Goal: Task Accomplishment & Management: Manage account settings

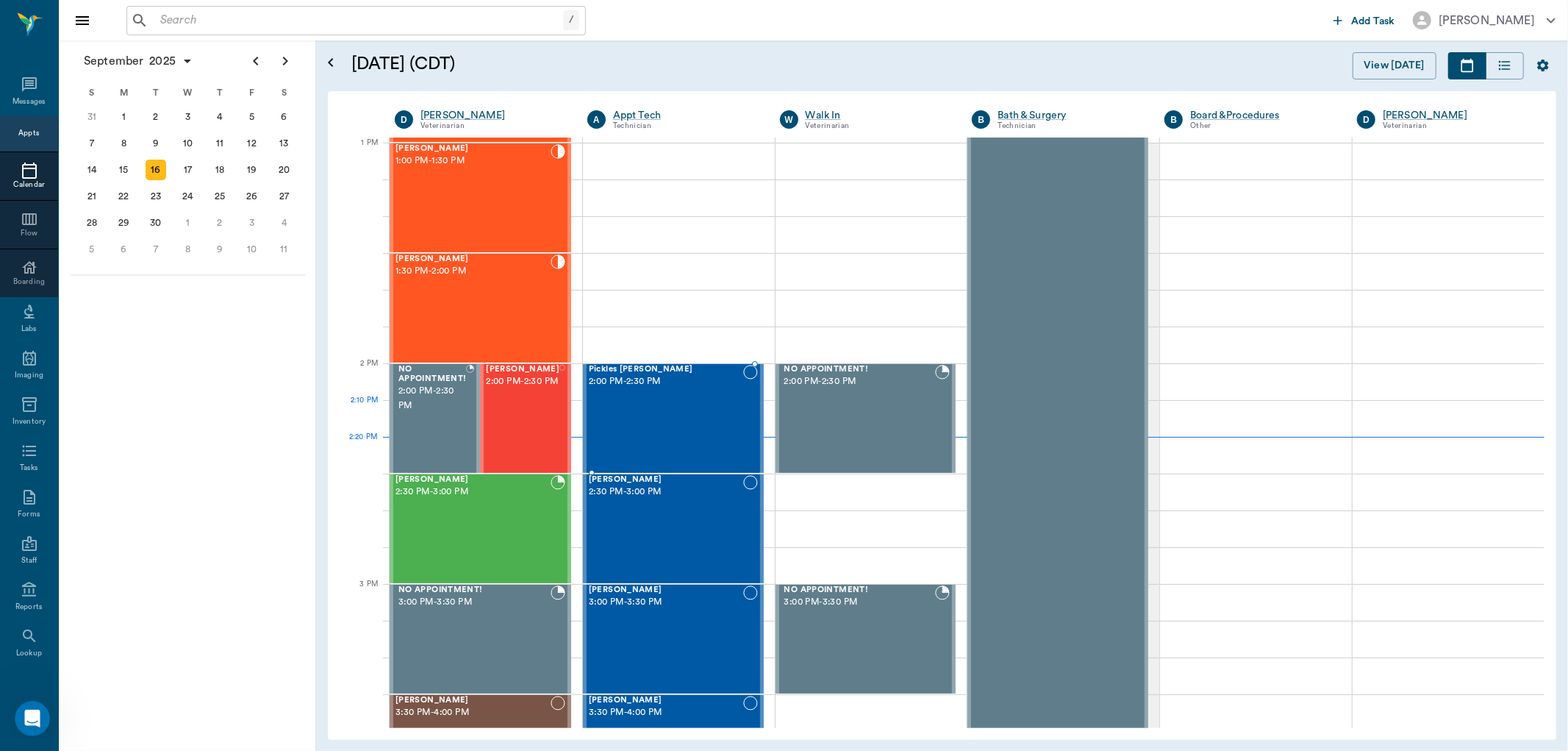
click at [647, 404] on div "Pickles [PERSON_NAME] 2:00 PM - 2:30 PM" at bounding box center [666, 419] width 154 height 107
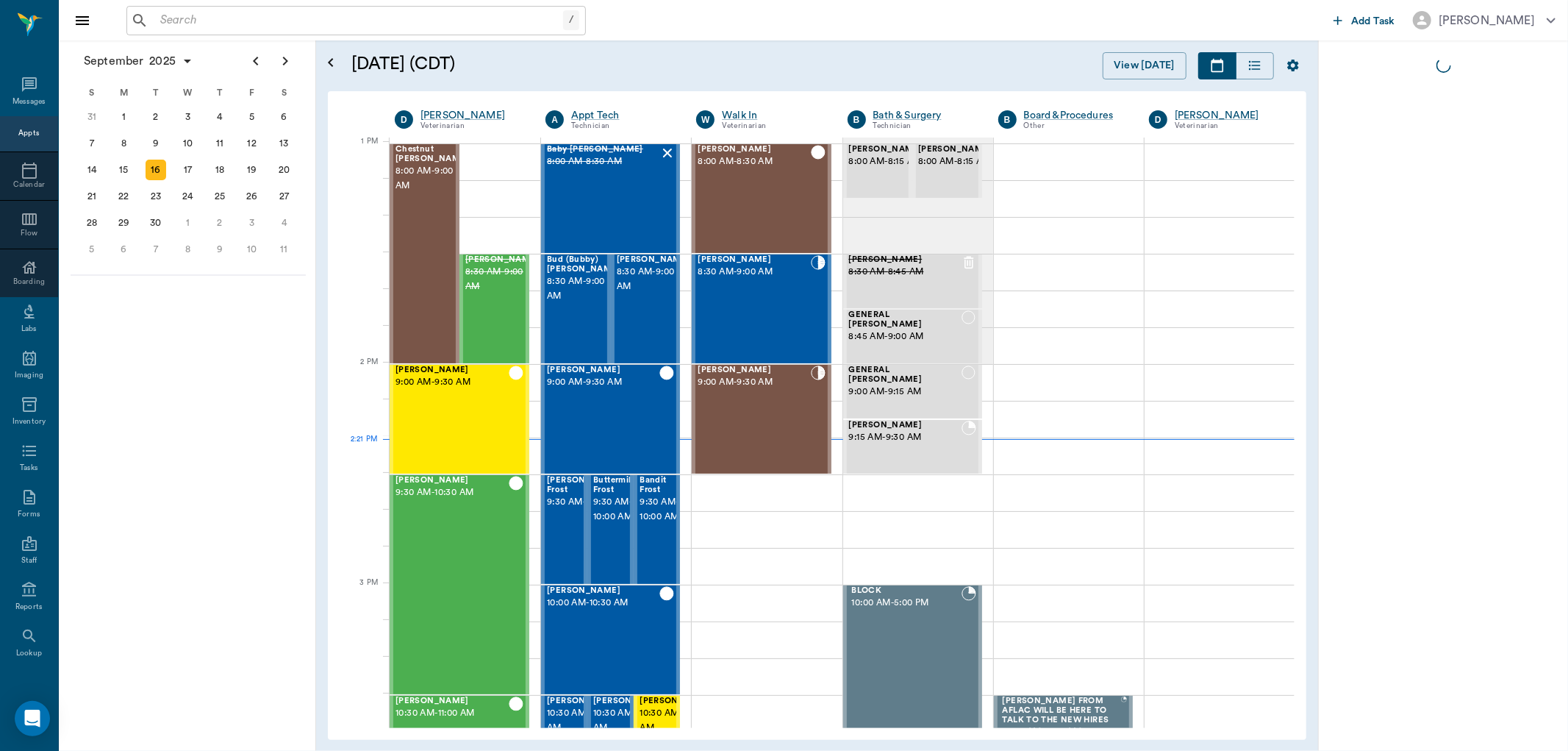
scroll to position [1104, 0]
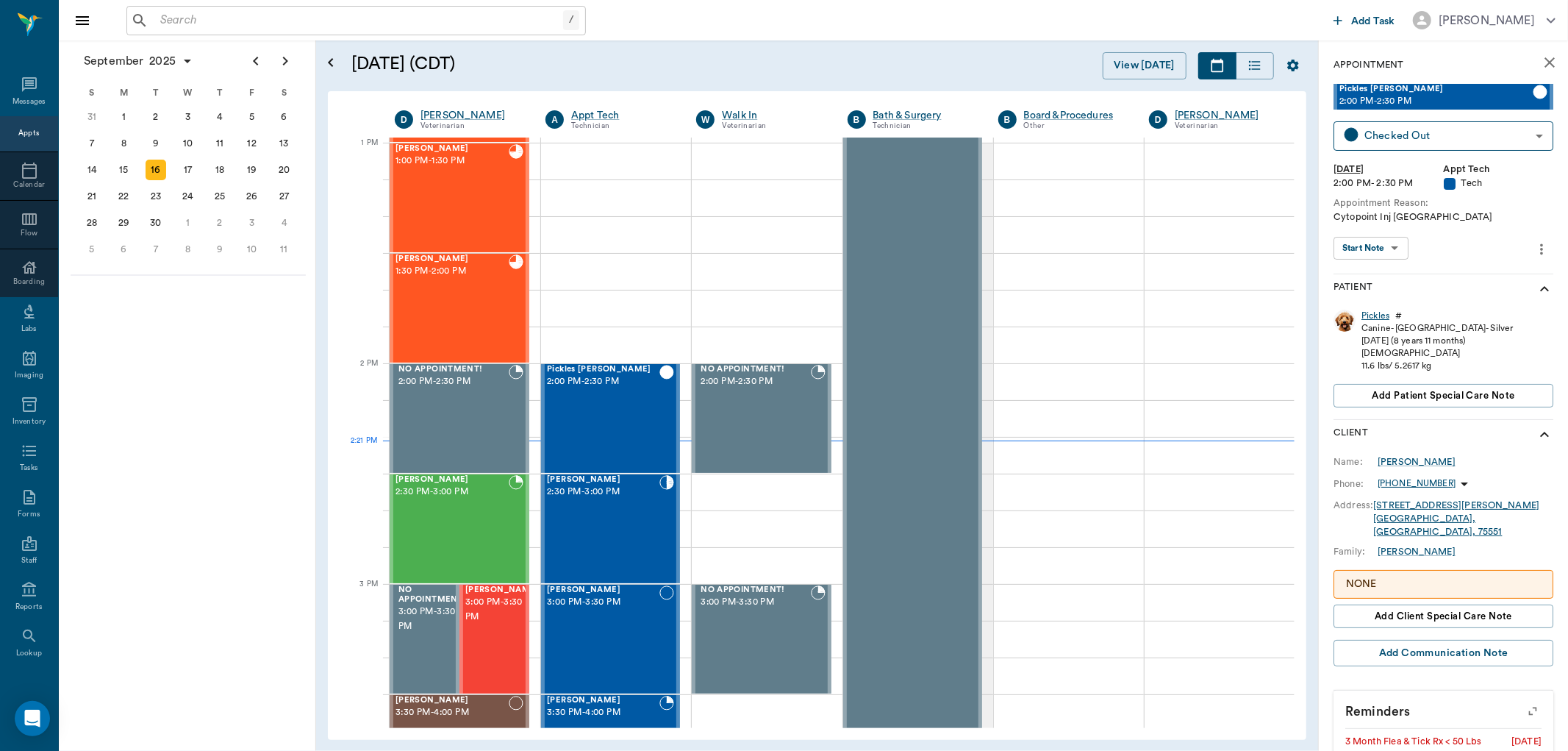
click at [1386, 316] on div "Pickles" at bounding box center [1375, 316] width 28 height 13
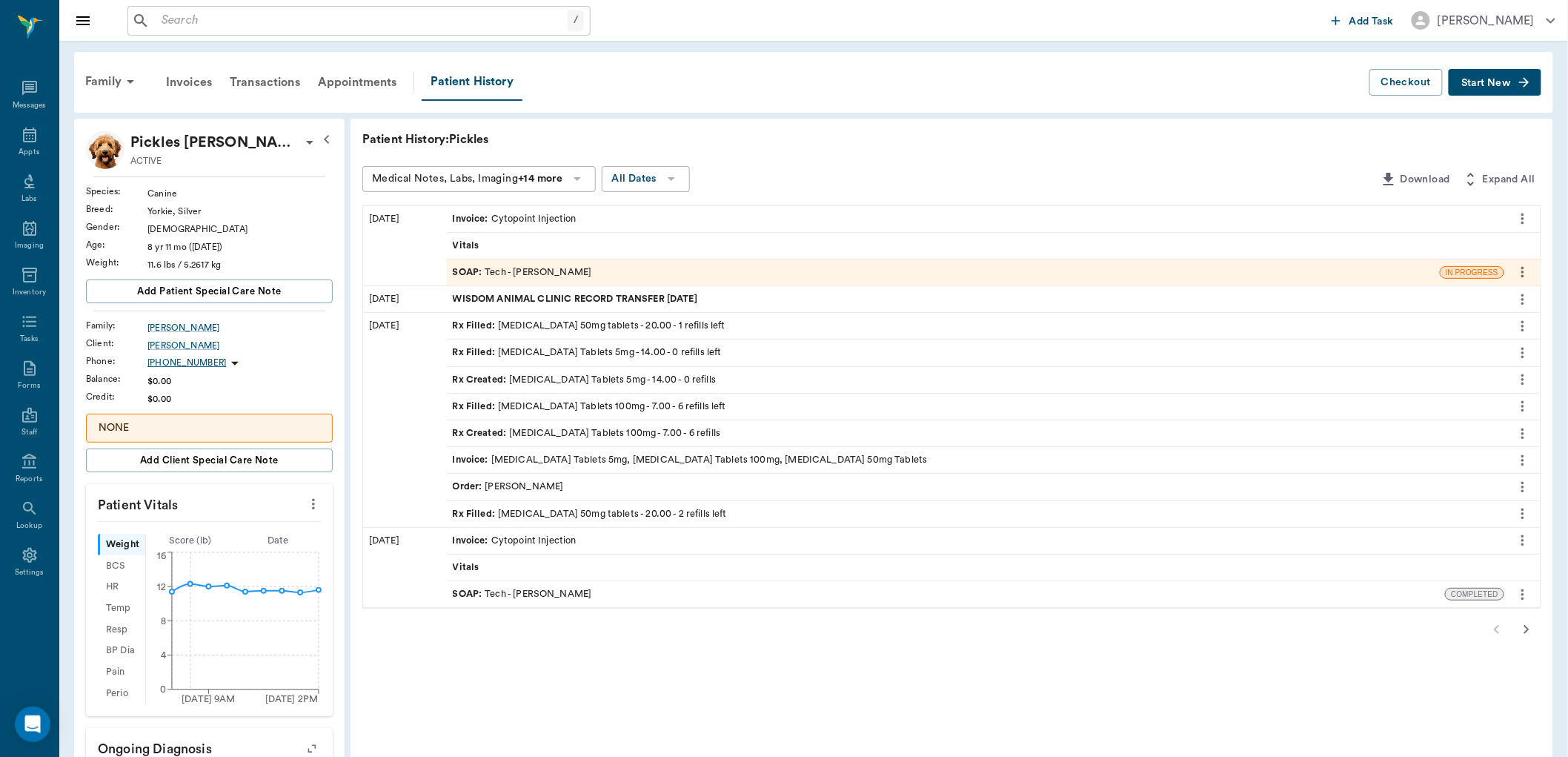
click at [468, 406] on span "Rx Filled :" at bounding box center [475, 406] width 46 height 14
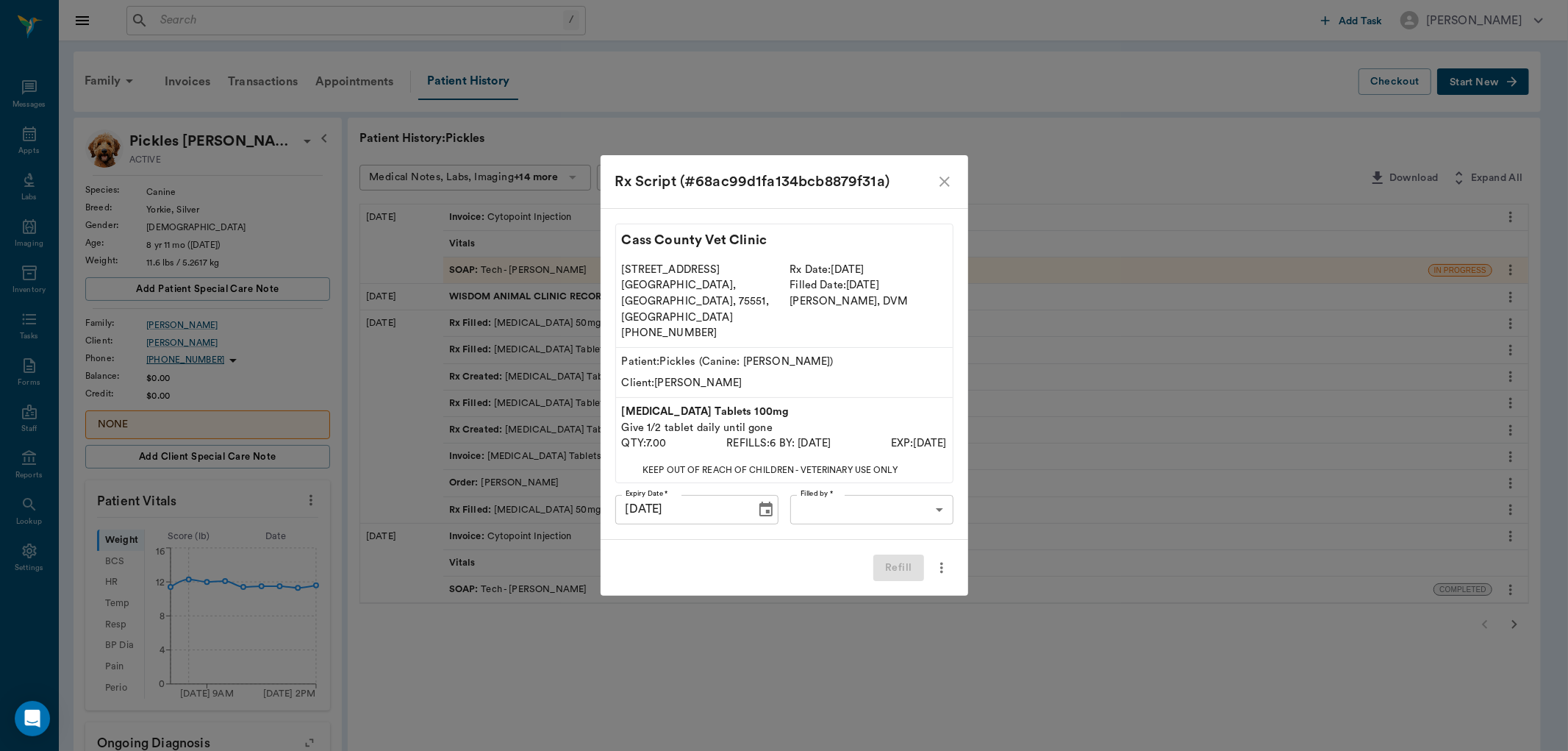
click at [884, 492] on body "/ ​ Add Task Dr. Bert Ellsworth Nectar Messages Appts Labs Imaging Inventory Ta…" at bounding box center [784, 637] width 1568 height 1275
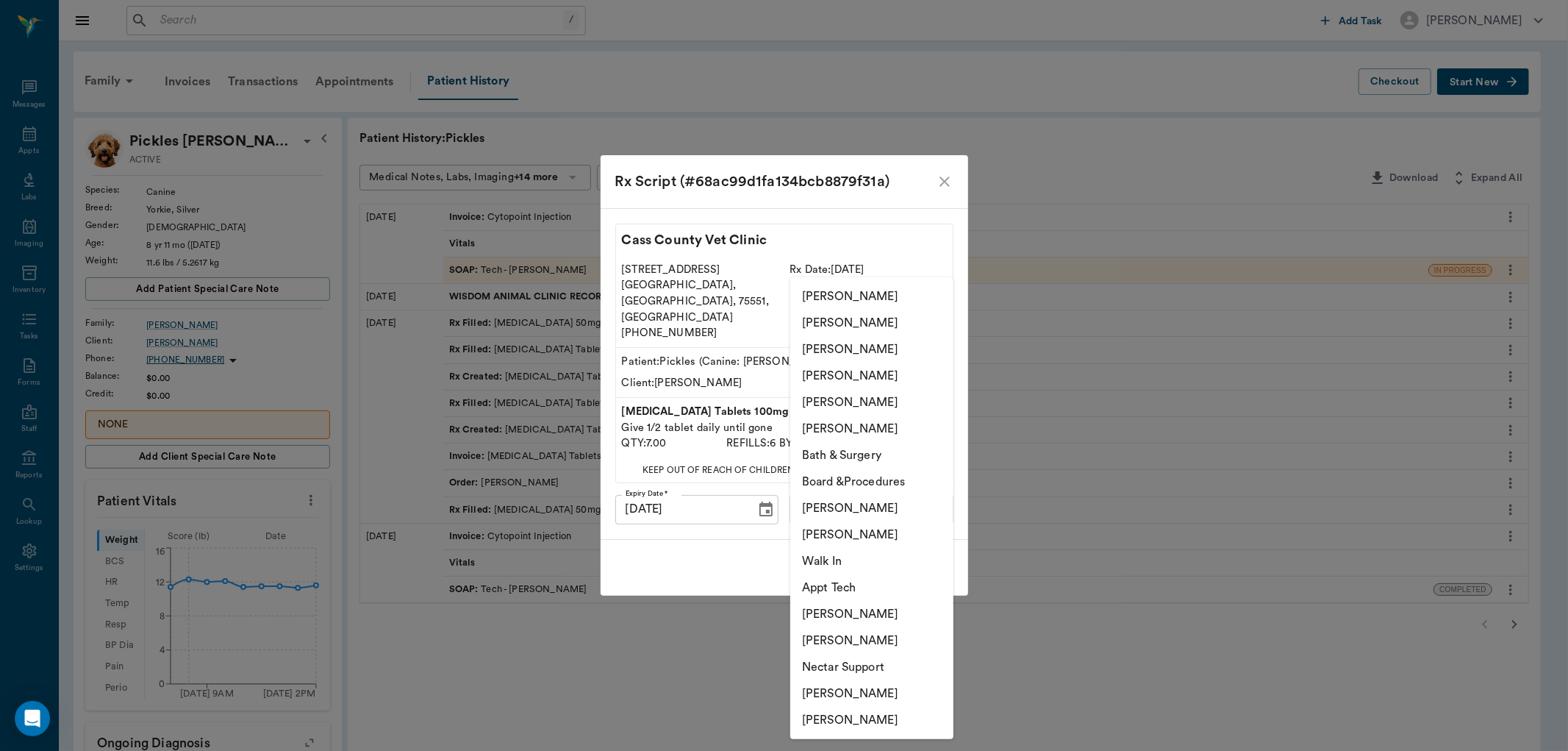
click at [871, 716] on li "Caryn Watson" at bounding box center [872, 720] width 163 height 26
type input "6899ea08ed37b777db10de45"
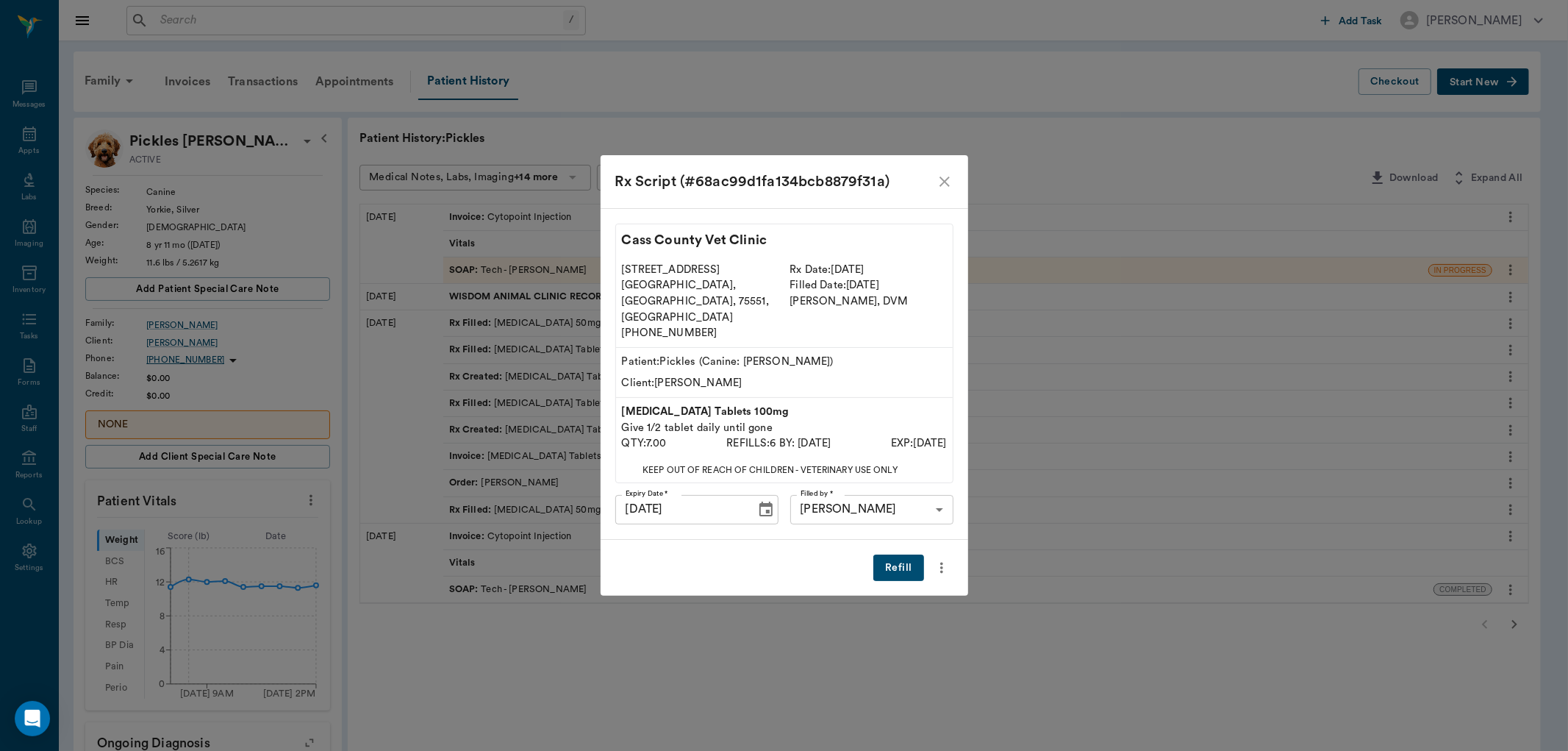
click at [899, 555] on button "Refill" at bounding box center [898, 568] width 50 height 27
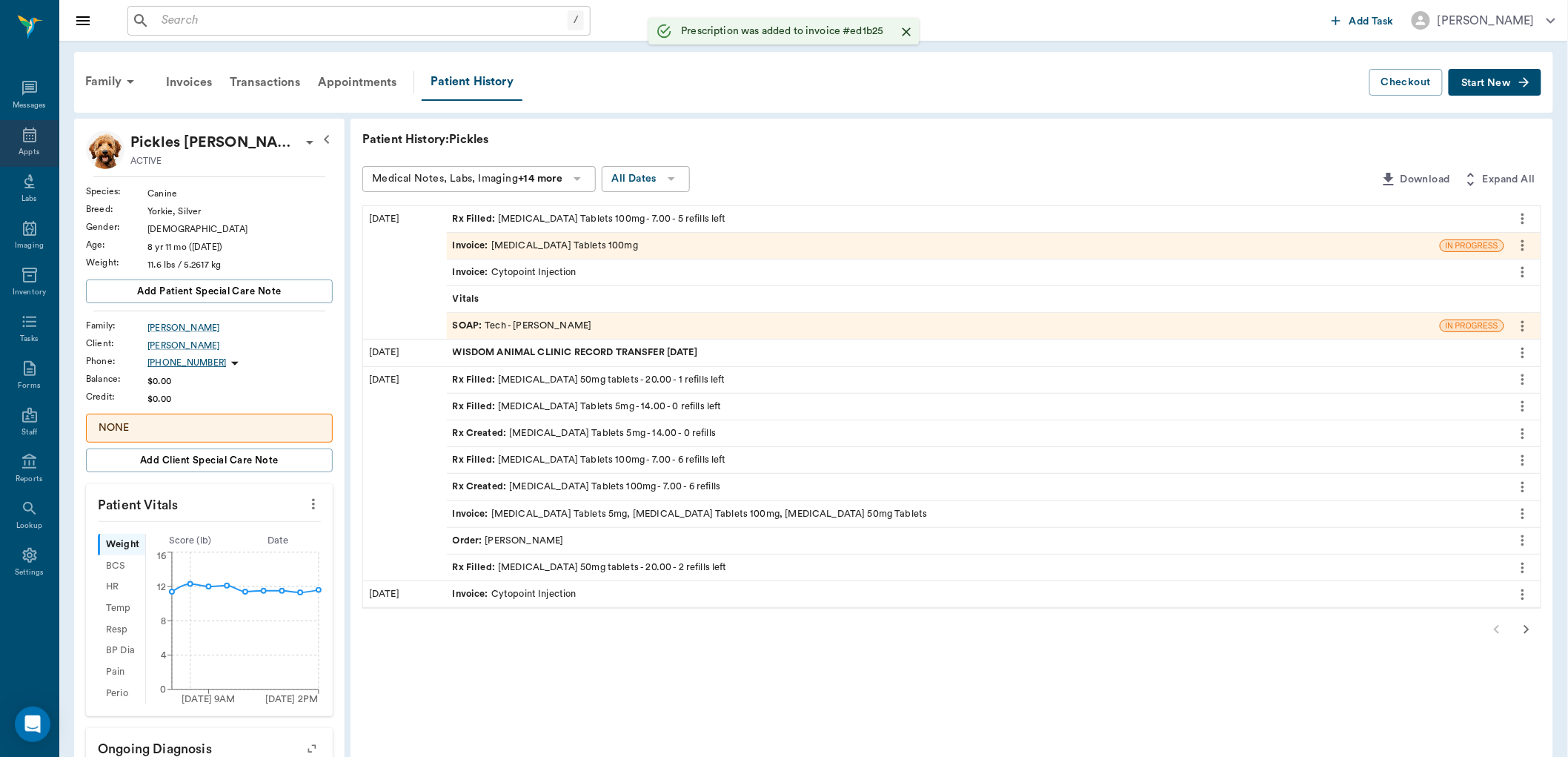
click at [31, 142] on icon at bounding box center [30, 135] width 18 height 18
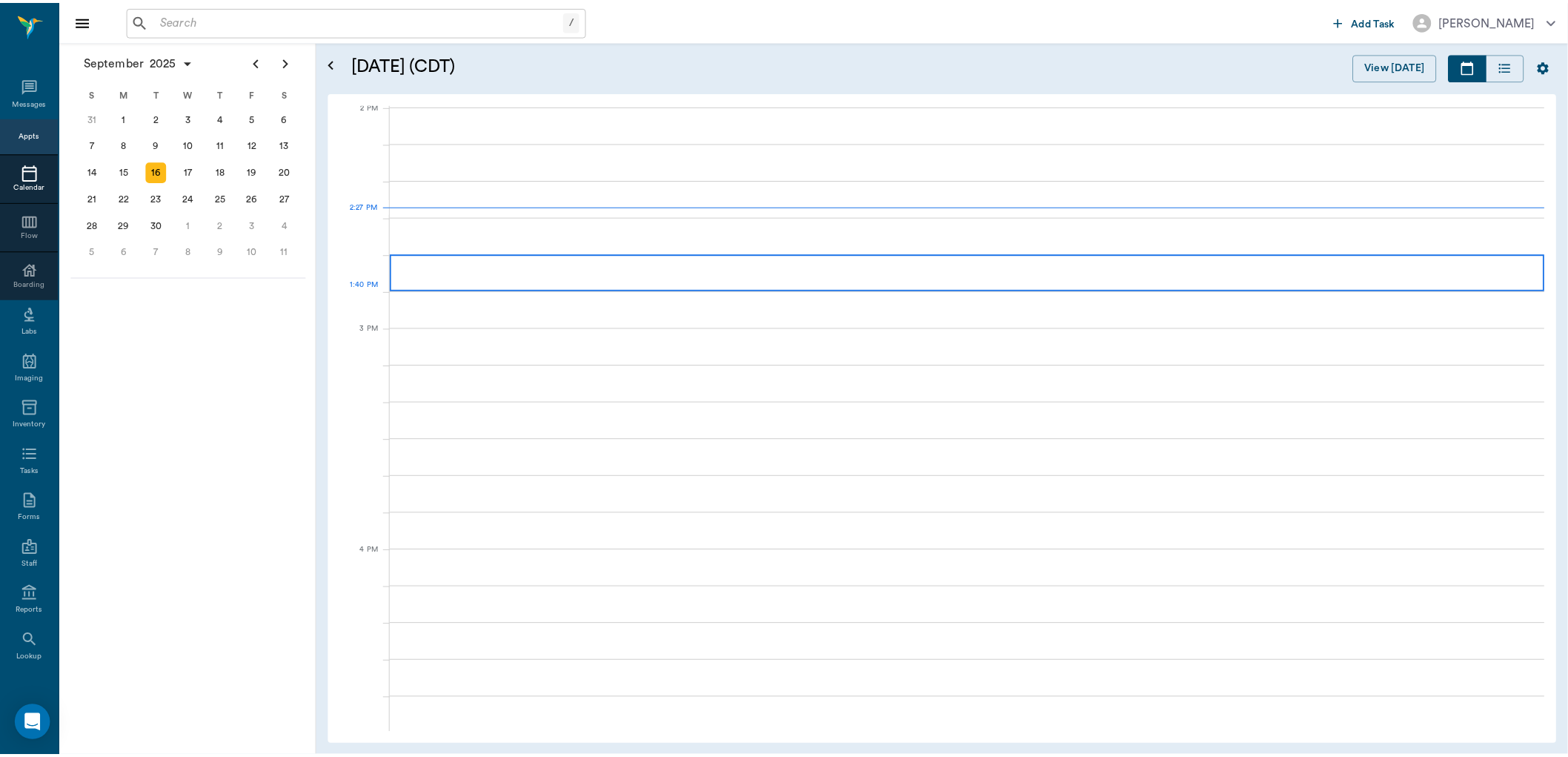
scroll to position [1337, 0]
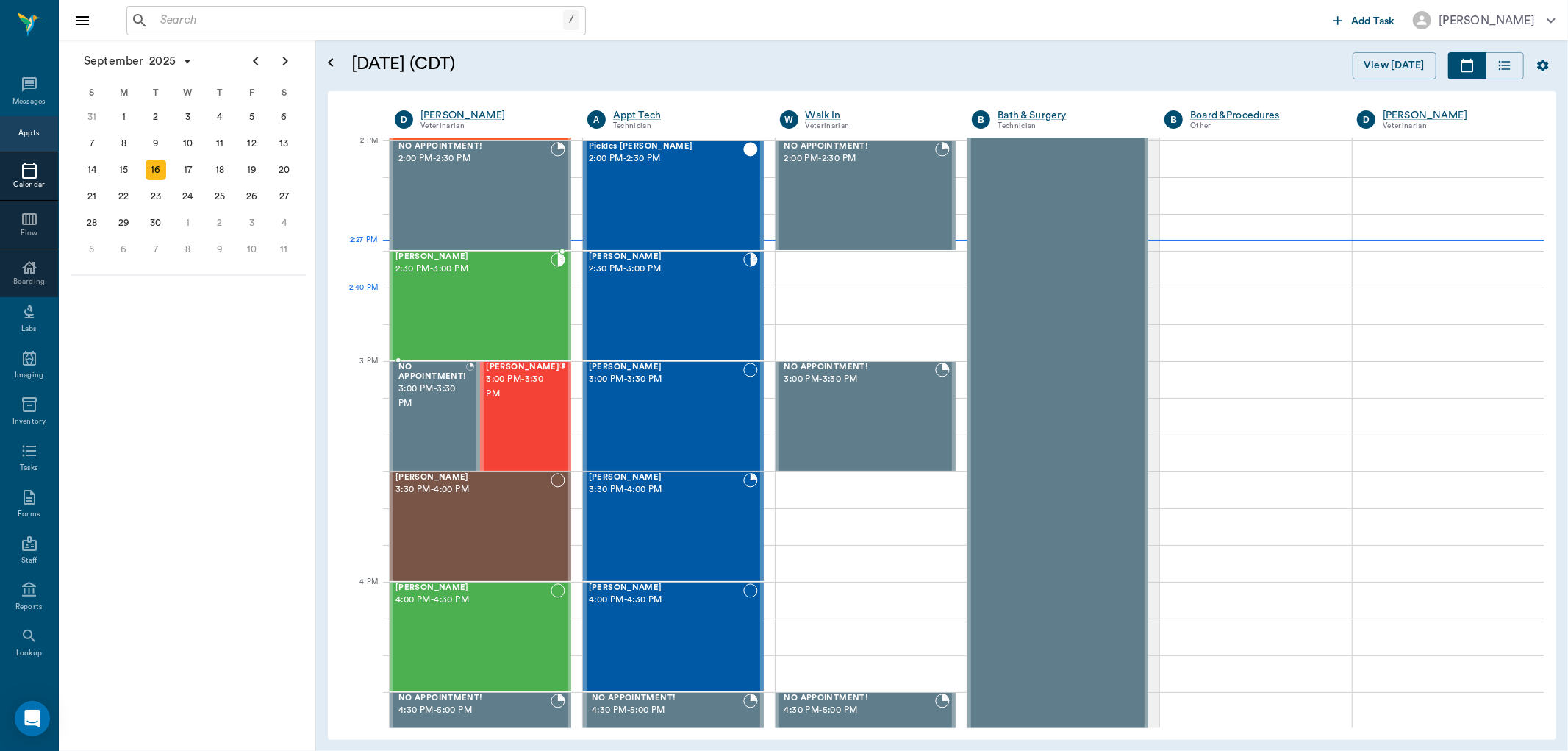
click at [483, 293] on div "Achillies Adams 2:30 PM - 3:00 PM" at bounding box center [473, 306] width 155 height 107
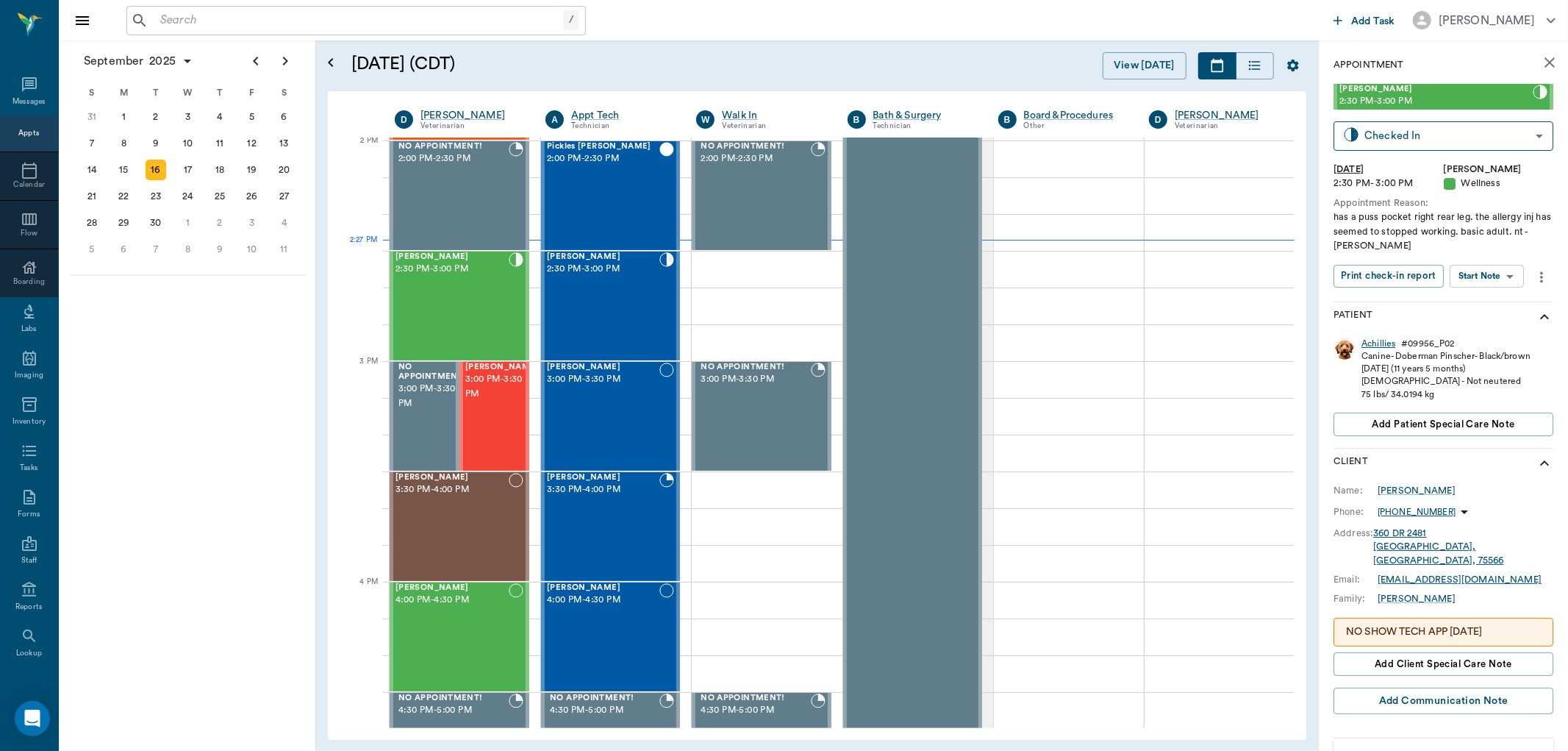
click at [1371, 342] on div "Achillies" at bounding box center [1378, 344] width 34 height 13
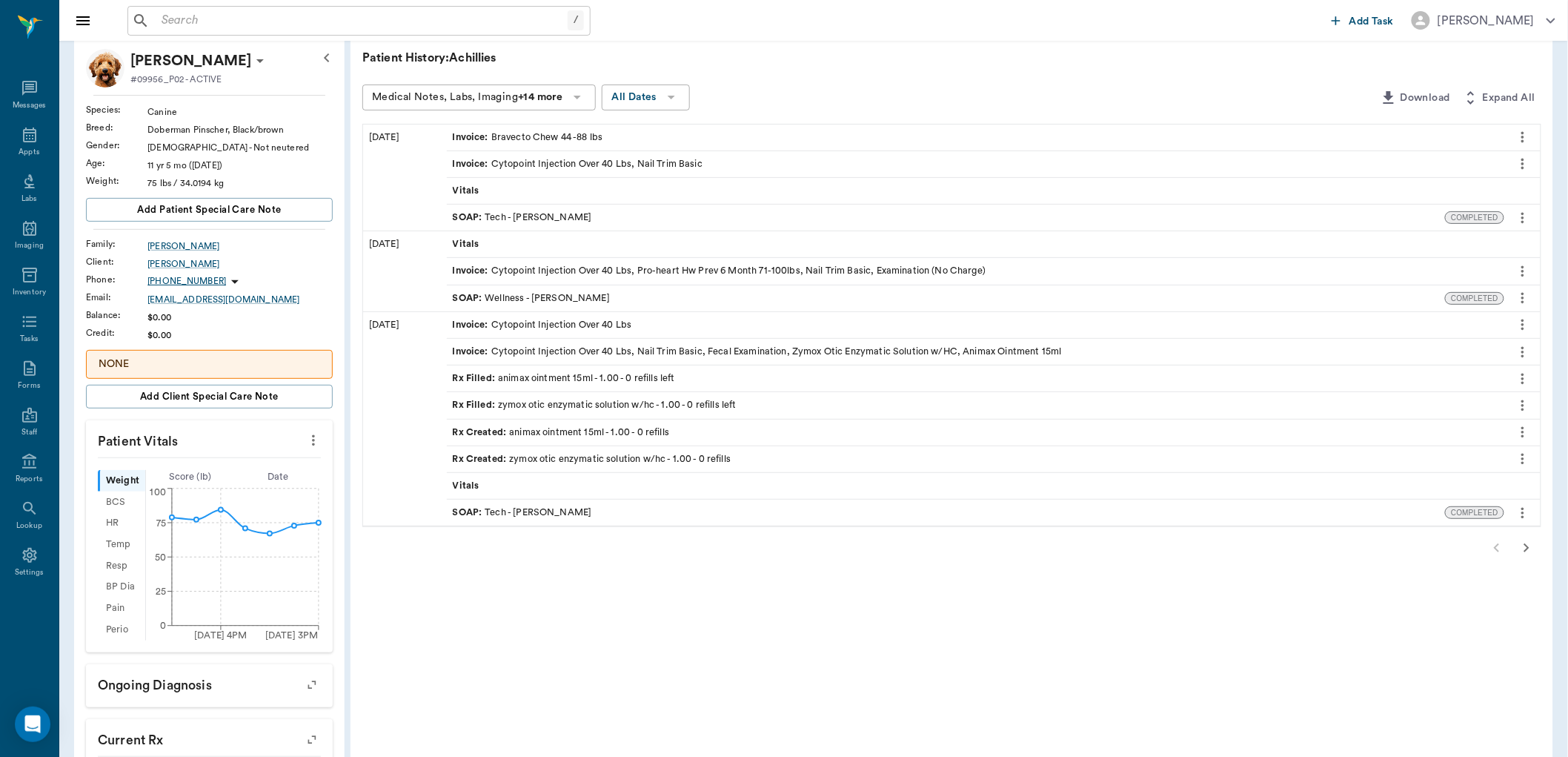
scroll to position [82, 0]
click at [595, 299] on div "SOAP : Wellness - Dr. Bert Ellsworth" at bounding box center [531, 297] width 157 height 14
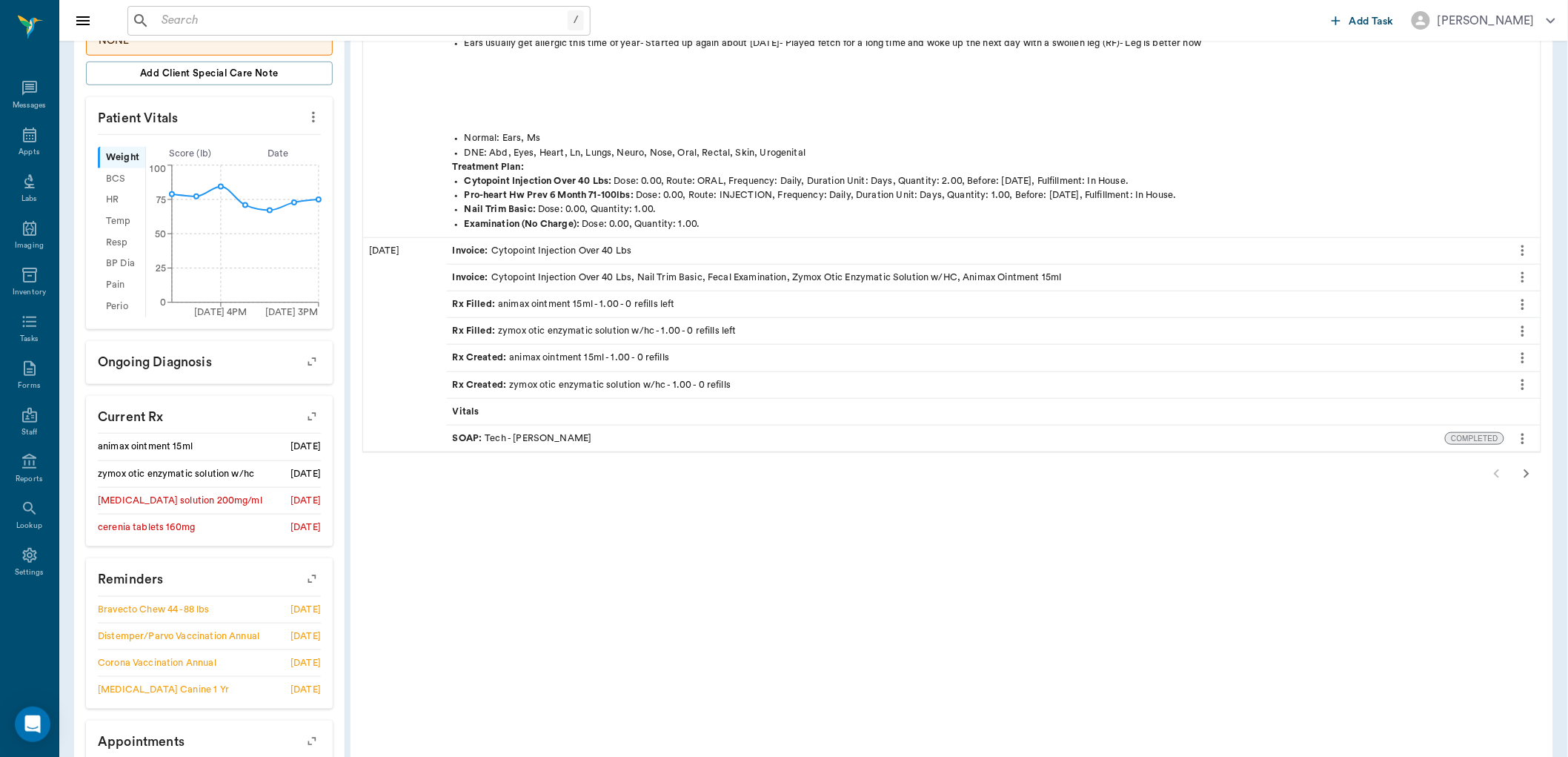
scroll to position [412, 0]
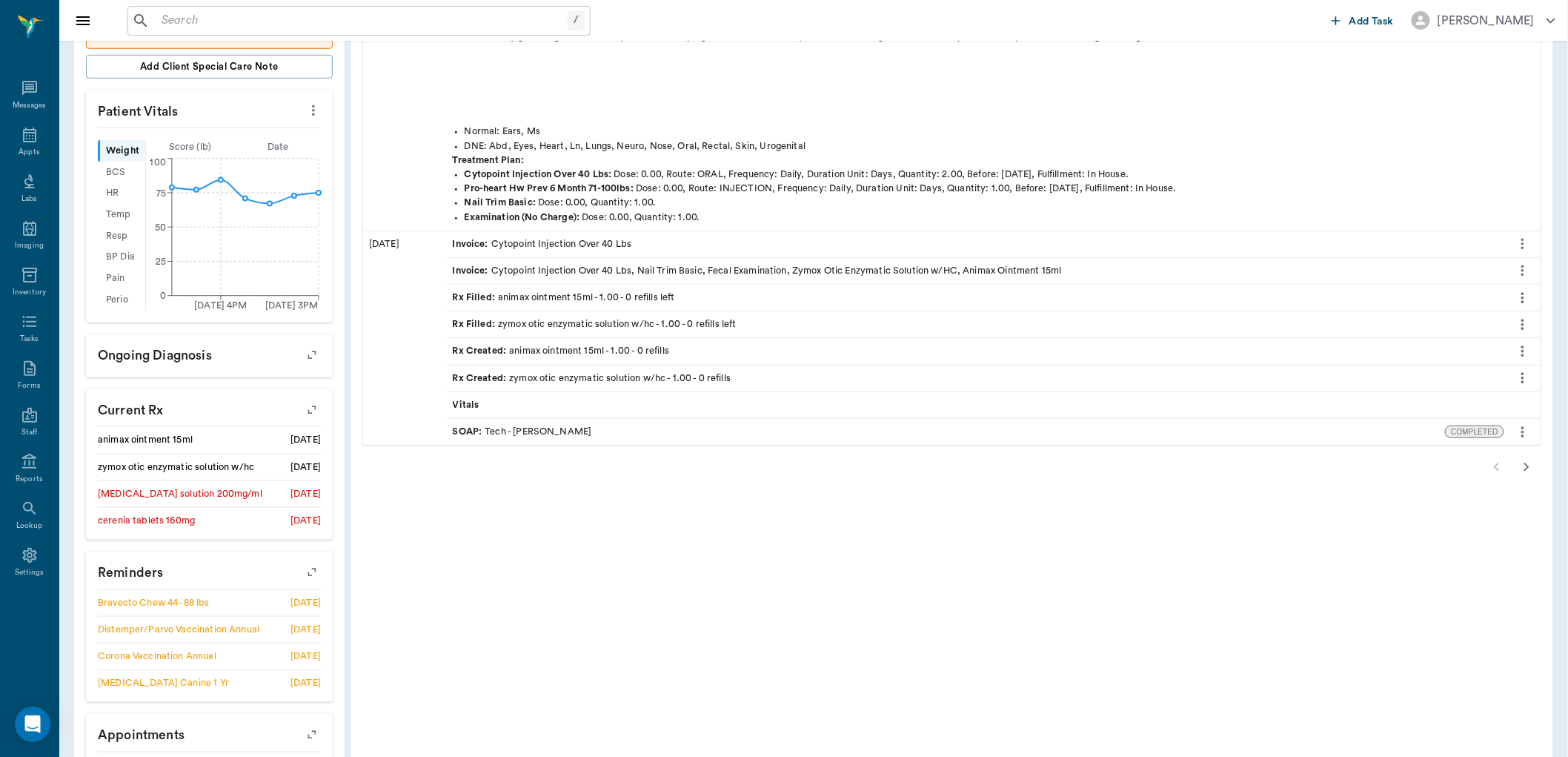
click at [534, 427] on div "SOAP : Tech - Daniel Virnala" at bounding box center [522, 431] width 140 height 14
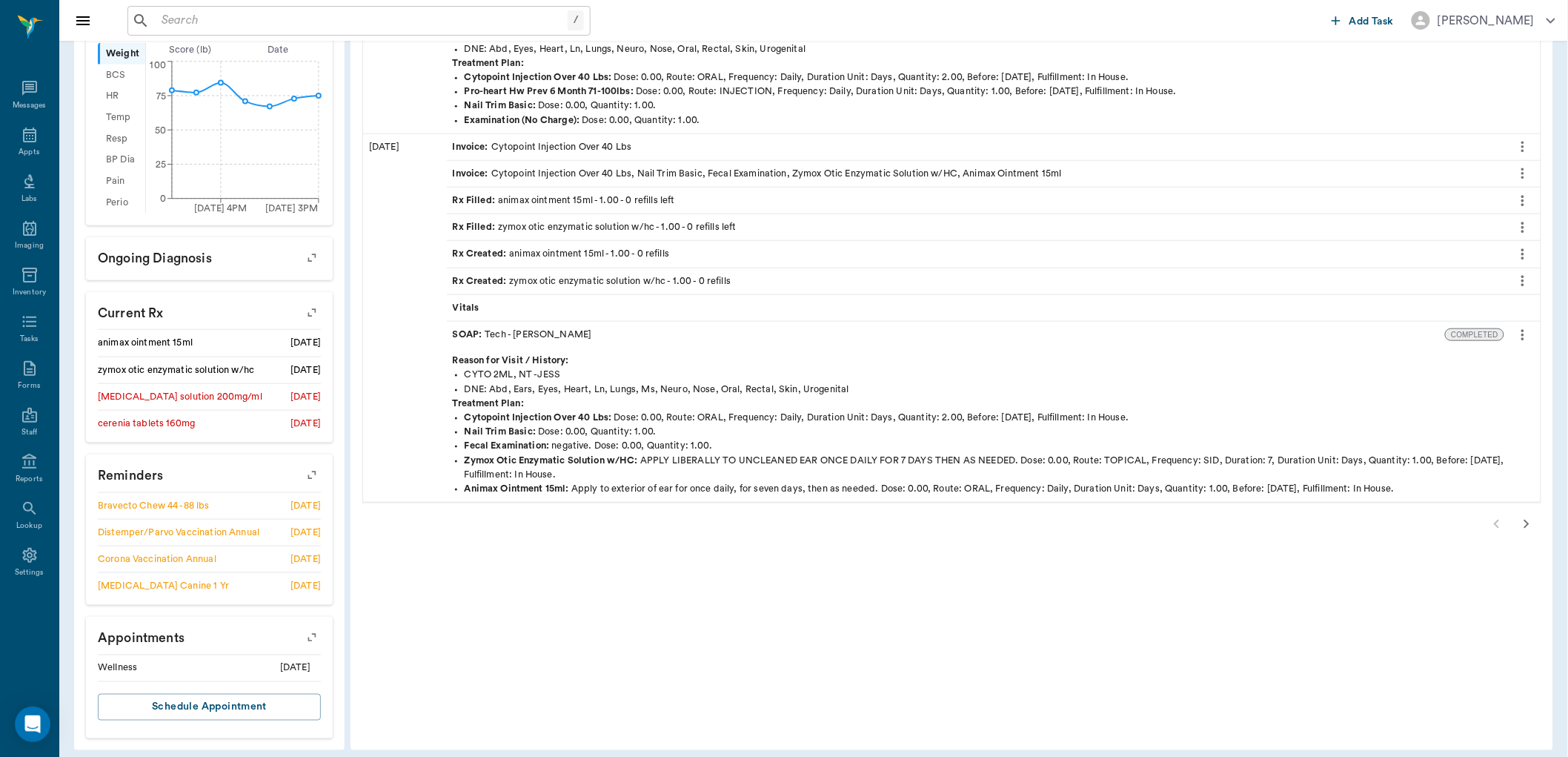
scroll to position [520, 0]
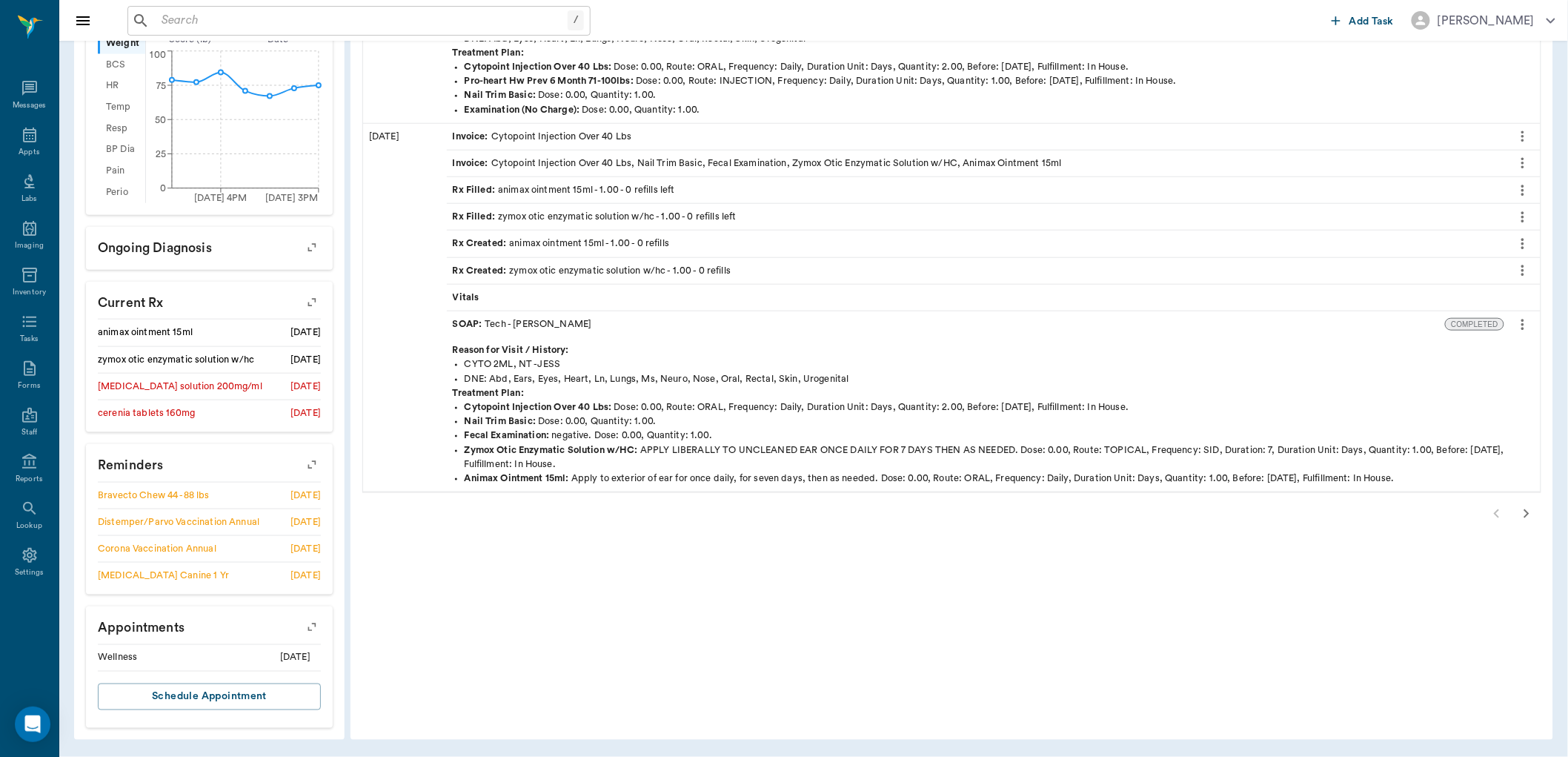
click at [1524, 510] on icon "button" at bounding box center [1526, 514] width 18 height 18
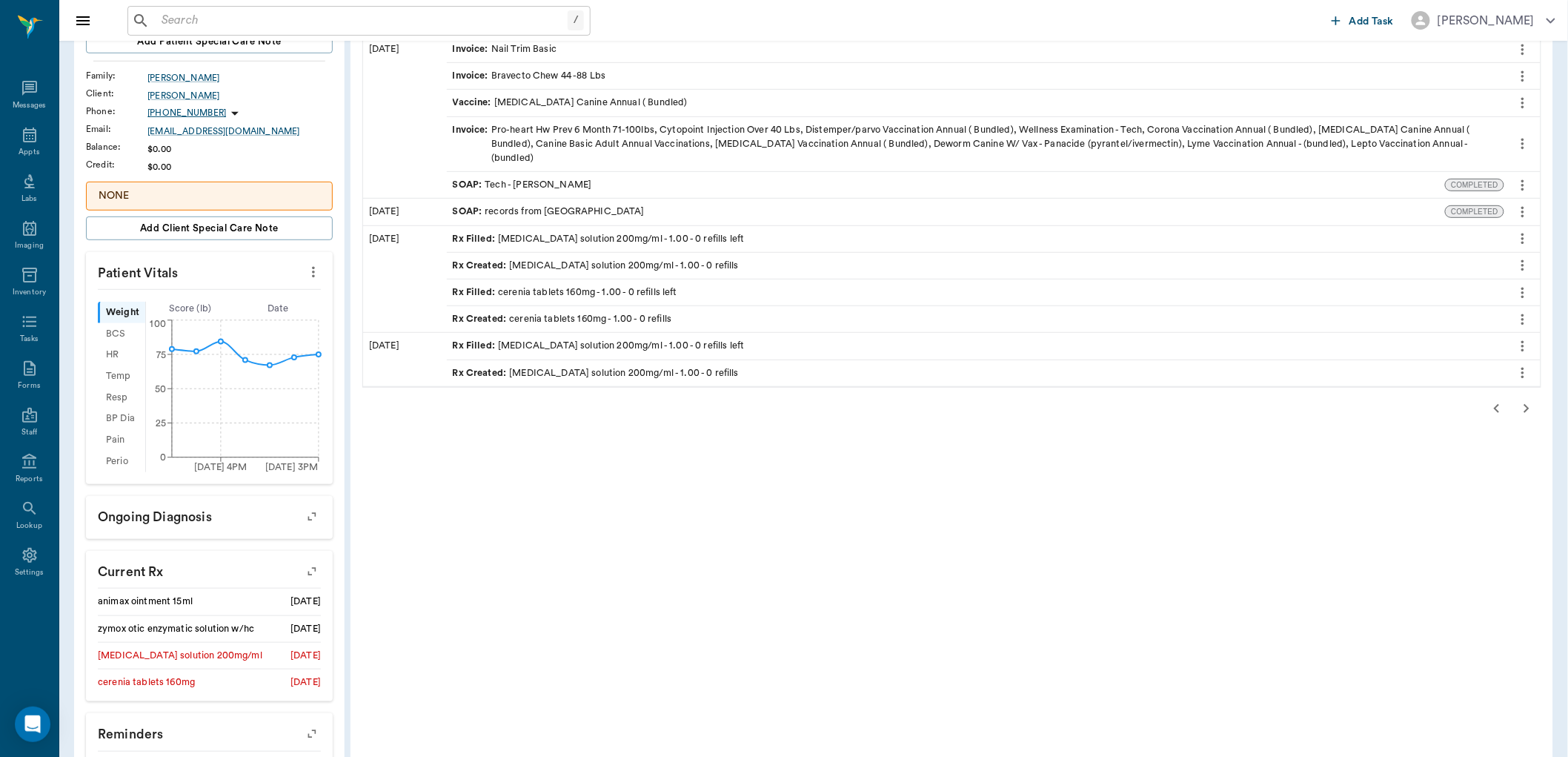
scroll to position [354, 0]
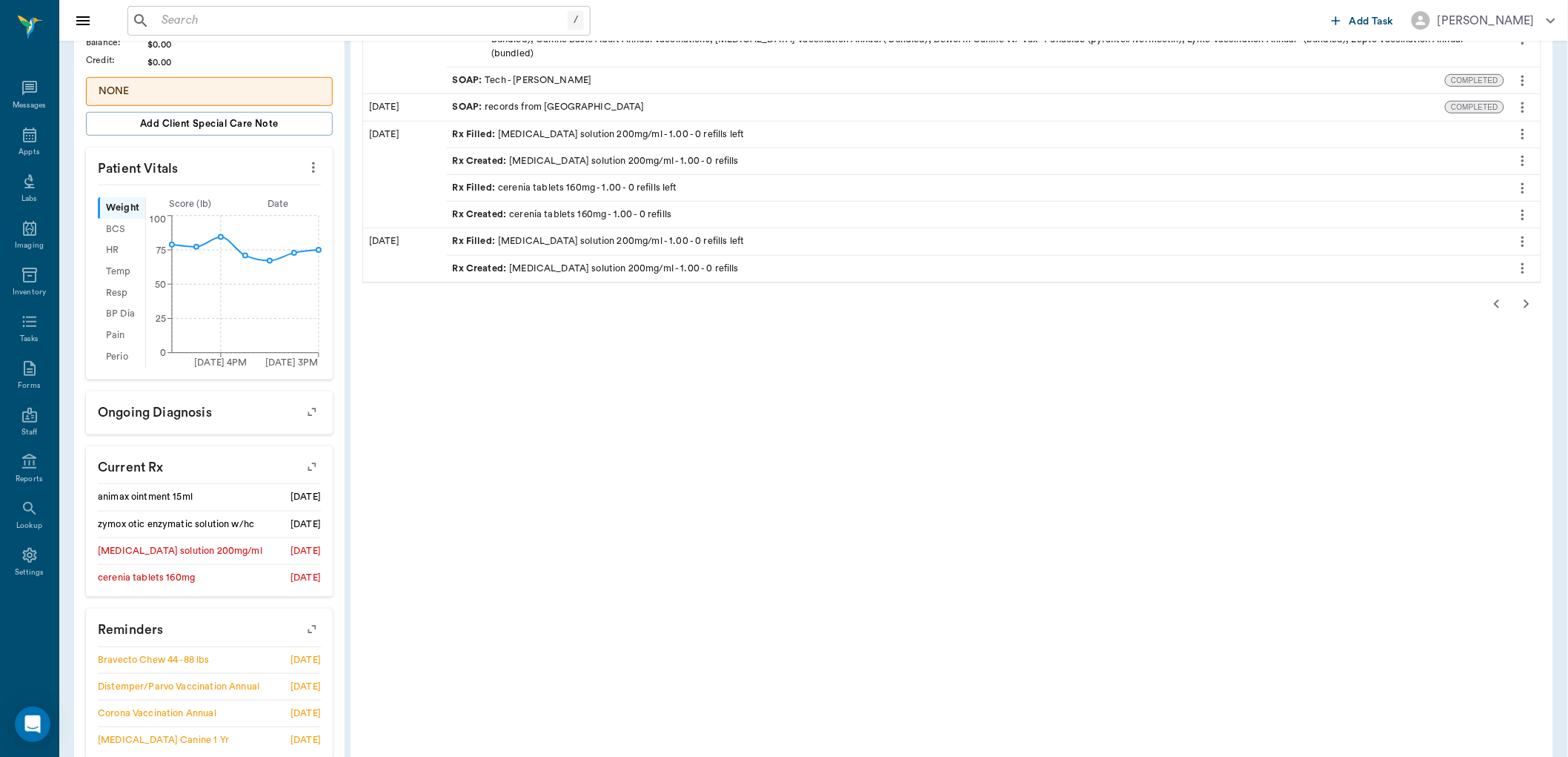
click at [1533, 295] on icon "button" at bounding box center [1526, 304] width 18 height 18
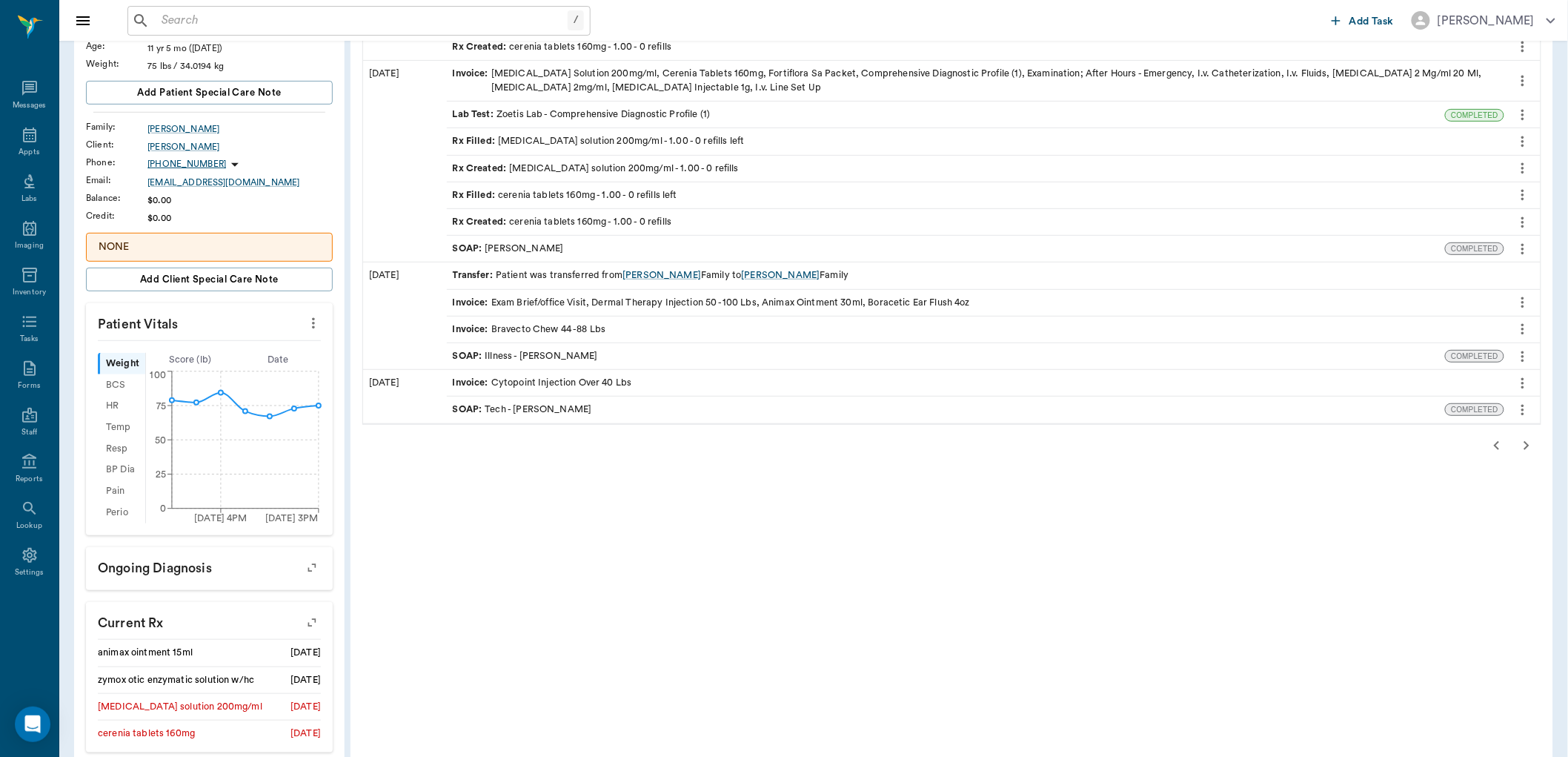
scroll to position [190, 0]
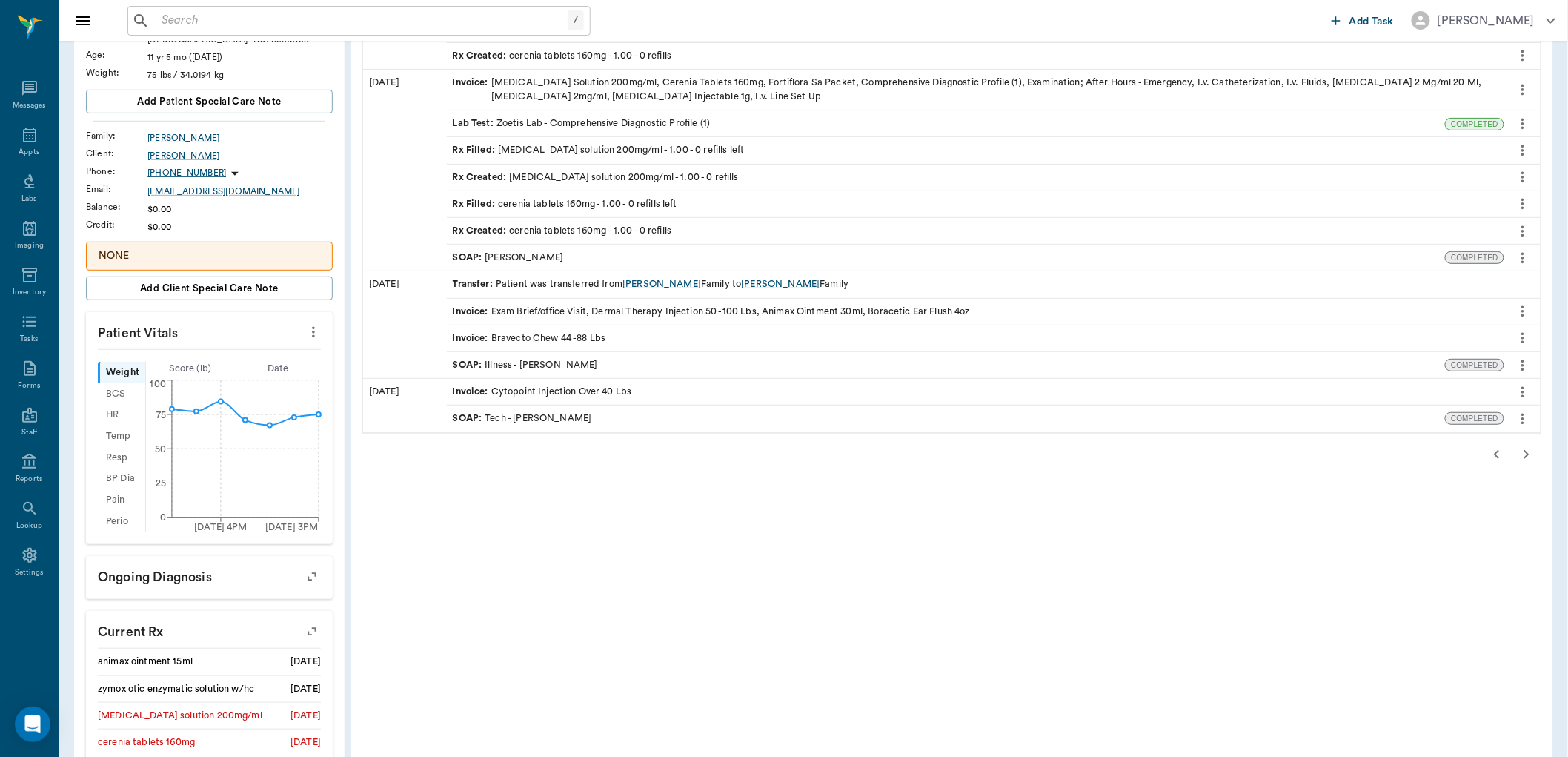
click at [570, 361] on div "SOAP : Illness - Dr. Bert Ellsworth" at bounding box center [525, 365] width 145 height 14
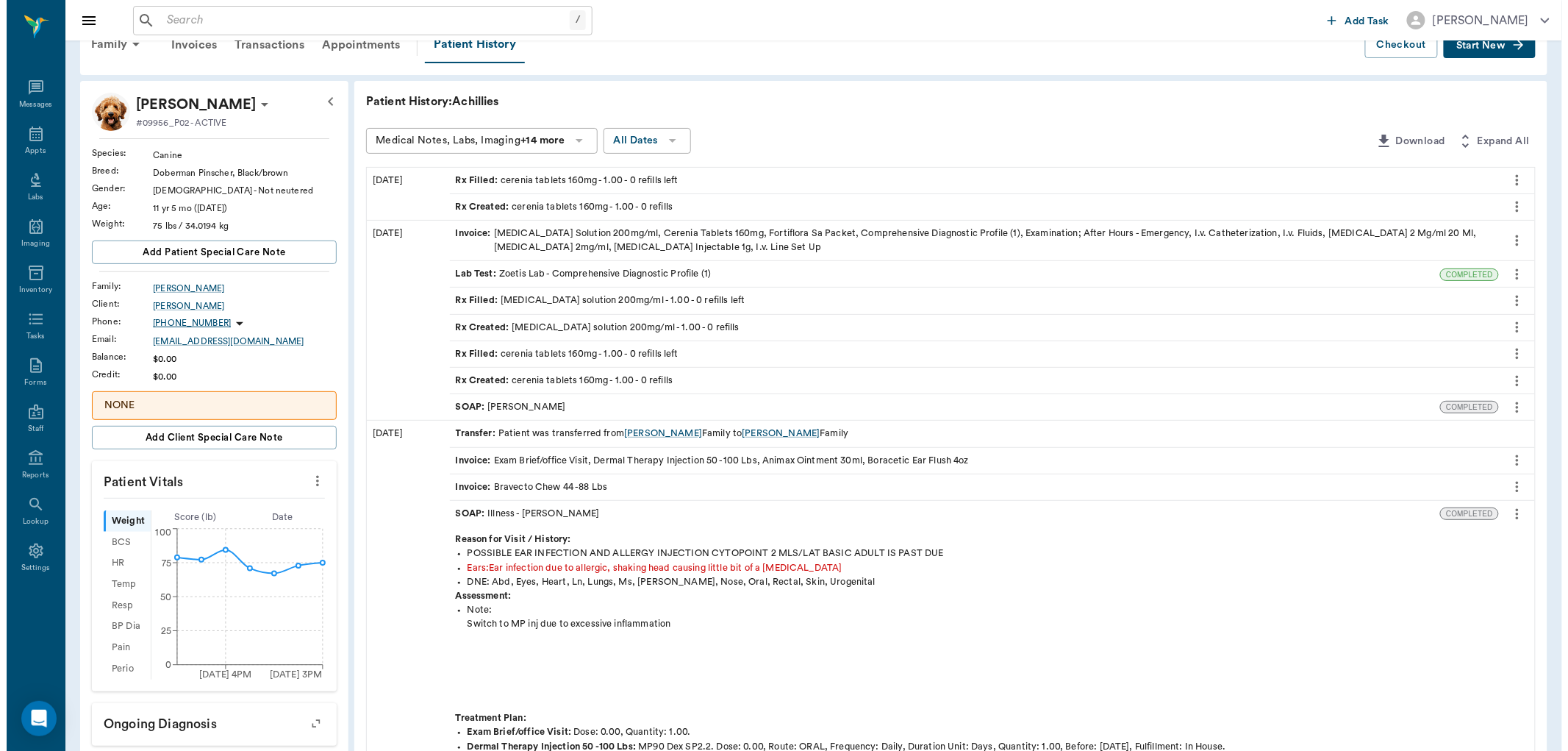
scroll to position [0, 0]
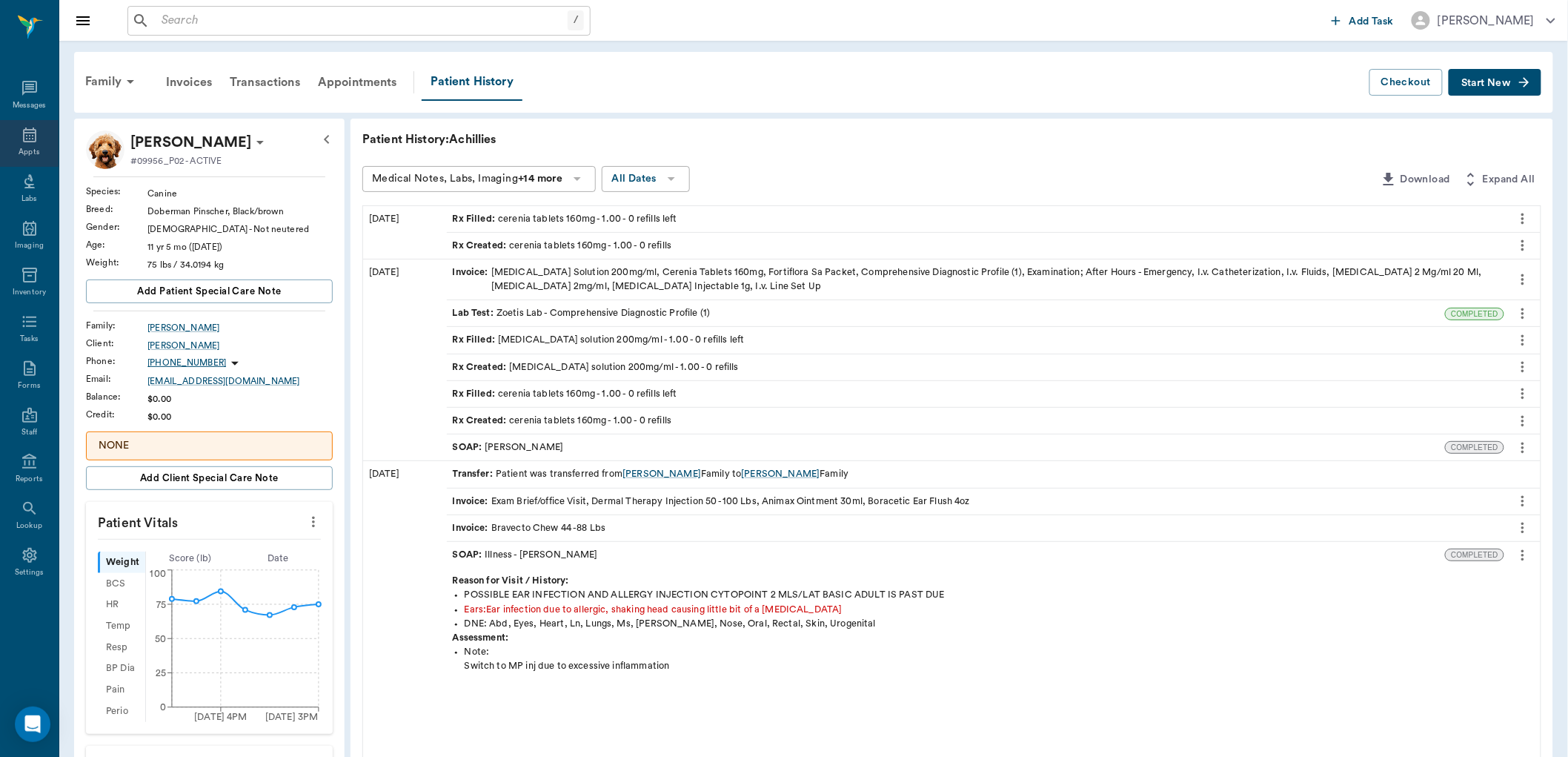
click at [37, 135] on icon at bounding box center [30, 135] width 18 height 18
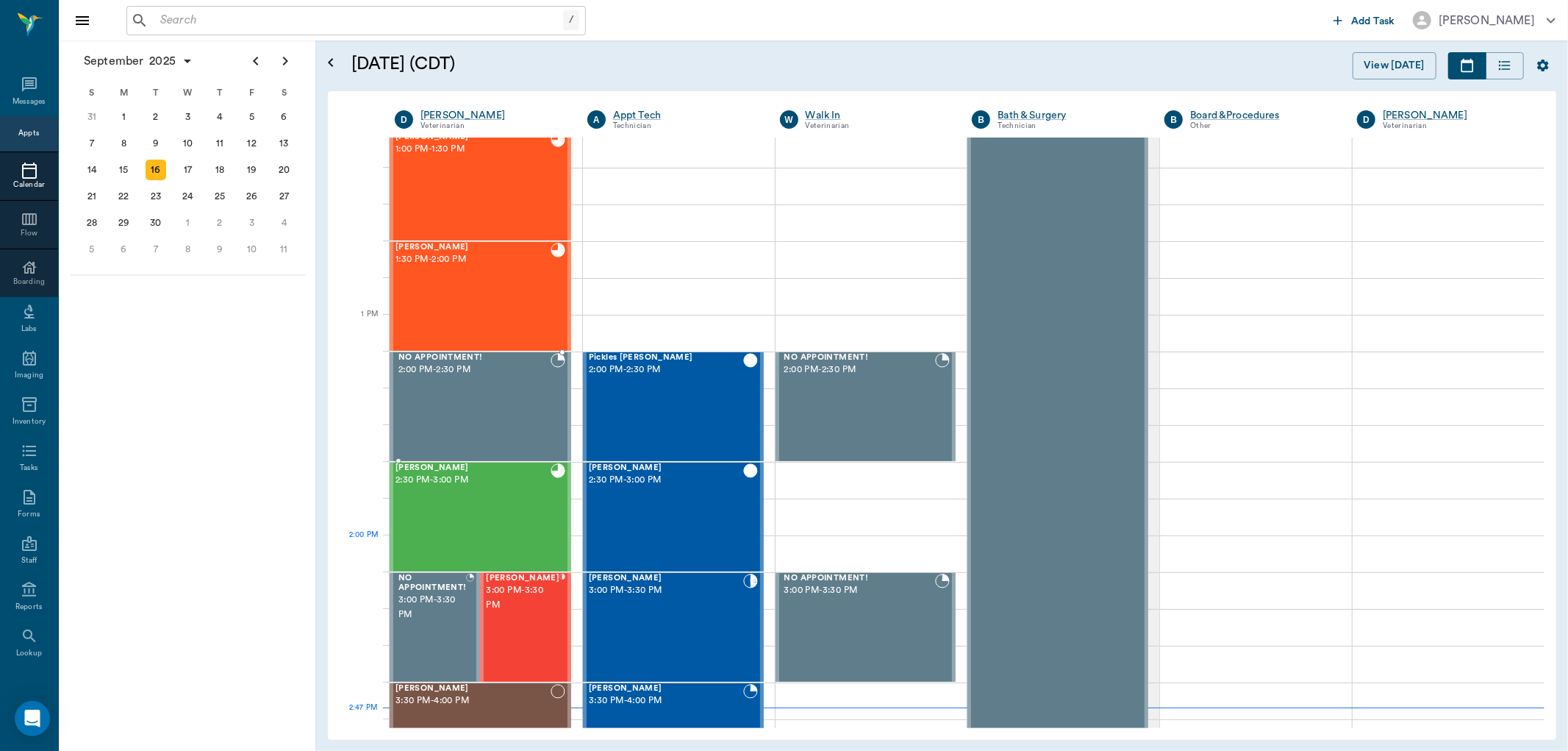
scroll to position [917, 0]
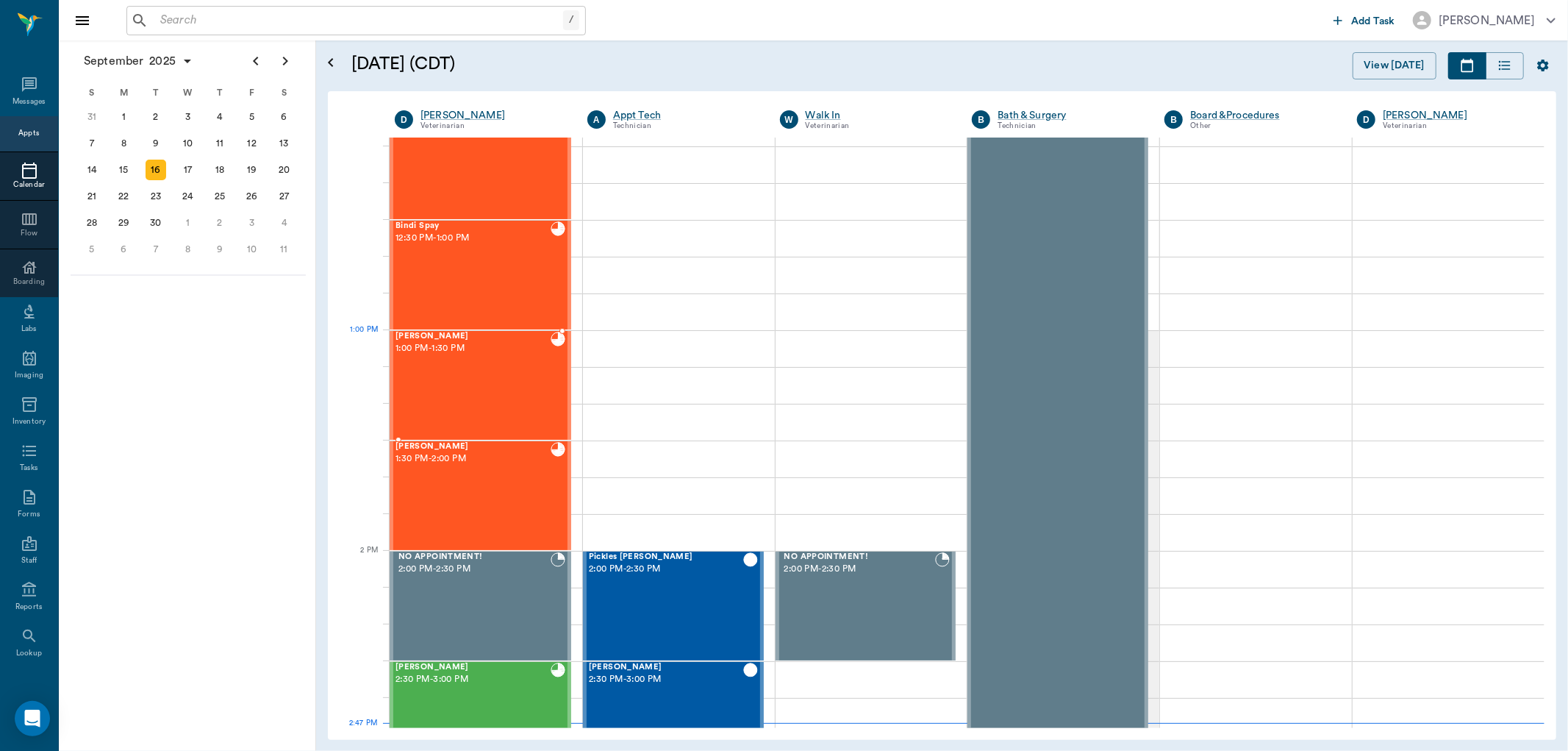
click at [510, 361] on div "Max Ferrell 1:00 PM - 1:30 PM" at bounding box center [473, 385] width 155 height 107
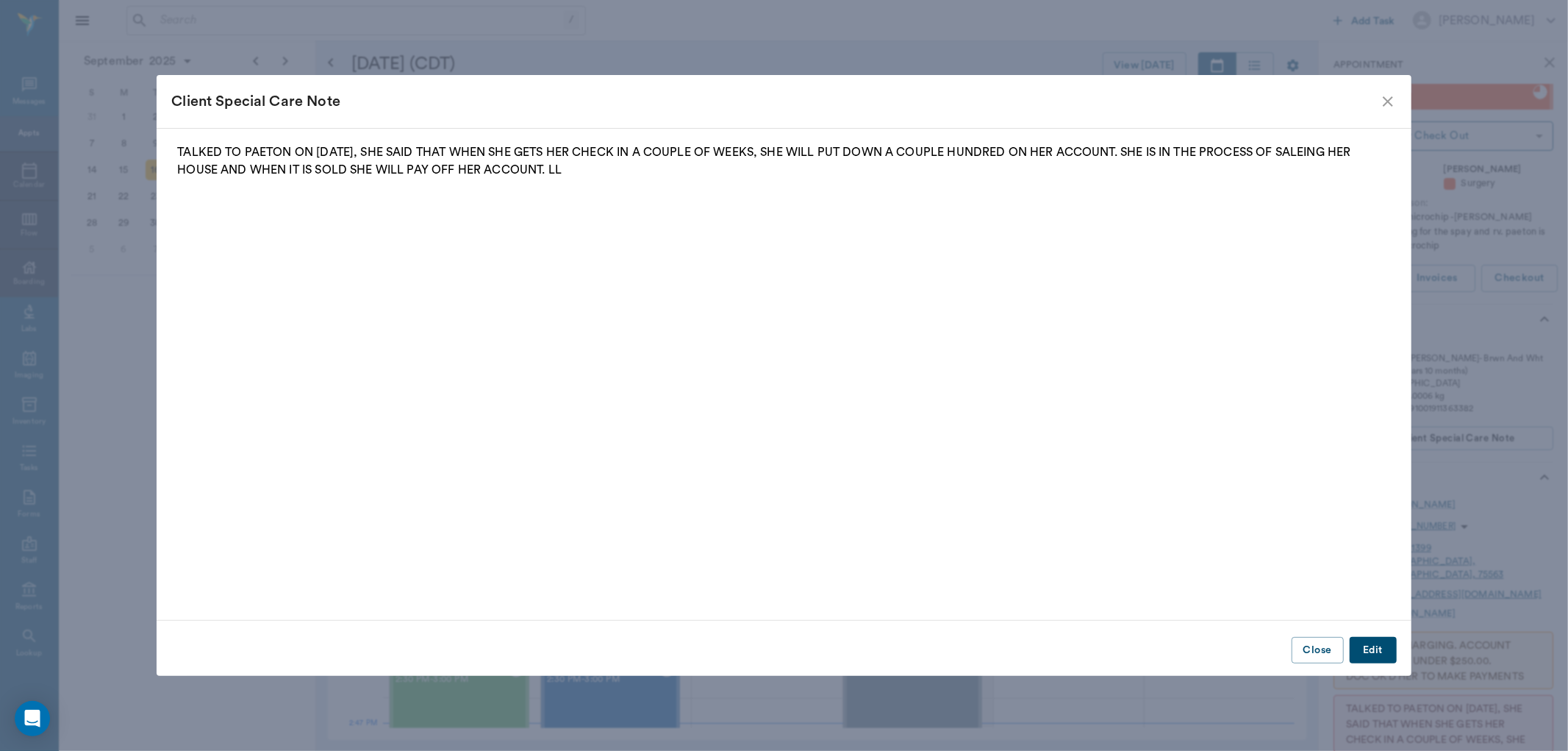
click at [1386, 102] on icon "close" at bounding box center [1388, 102] width 18 height 18
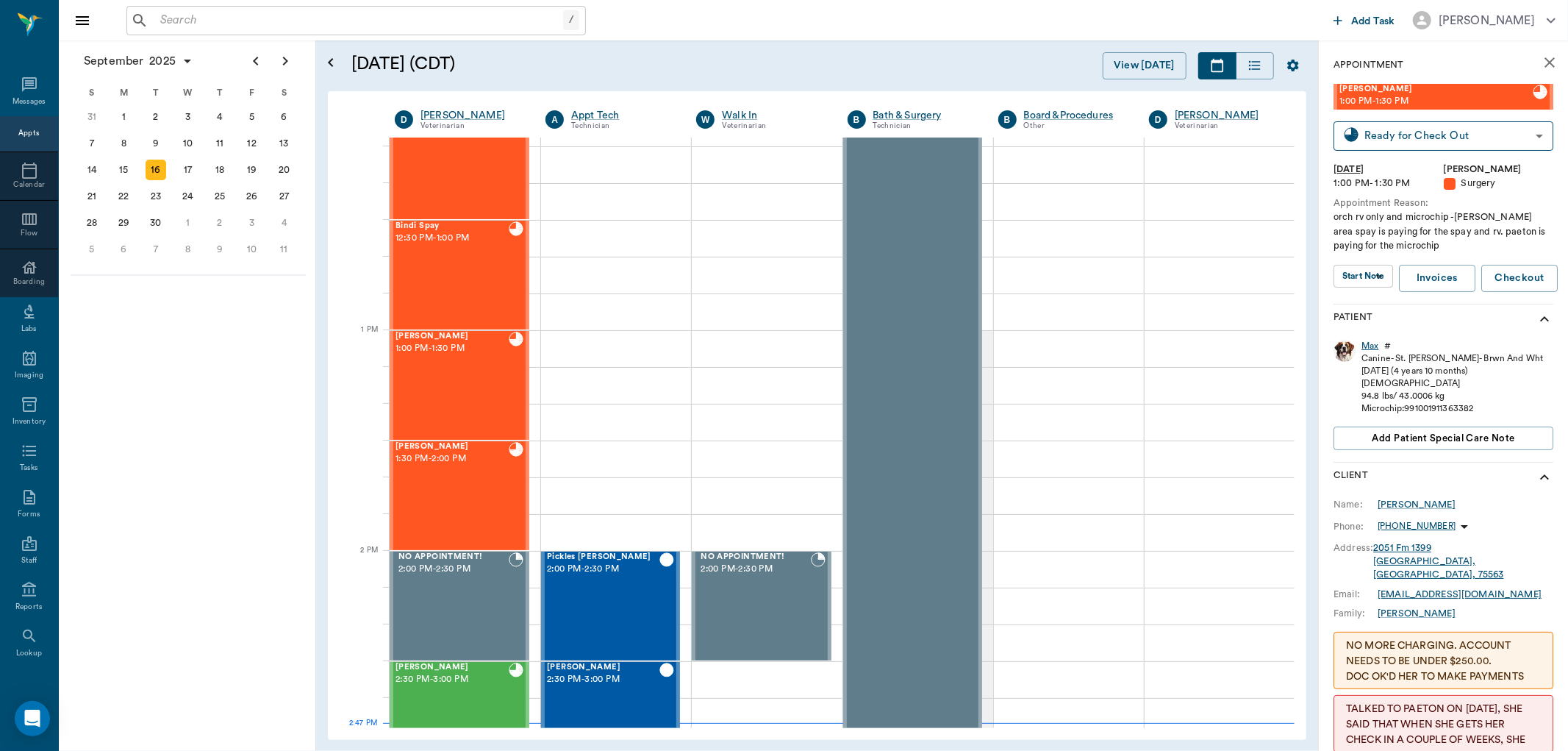
click at [1374, 347] on div "Max" at bounding box center [1369, 346] width 17 height 13
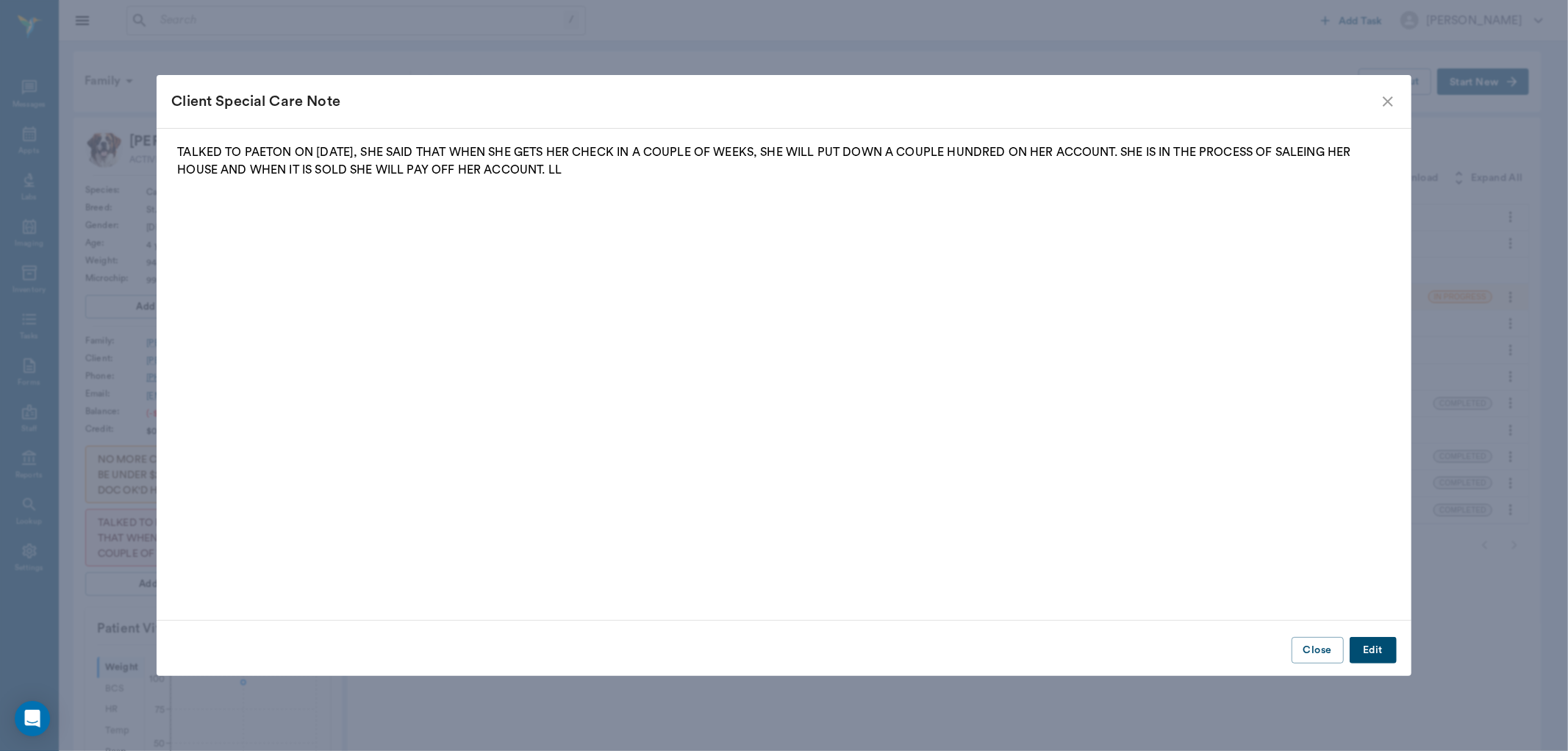
click at [1386, 100] on icon "close" at bounding box center [1388, 101] width 10 height 10
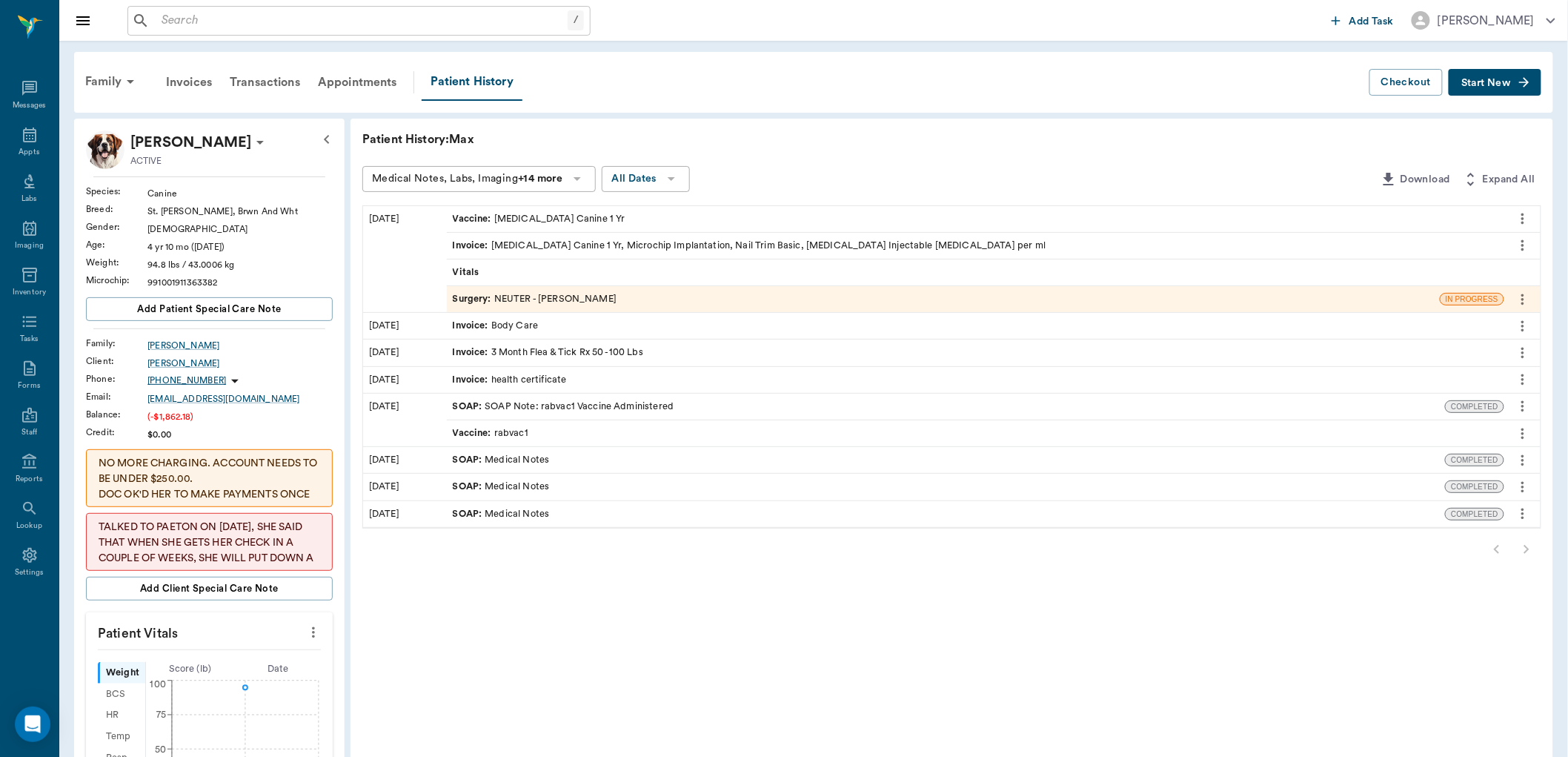
click at [628, 302] on div "Surgery : NEUTER - Dr. Bert Ellsworth" at bounding box center [943, 299] width 993 height 26
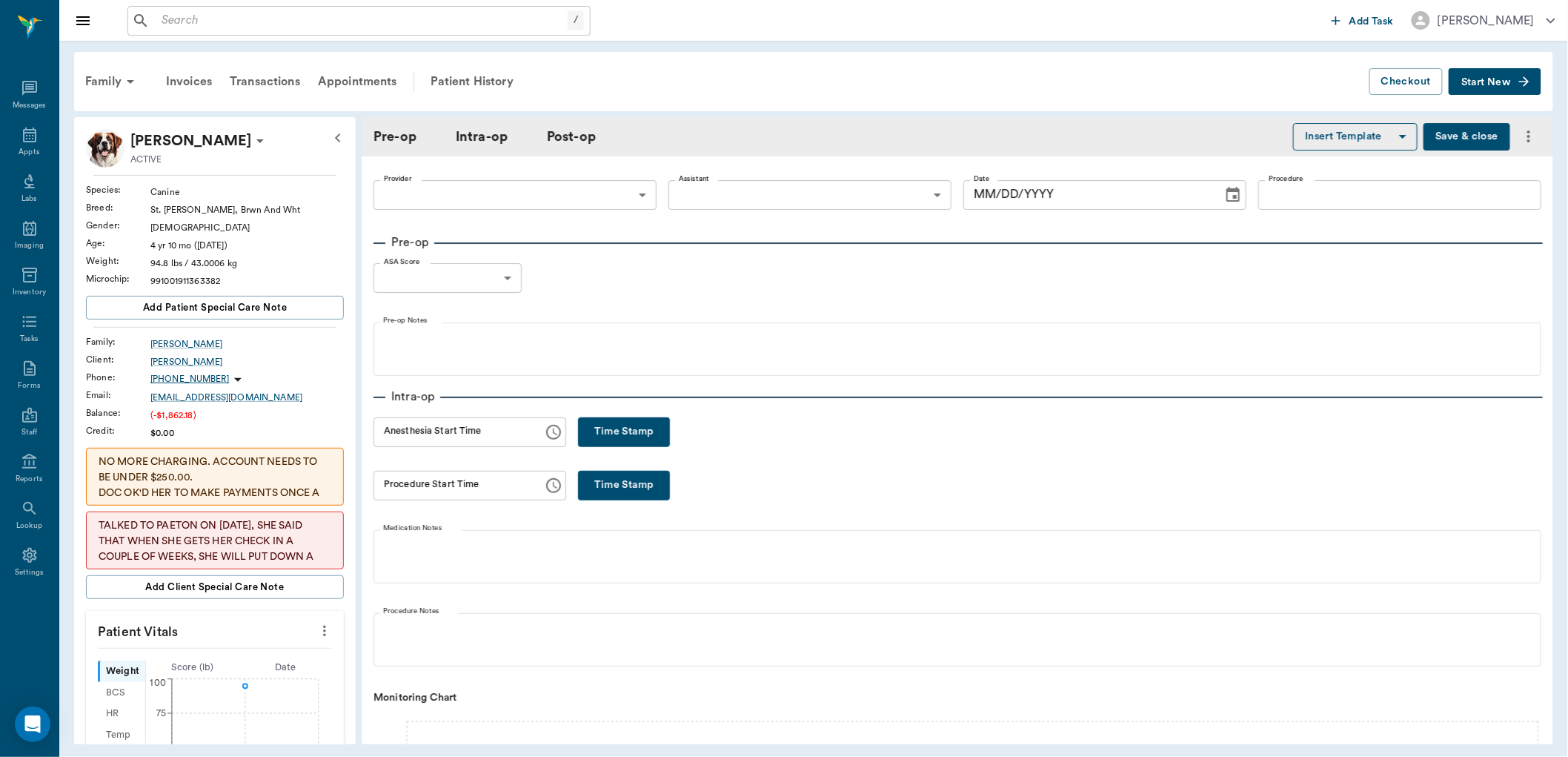
type input "63ec2f075fda476ae8351a4d"
type input "63ec2e7e52e12b0ba117b124"
type input "NEUTER"
type input "1"
radio input "true"
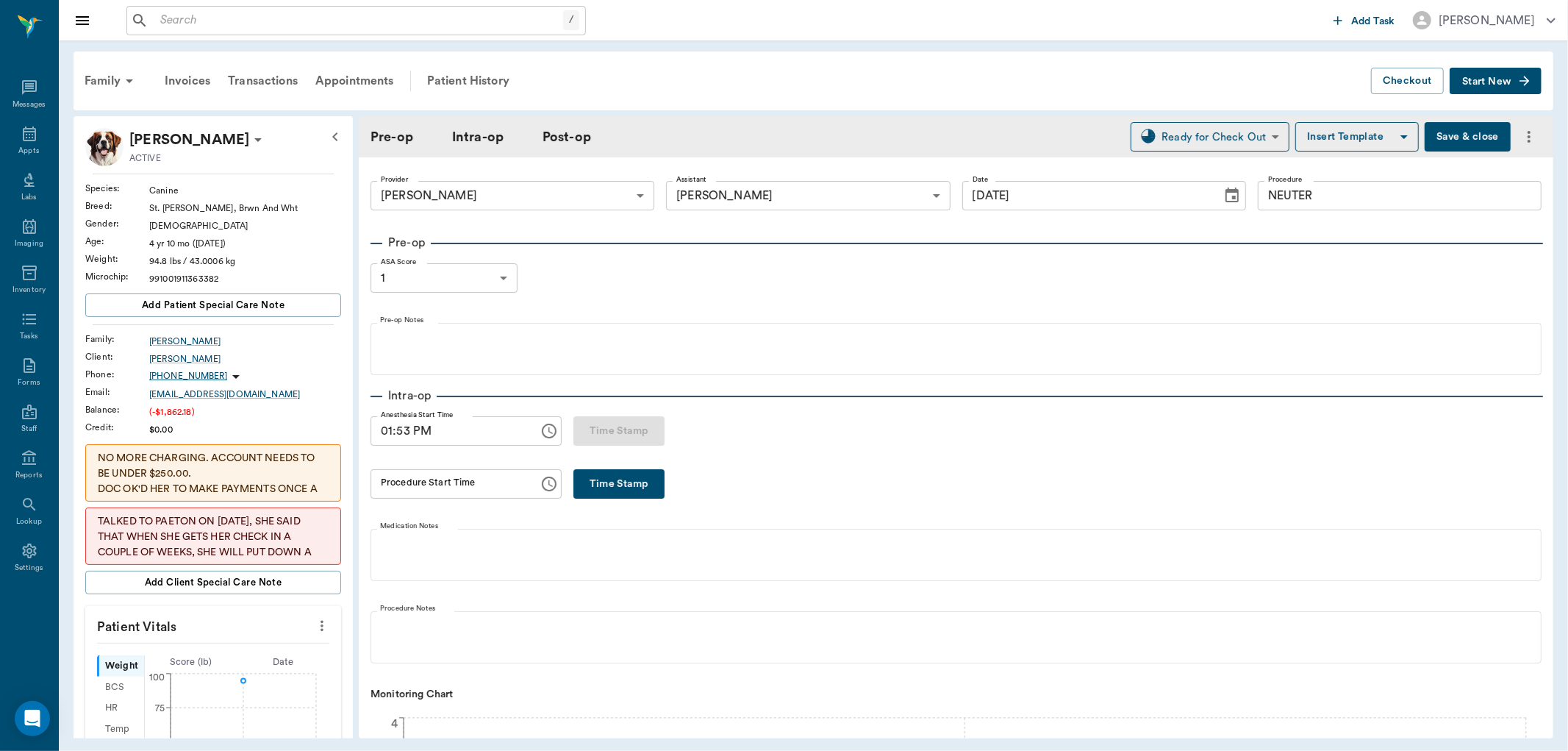
type input "09/16/2025"
type input "01:53 PM"
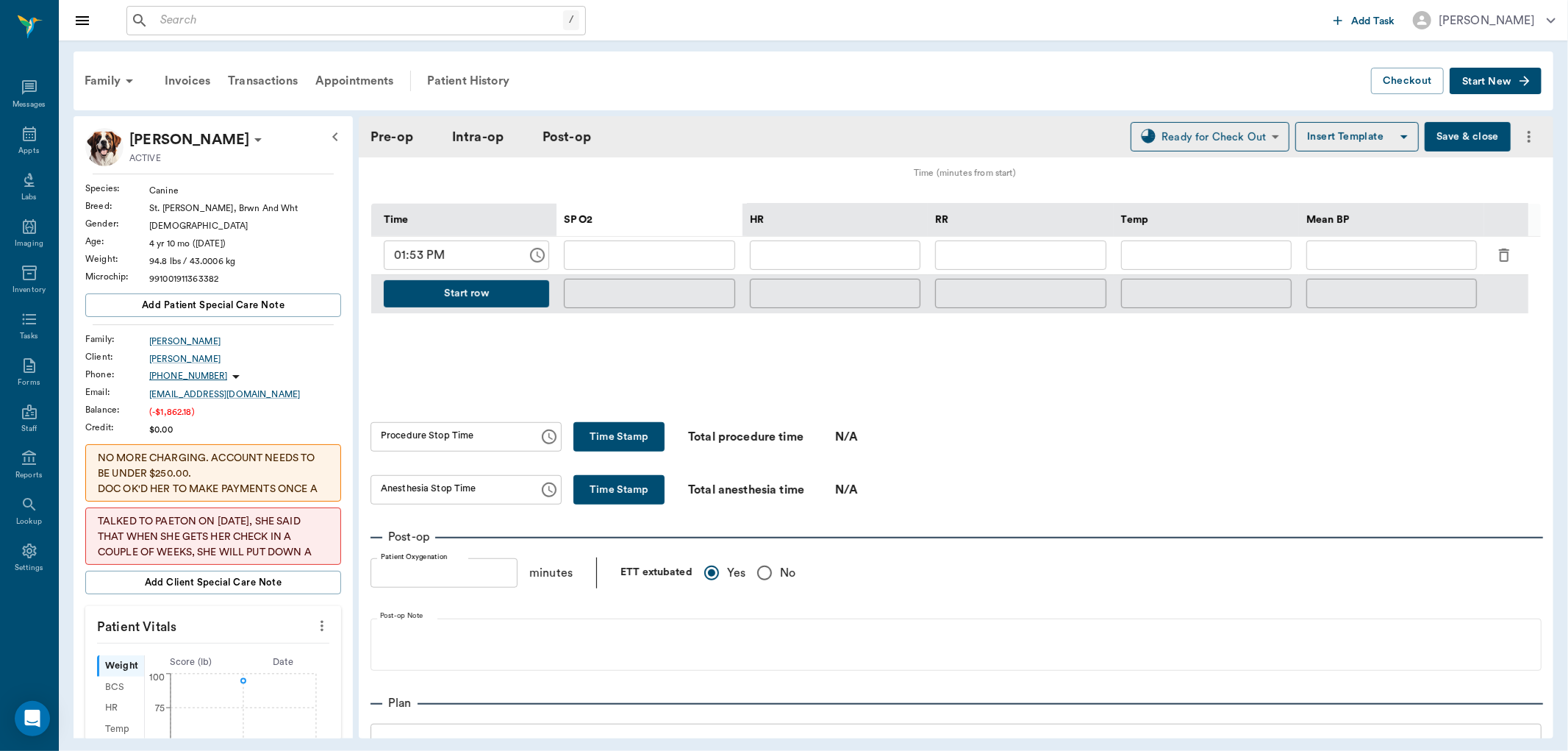
scroll to position [657, 0]
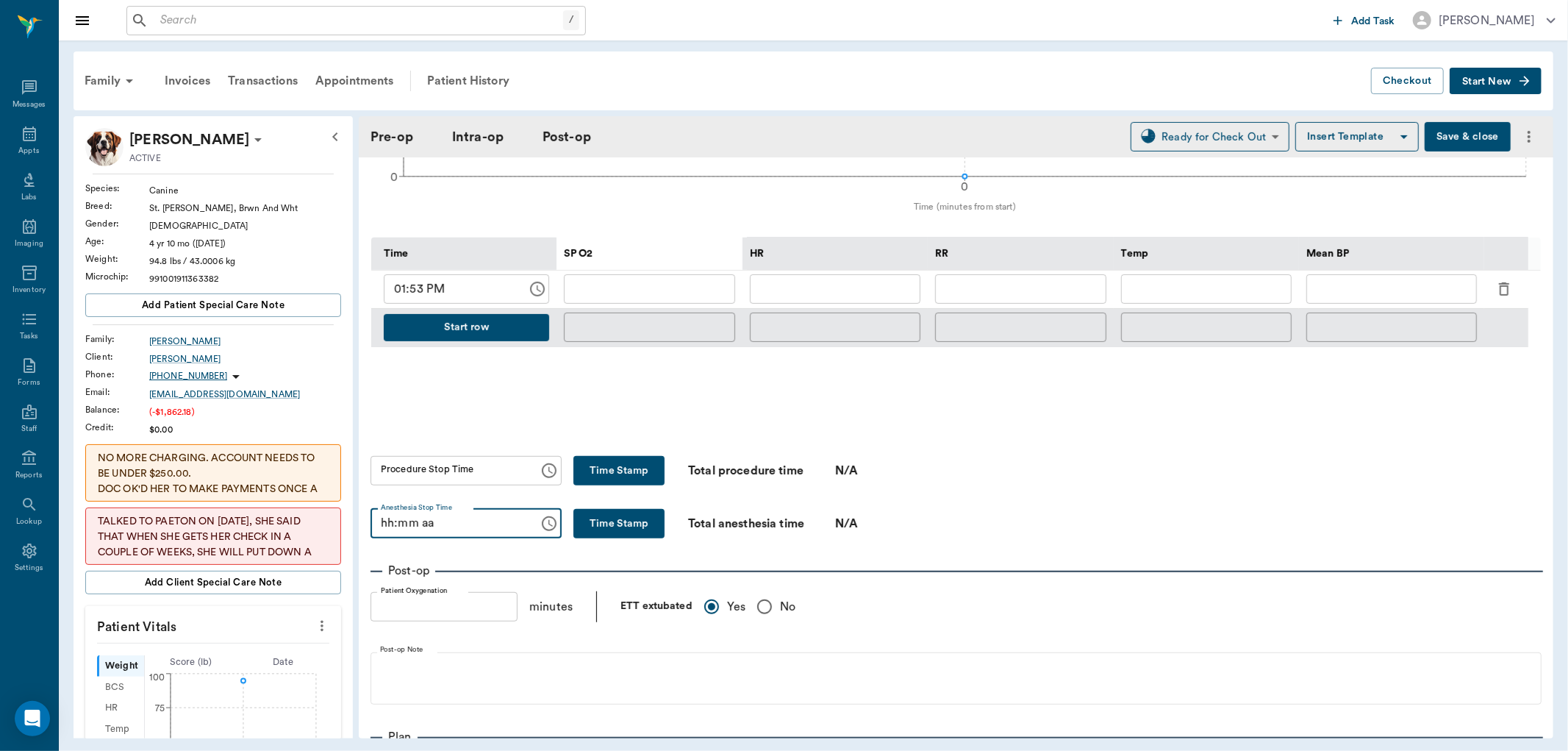
click at [491, 522] on input "hh:mm aa" at bounding box center [449, 524] width 158 height 30
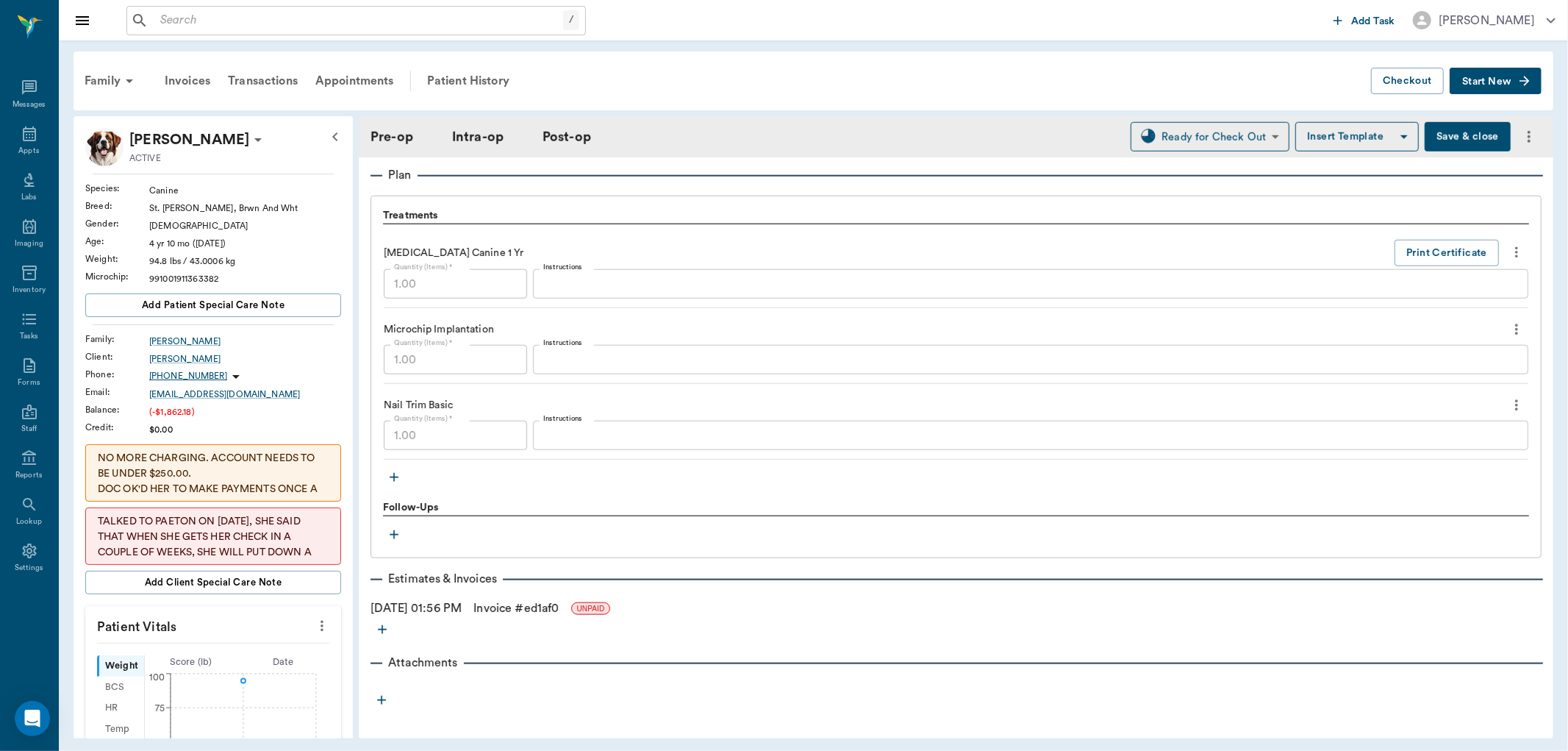
scroll to position [1230, 0]
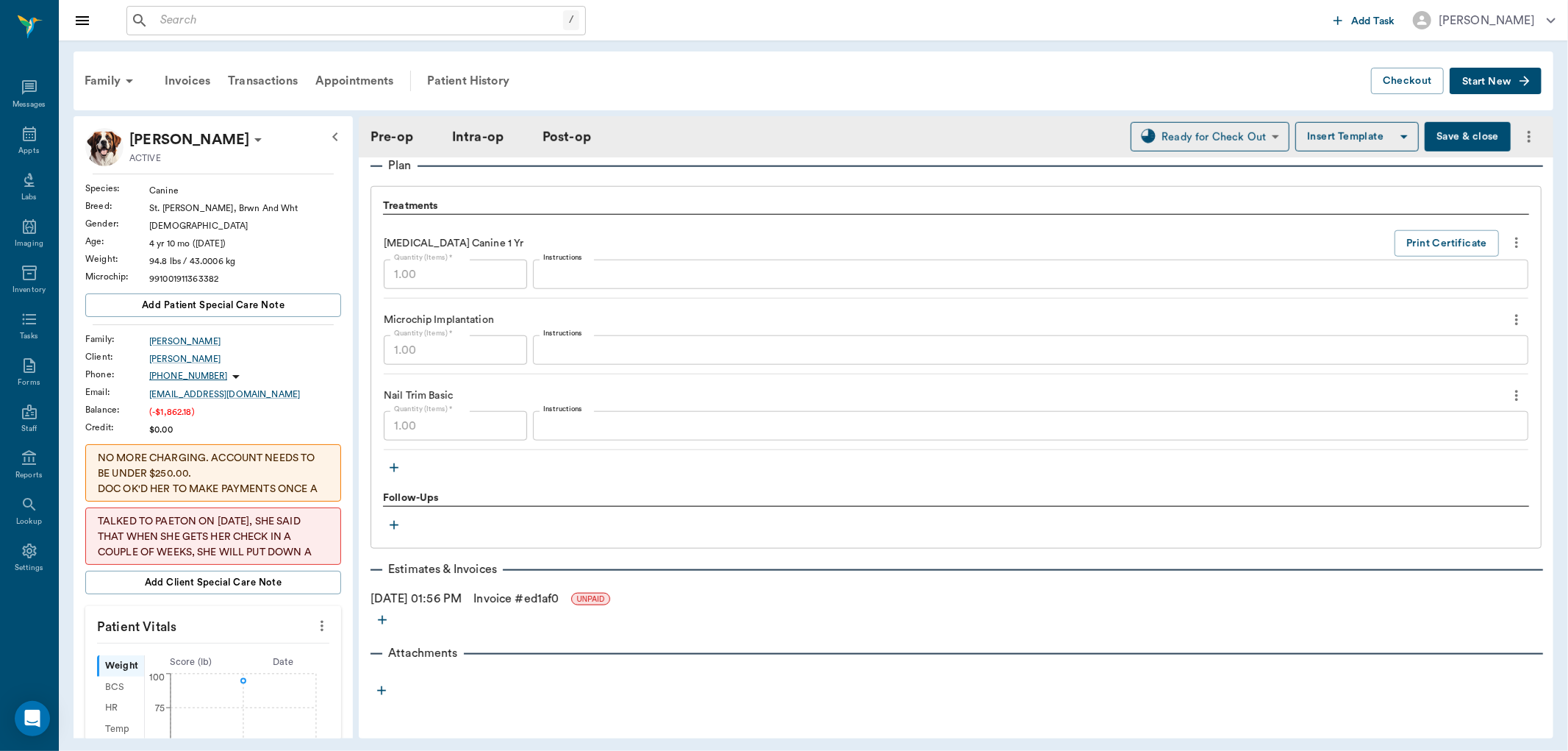
type input "02:00 PM"
click at [399, 464] on icon "button" at bounding box center [394, 468] width 14 height 14
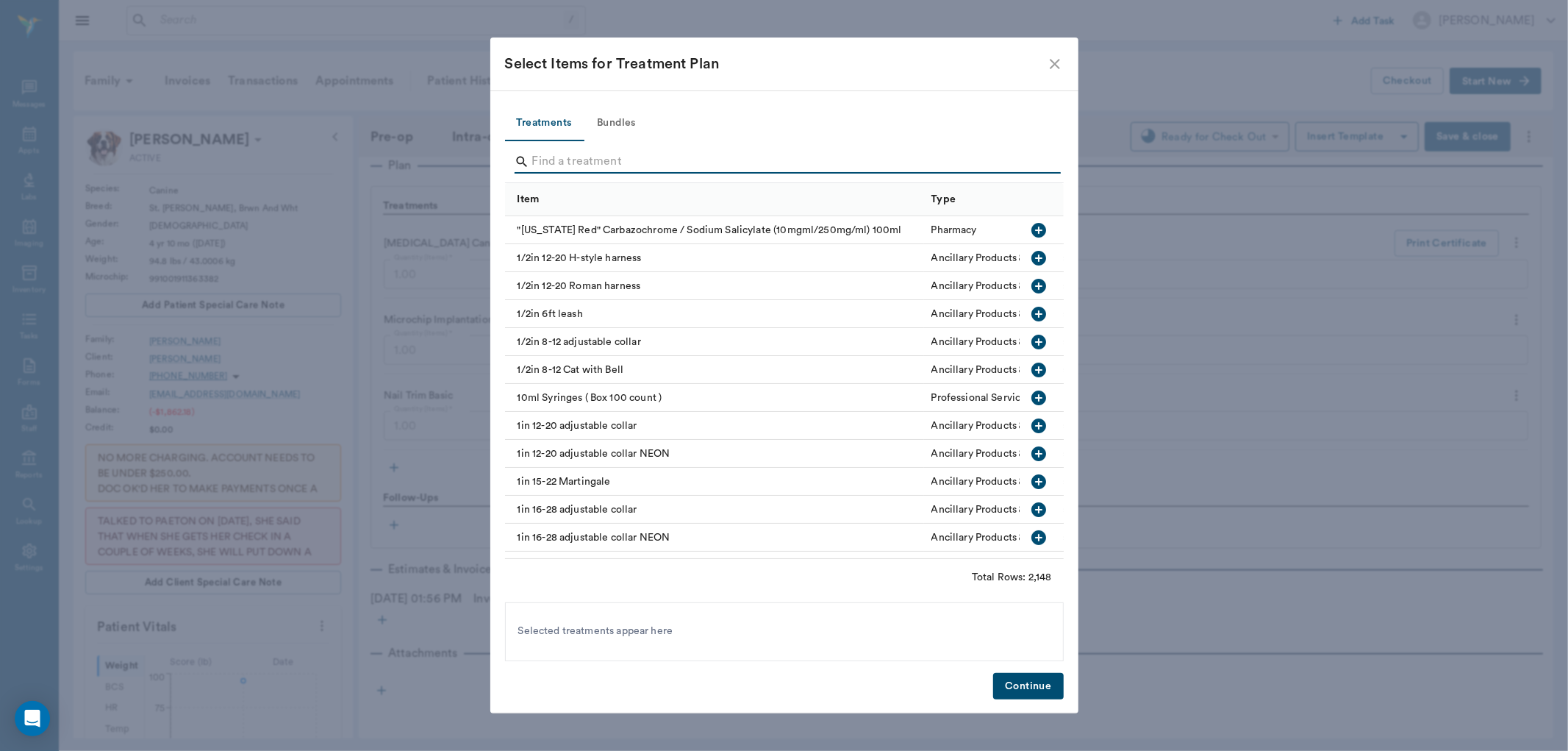
click at [651, 165] on input "Search" at bounding box center [785, 161] width 507 height 23
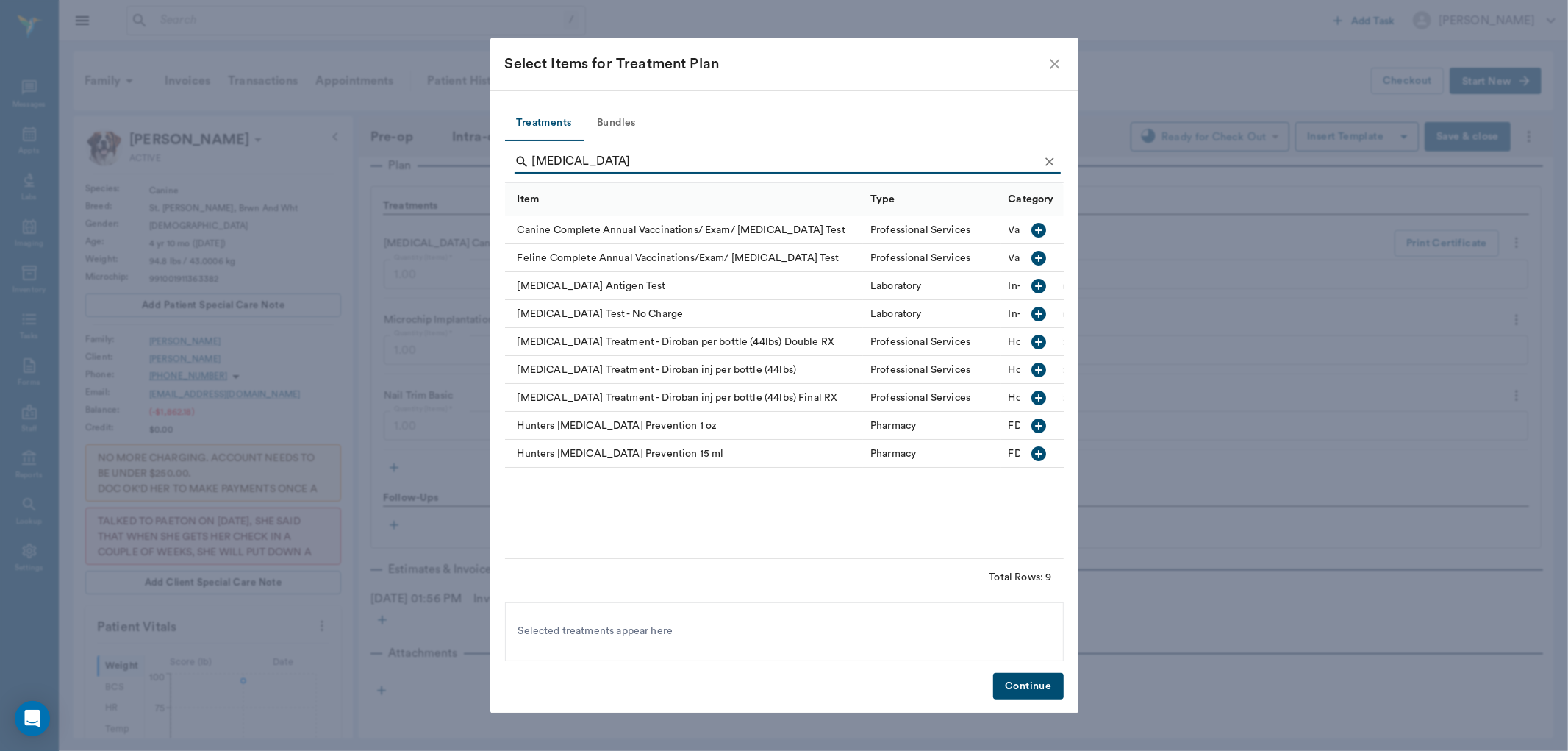
type input "heartworm"
click at [1040, 287] on icon "button" at bounding box center [1039, 286] width 14 height 14
click at [1034, 697] on button "Continue" at bounding box center [1028, 686] width 70 height 27
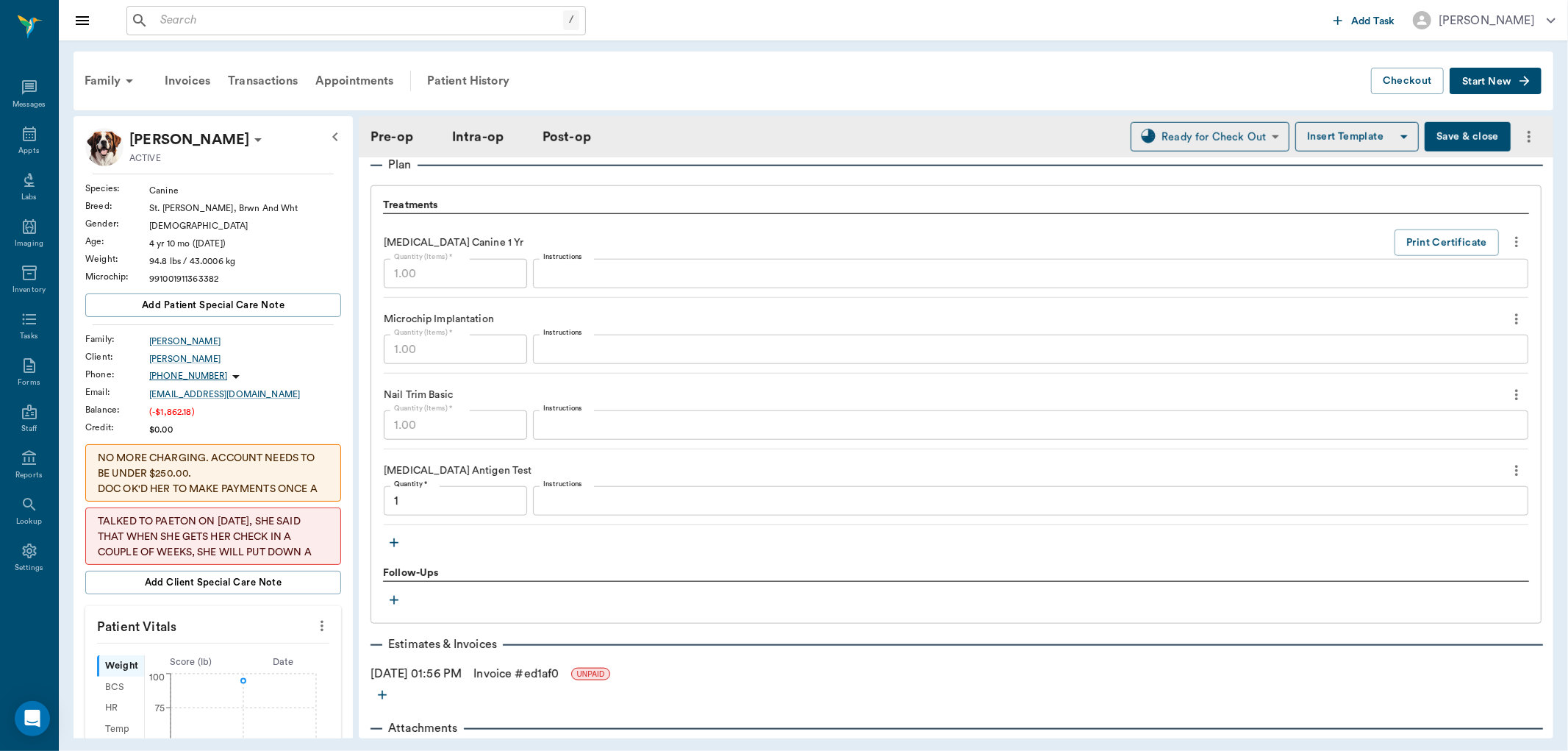
click at [893, 502] on textarea "Instructions" at bounding box center [1031, 500] width 975 height 17
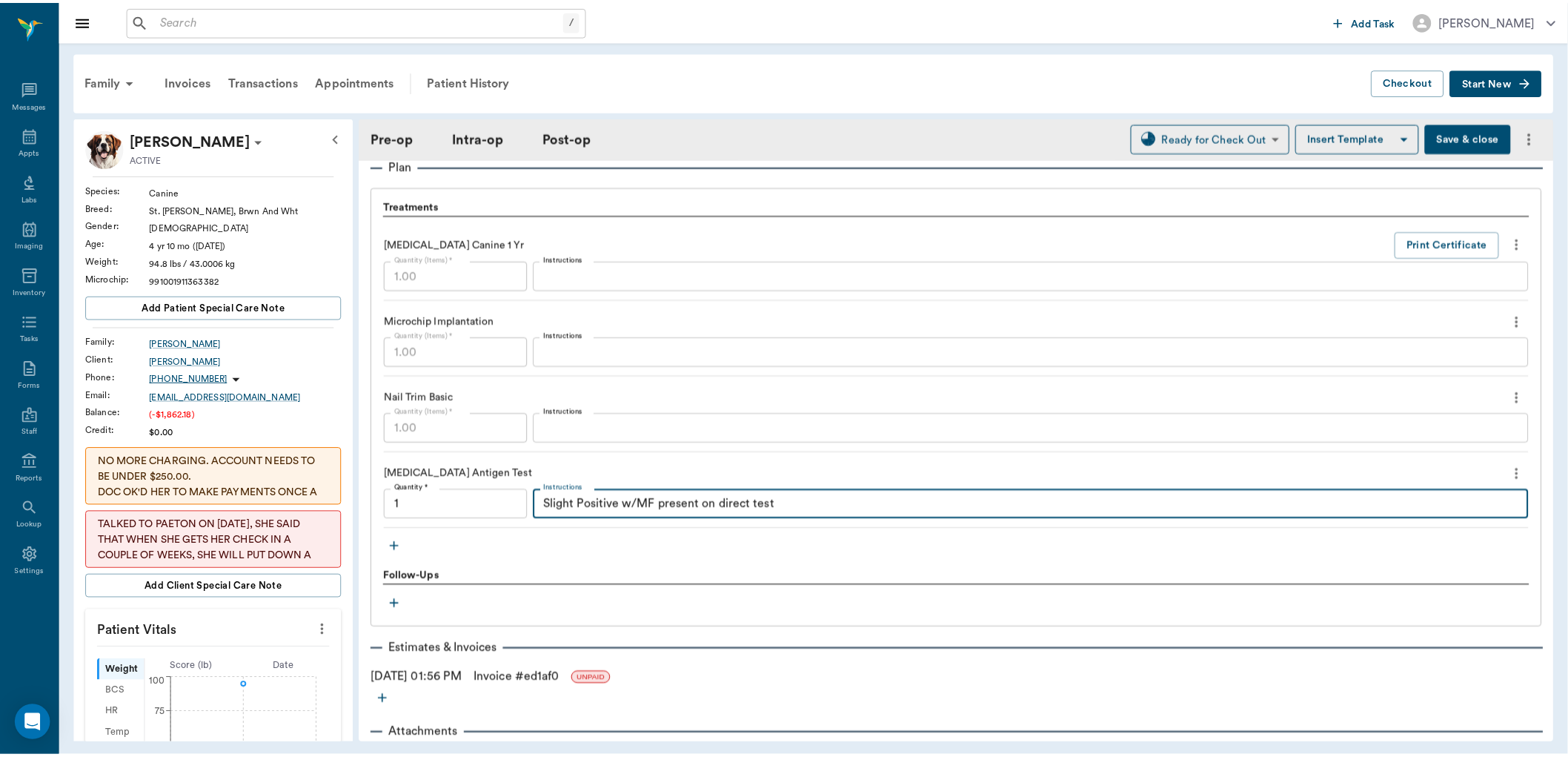
scroll to position [1315, 0]
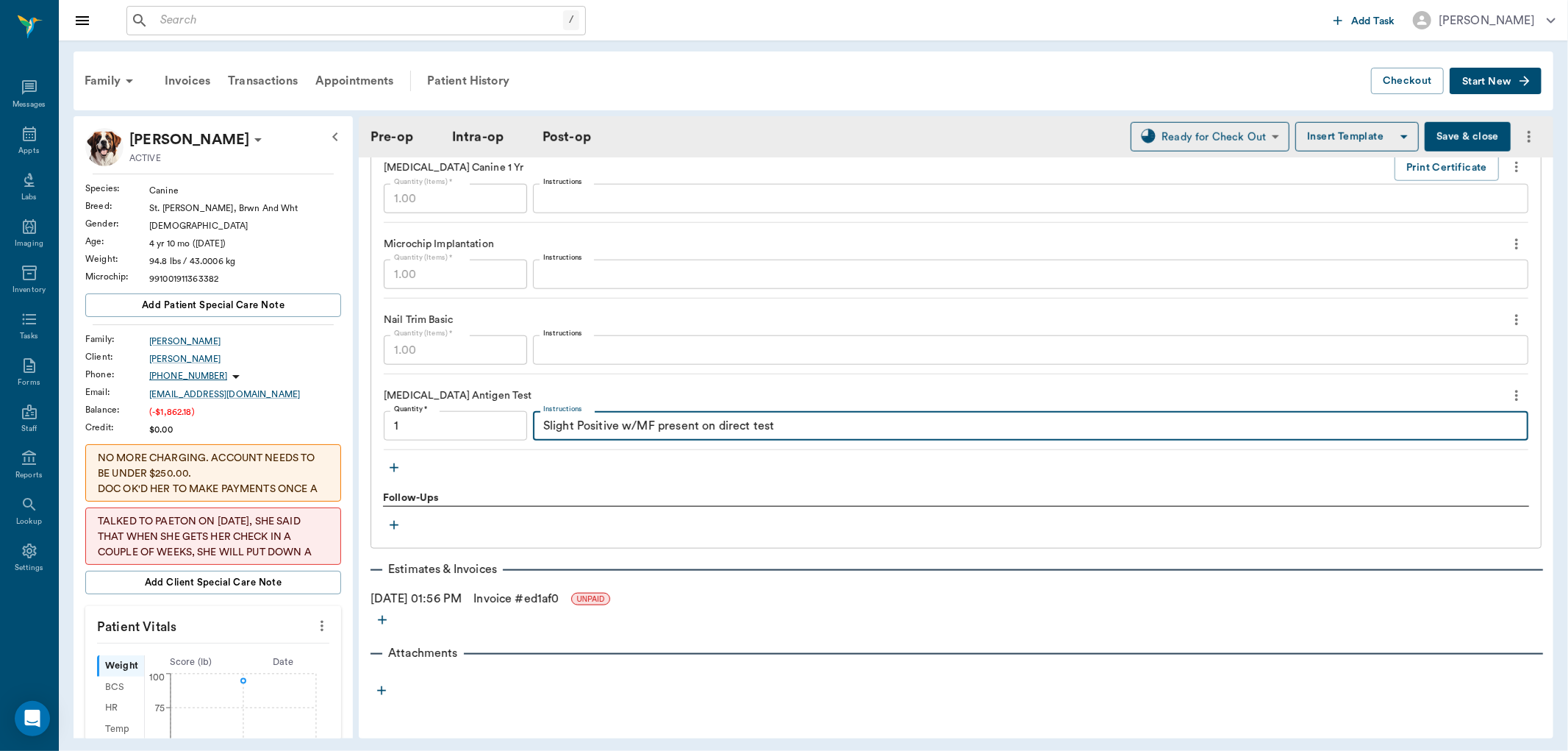
type textarea "Slight Positive w/MF present on direct test"
click at [525, 600] on link "Invoice # ed1af0" at bounding box center [516, 599] width 86 height 18
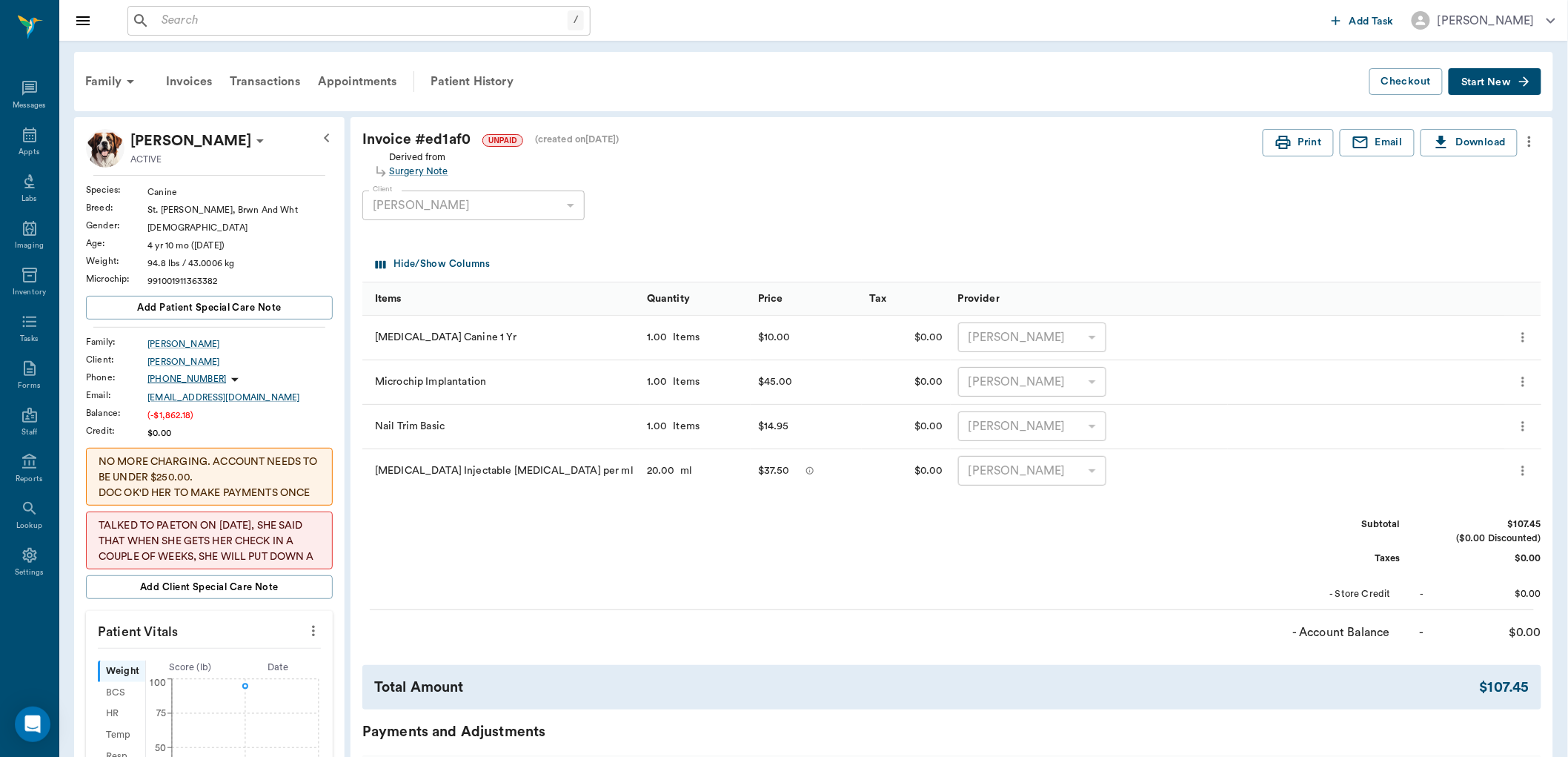
click at [1523, 147] on icon "more" at bounding box center [1529, 141] width 16 height 18
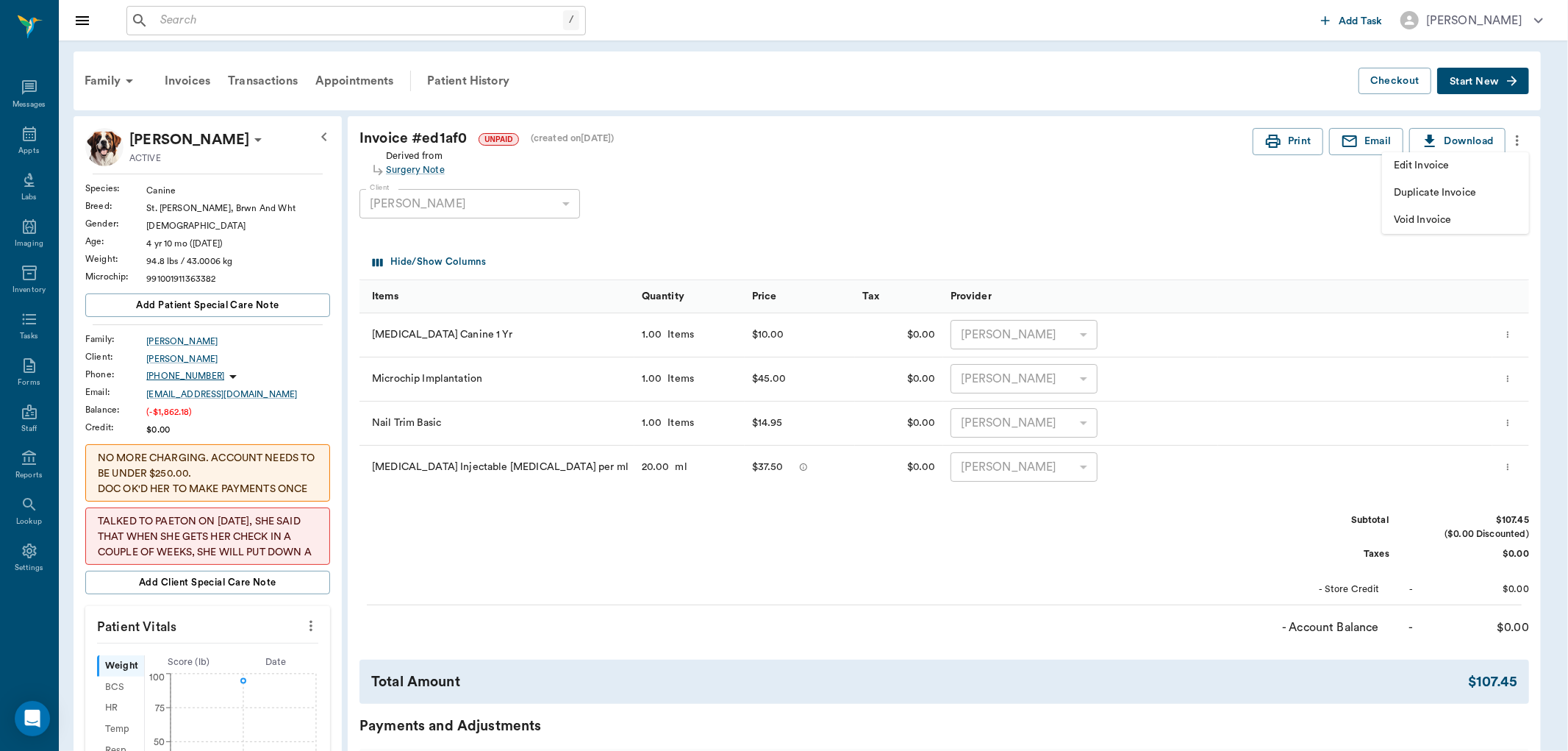
click at [1479, 167] on span "Edit Invoice" at bounding box center [1456, 165] width 123 height 15
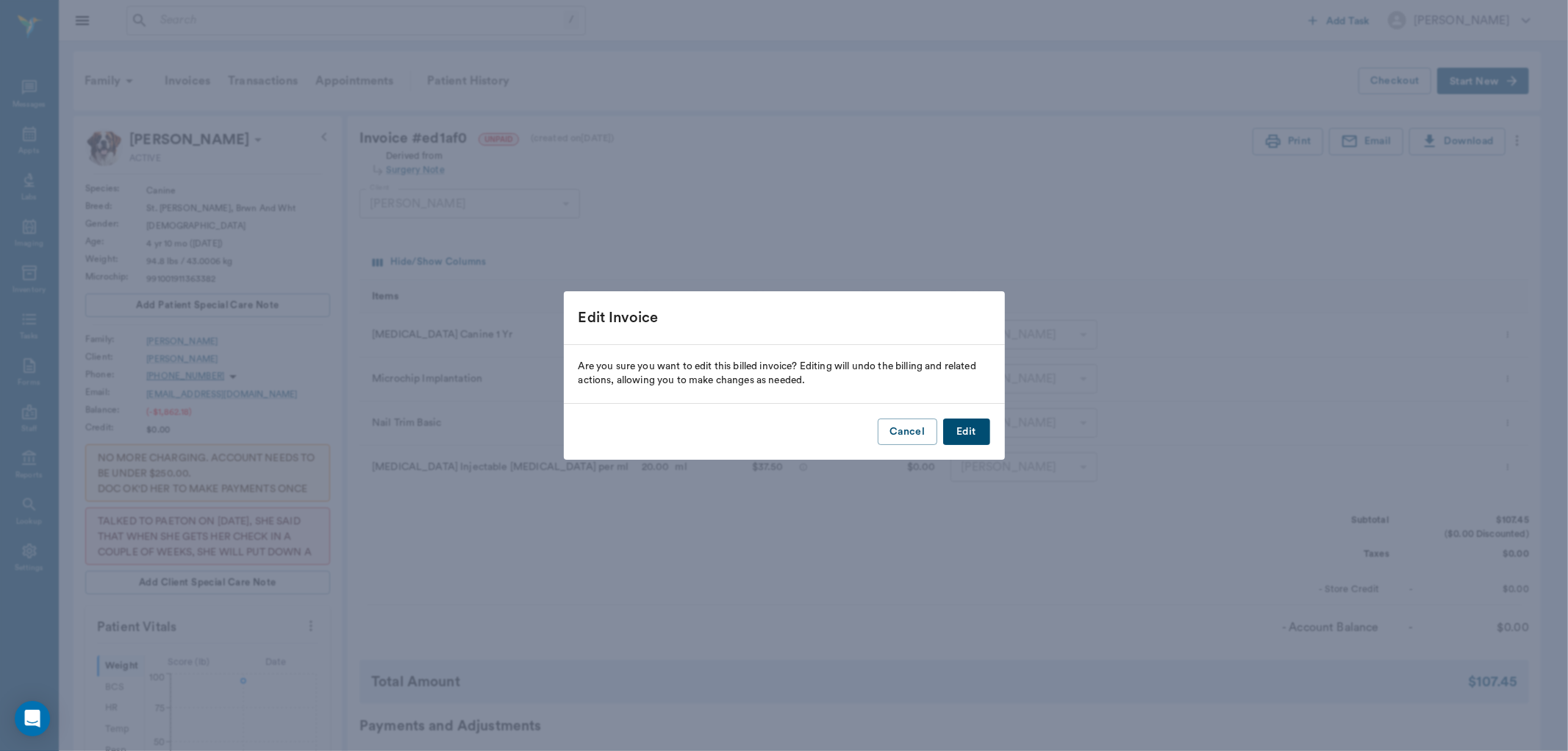
click at [961, 434] on button "Edit" at bounding box center [967, 432] width 47 height 27
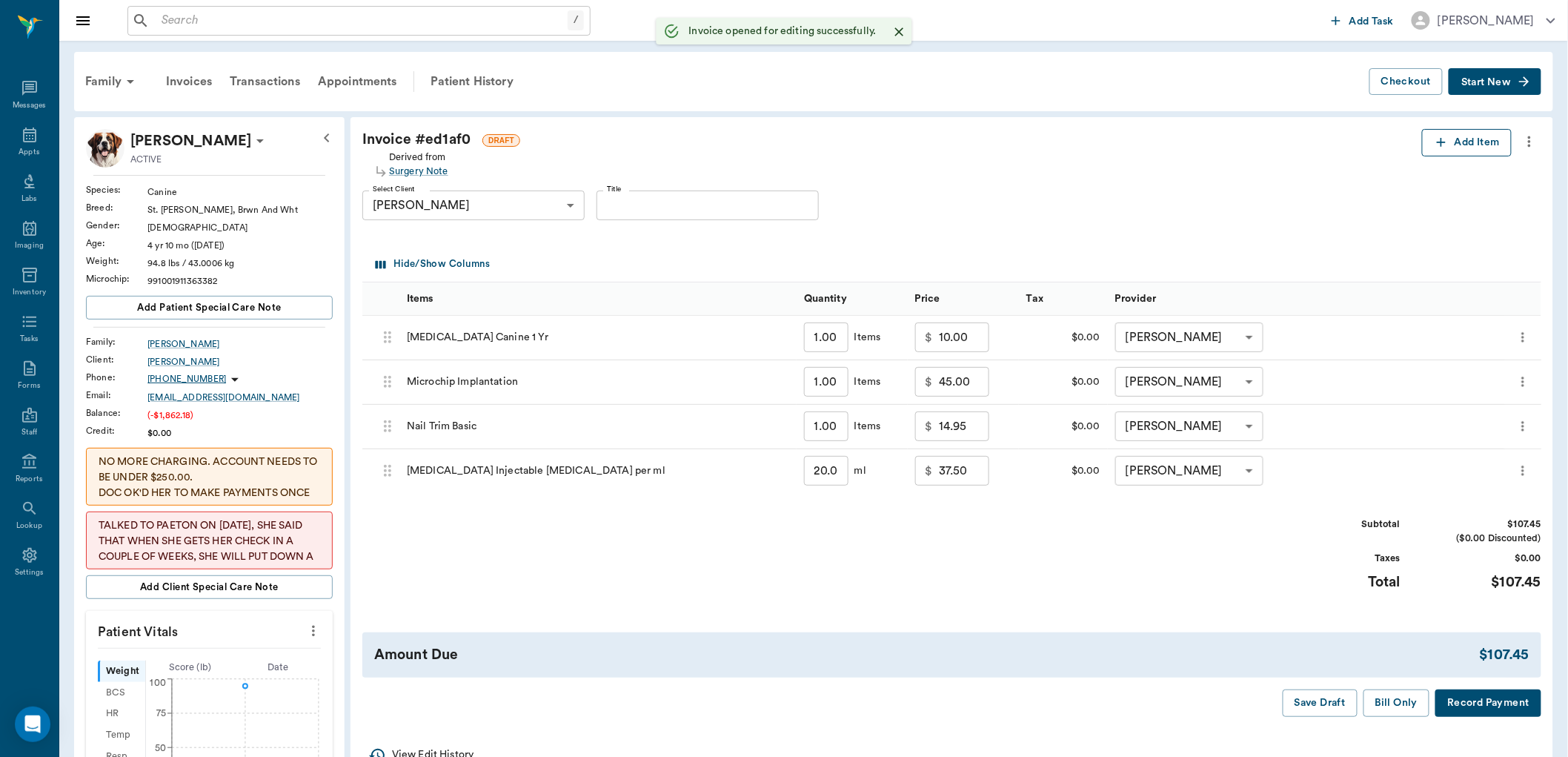
click at [1449, 149] on button "Add Item" at bounding box center [1466, 143] width 90 height 27
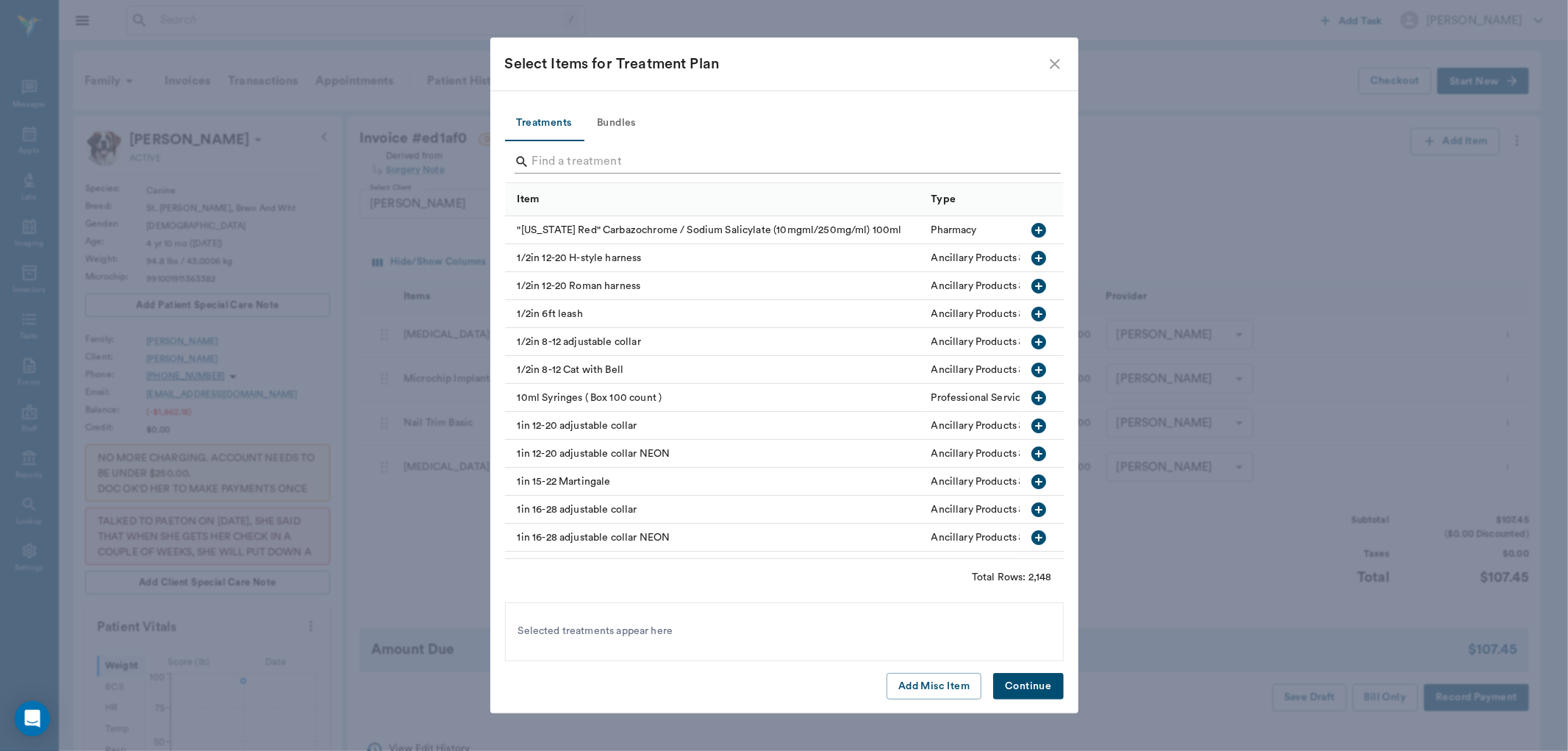
click at [695, 155] on input "Search" at bounding box center [785, 161] width 507 height 23
type input "p"
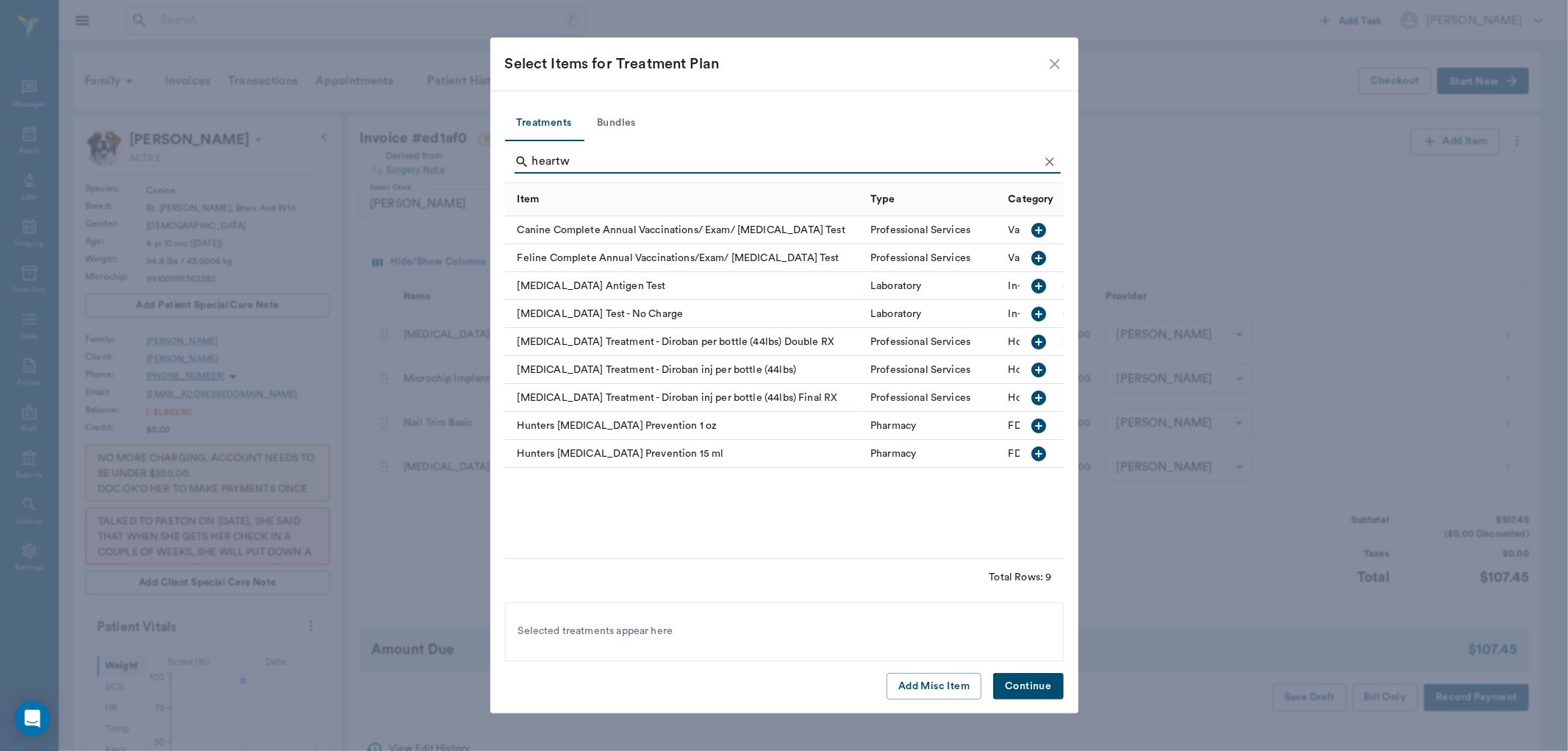
type input "heartw"
click at [1046, 283] on icon "button" at bounding box center [1039, 286] width 18 height 18
click at [1024, 692] on button "Continue" at bounding box center [1028, 686] width 70 height 27
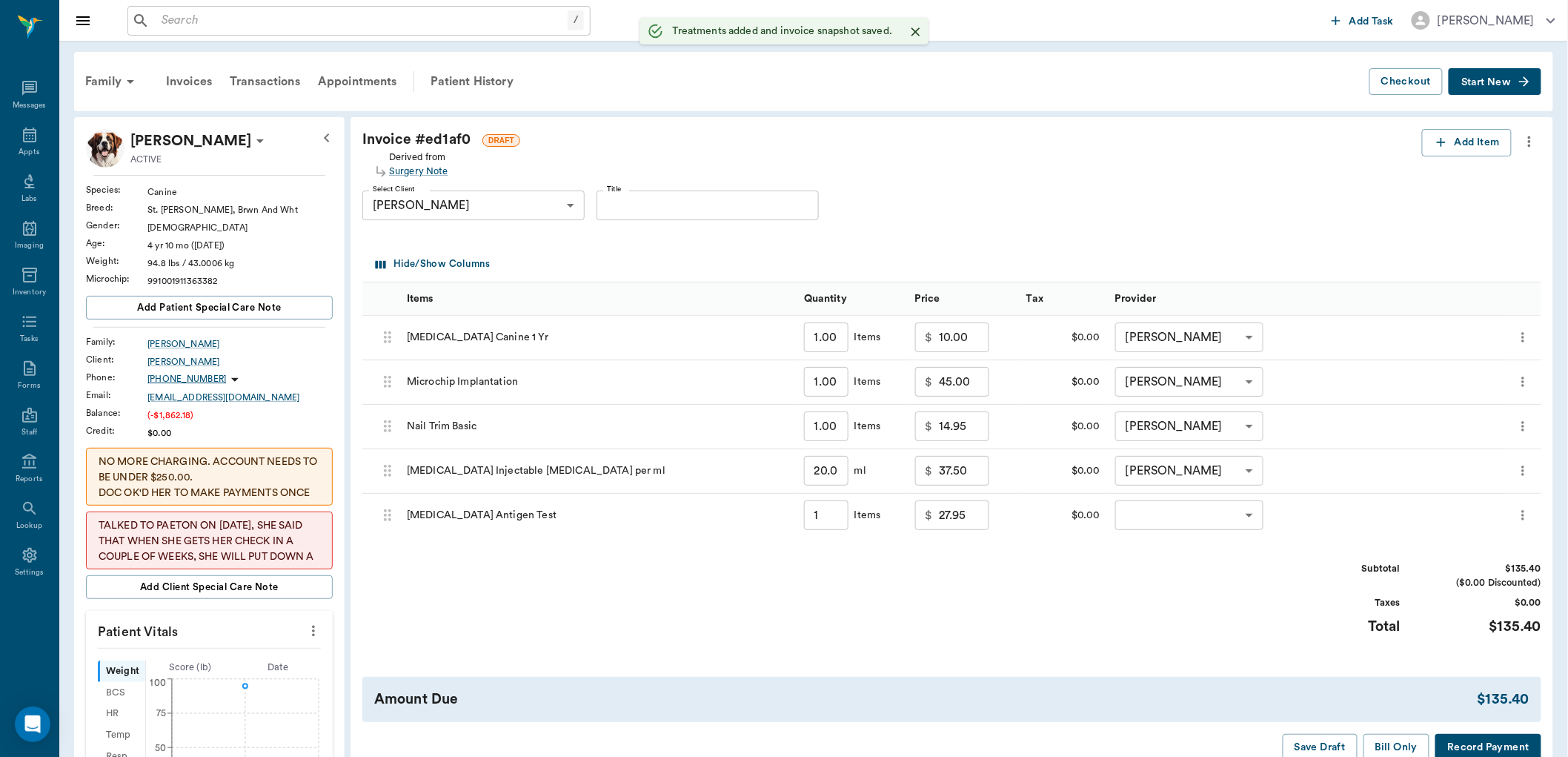
type input "1.00"
click at [1207, 524] on body "/ ​ Add Task Dr. Bert Ellsworth Nectar Messages Appts Labs Imaging Inventory Ta…" at bounding box center [784, 598] width 1568 height 1197
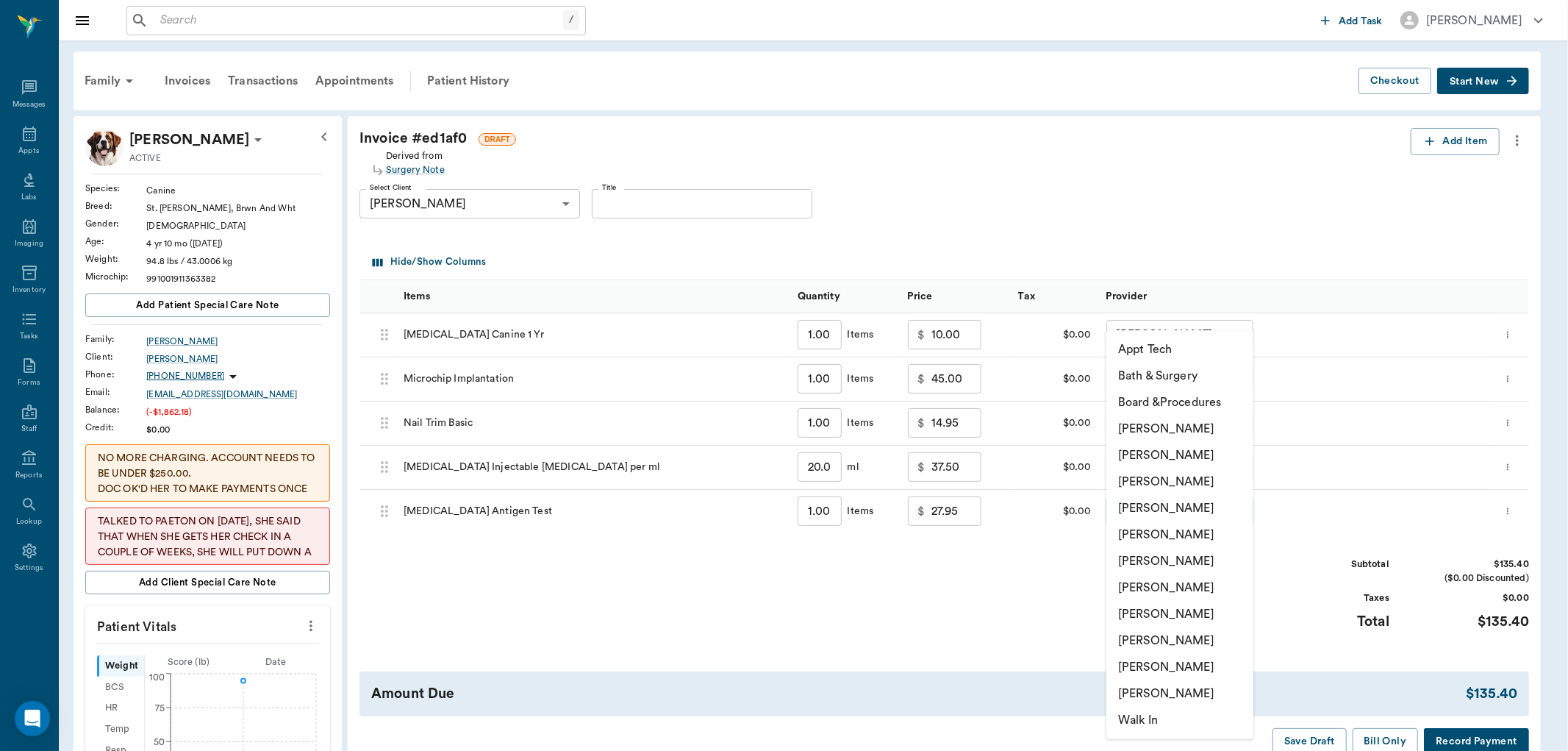
click at [1210, 488] on li "Daniel Virnala" at bounding box center [1180, 481] width 147 height 26
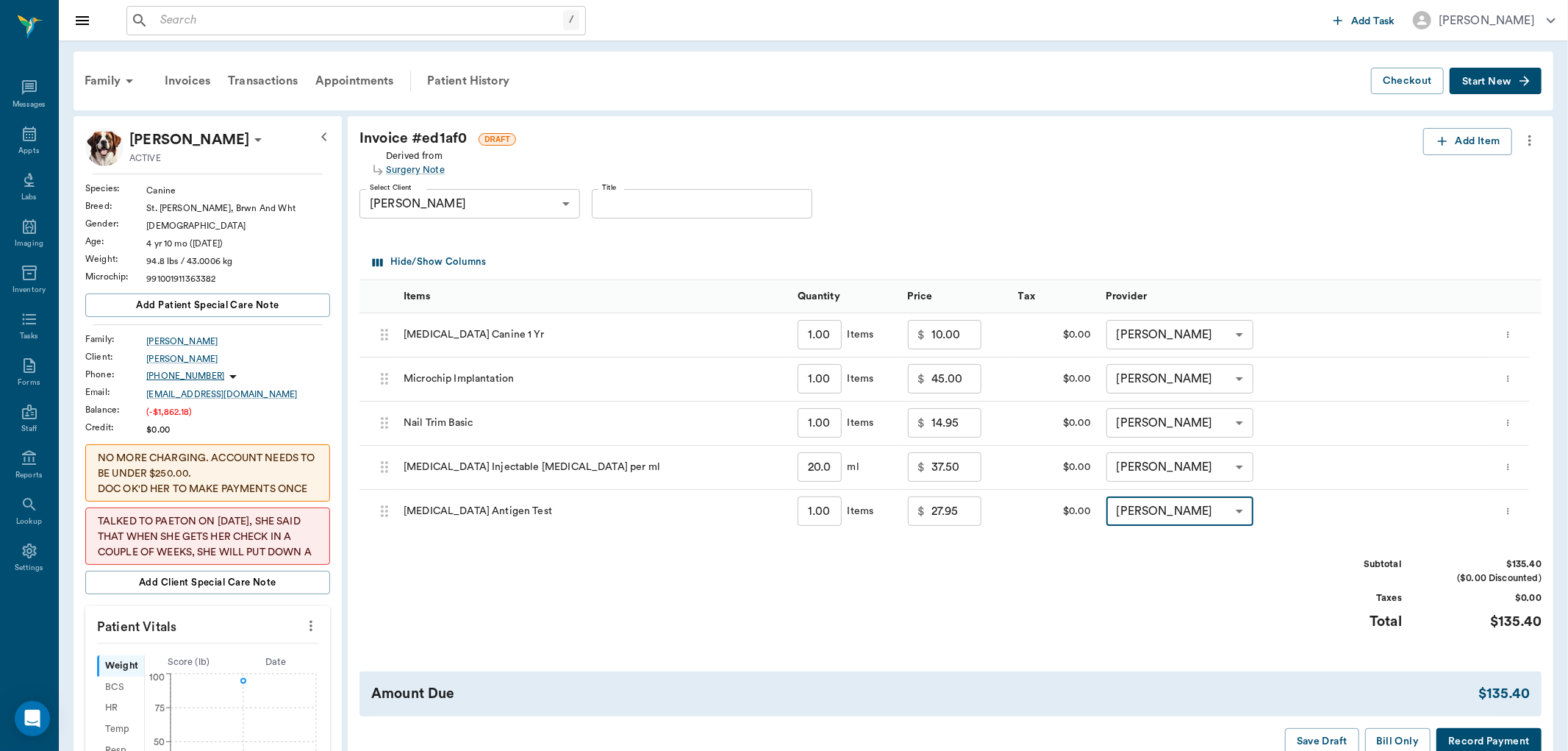
type input "none-642ef10e332a41444de2bad1"
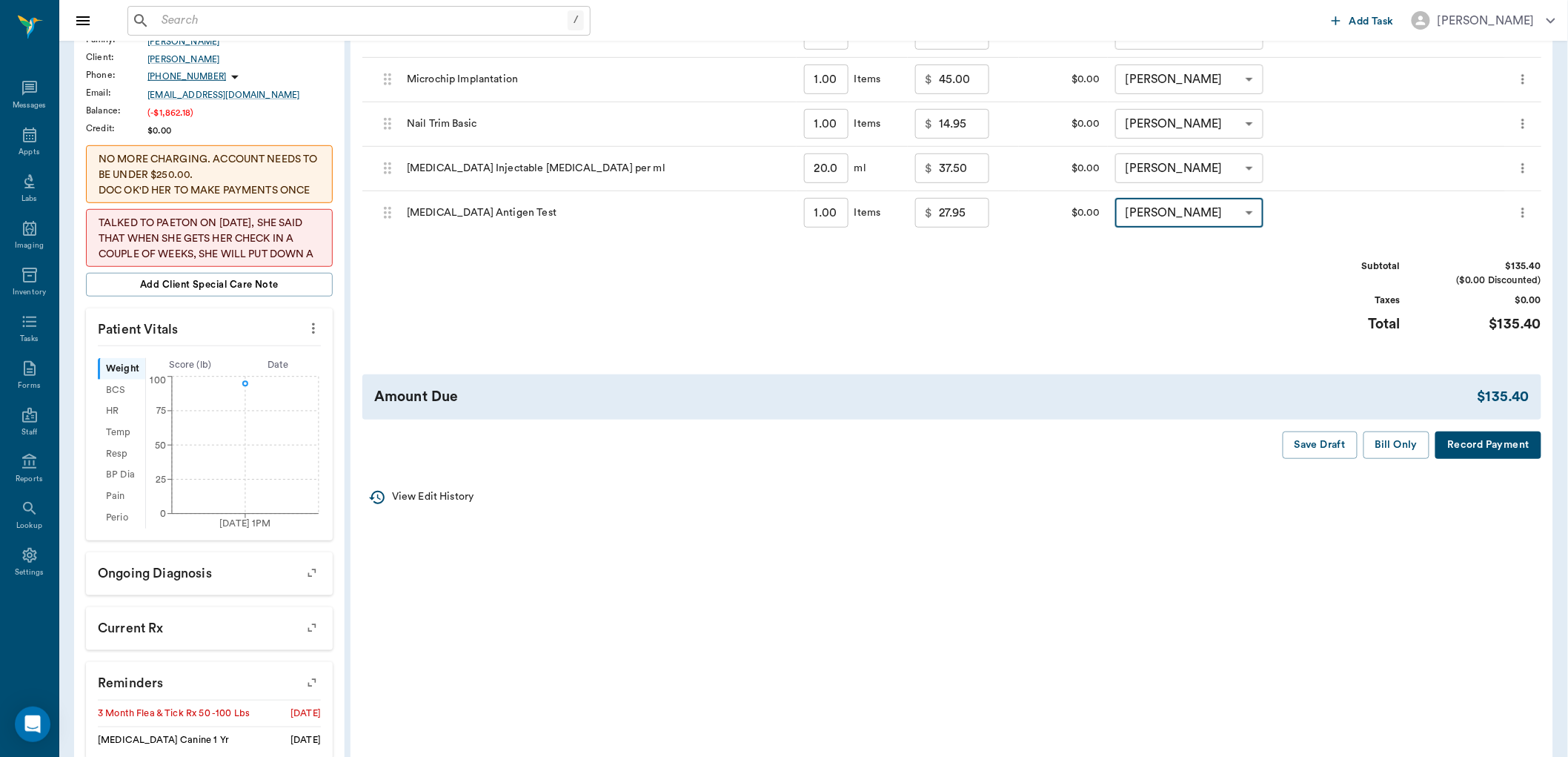
scroll to position [329, 0]
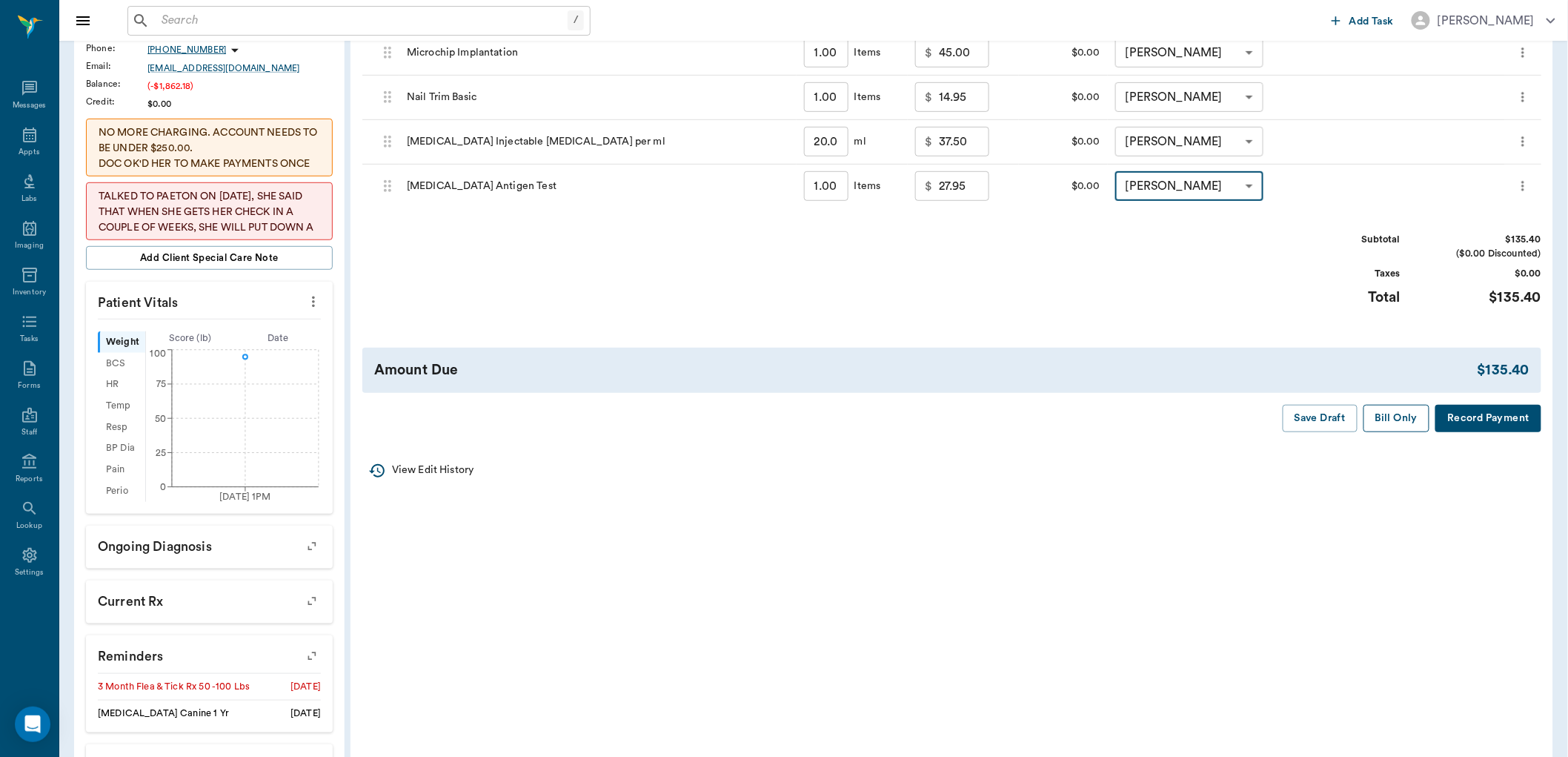
click at [1405, 424] on button "Bill Only" at bounding box center [1396, 419] width 67 height 27
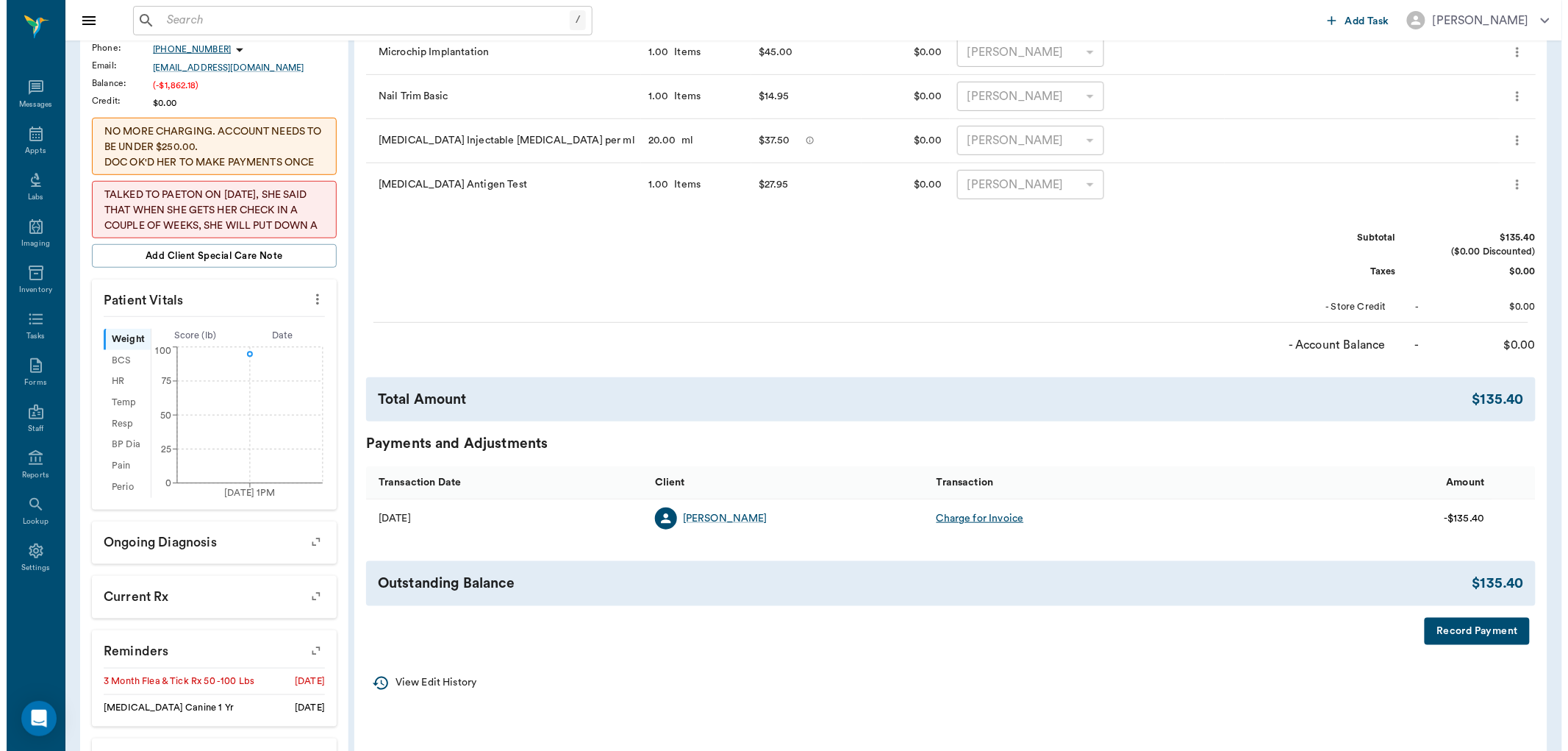
scroll to position [0, 0]
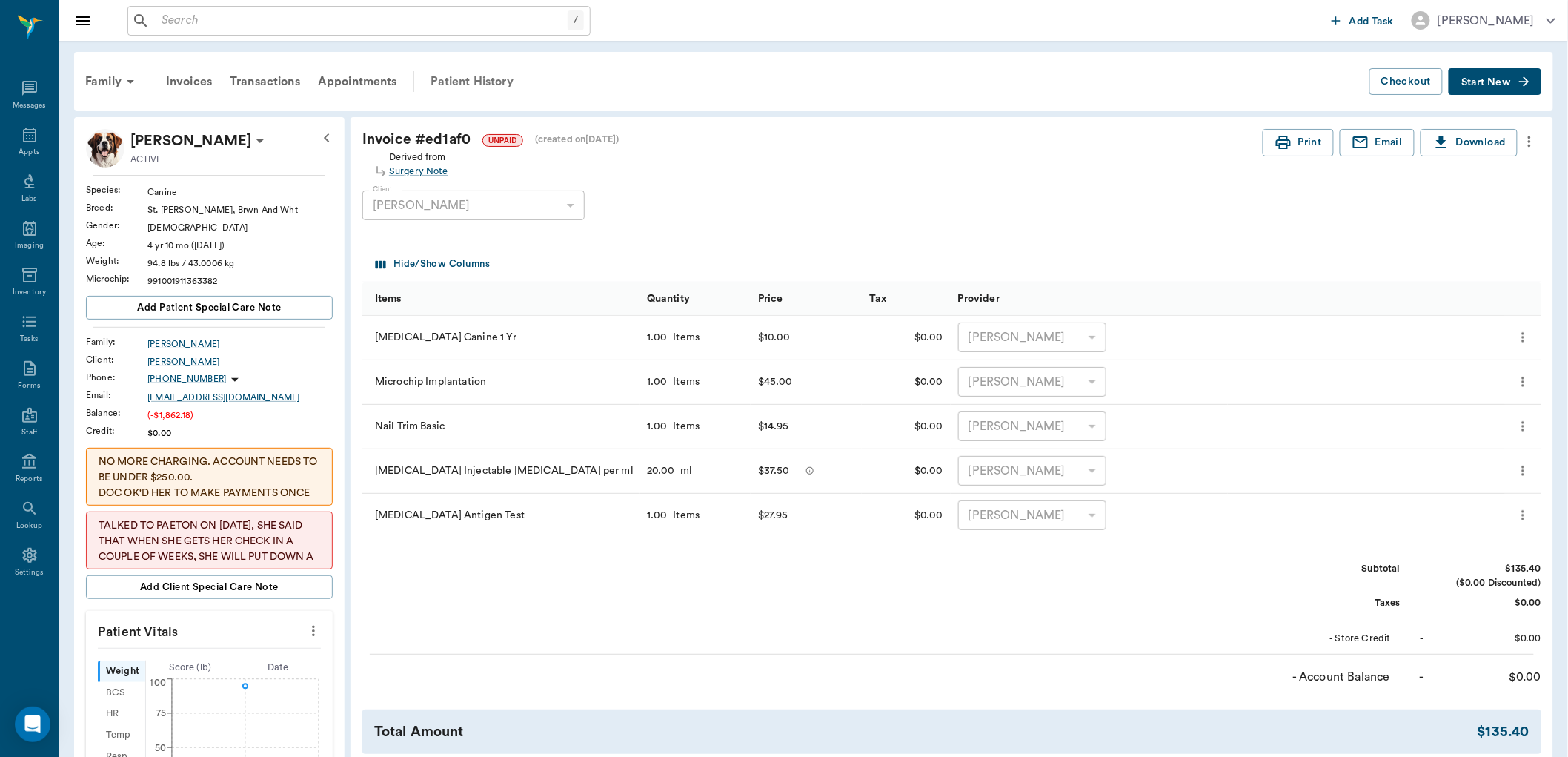
click at [457, 84] on div "Patient History" at bounding box center [472, 82] width 101 height 36
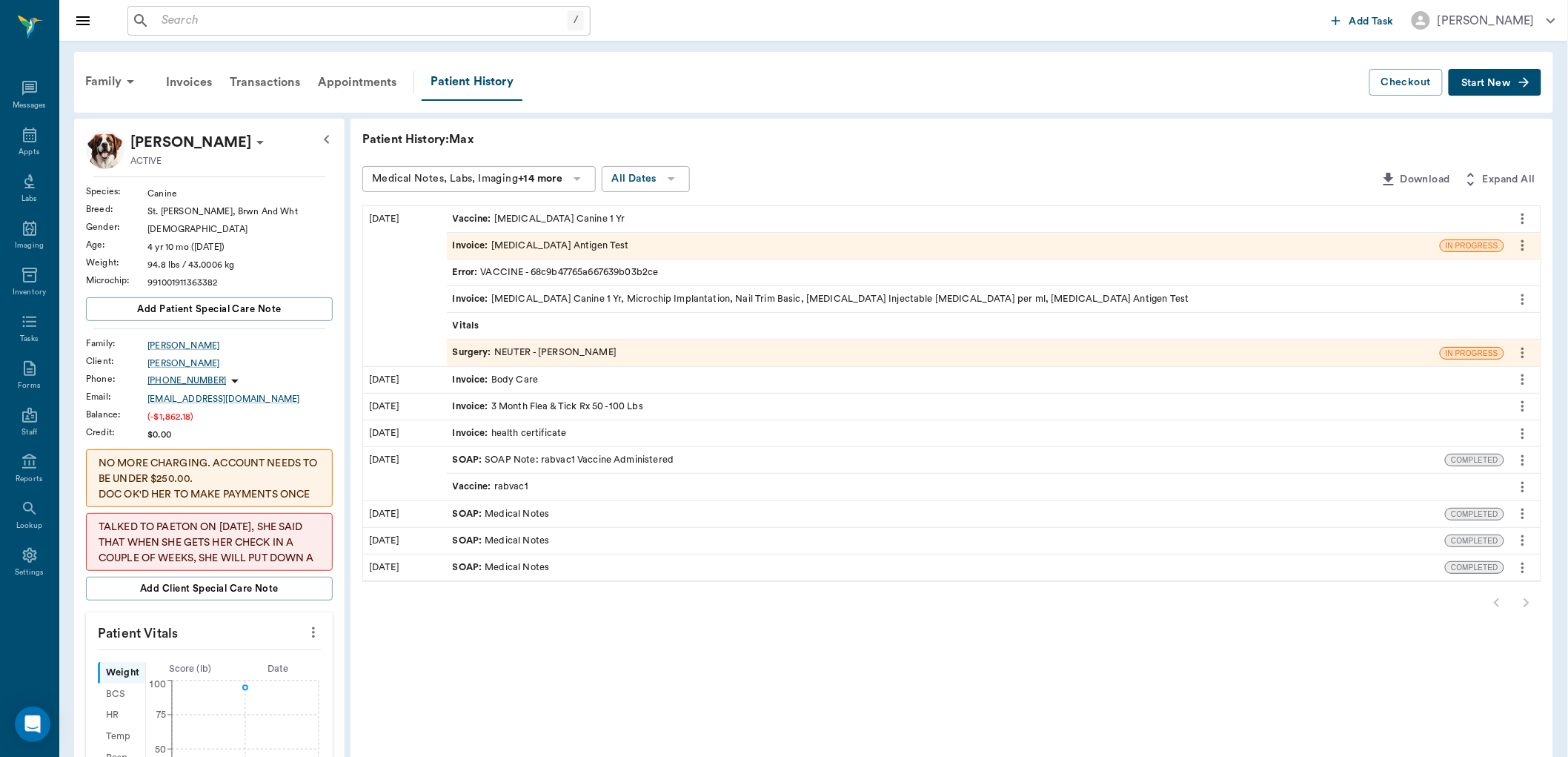
click at [724, 248] on div "Invoice : Heartworm Antigen Test" at bounding box center [943, 245] width 993 height 26
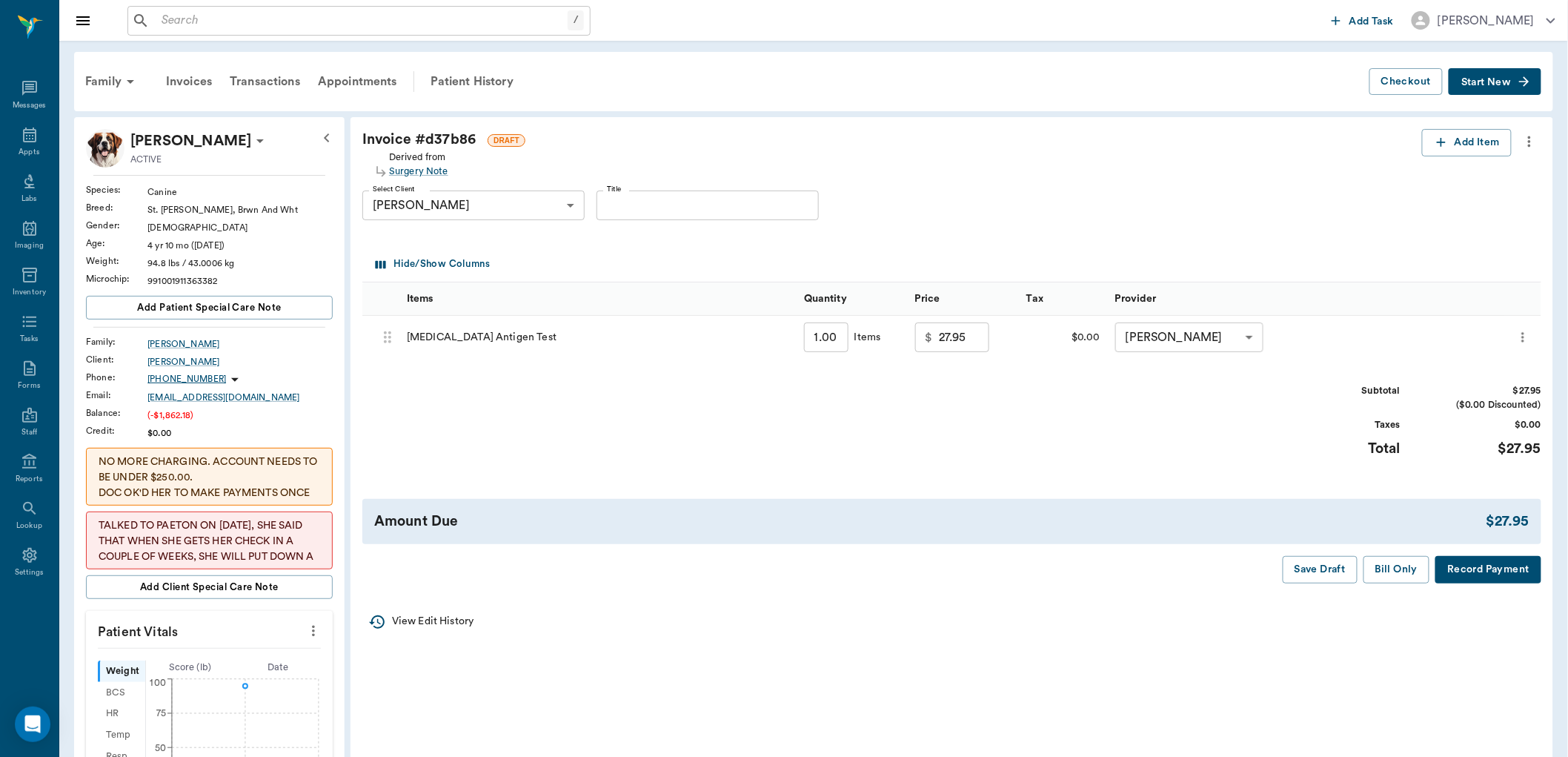
click at [1528, 146] on icon "more" at bounding box center [1529, 141] width 16 height 18
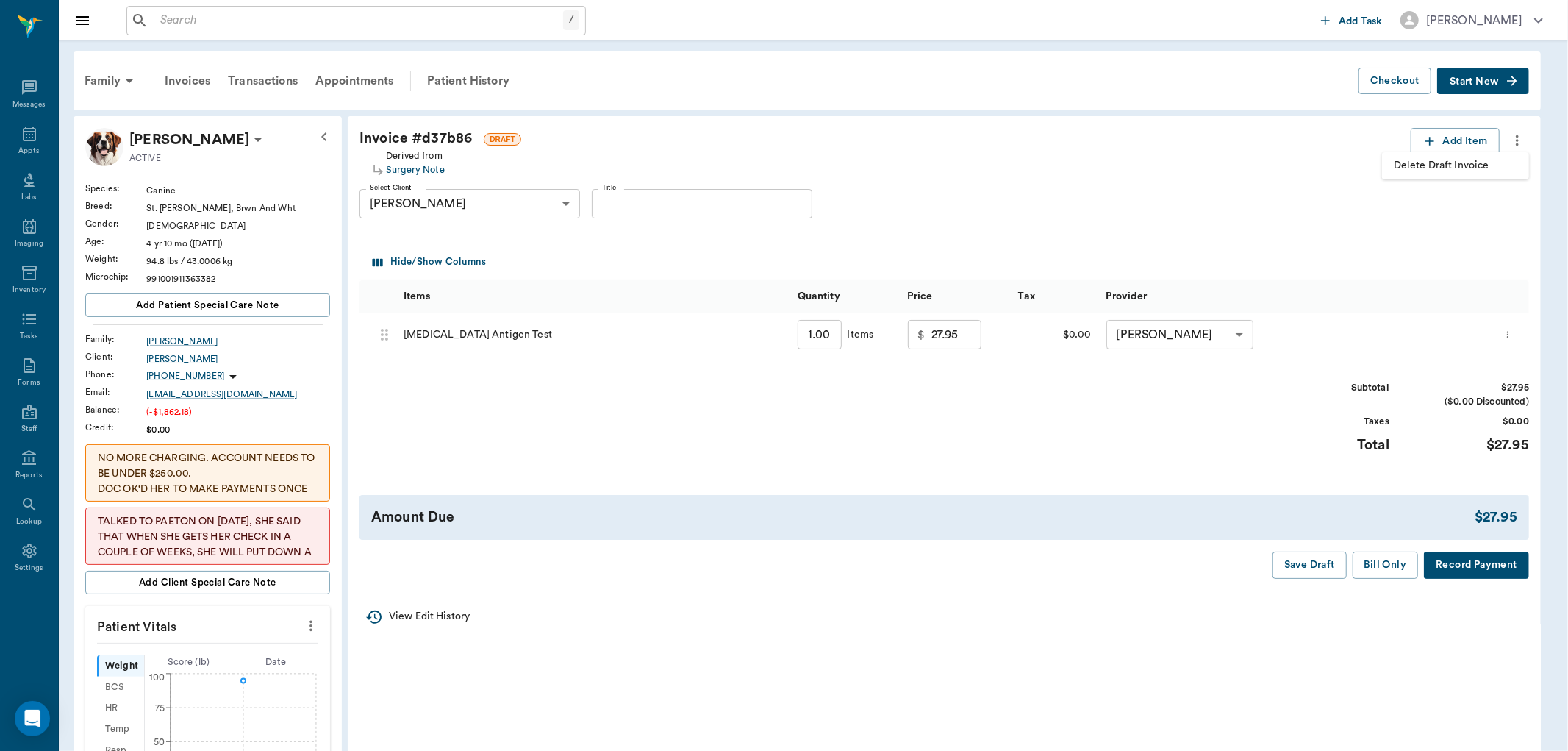
click at [1498, 165] on span "Delete Draft Invoice" at bounding box center [1456, 165] width 123 height 15
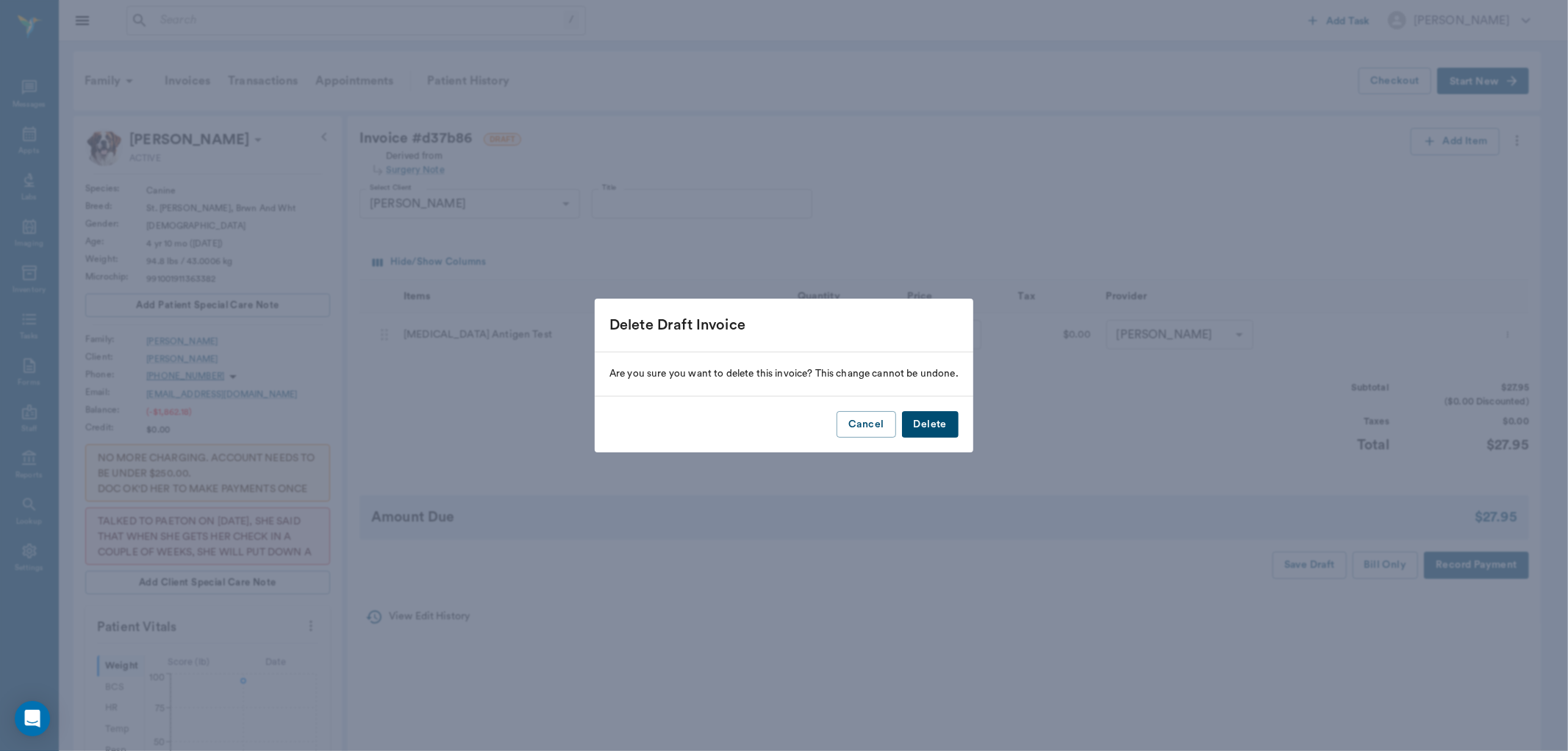
click at [930, 411] on button "Delete" at bounding box center [930, 424] width 57 height 27
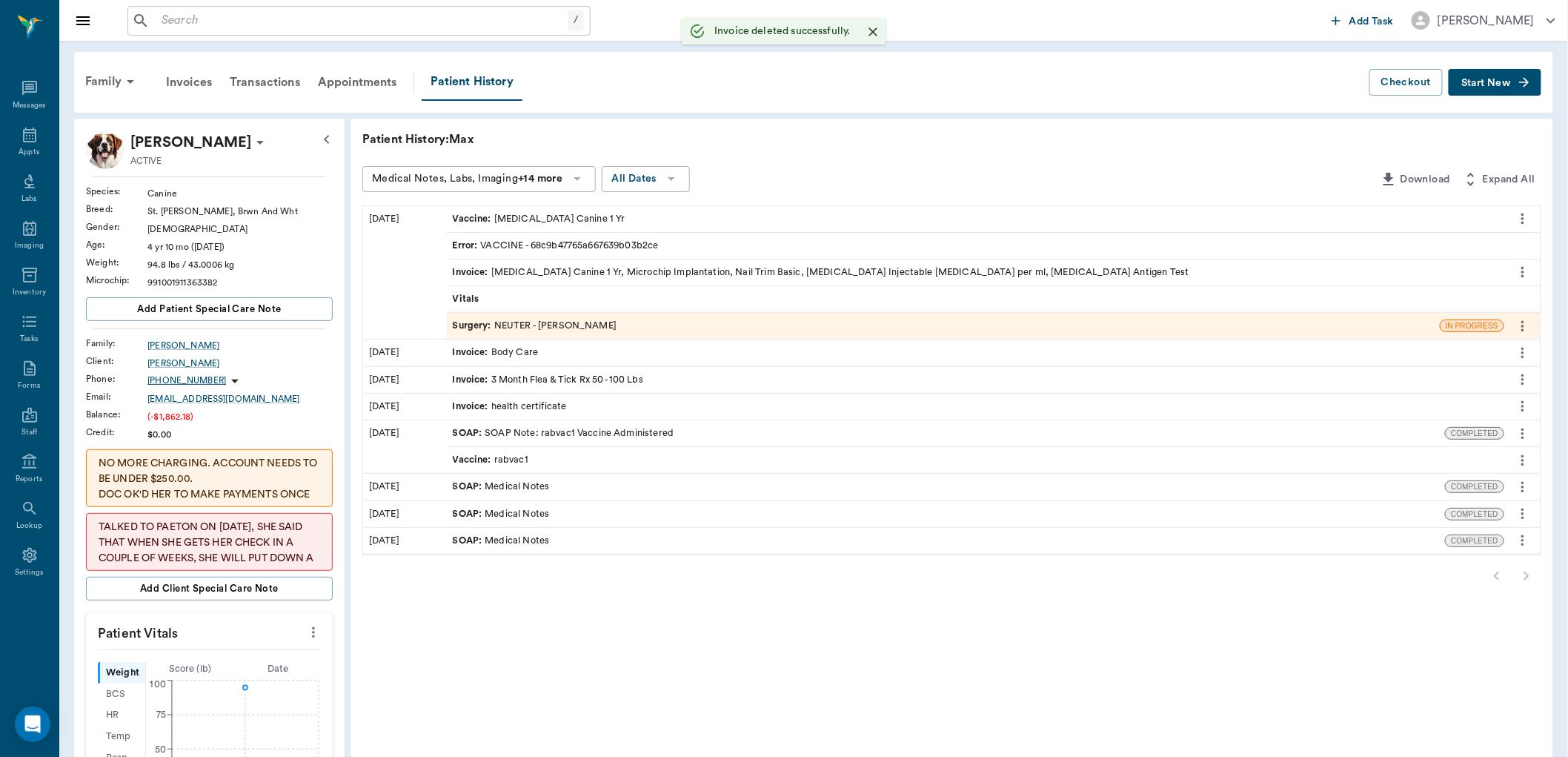
click at [577, 330] on div "Surgery : NEUTER - Dr. Bert Ellsworth" at bounding box center [535, 325] width 165 height 14
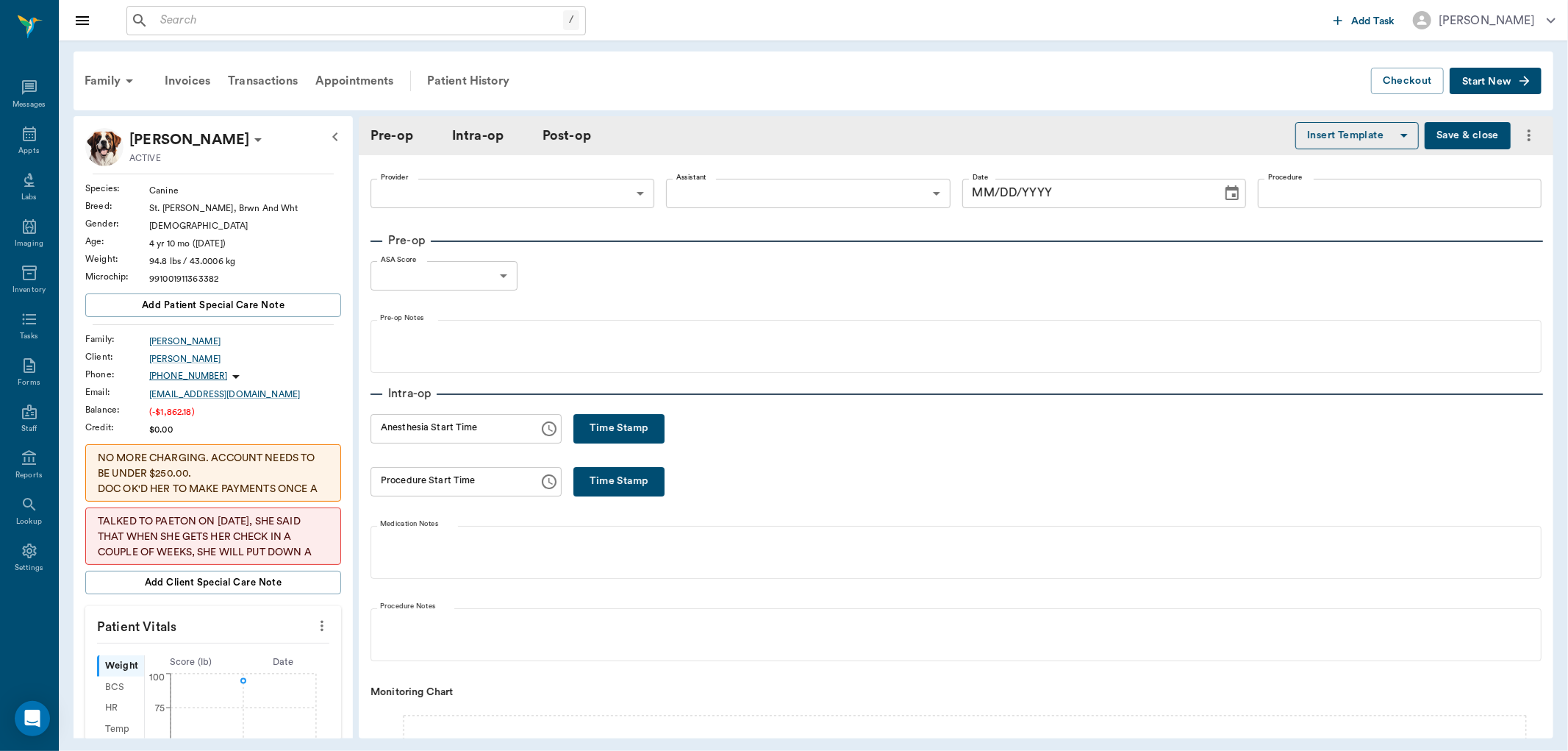
type input "63ec2f075fda476ae8351a4d"
type input "63ec2e7e52e12b0ba117b124"
type input "NEUTER"
type input "1"
radio input "true"
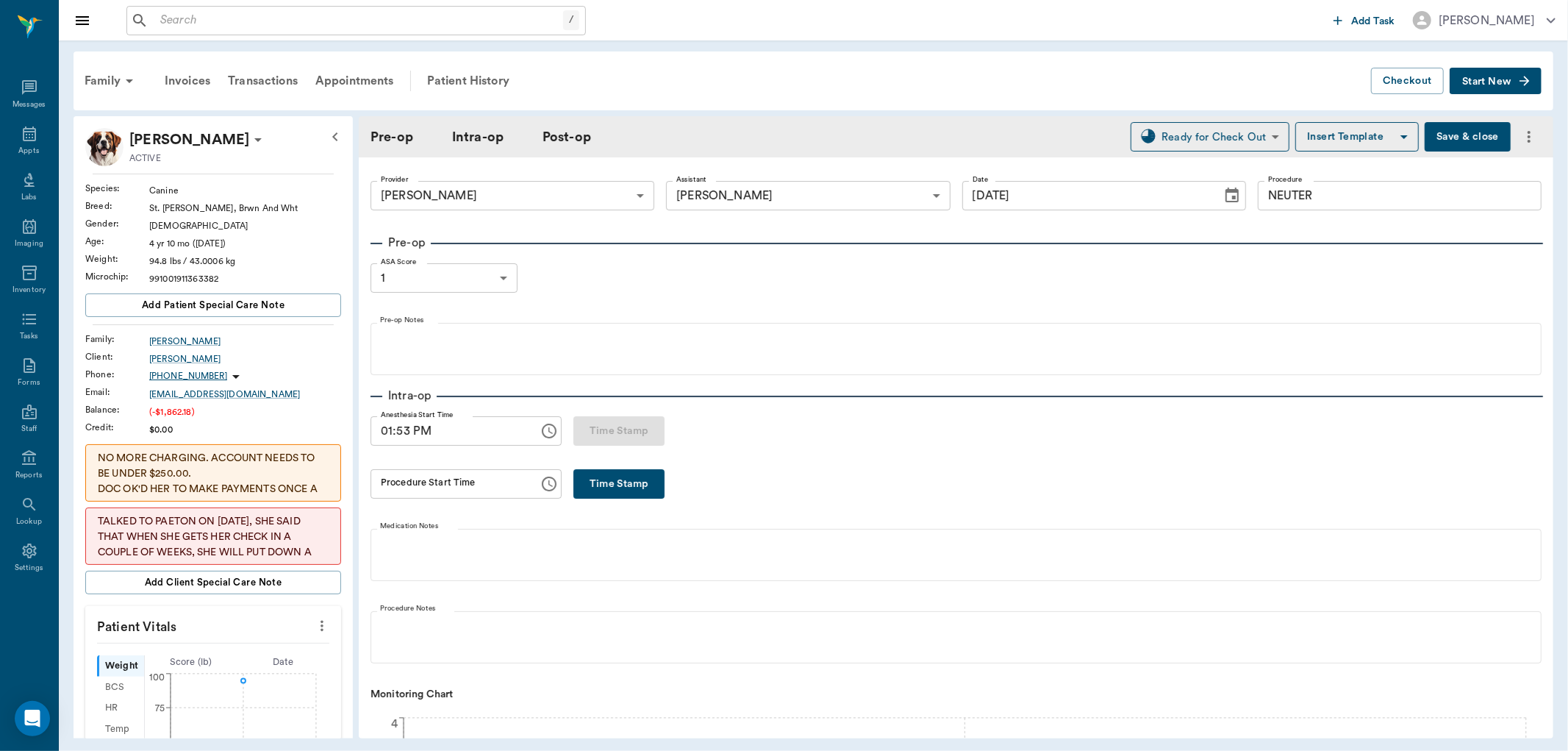
type input "09/16/2025"
type input "01:53 PM"
type input "02:00 PM"
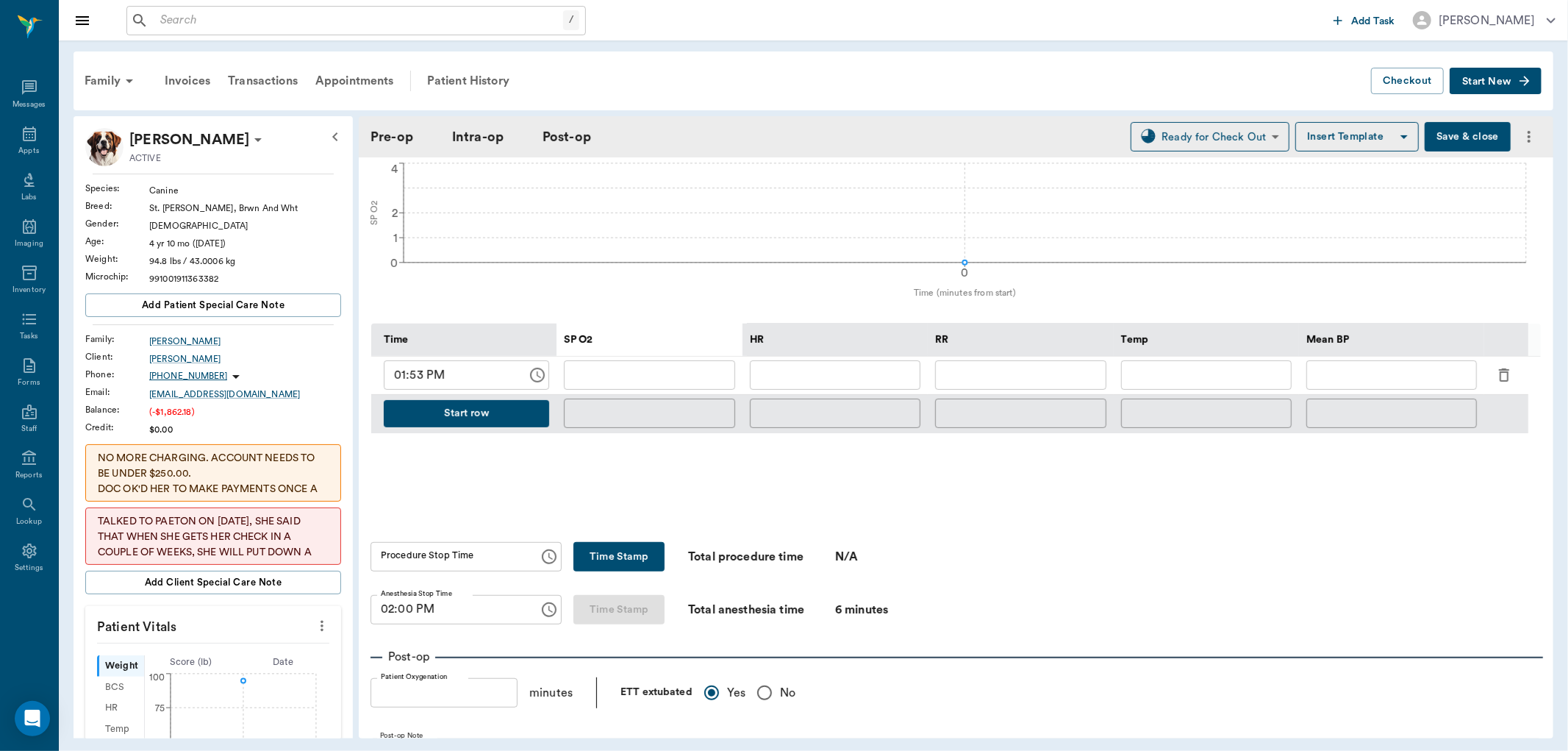
scroll to position [1143, 0]
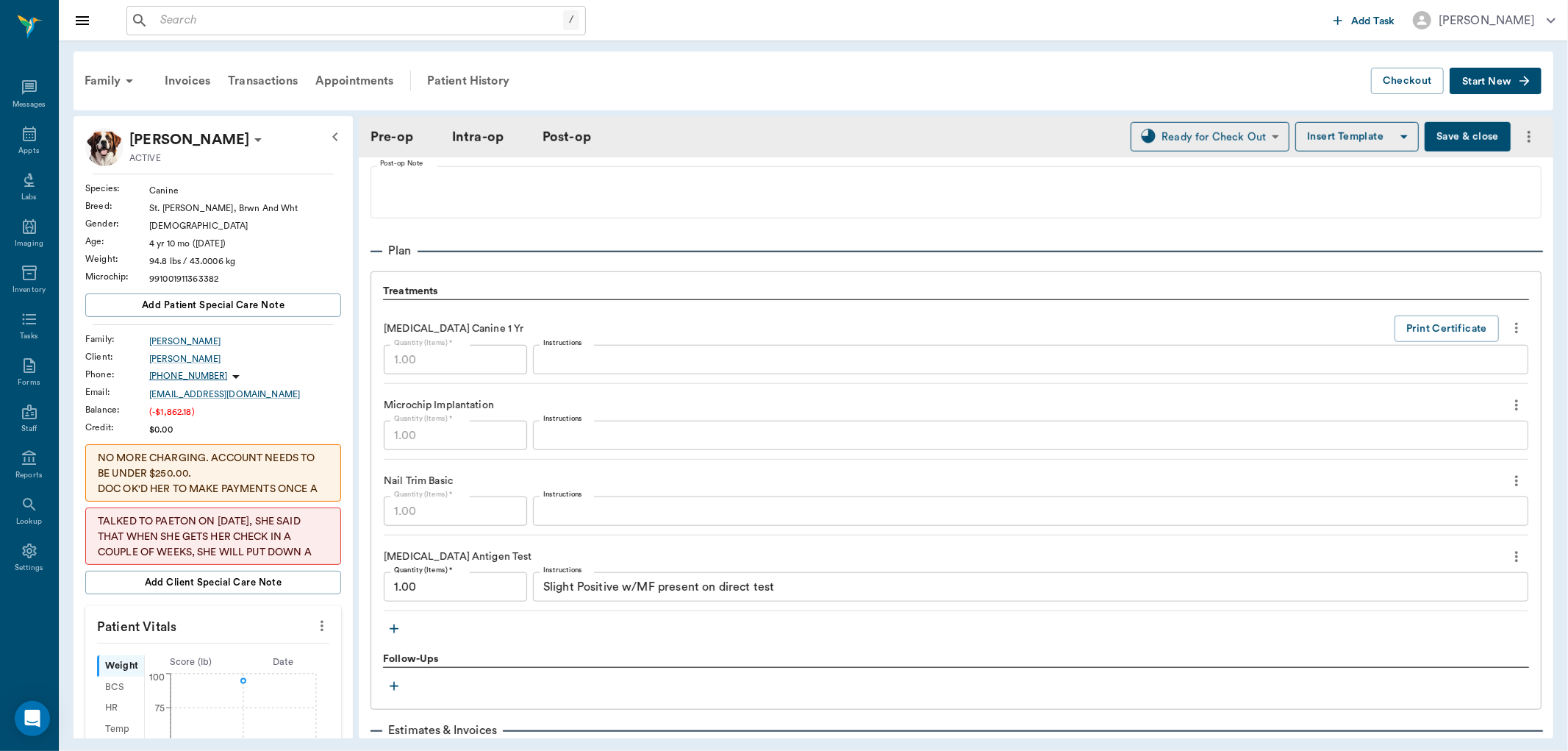
click at [395, 635] on icon "button" at bounding box center [394, 629] width 14 height 14
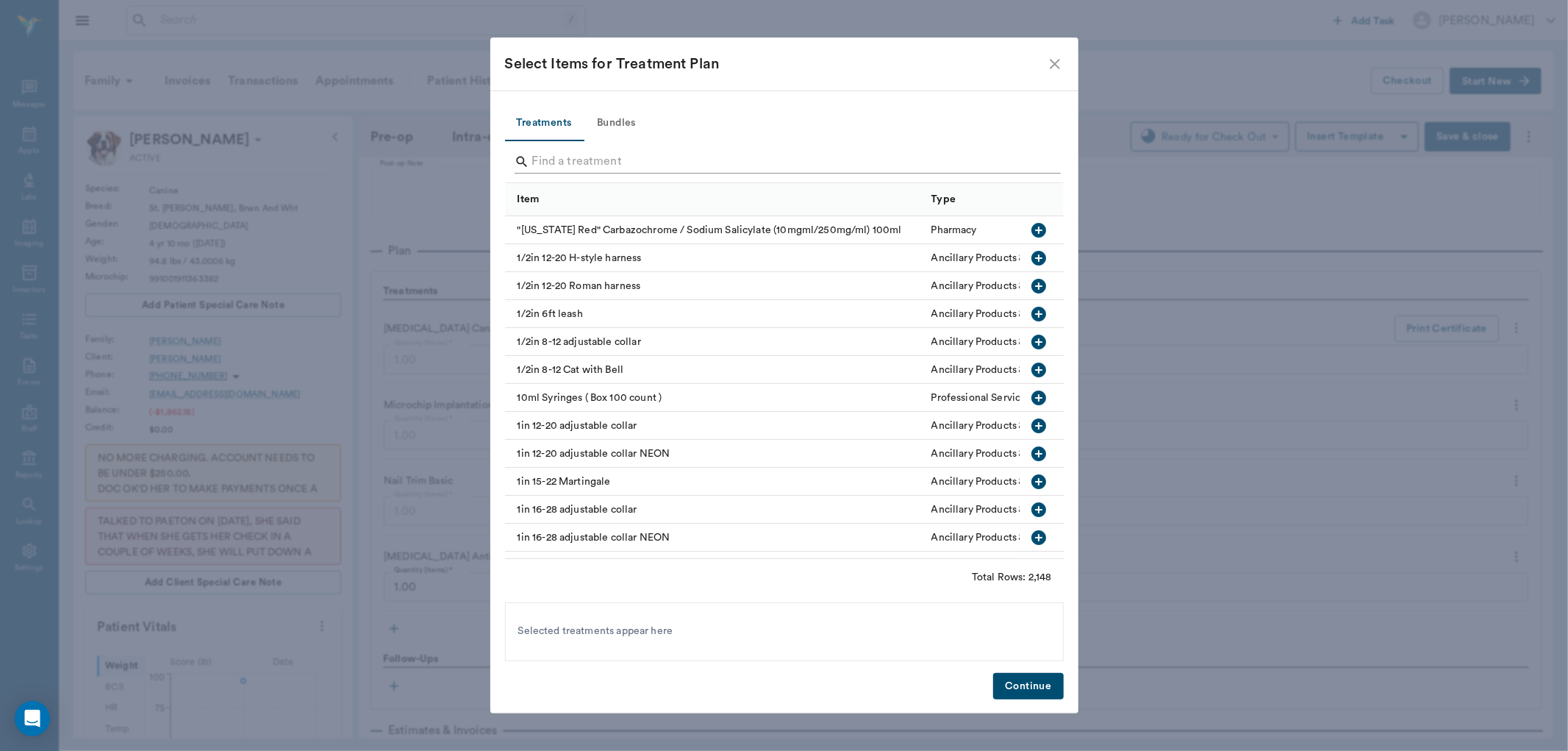
click at [628, 158] on input "Search" at bounding box center [785, 161] width 507 height 23
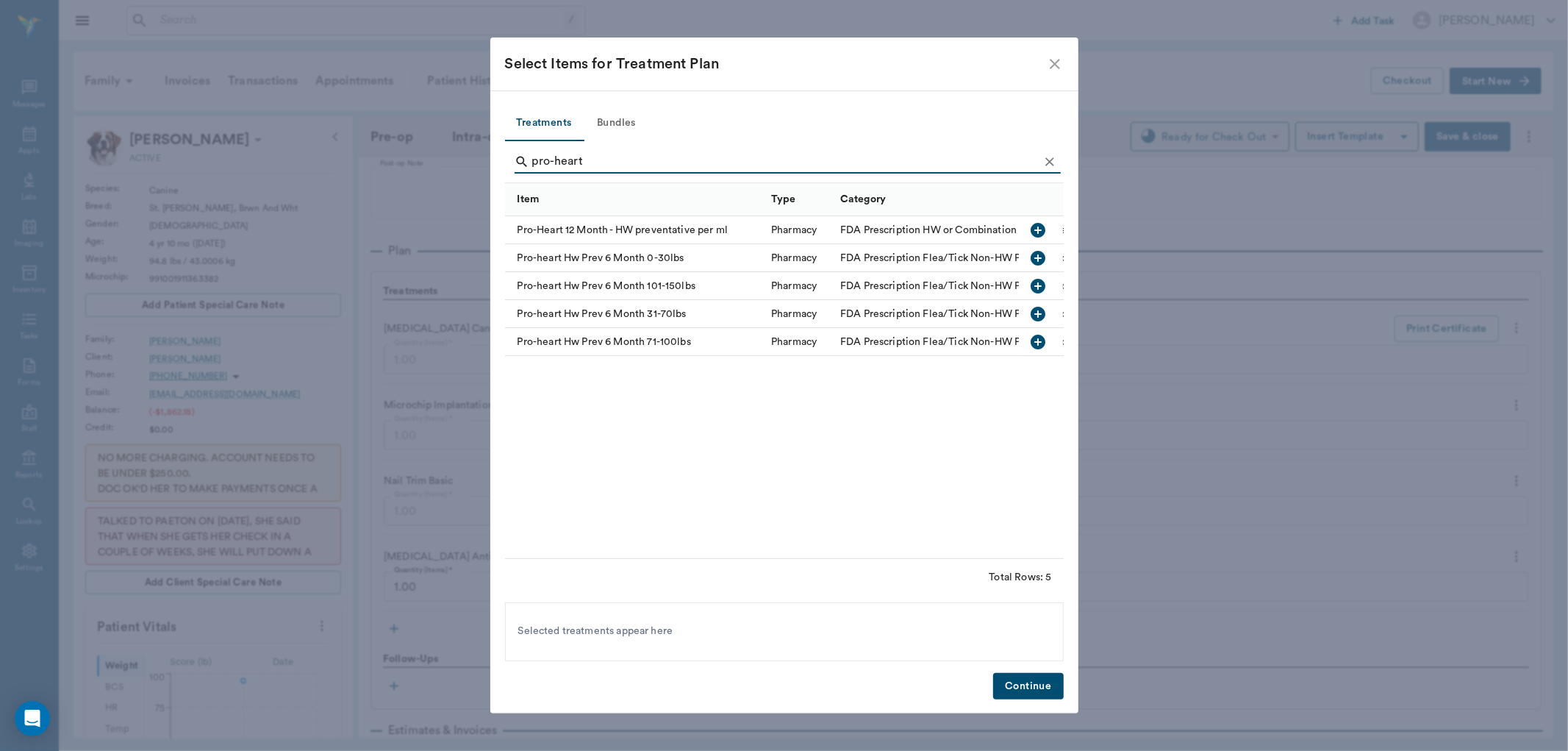
type input "pro-heart"
click at [1042, 339] on icon "button" at bounding box center [1039, 342] width 14 height 14
click at [1034, 693] on button "Continue" at bounding box center [1028, 686] width 70 height 27
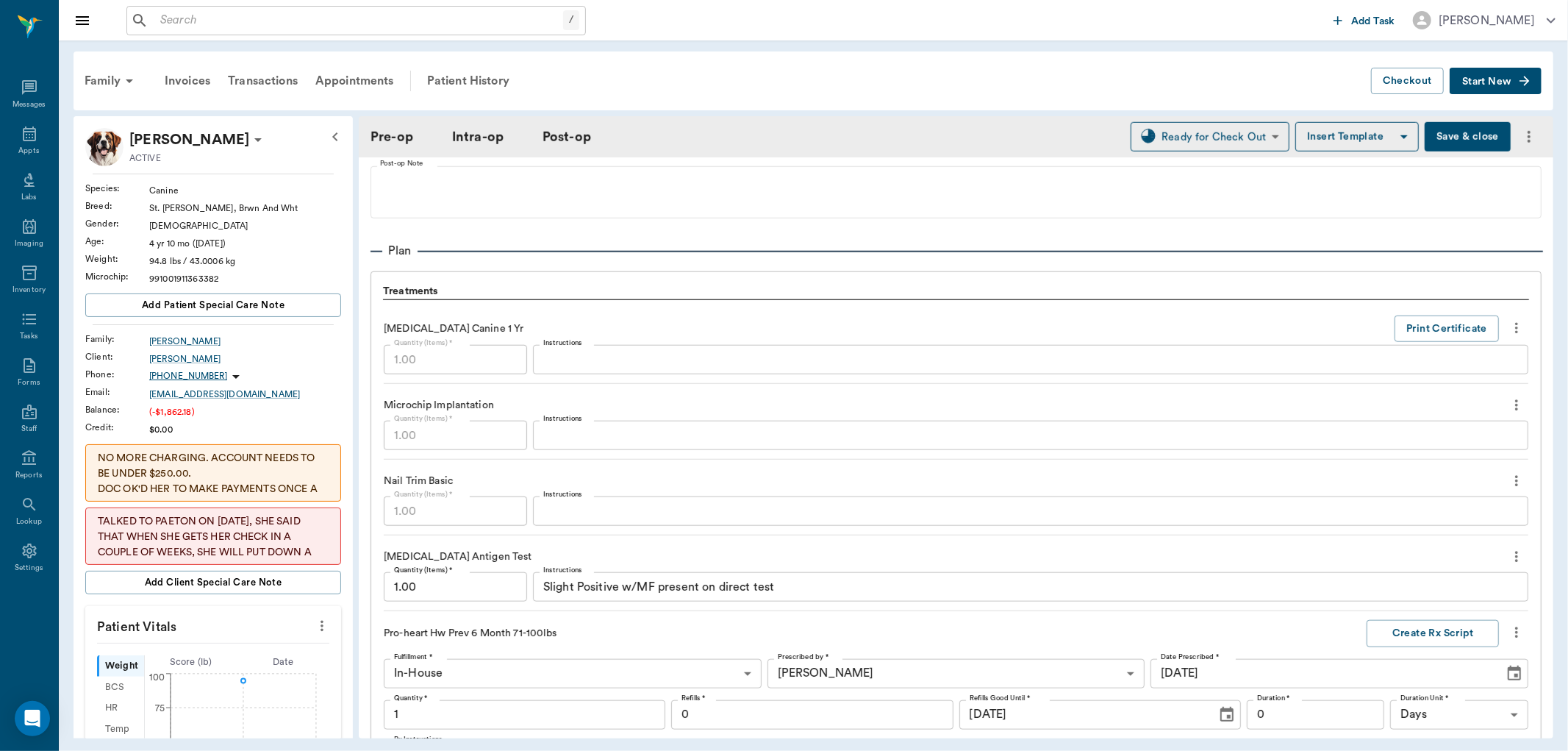
scroll to position [1474, 0]
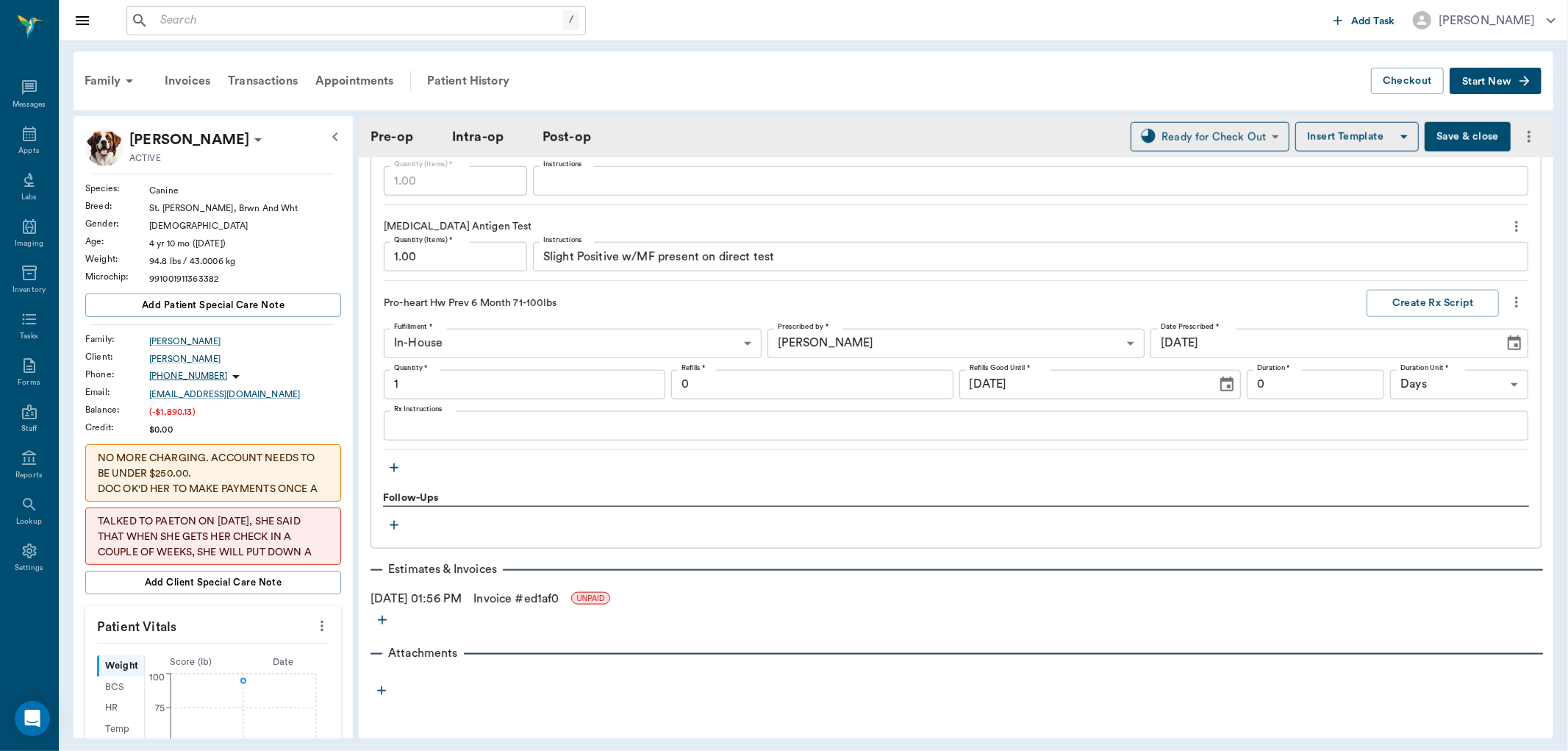
click at [392, 469] on icon "button" at bounding box center [394, 468] width 14 height 14
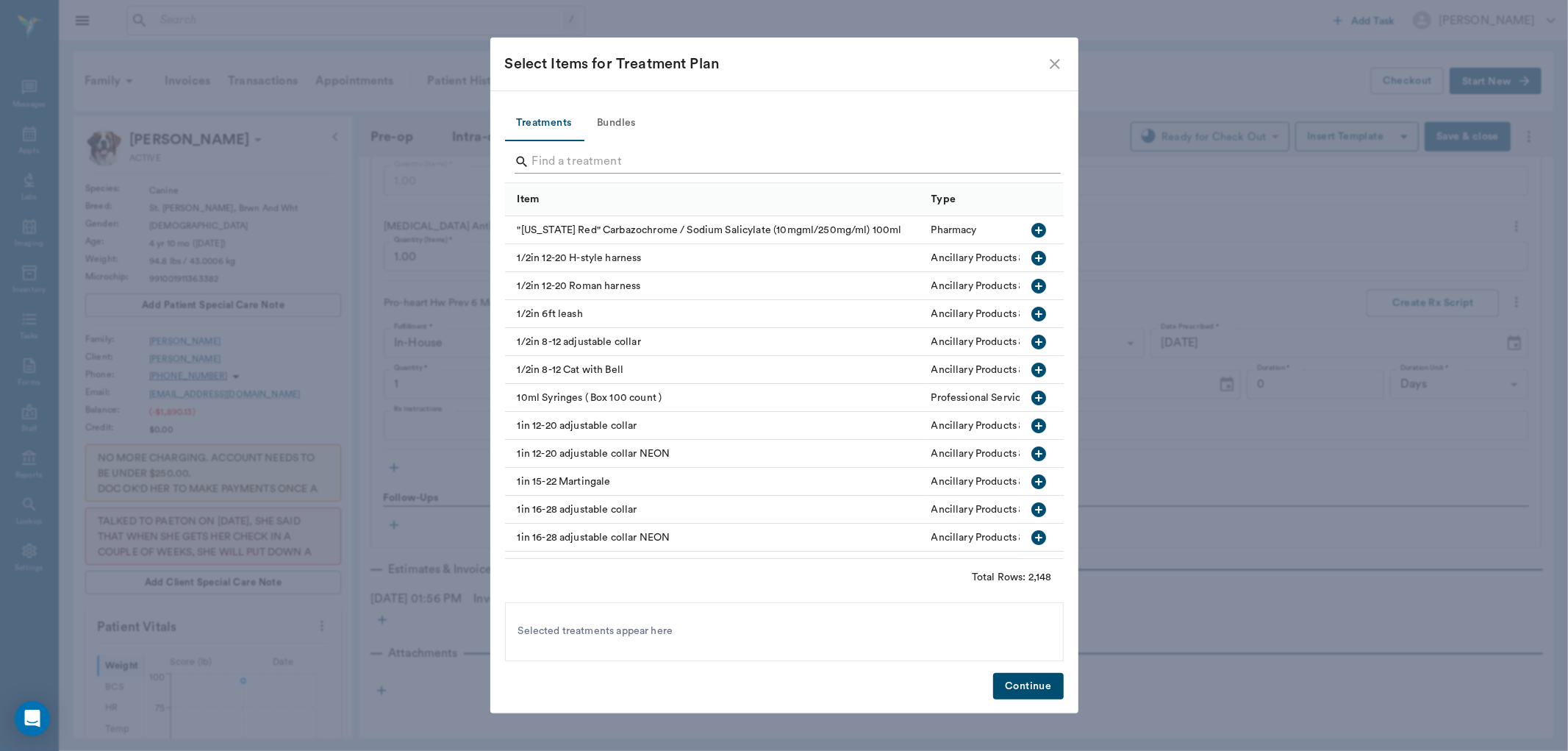
click at [660, 167] on input "Search" at bounding box center [785, 161] width 507 height 23
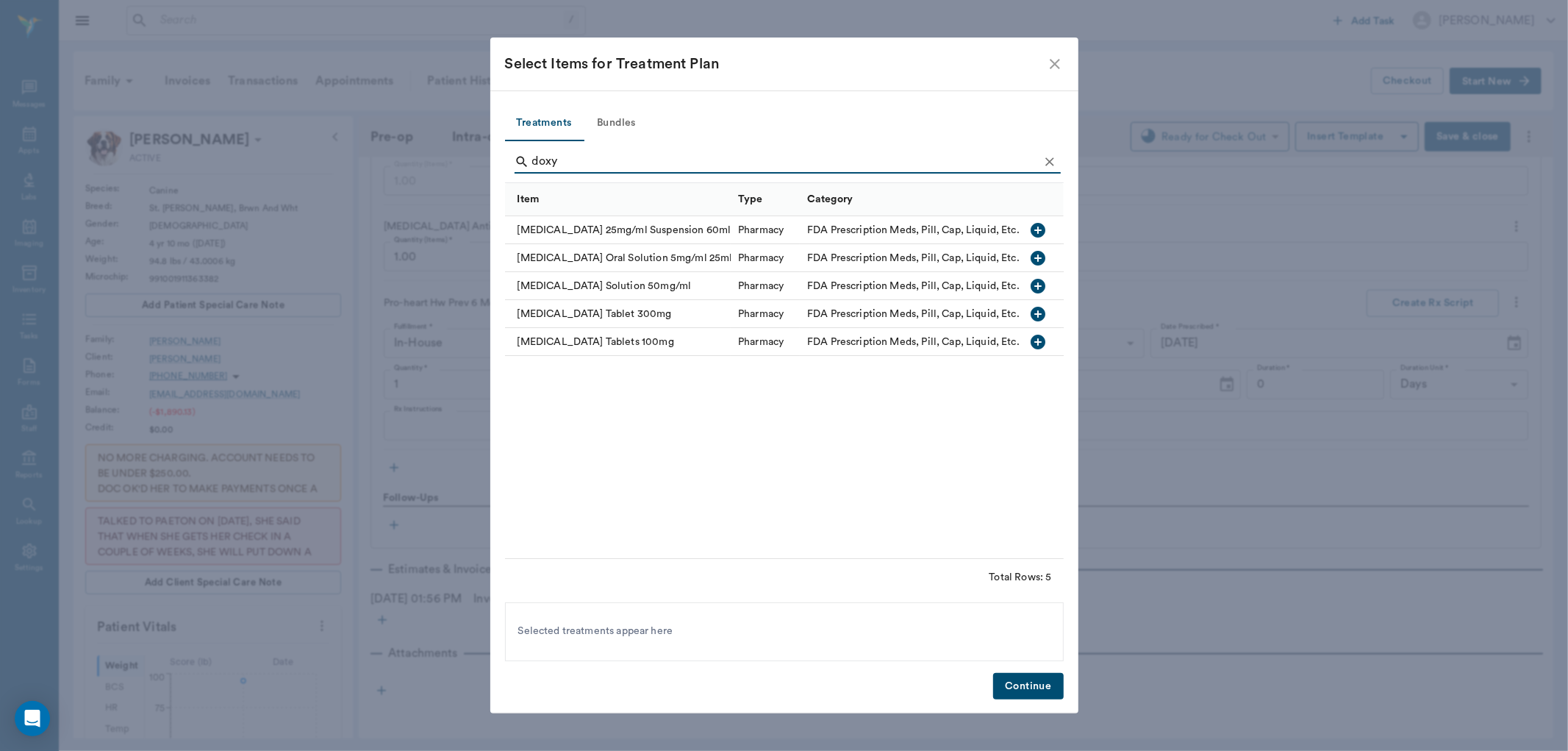
type input "doxy"
click at [1052, 70] on icon "close" at bounding box center [1055, 64] width 18 height 18
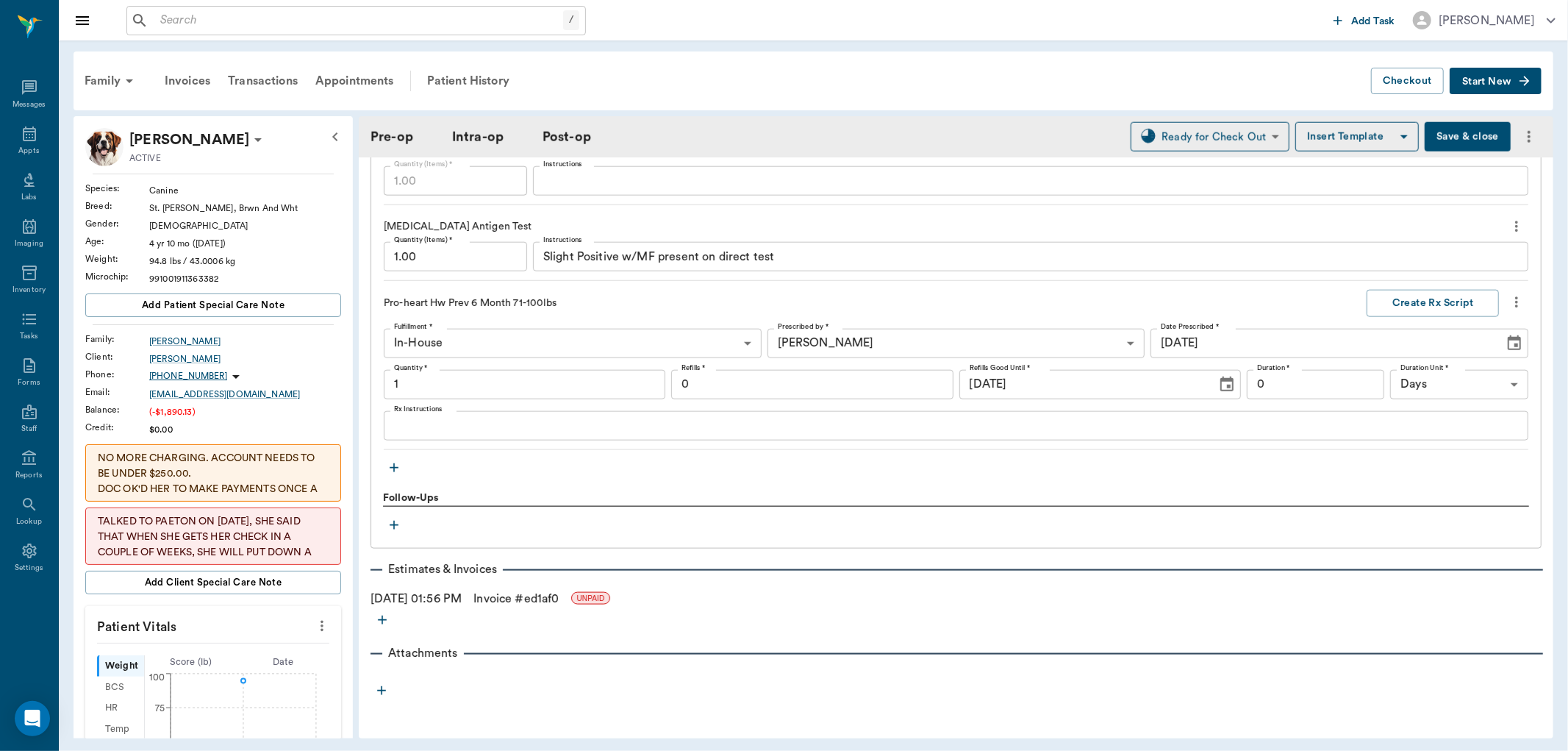
click at [1510, 299] on icon "more" at bounding box center [1517, 303] width 16 height 18
click at [1461, 355] on span "Delete" at bounding box center [1442, 355] width 123 height 15
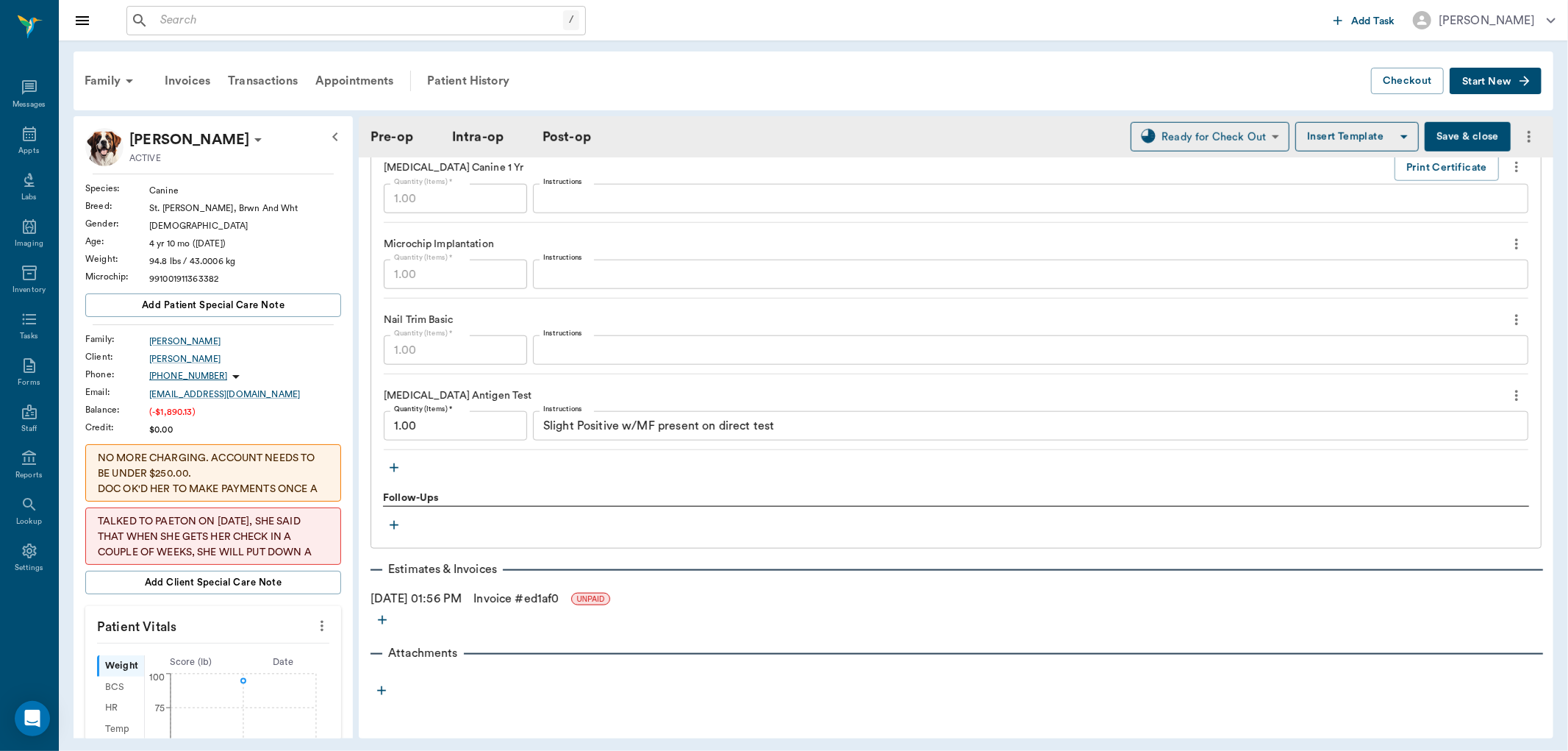
scroll to position [1305, 0]
click at [399, 468] on icon "button" at bounding box center [394, 468] width 14 height 14
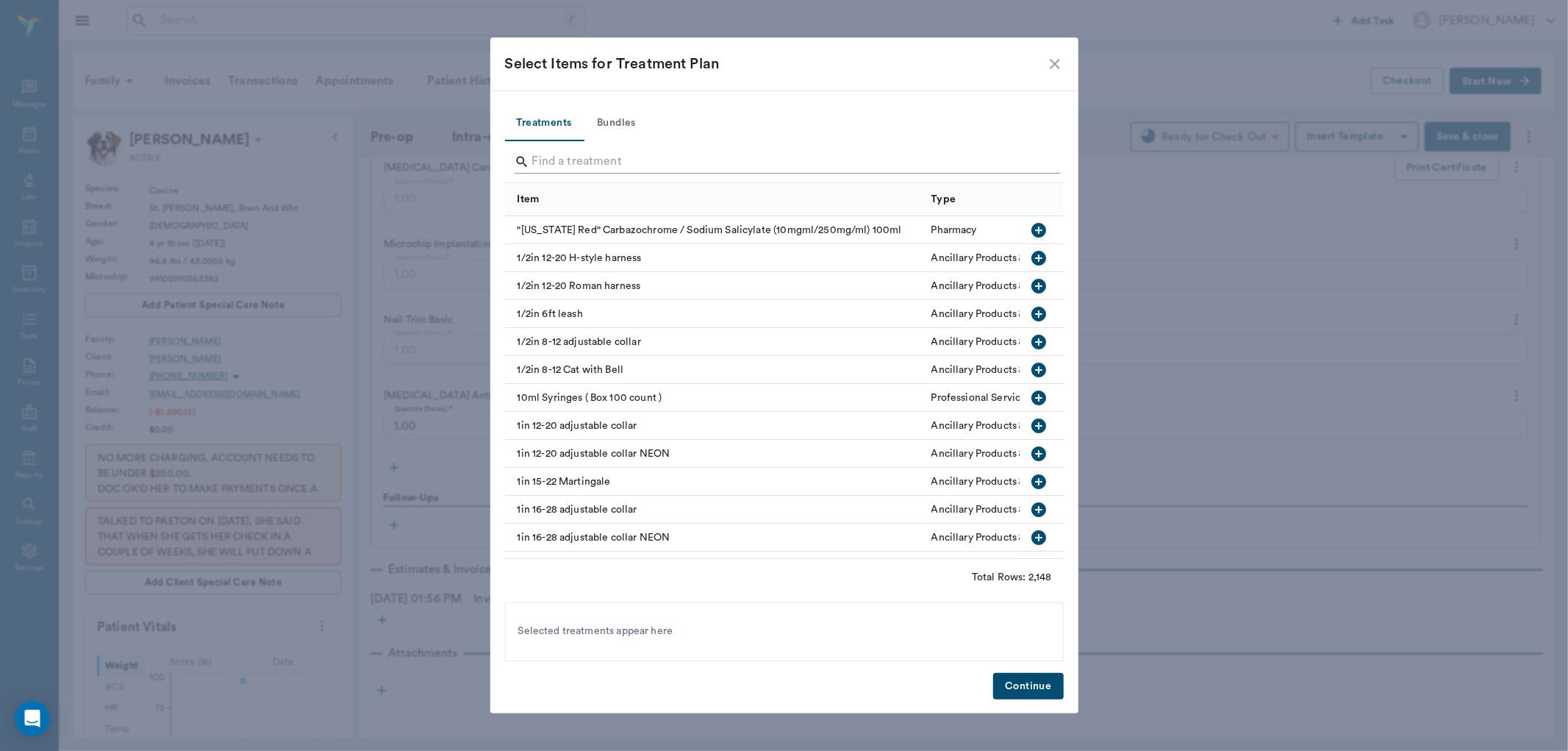
click at [725, 150] on input "Search" at bounding box center [785, 161] width 507 height 23
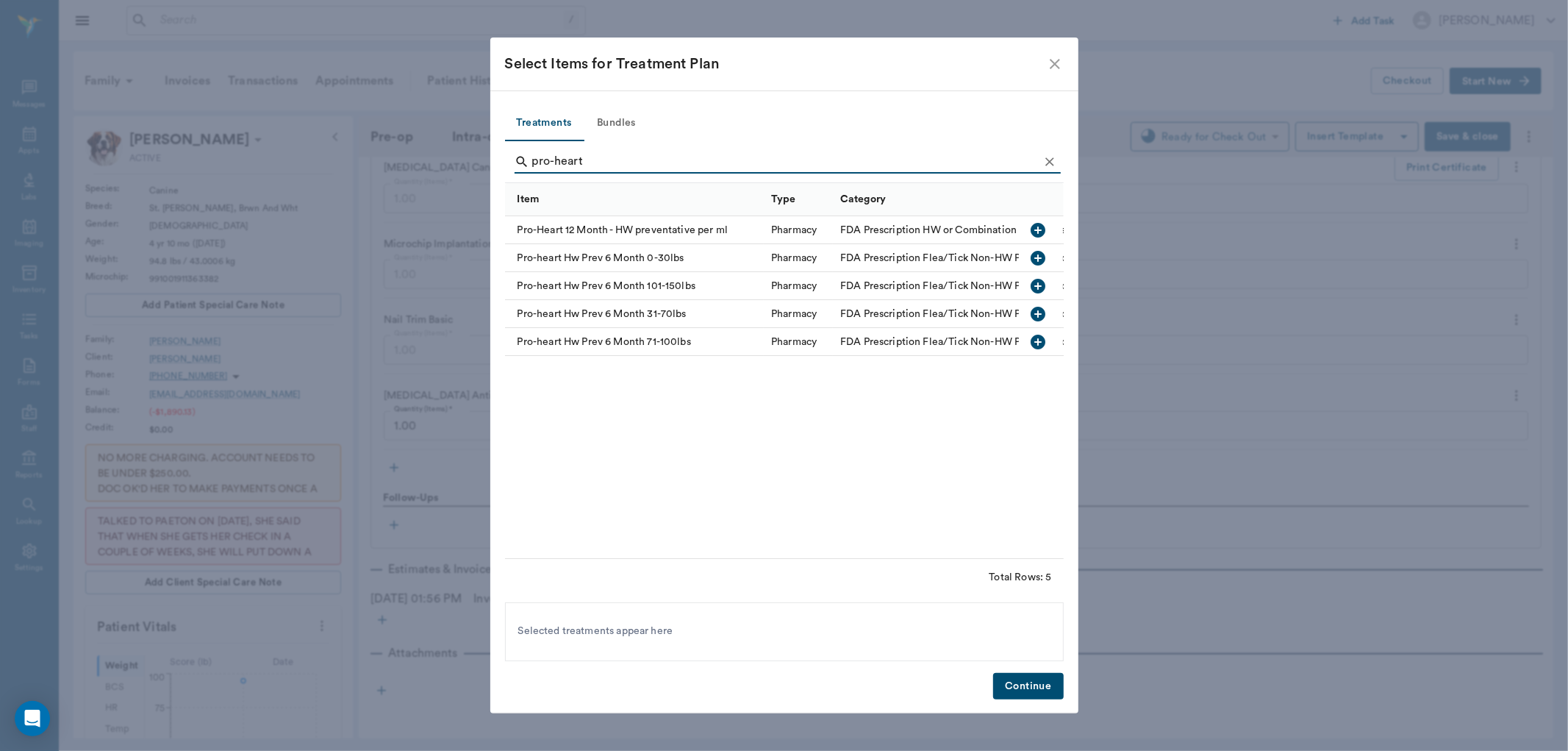
type input "pro-heart"
click at [1041, 340] on icon "button" at bounding box center [1039, 342] width 14 height 14
click at [1042, 681] on button "Continue" at bounding box center [1028, 686] width 70 height 27
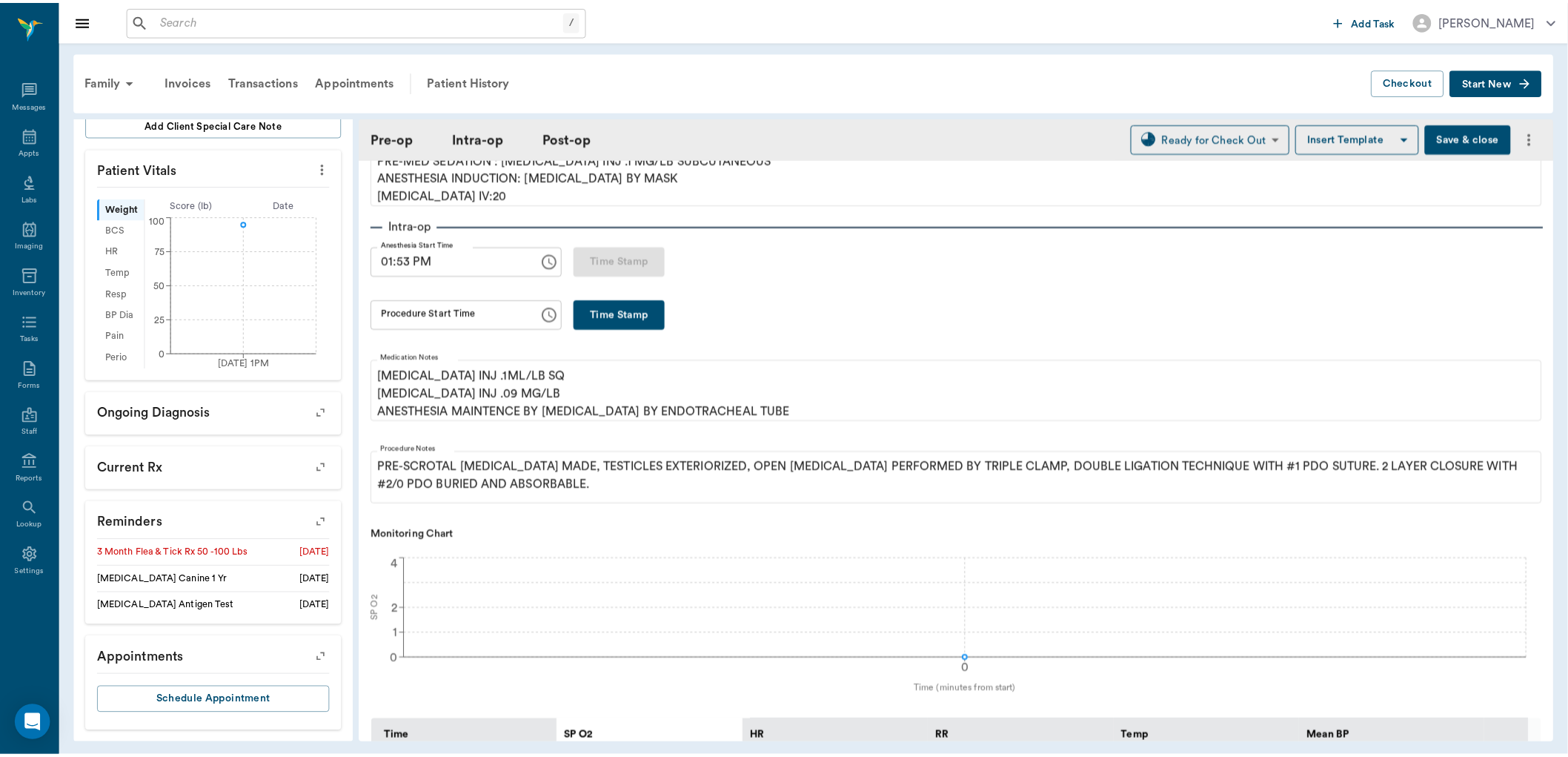
scroll to position [0, 0]
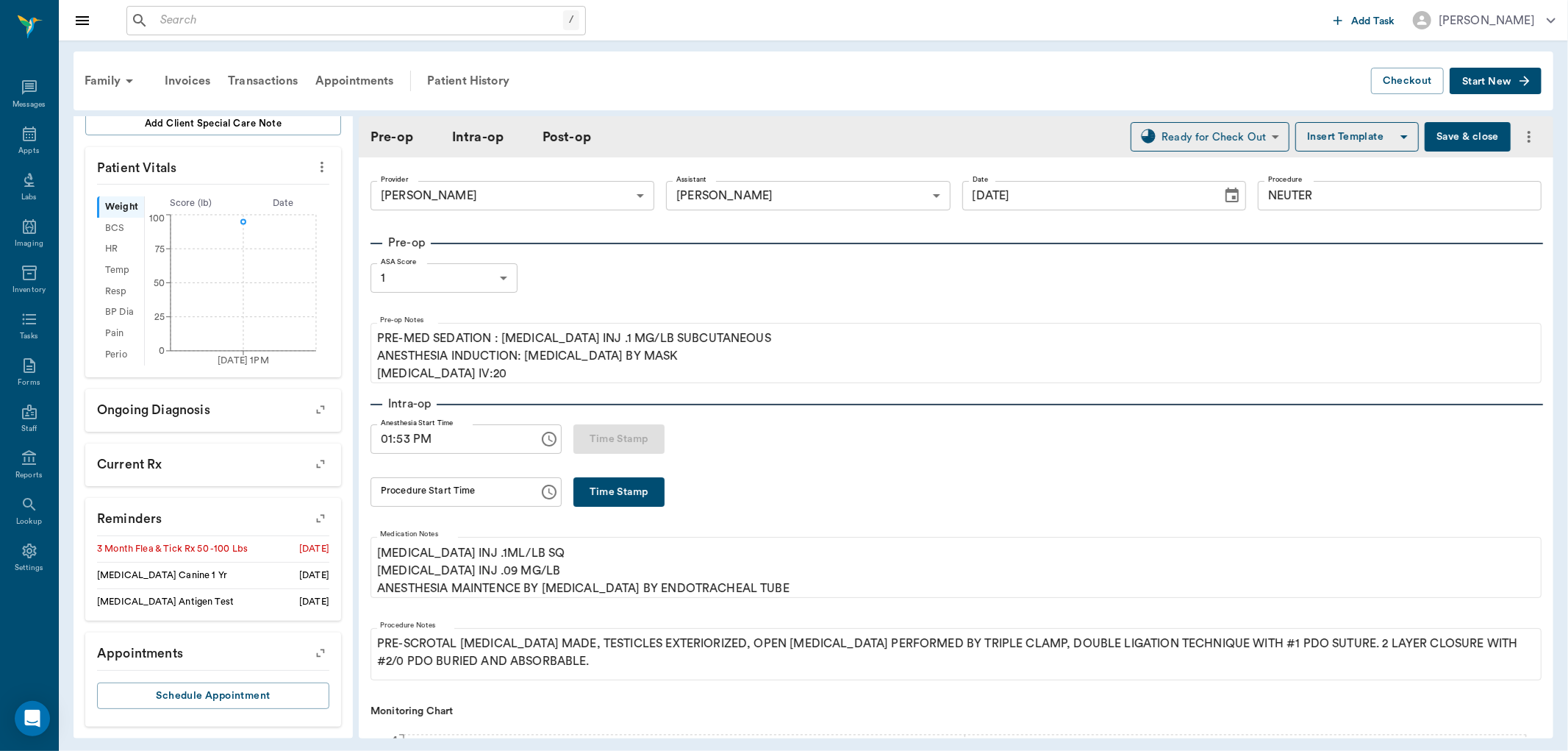
click at [1446, 127] on button "Save & close" at bounding box center [1467, 136] width 86 height 30
type input "1.00"
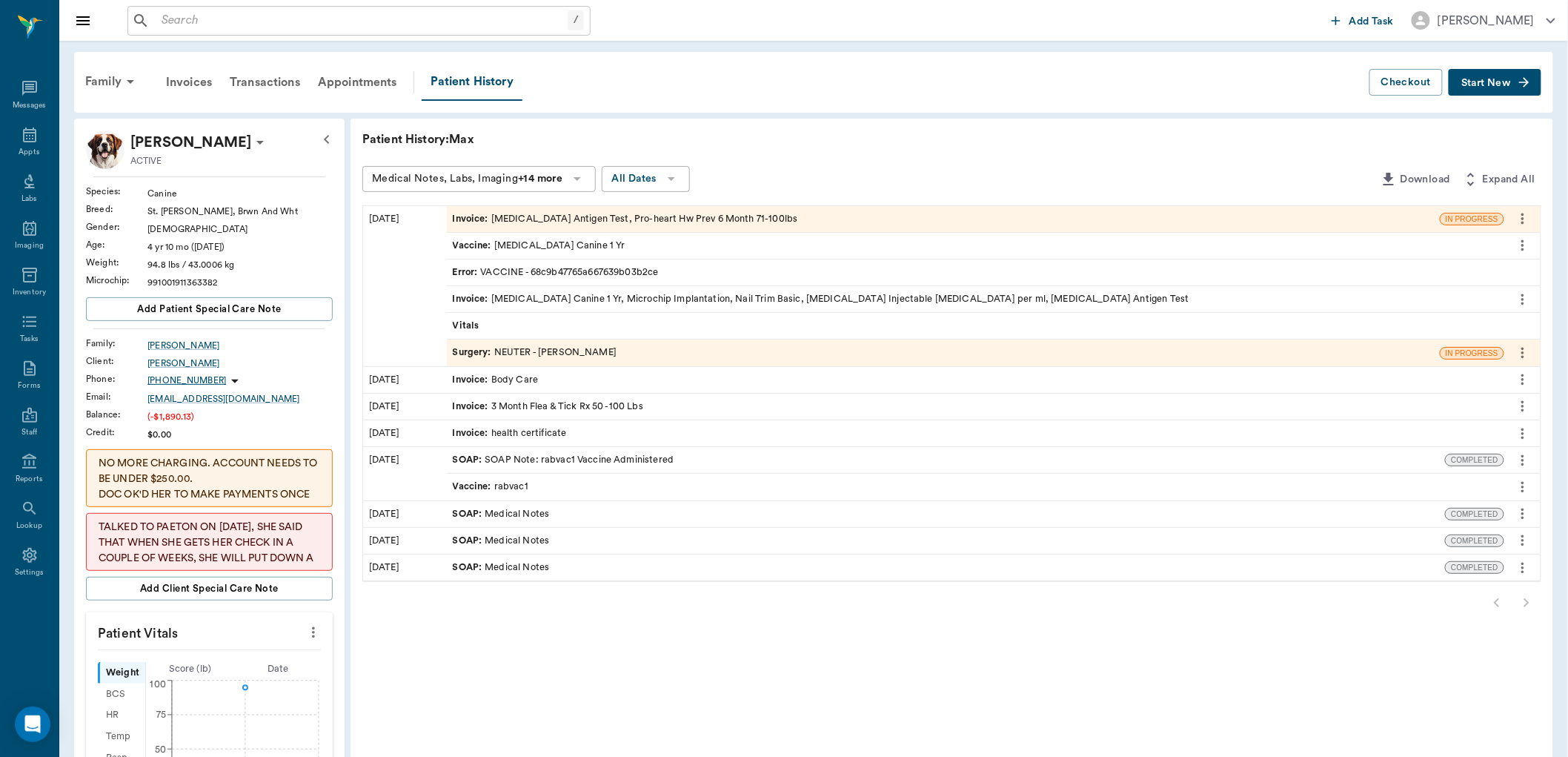
click at [1529, 599] on div at bounding box center [951, 602] width 1178 height 30
click at [564, 386] on div "Invoice : Body Care" at bounding box center [975, 380] width 1057 height 26
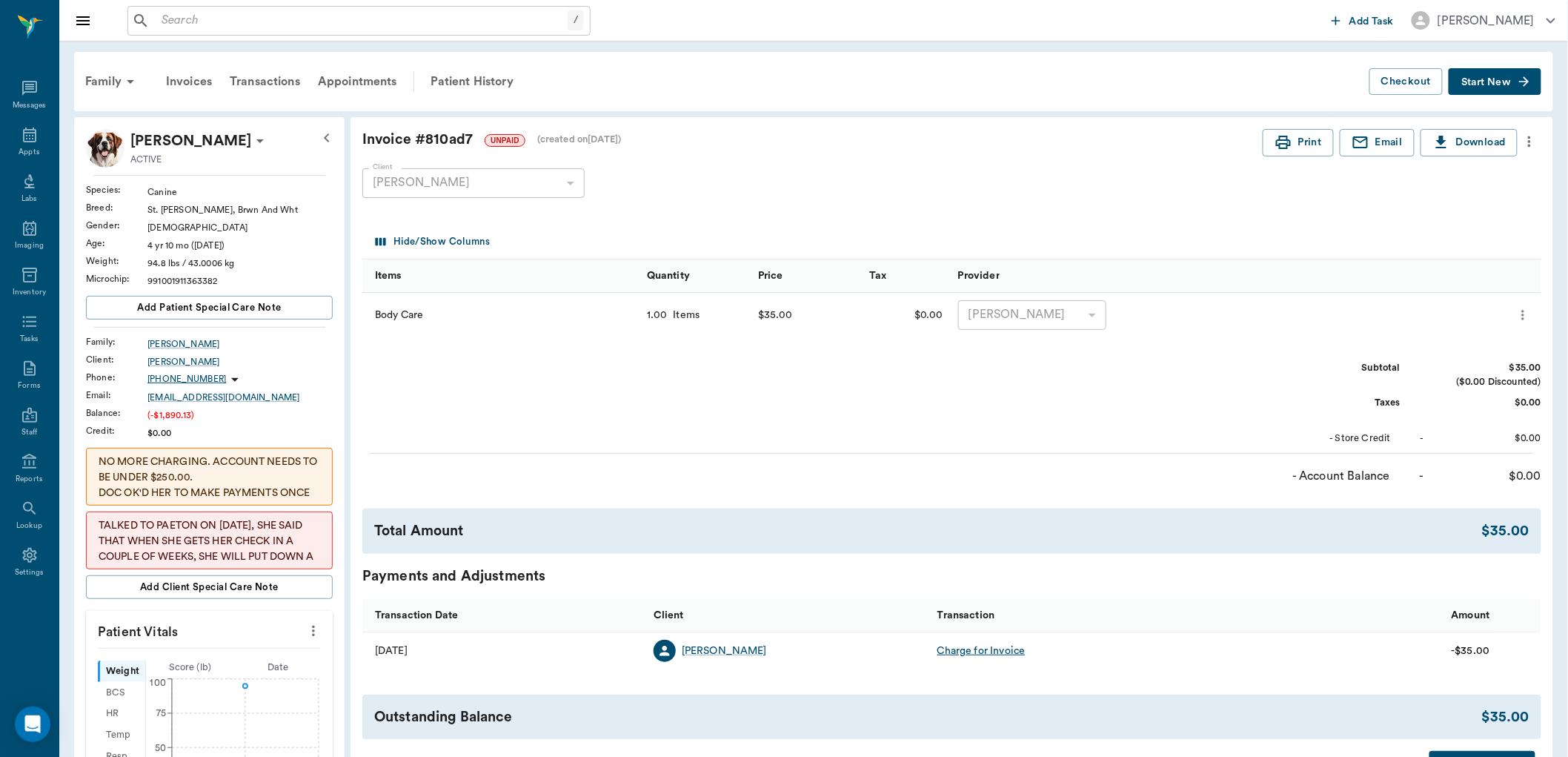
click at [331, 132] on icon "button" at bounding box center [327, 138] width 18 height 18
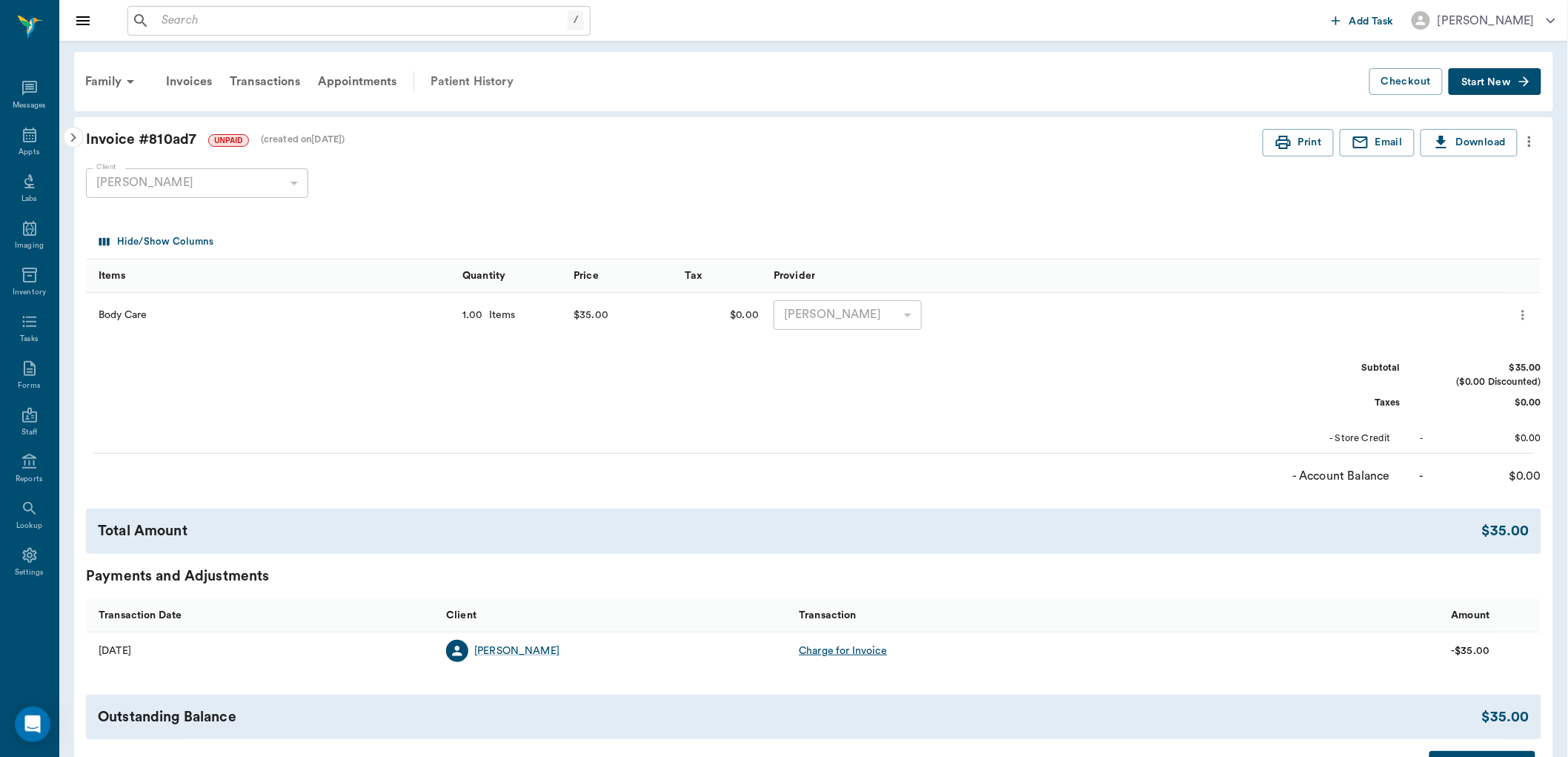
click at [472, 89] on div "Patient History" at bounding box center [472, 82] width 101 height 36
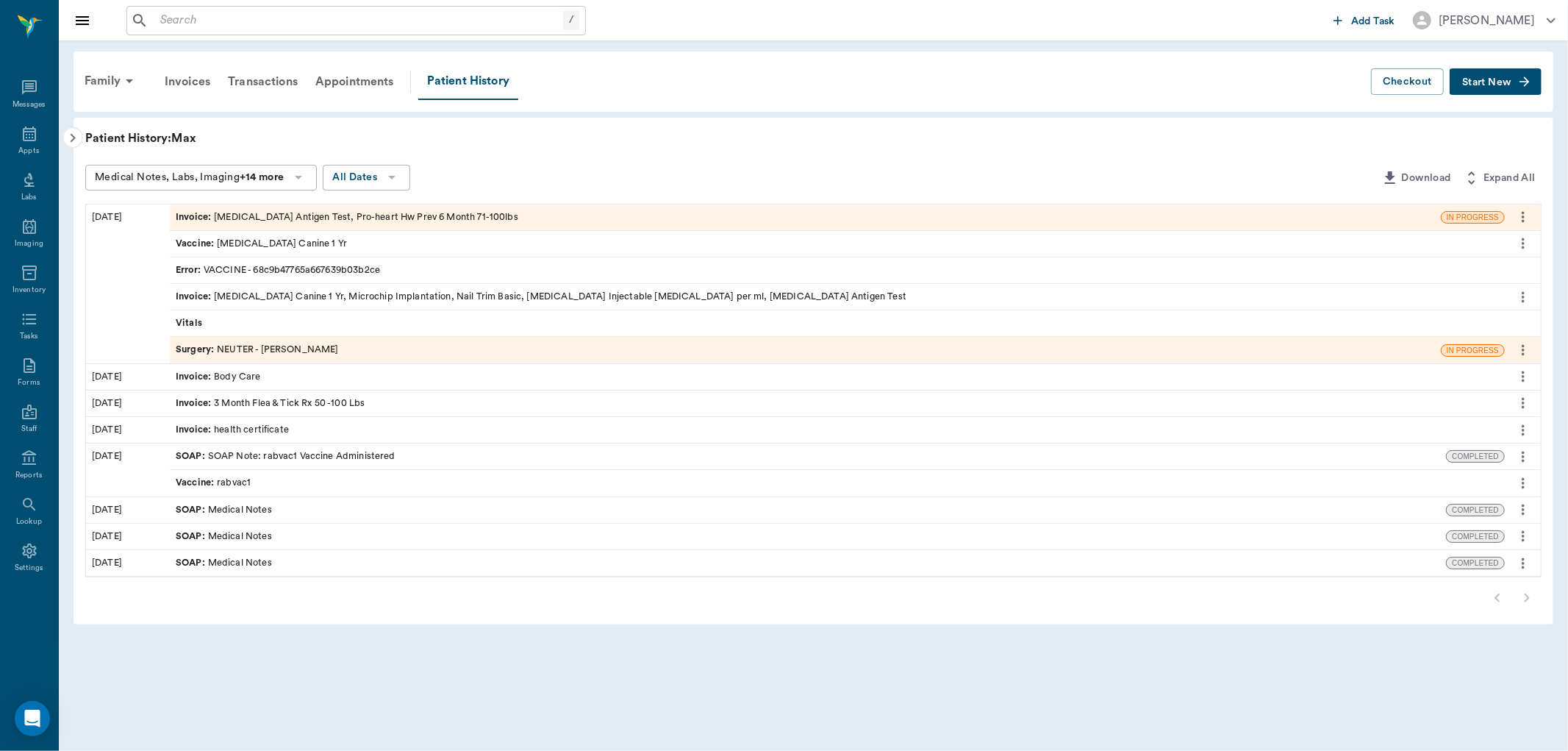
click at [72, 141] on icon "button" at bounding box center [73, 139] width 18 height 18
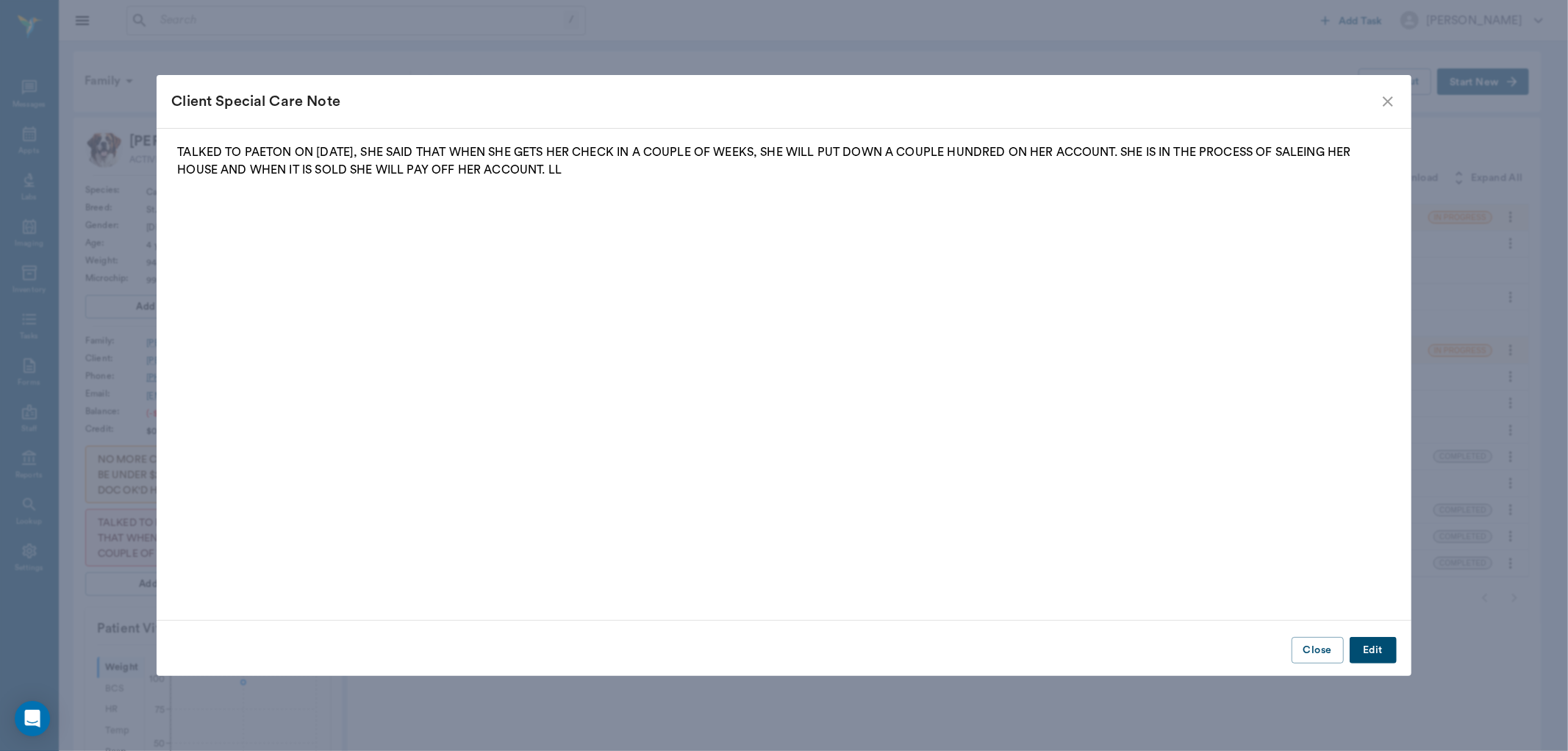
click at [1388, 100] on icon "close" at bounding box center [1388, 101] width 10 height 10
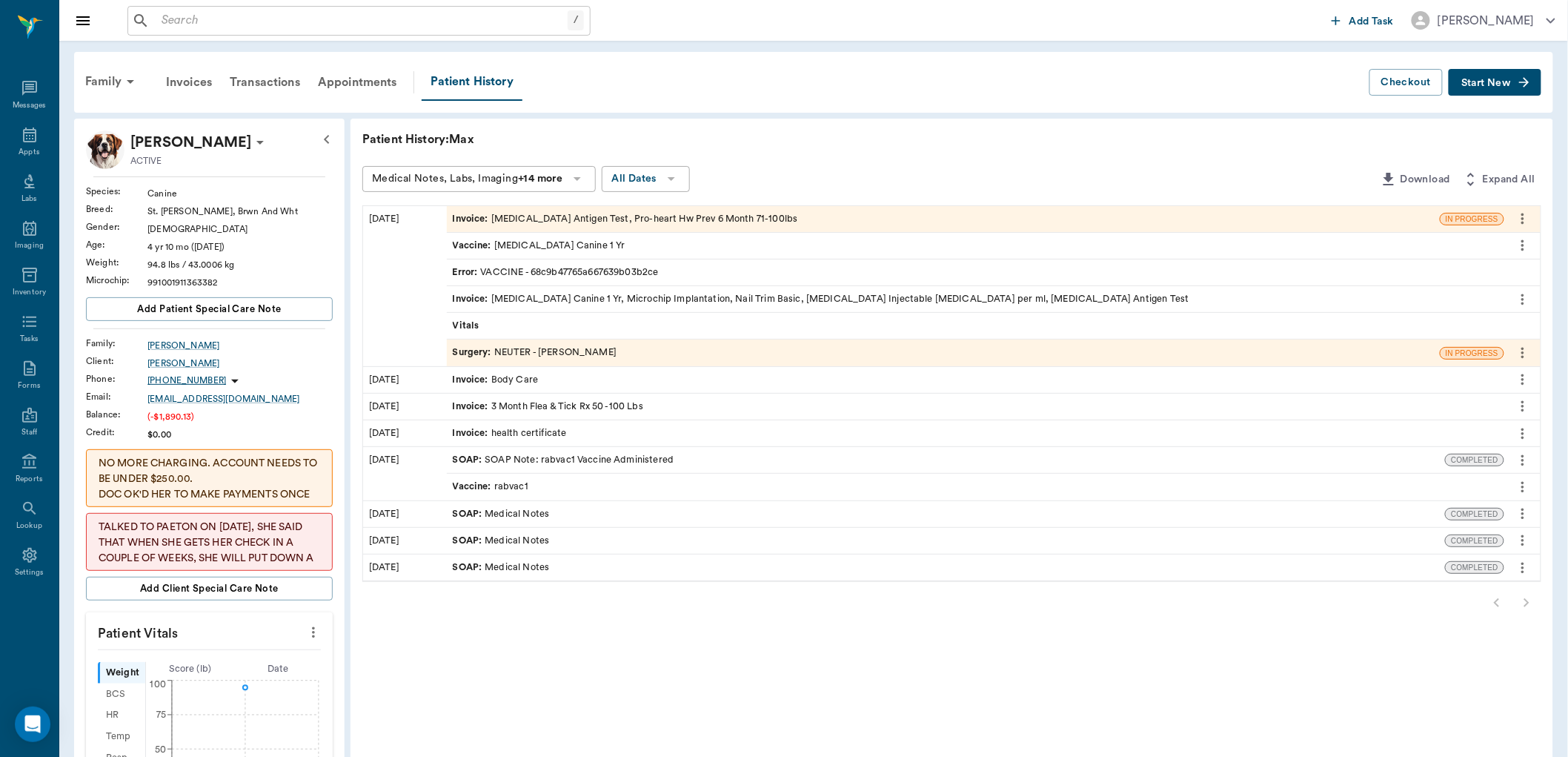
click at [577, 182] on icon at bounding box center [578, 178] width 18 height 18
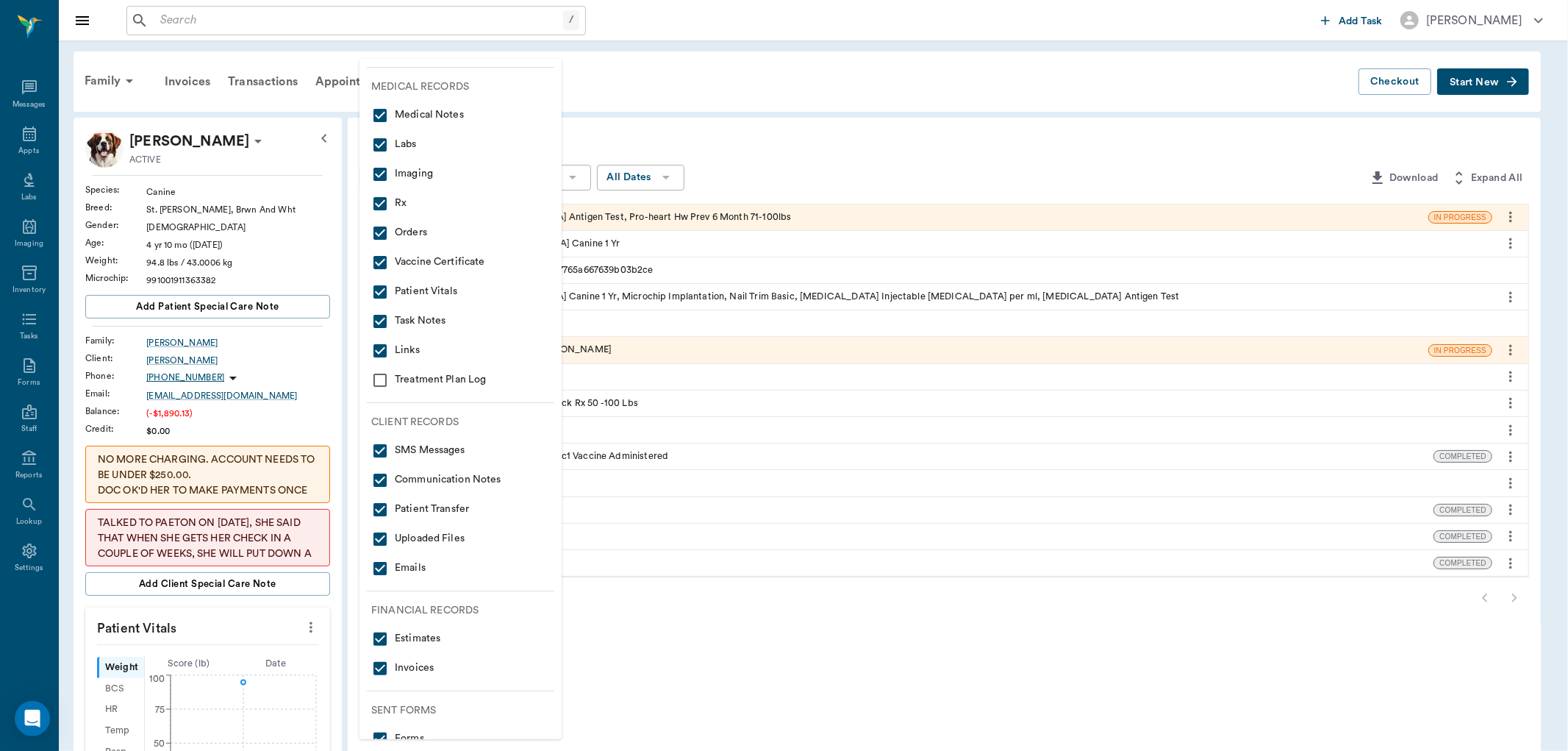
scroll to position [54, 0]
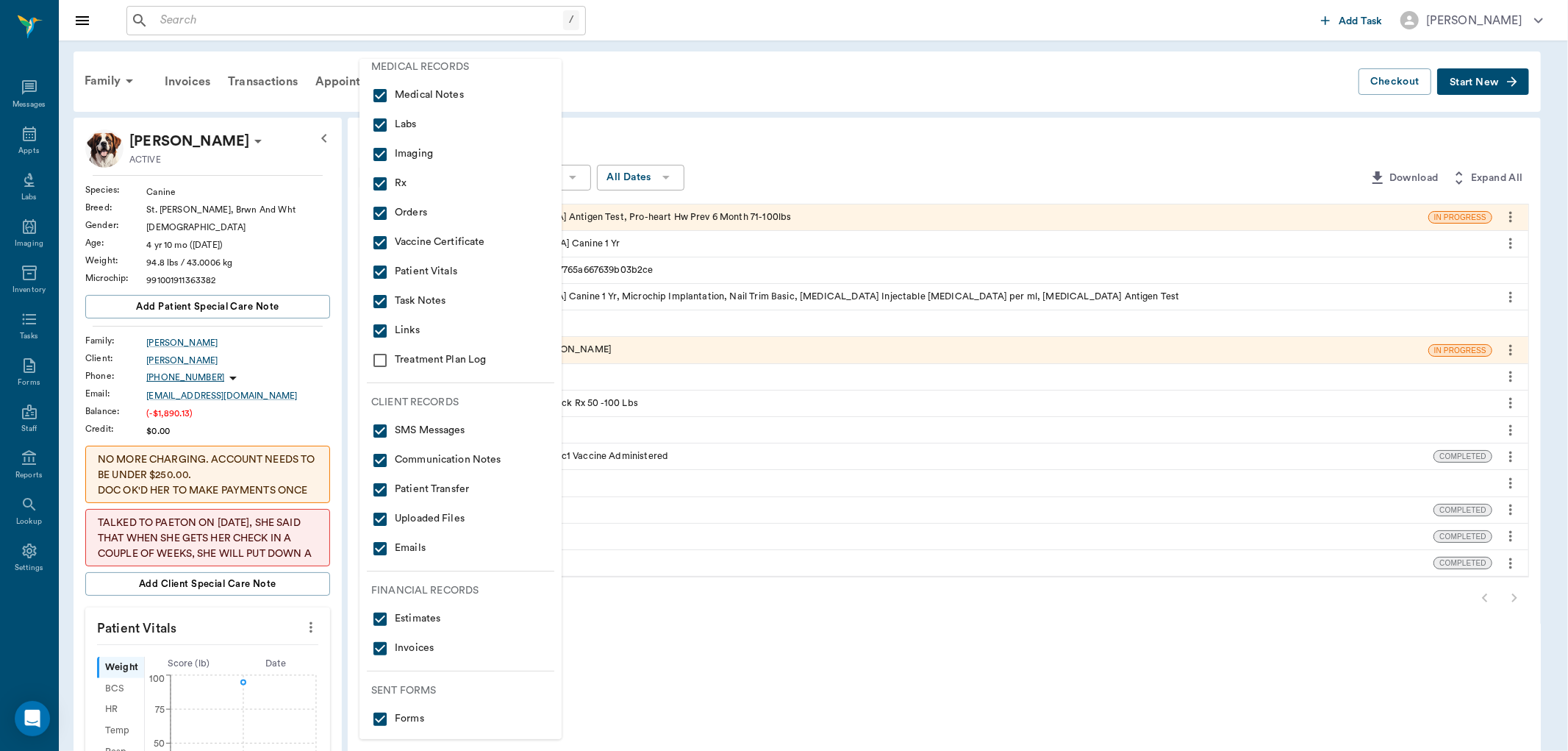
click at [924, 111] on div at bounding box center [784, 376] width 1568 height 751
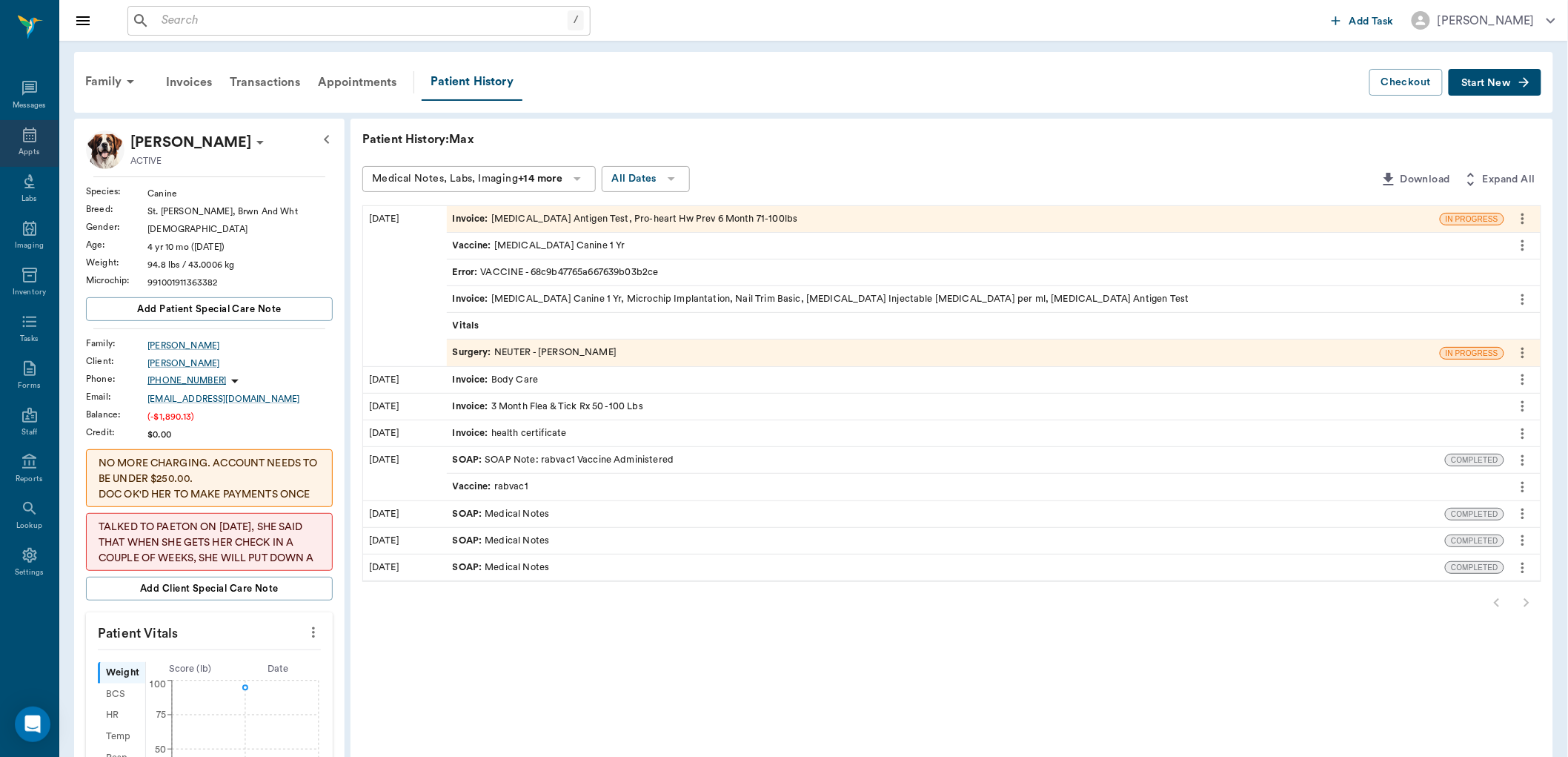
click at [30, 150] on div "Appts" at bounding box center [29, 153] width 21 height 11
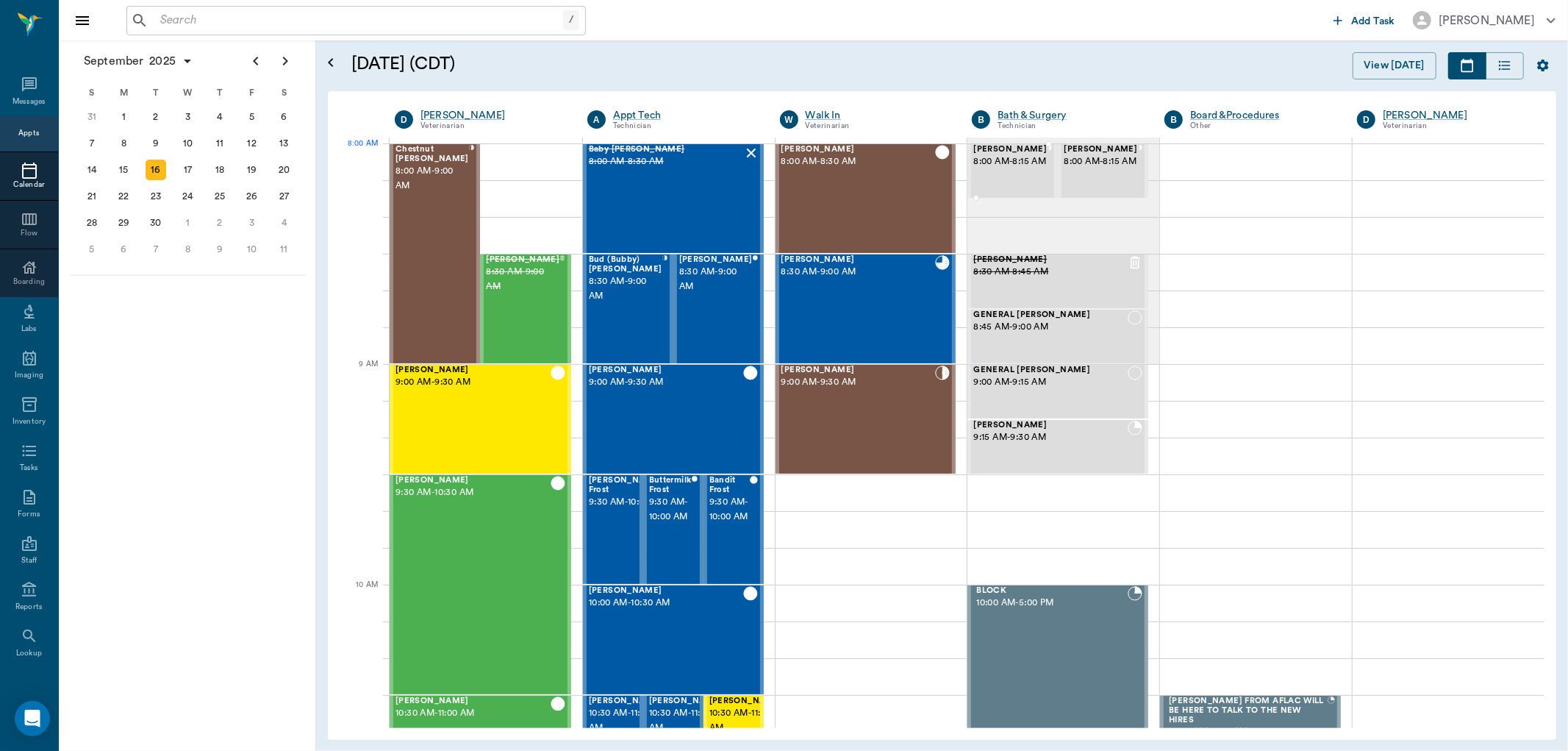
click at [993, 163] on span "8:00 AM - 8:15 AM" at bounding box center [1010, 162] width 74 height 14
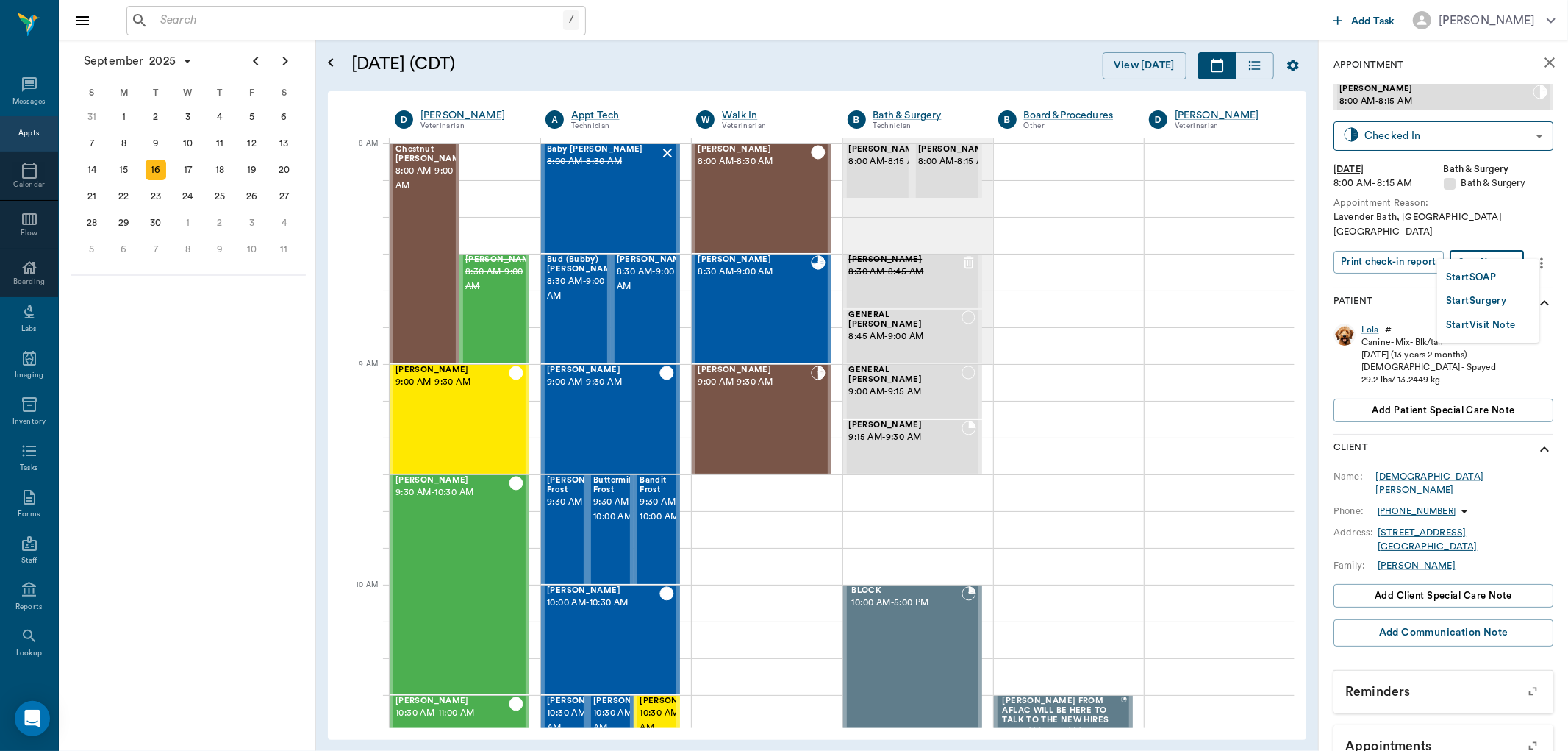
click at [1500, 243] on body "/ ​ Add Task Dr. Bert Ellsworth Nectar Messages Appts Calendar Flow Boarding La…" at bounding box center [784, 376] width 1568 height 751
click at [1475, 270] on button "Start SOAP" at bounding box center [1471, 277] width 50 height 17
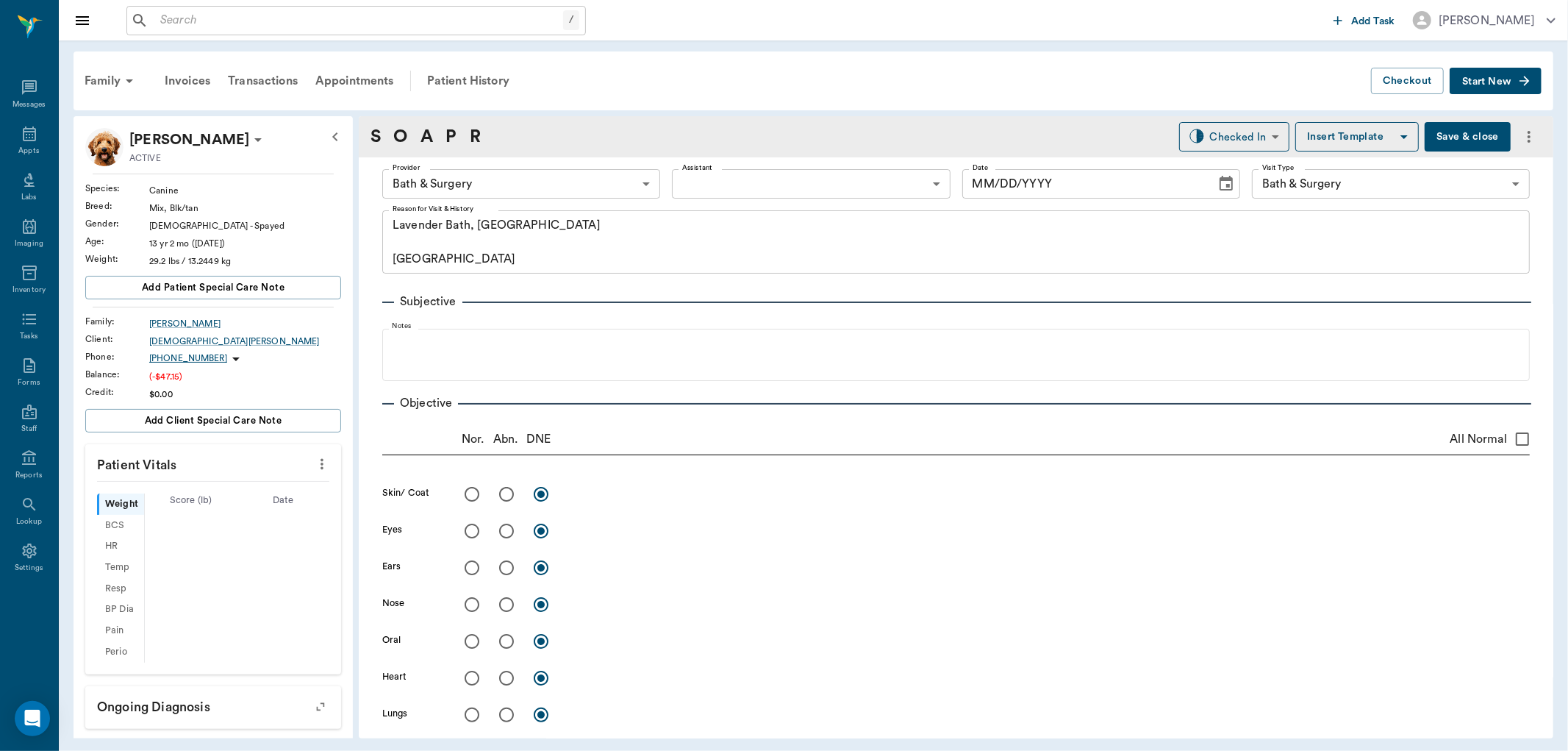
type input "63ec2f075fda476ae8351a4a"
type input "67479aab0de4f58b269e34fc"
type textarea "Lavender Bath, NT Caryn"
type input "09/16/2025"
click at [320, 465] on icon "more" at bounding box center [322, 464] width 3 height 11
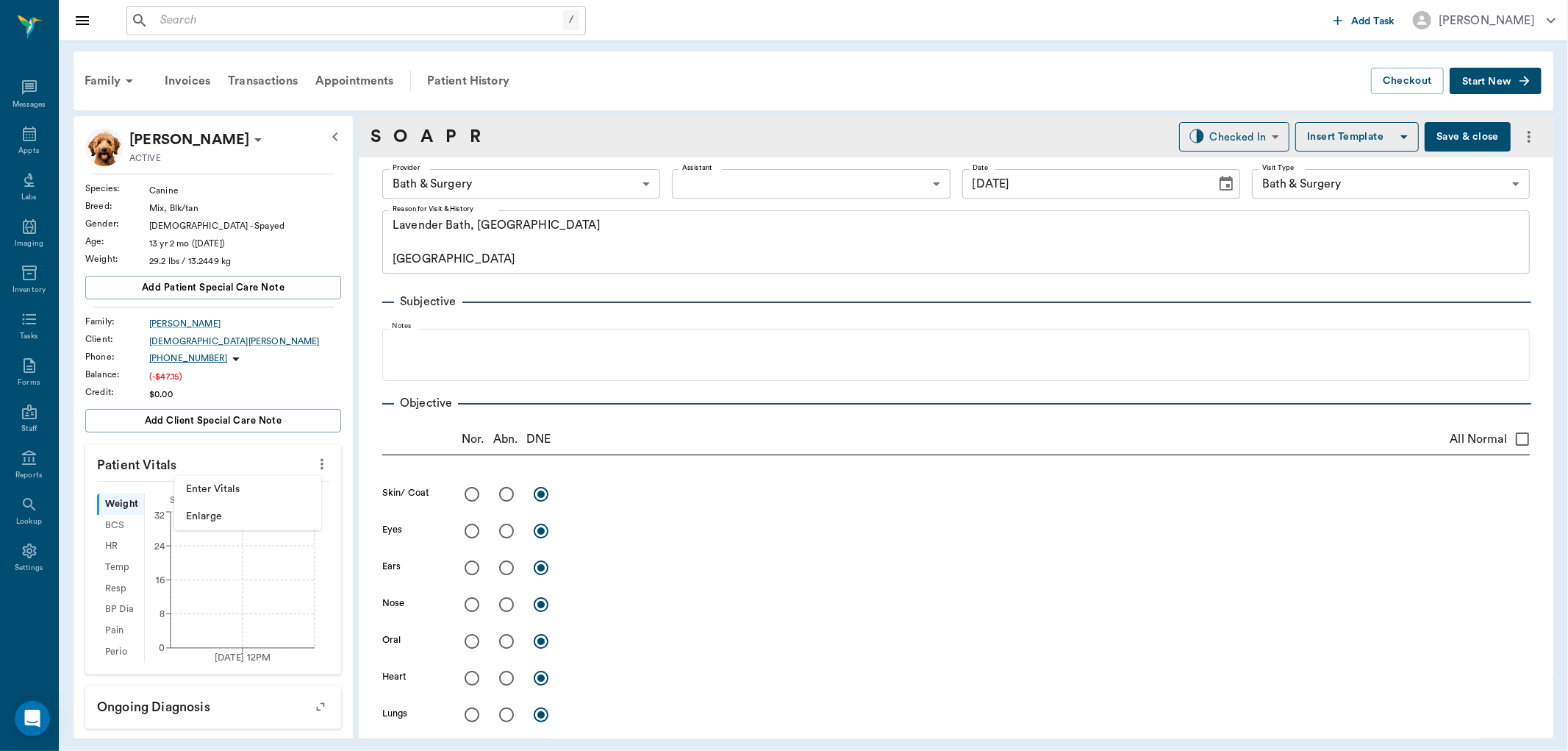
click at [240, 488] on span "Enter Vitals" at bounding box center [247, 489] width 123 height 15
click at [196, 506] on input "text" at bounding box center [213, 508] width 128 height 30
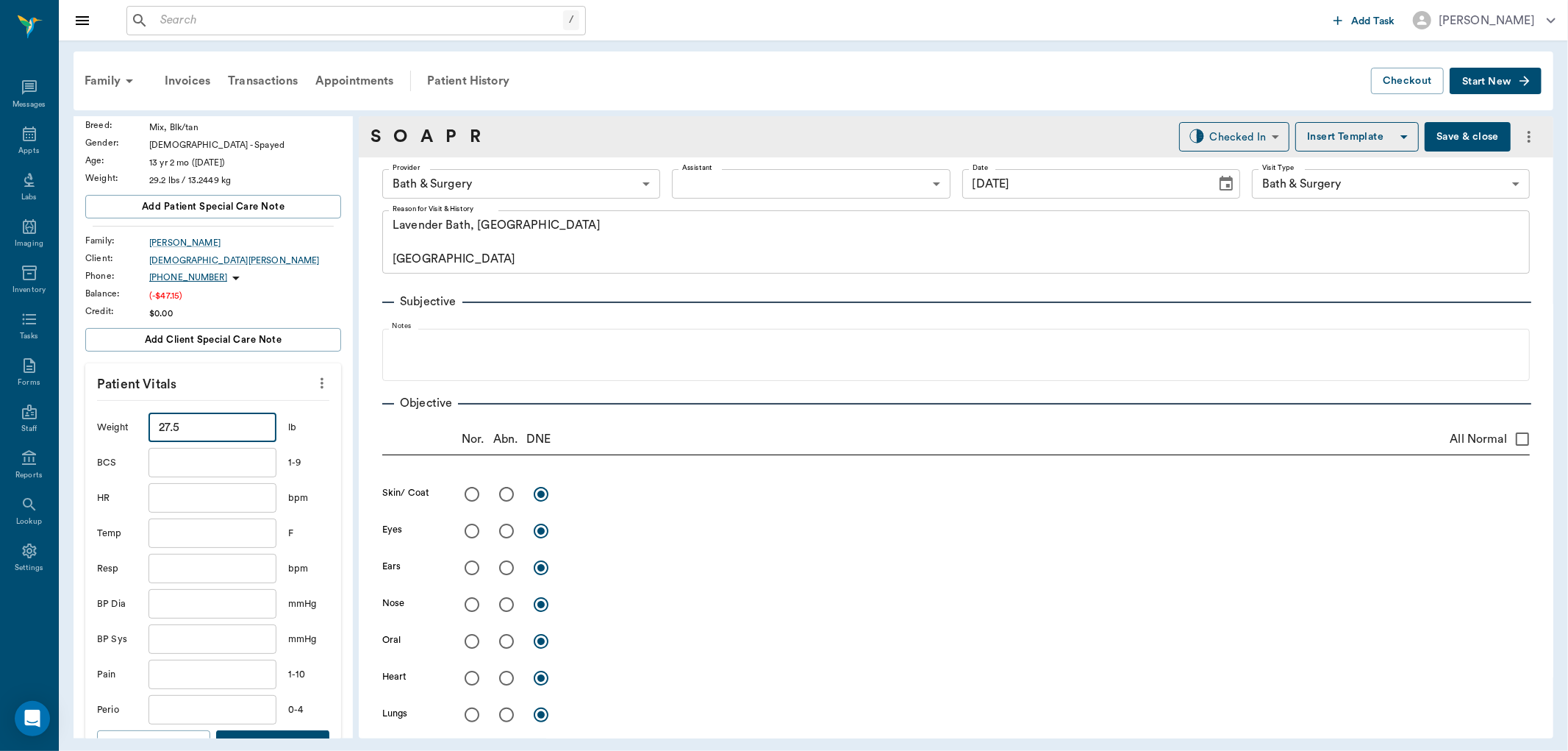
scroll to position [245, 0]
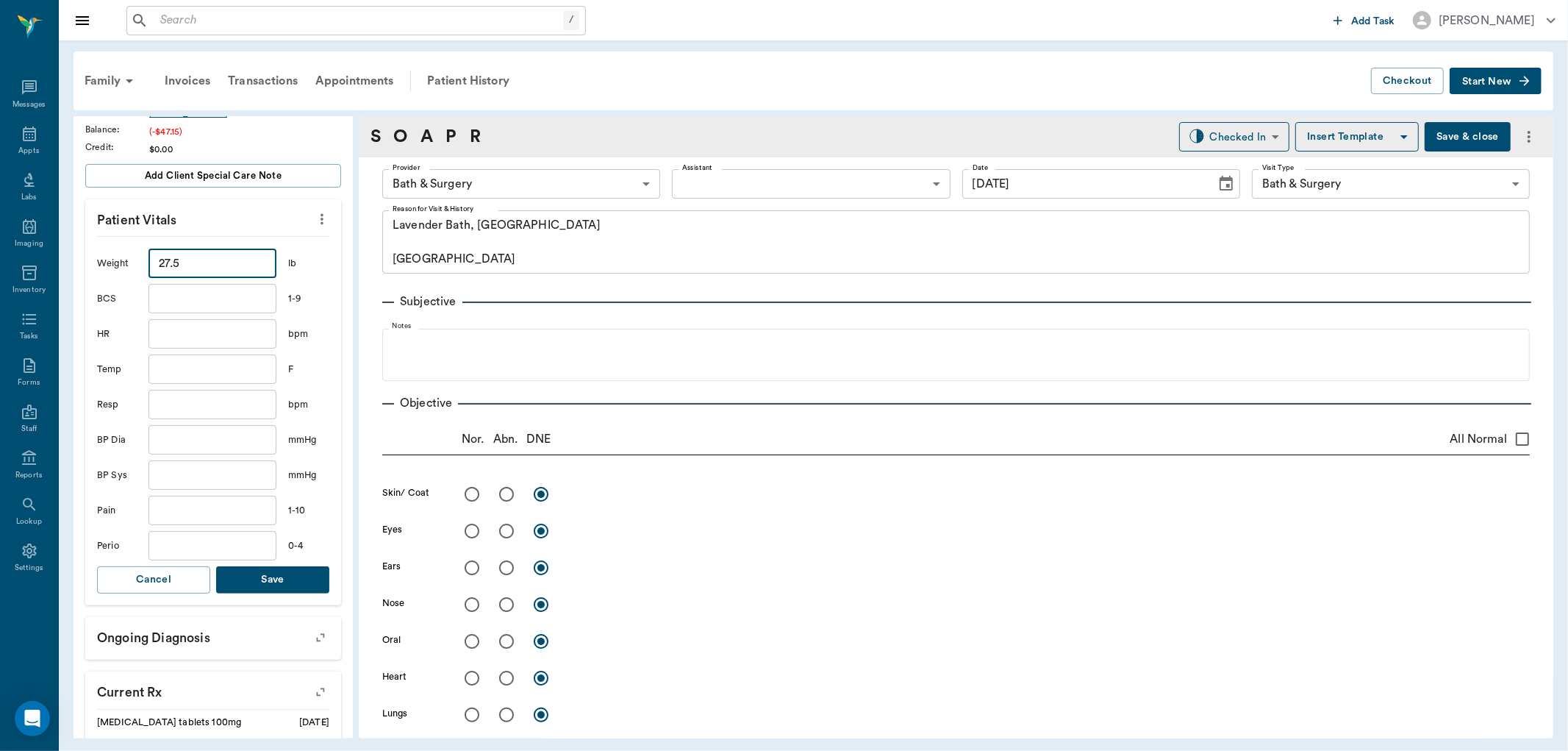
type input "27.5"
click at [275, 582] on button "Save" at bounding box center [272, 580] width 113 height 27
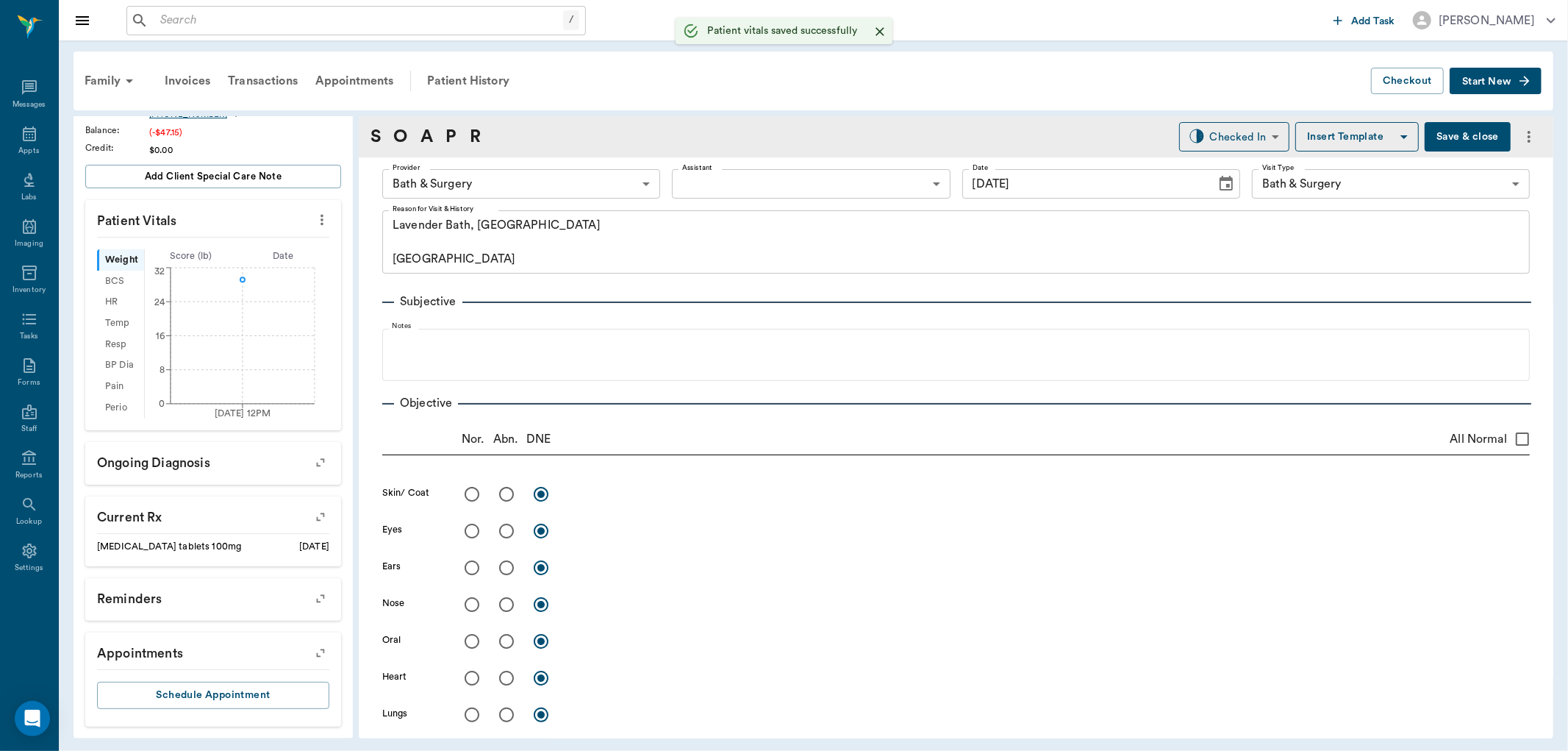
scroll to position [244, 0]
click at [511, 188] on body "/ ​ Add Task Dr. Bert Ellsworth Nectar Messages Appts Labs Imaging Inventory Ta…" at bounding box center [784, 376] width 1568 height 751
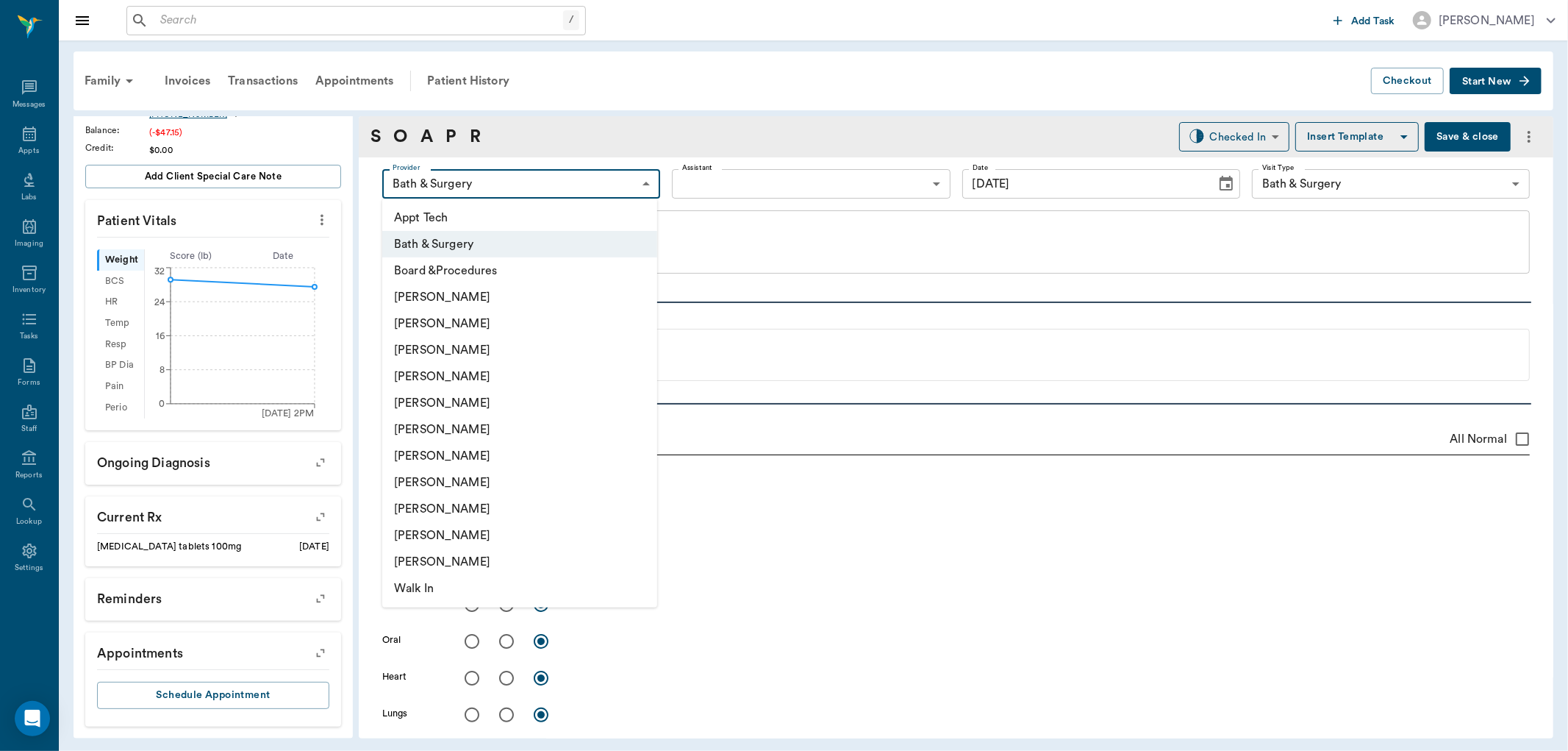
click at [434, 475] on li "Julie Dickerson" at bounding box center [520, 482] width 275 height 26
type input "63ec2e7e52e12b0ba117b124"
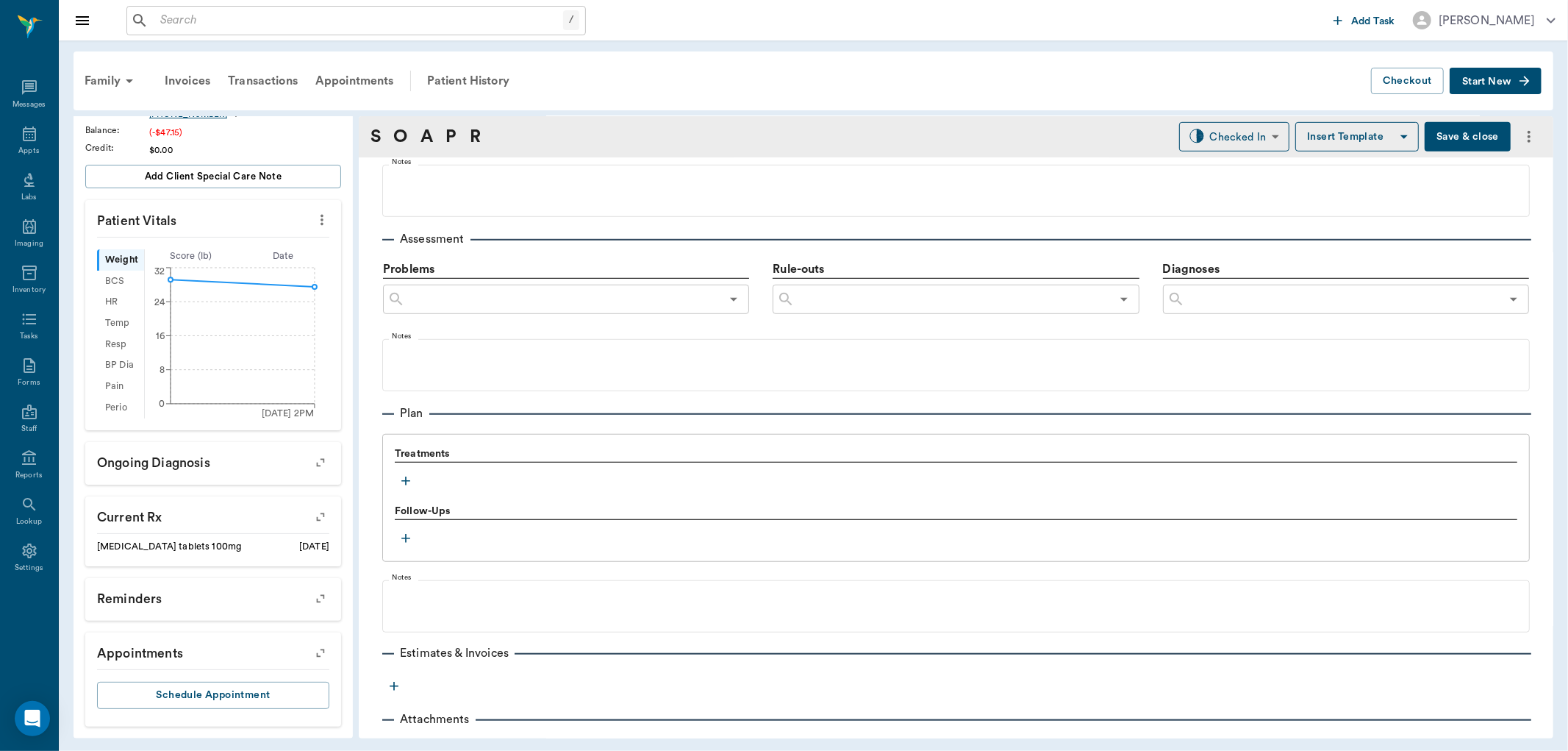
scroll to position [829, 0]
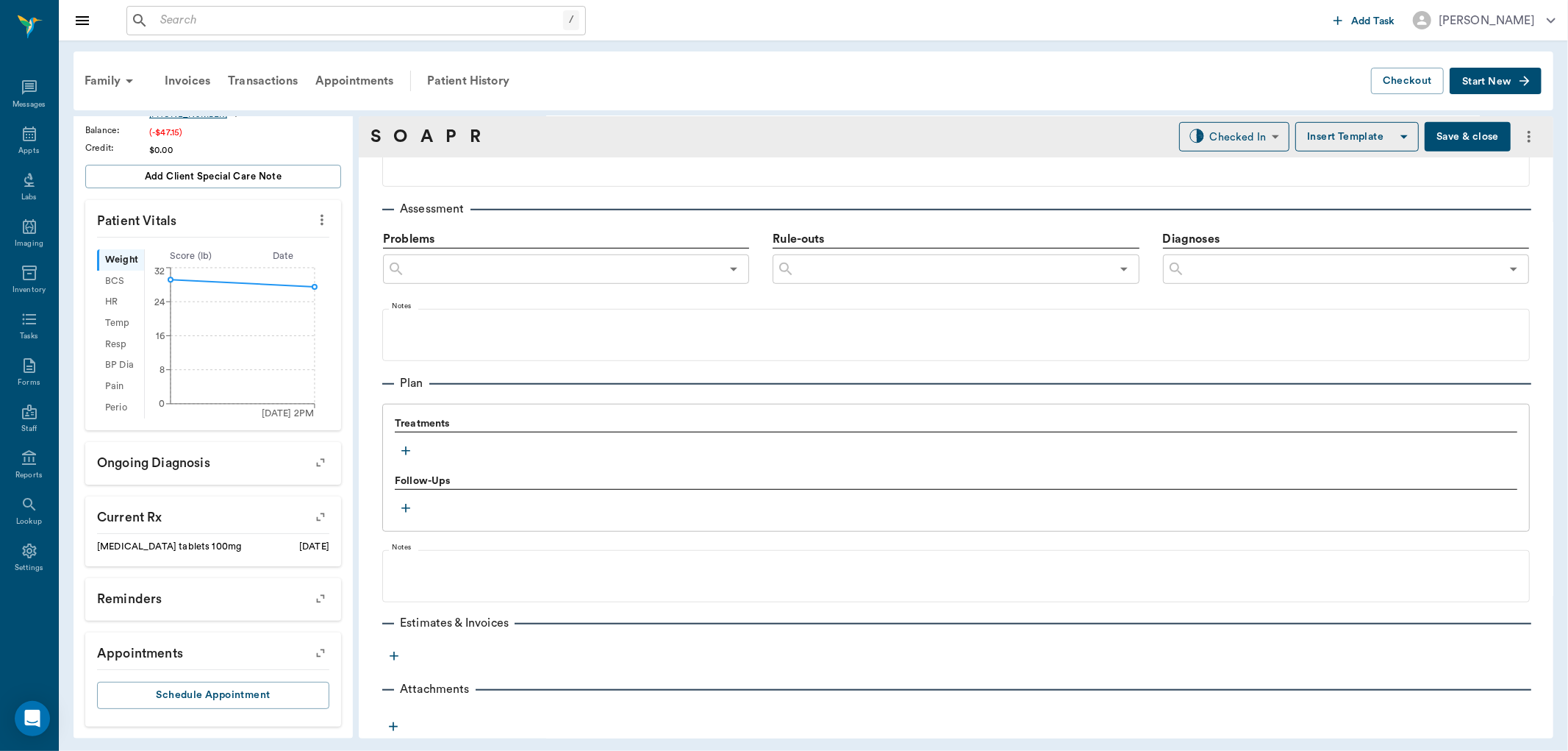
drag, startPoint x: 418, startPoint y: 447, endPoint x: 411, endPoint y: 447, distance: 7.0
click at [415, 447] on div "Treatments" at bounding box center [956, 439] width 1123 height 46
click at [411, 447] on icon "button" at bounding box center [406, 451] width 14 height 14
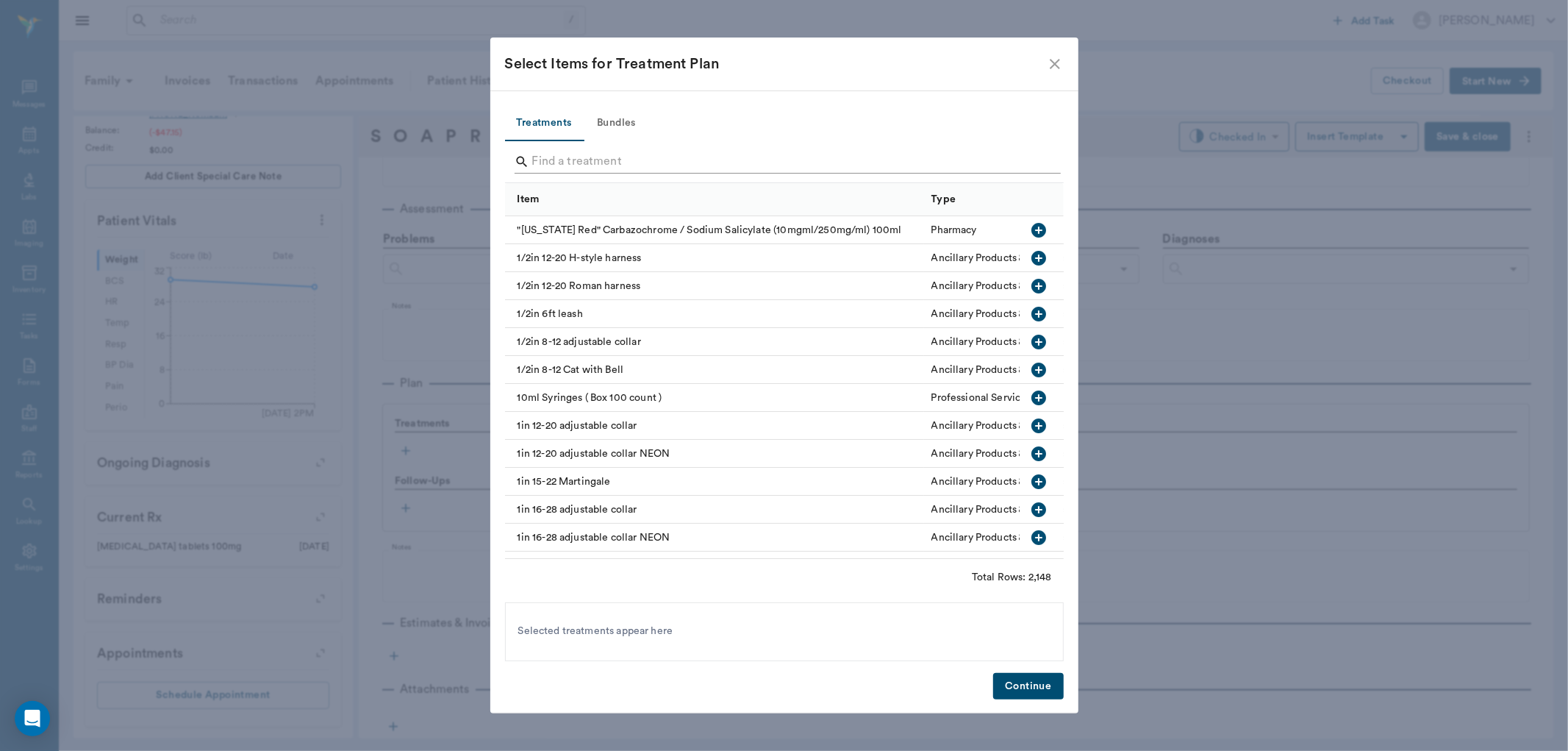
click at [568, 167] on input "Search" at bounding box center [785, 161] width 507 height 23
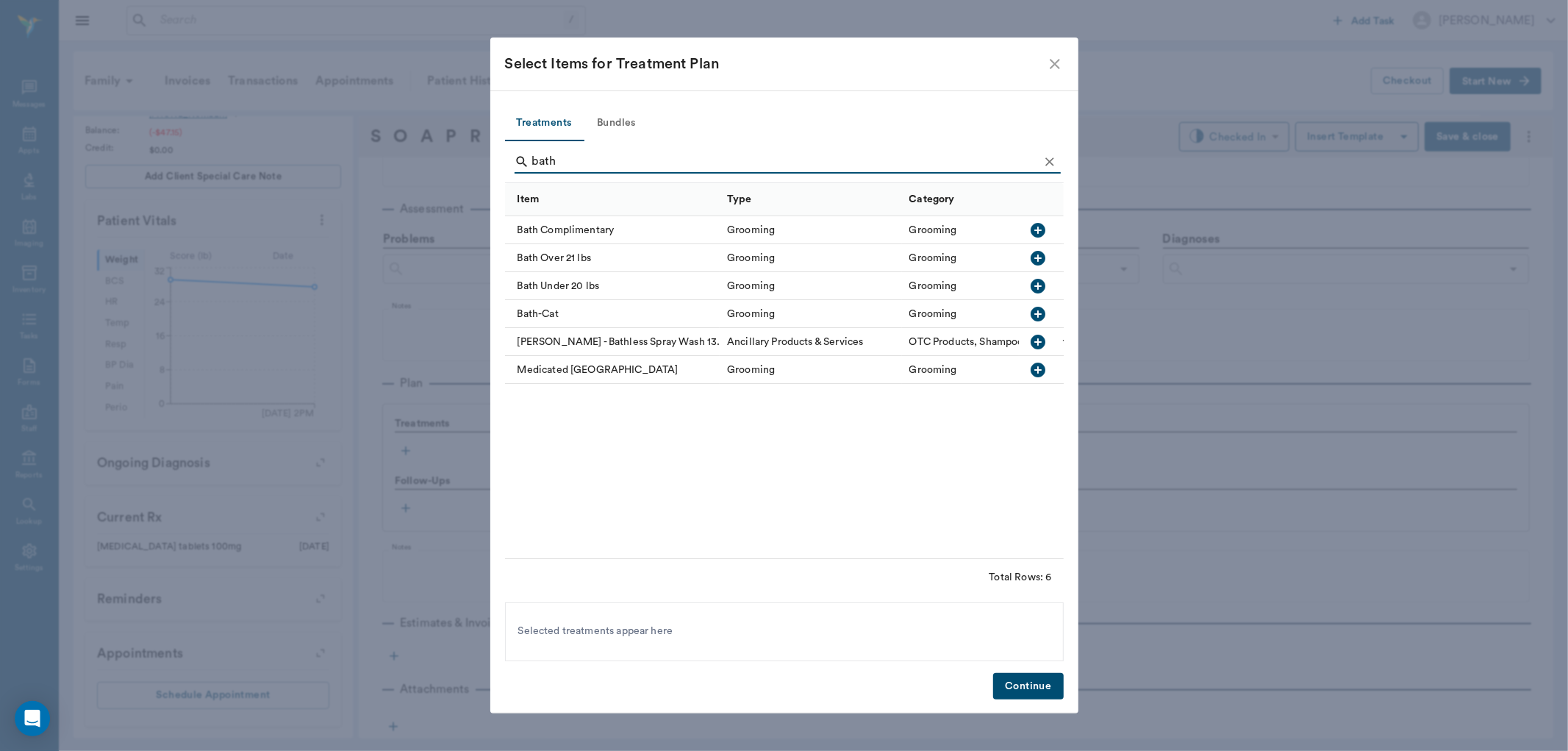
type input "bath"
click at [1037, 259] on icon "button" at bounding box center [1039, 258] width 14 height 14
click at [1008, 691] on button "Continue" at bounding box center [1028, 686] width 70 height 27
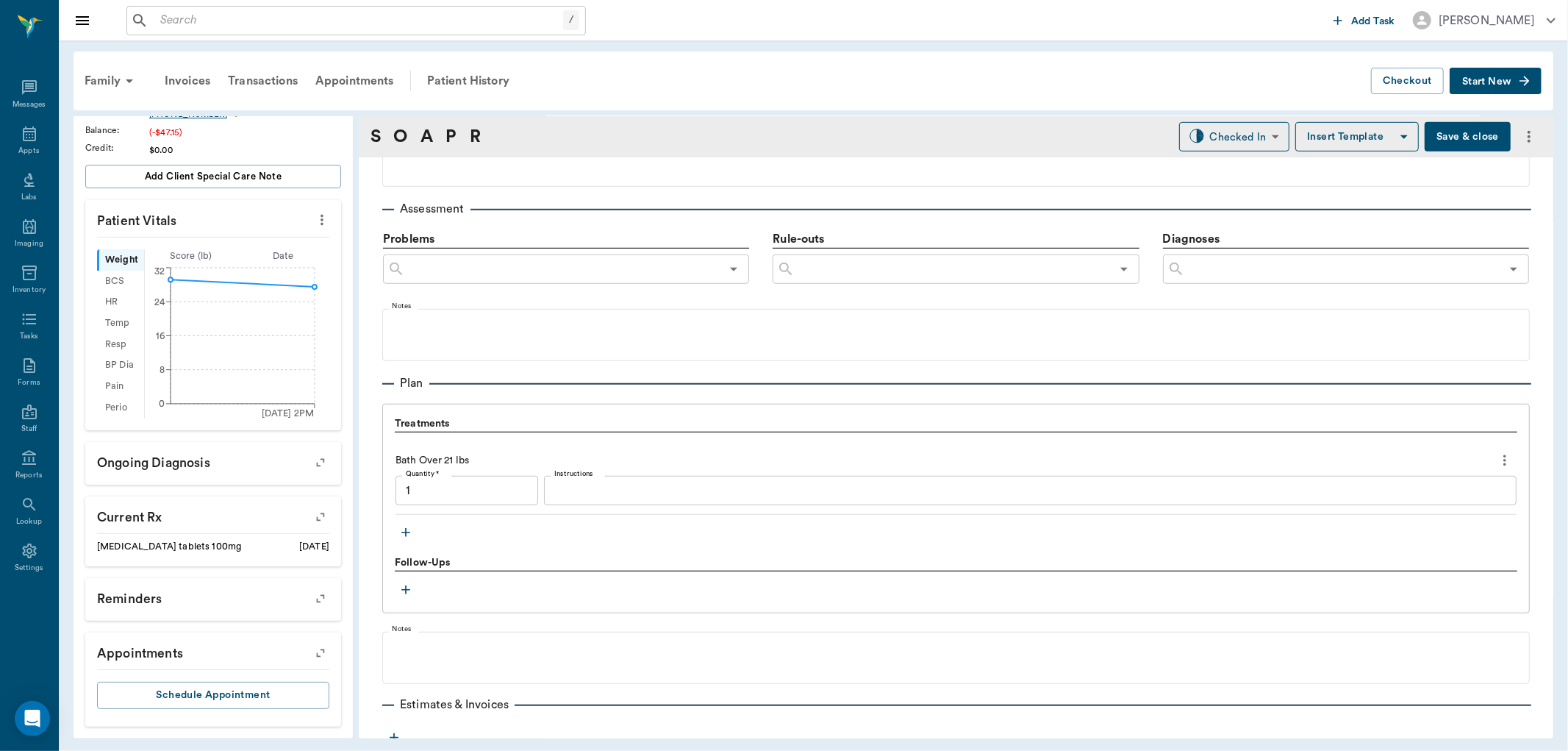
type input "1.00"
click at [581, 476] on div "Instructions x Instructions" at bounding box center [1030, 490] width 972 height 30
click at [598, 486] on textarea "Instructions" at bounding box center [1031, 491] width 952 height 17
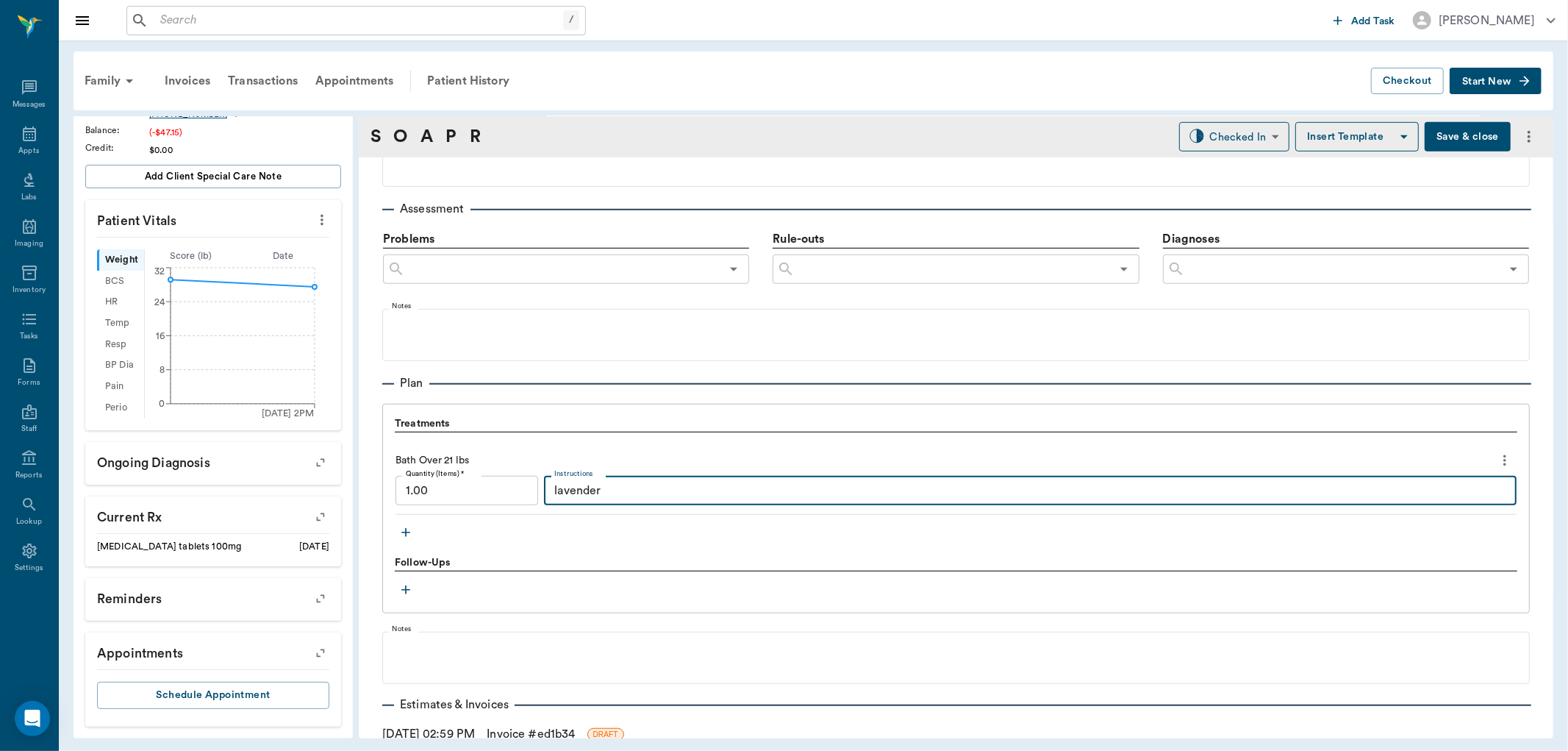
type textarea "lavender"
click at [405, 526] on icon "button" at bounding box center [406, 532] width 14 height 14
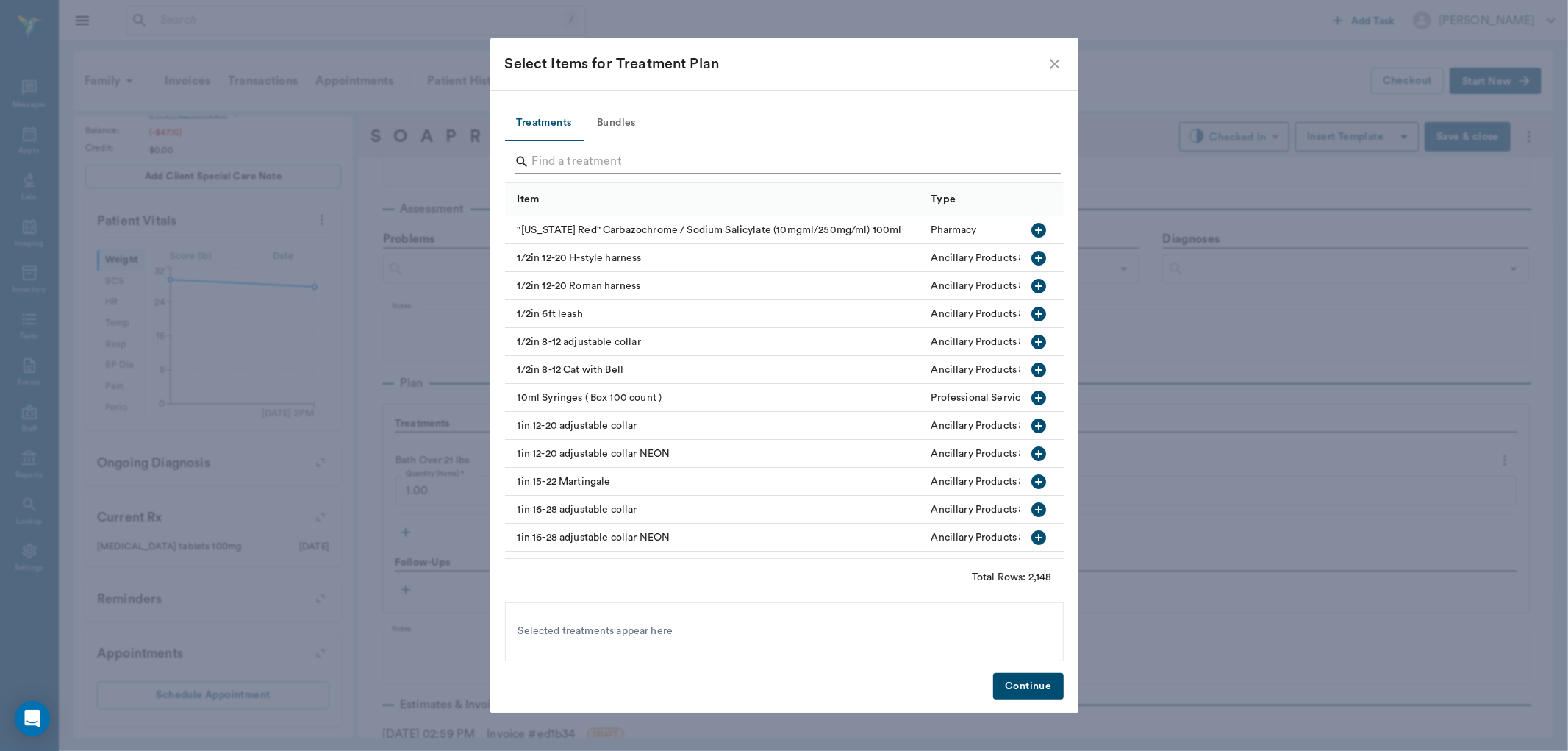
click at [564, 157] on input "Search" at bounding box center [785, 161] width 507 height 23
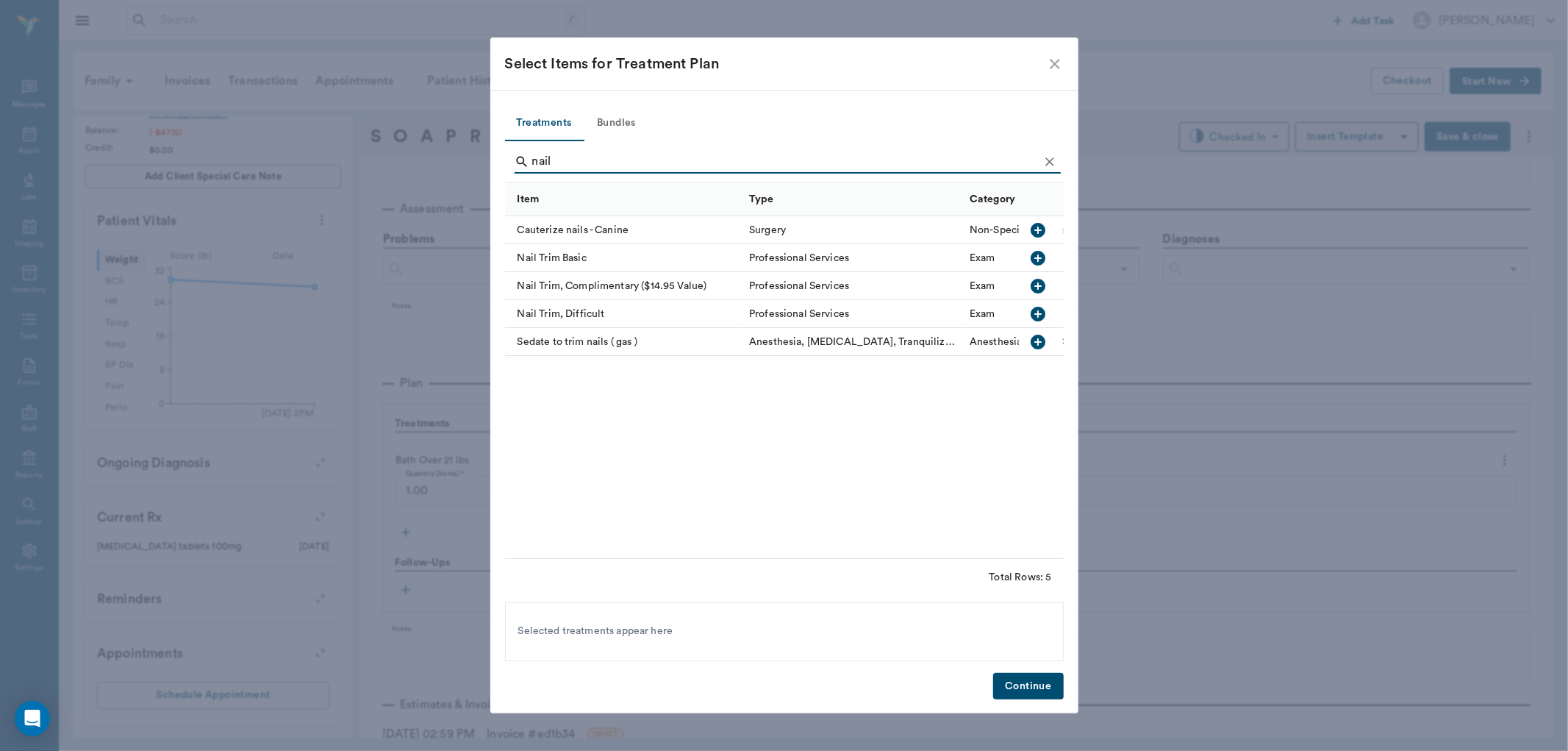
type input "nail"
click at [1038, 255] on icon "button" at bounding box center [1039, 258] width 18 height 18
click at [1025, 681] on button "Continue" at bounding box center [1028, 686] width 70 height 27
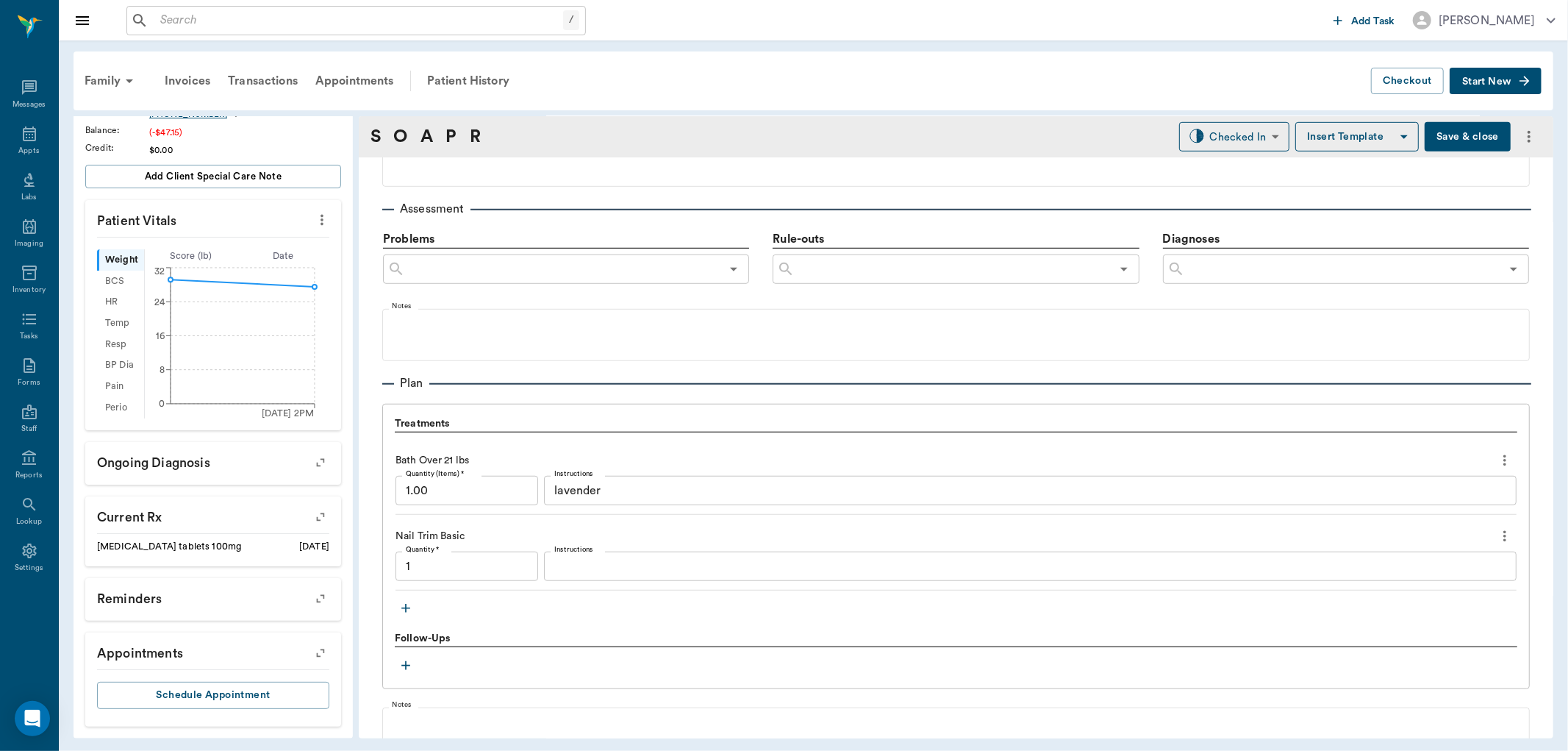
type input "1.00"
click at [1249, 140] on body "/ ​ Add Task Dr. Bert Ellsworth Nectar Messages Appts Labs Imaging Inventory Ta…" at bounding box center [784, 376] width 1568 height 751
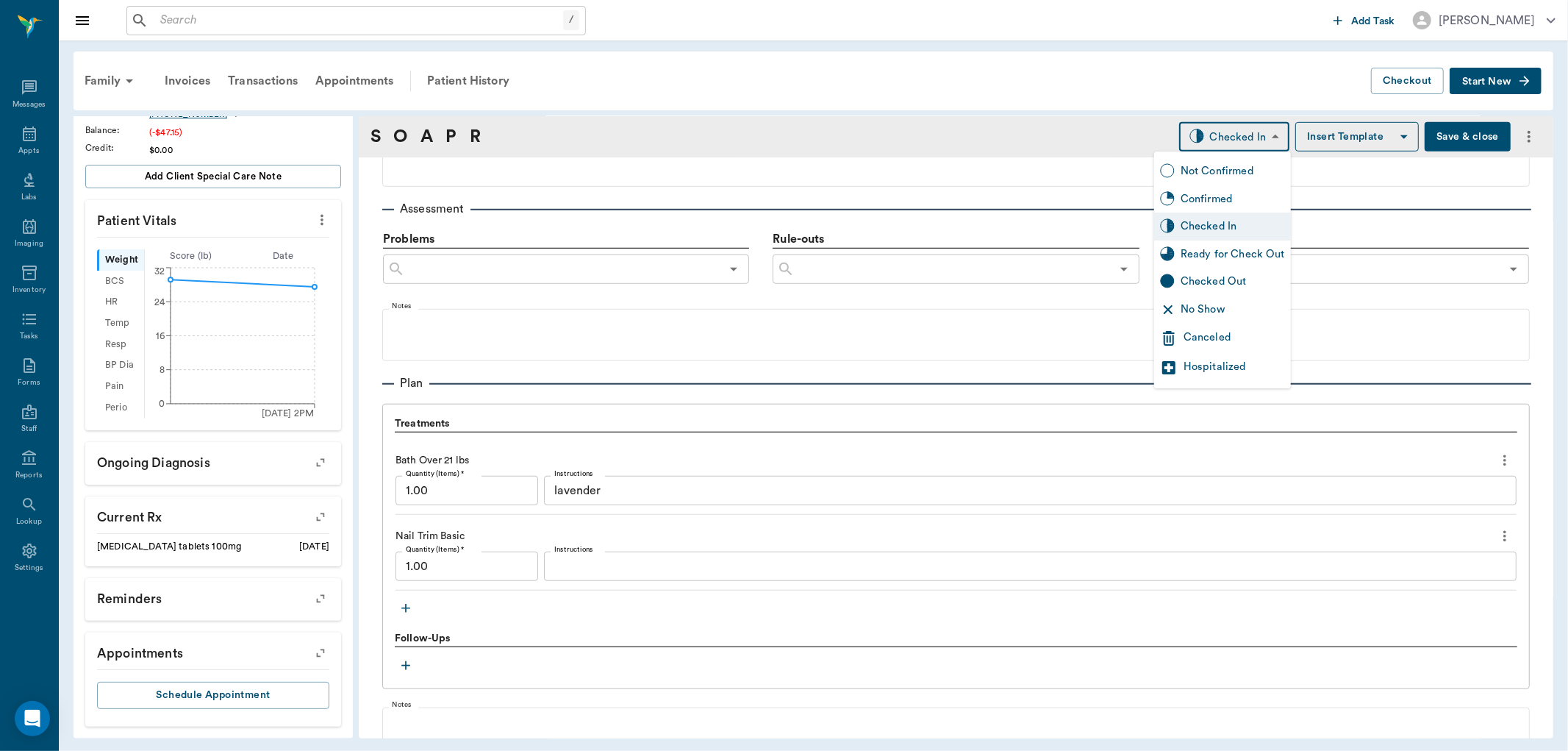
click at [1206, 256] on div "Ready for Check Out" at bounding box center [1233, 255] width 104 height 16
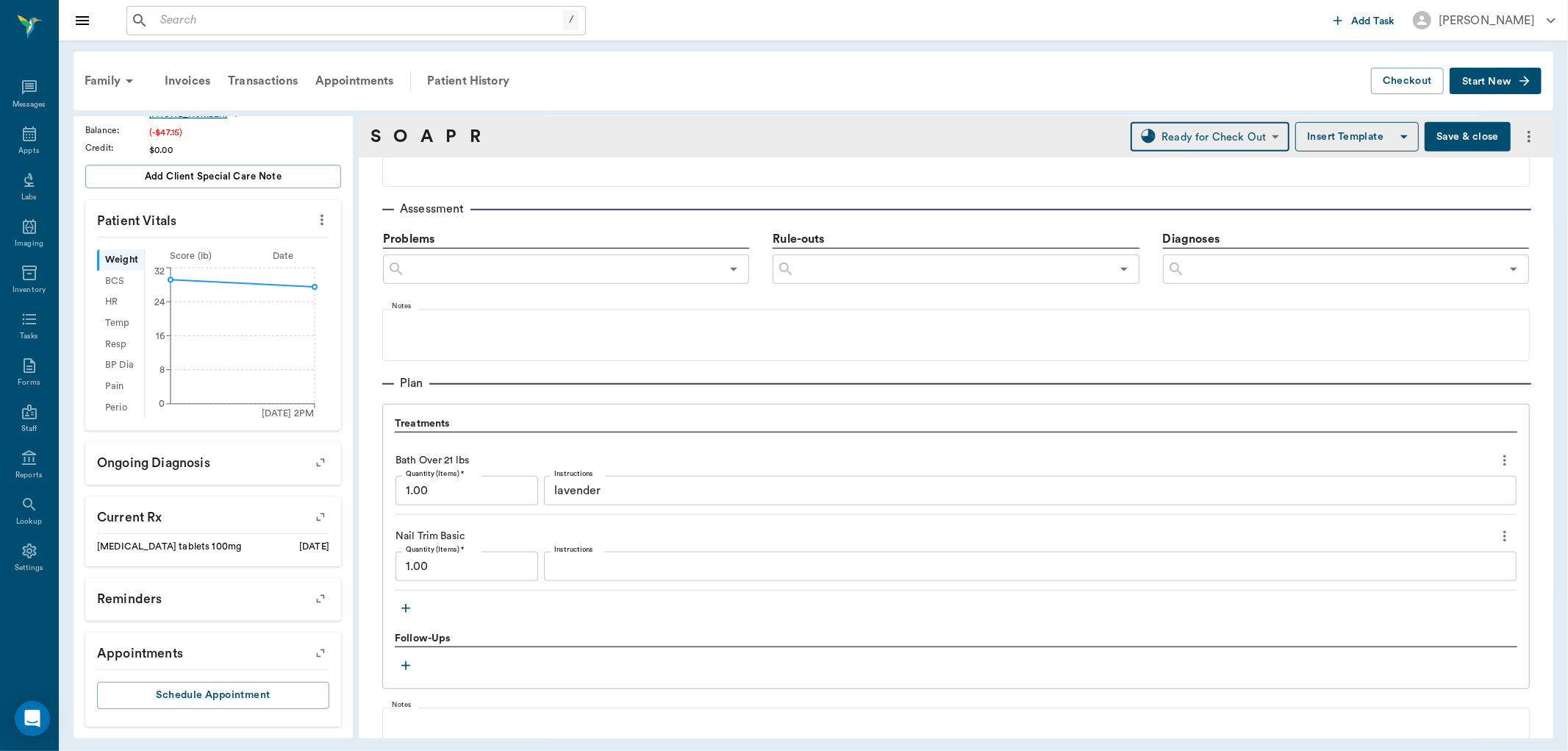
type input "READY_TO_CHECKOUT"
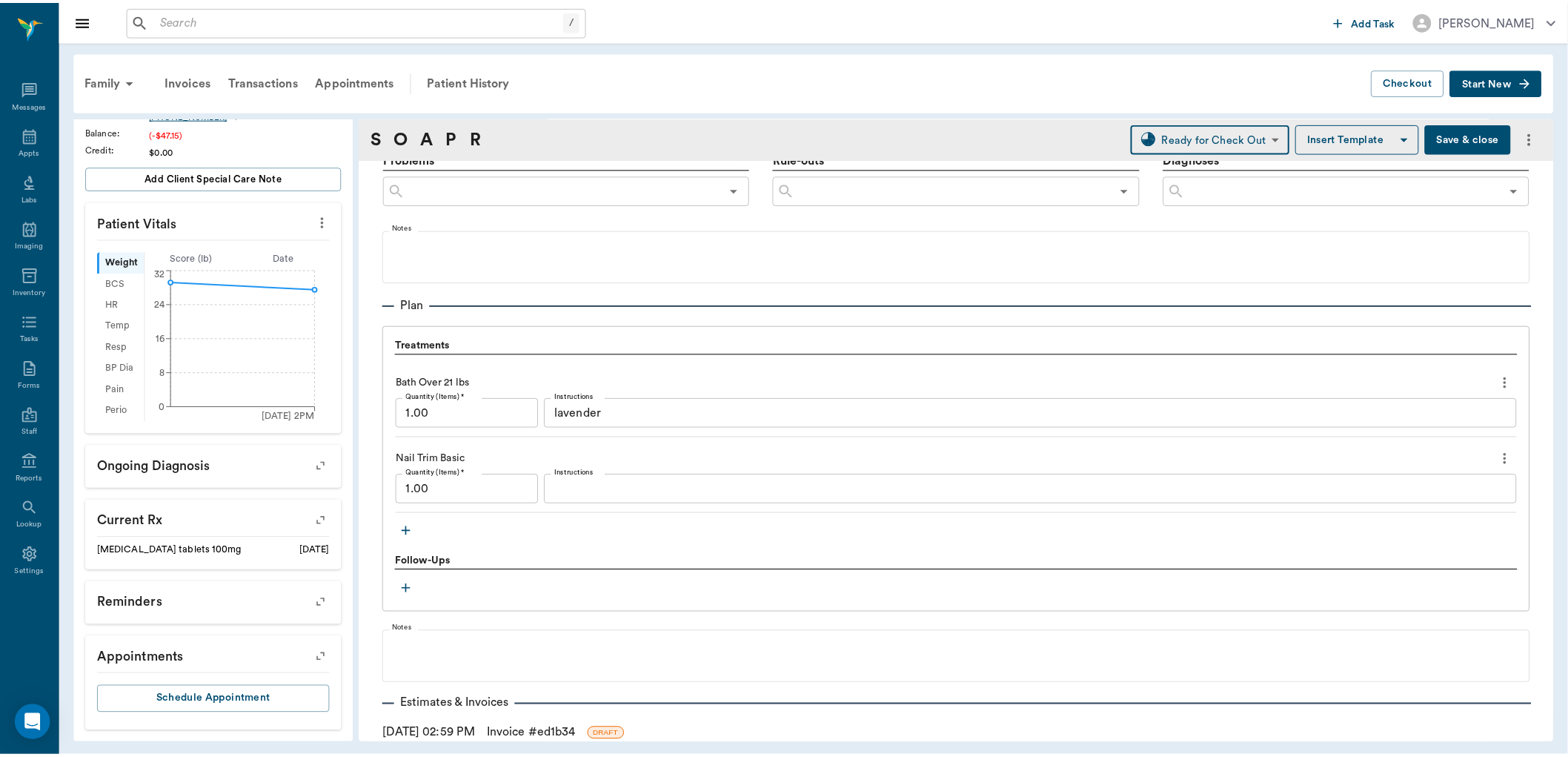
scroll to position [1013, 0]
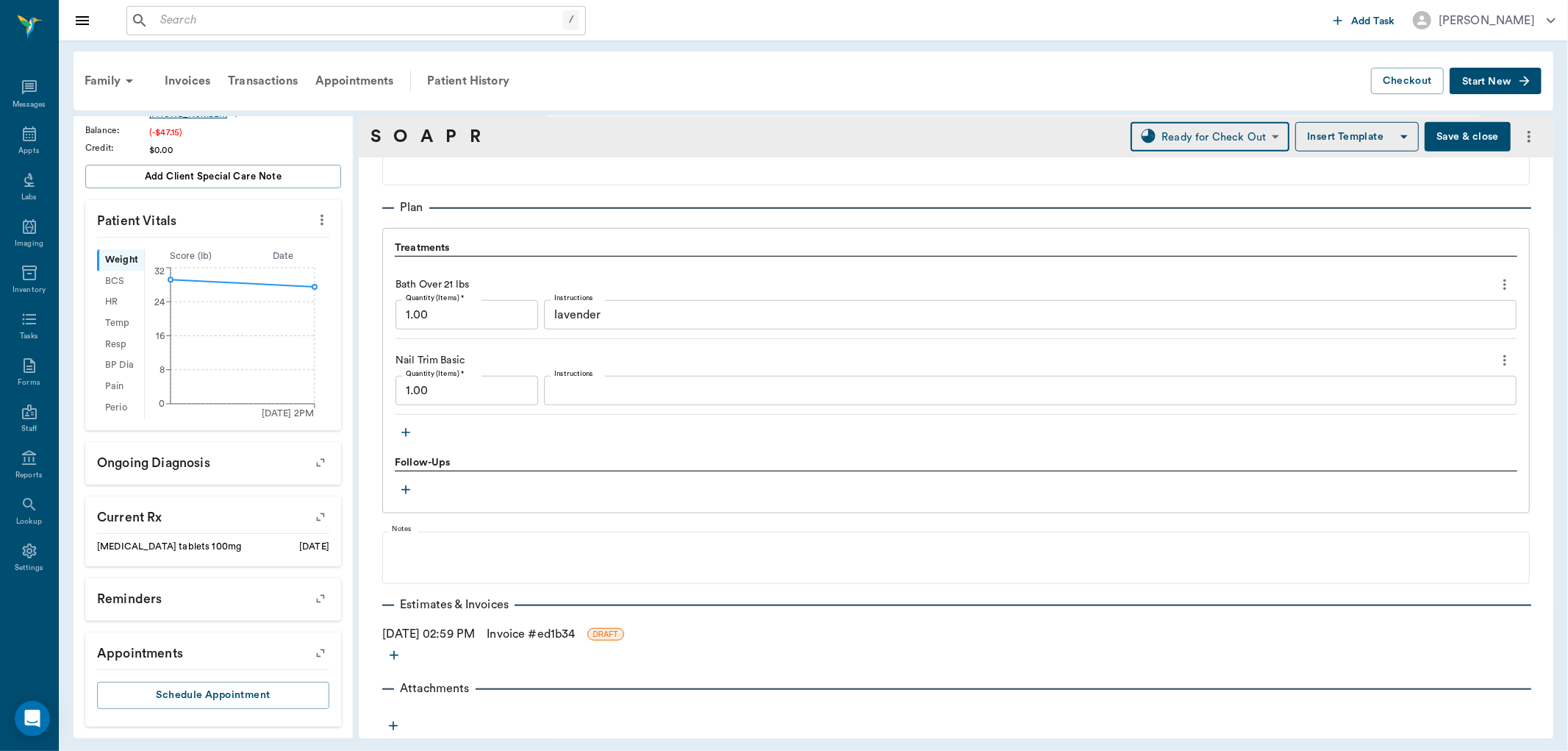
click at [564, 631] on link "Invoice # ed1b34" at bounding box center [531, 634] width 88 height 18
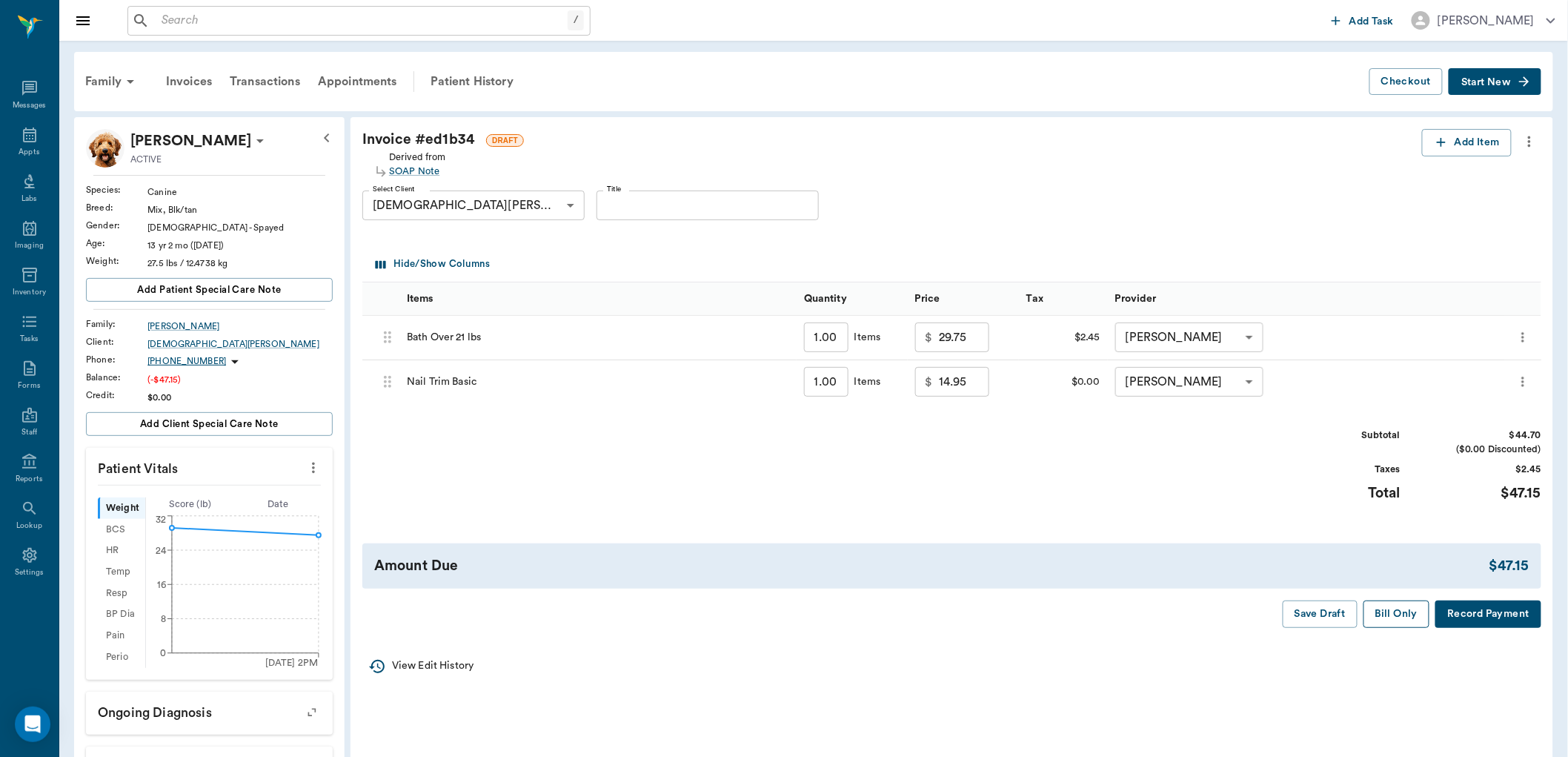
drag, startPoint x: 1384, startPoint y: 610, endPoint x: 1117, endPoint y: 534, distance: 277.6
click at [1381, 610] on button "Bill Only" at bounding box center [1396, 614] width 67 height 27
click at [37, 139] on icon at bounding box center [30, 135] width 18 height 18
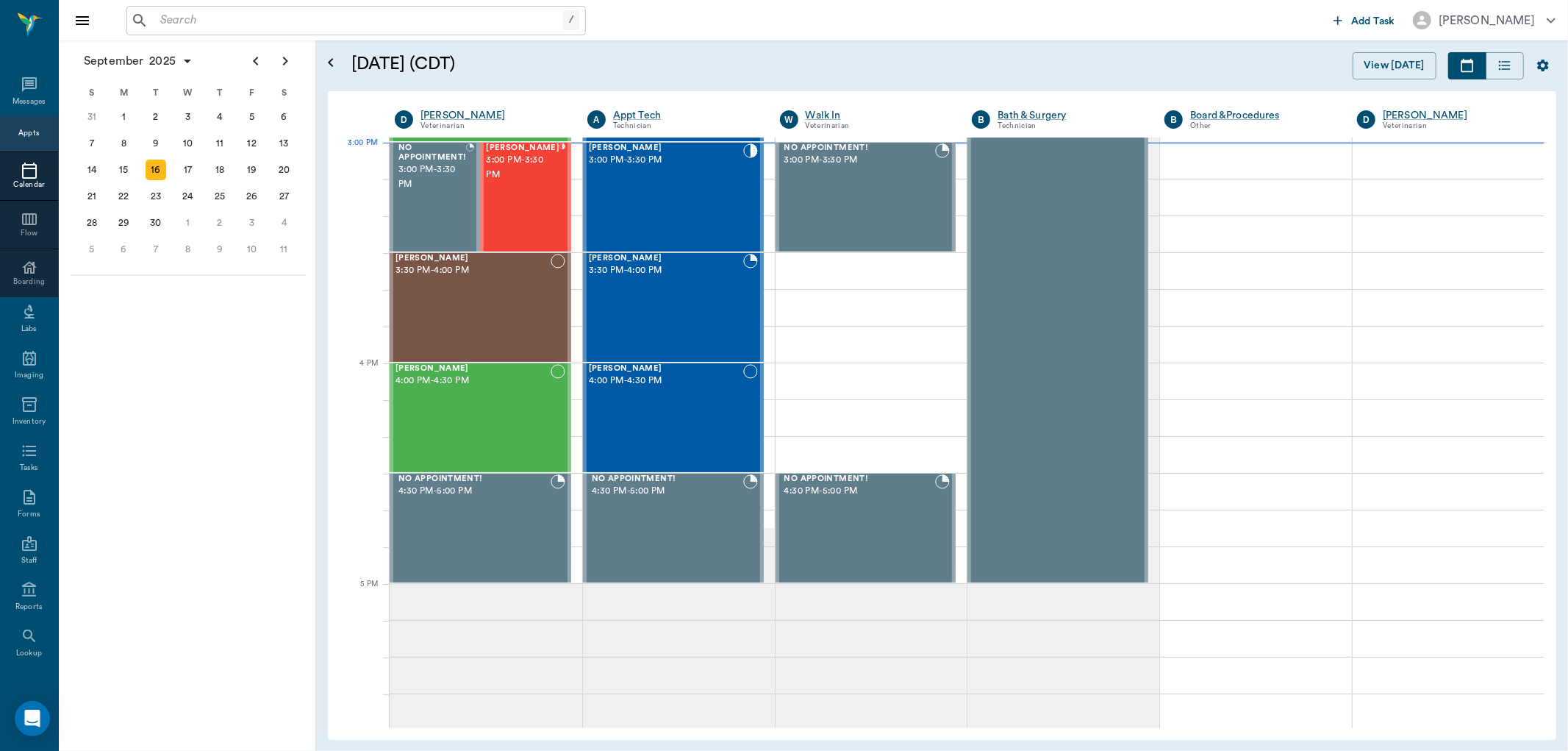
scroll to position [1545, 0]
click at [635, 224] on div "Hayley Smith 3:00 PM - 3:30 PM" at bounding box center [666, 198] width 154 height 107
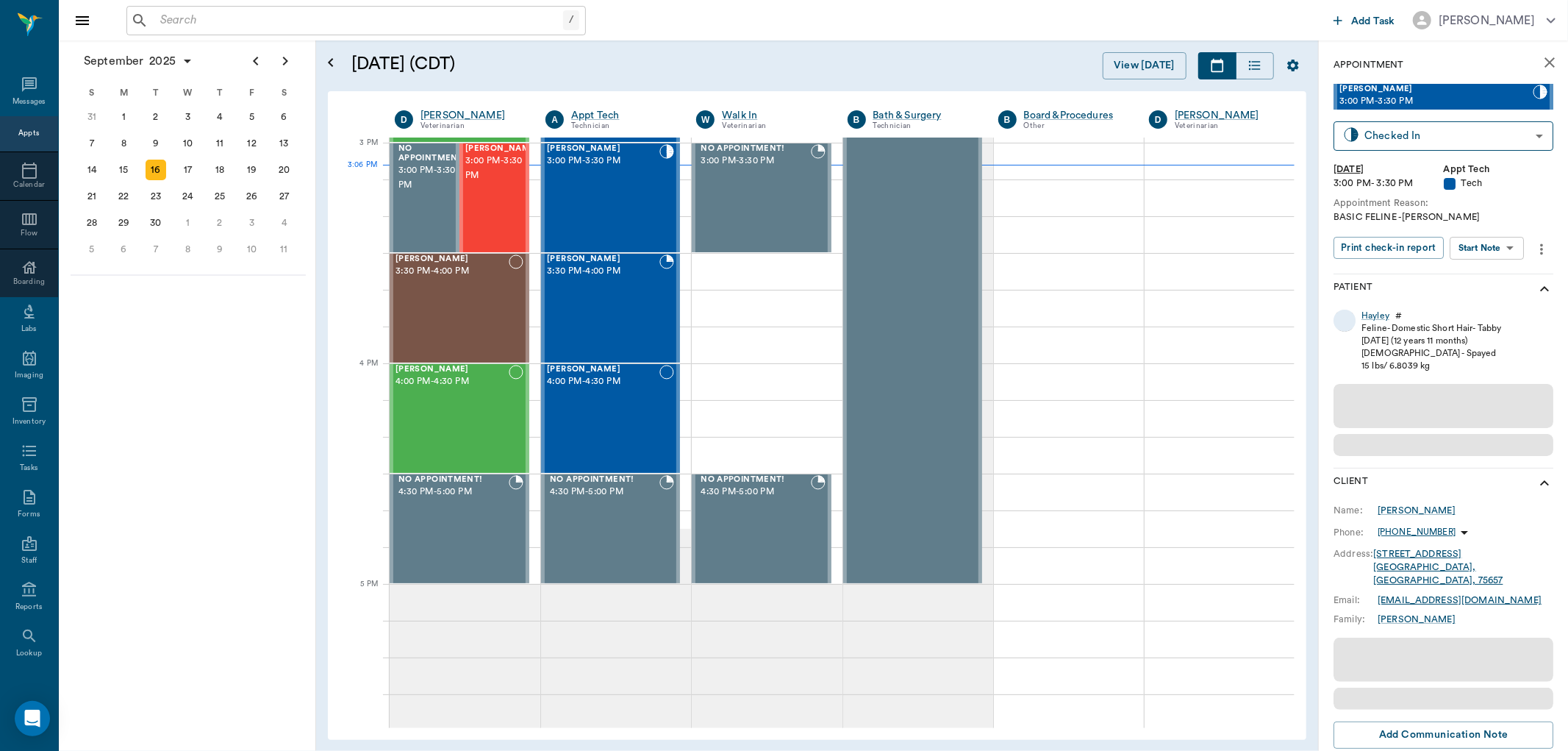
click at [1490, 239] on body "/ ​ Add Task Dr. Bert Ellsworth Nectar Messages Appts Calendar Flow Boarding La…" at bounding box center [784, 376] width 1568 height 751
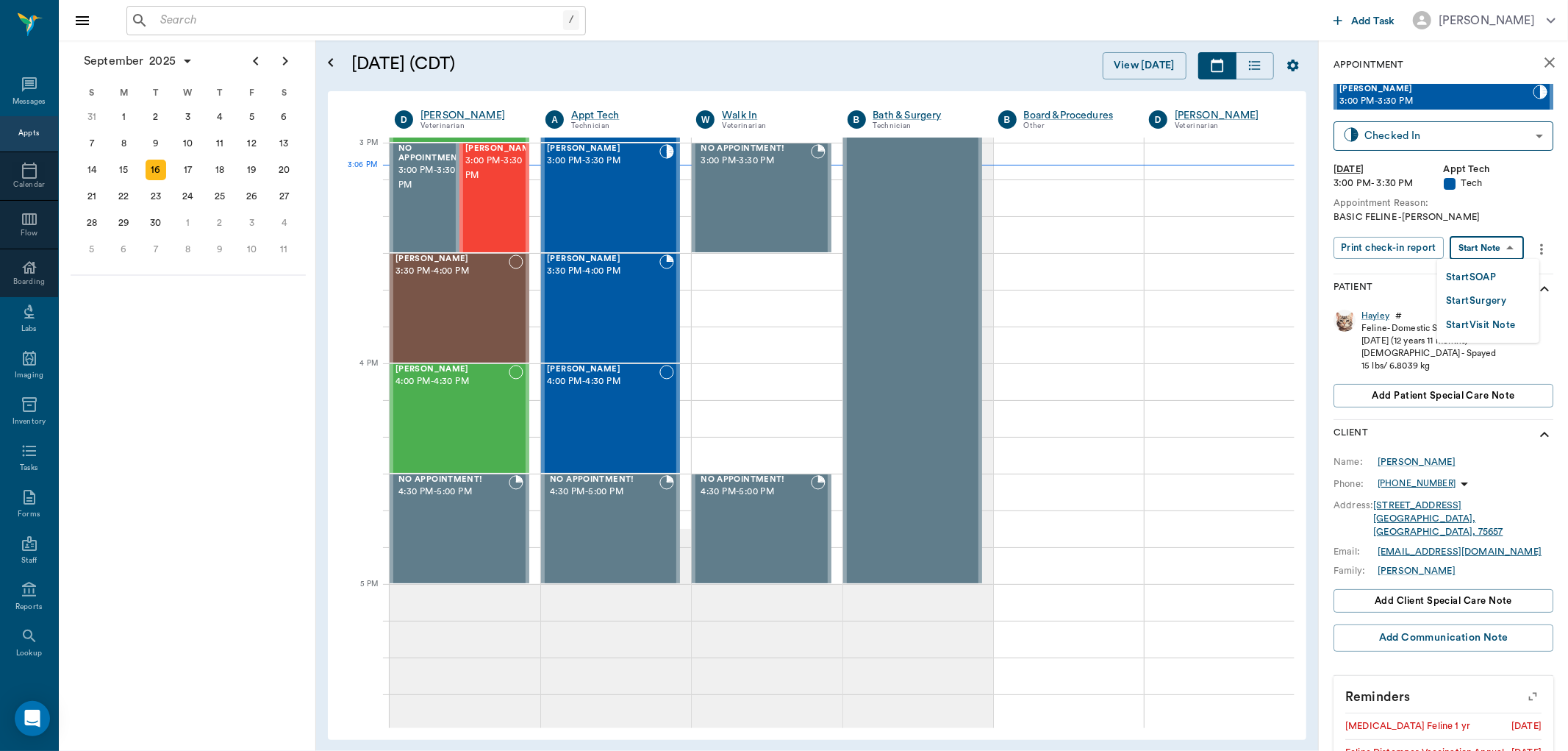
click at [1481, 273] on button "Start SOAP" at bounding box center [1471, 277] width 50 height 17
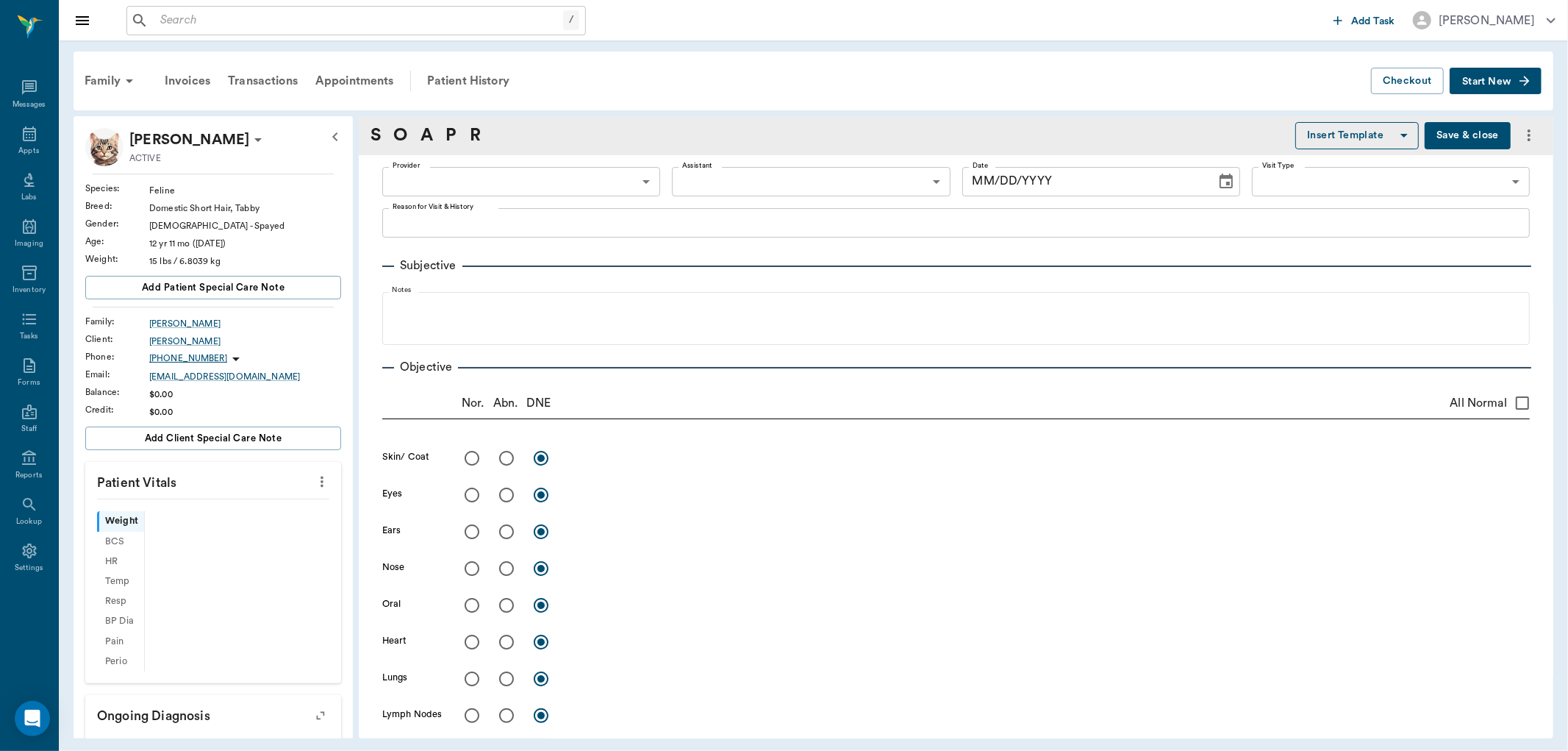
type input "63ec2f075fda476ae8351a4c"
type input "65d2be4f46e3a538d89b8c1a"
type textarea "BASIC FELINE -LORY"
type input "09/16/2025"
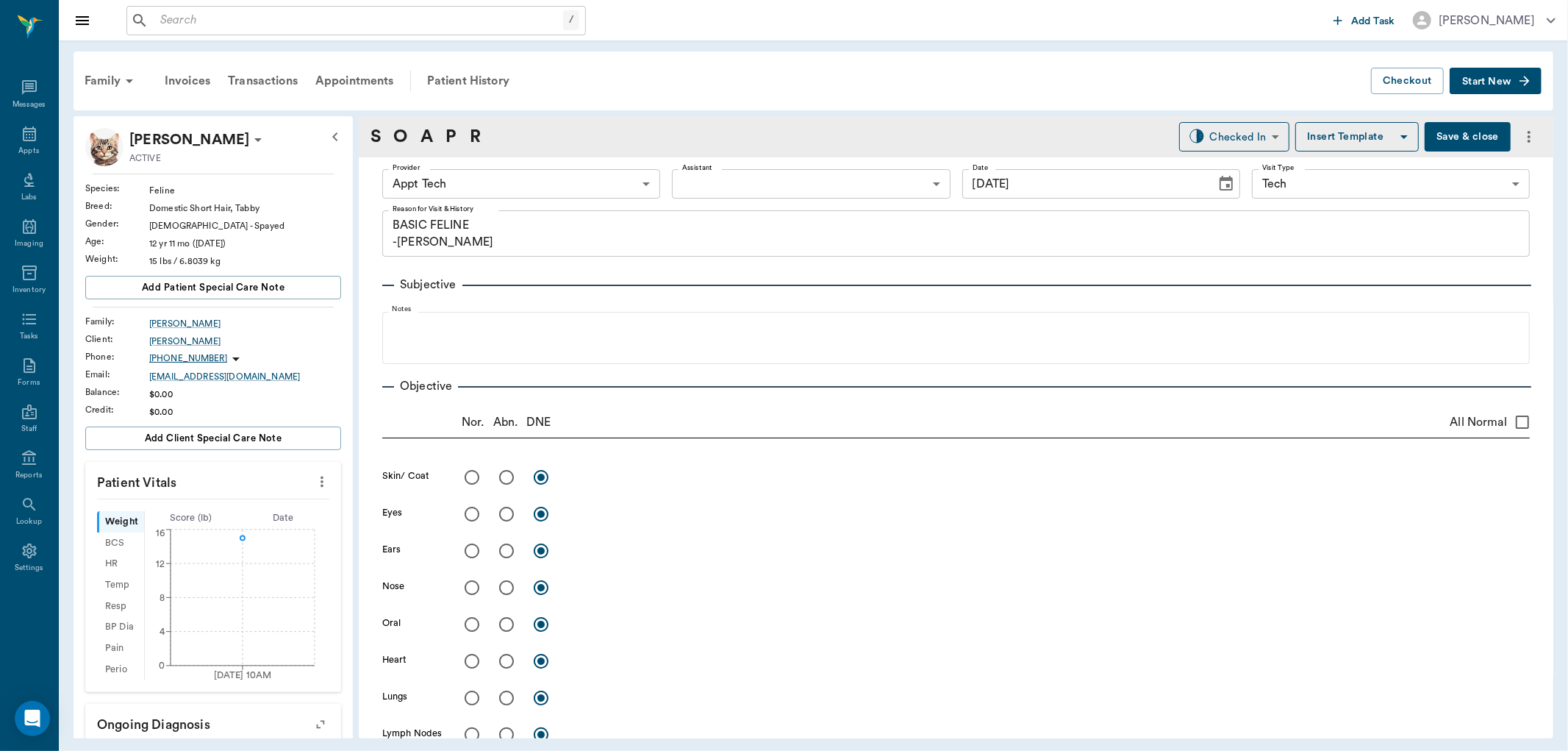
click at [314, 476] on icon "more" at bounding box center [322, 482] width 16 height 18
click at [267, 508] on span "Enter Vitals" at bounding box center [247, 507] width 123 height 15
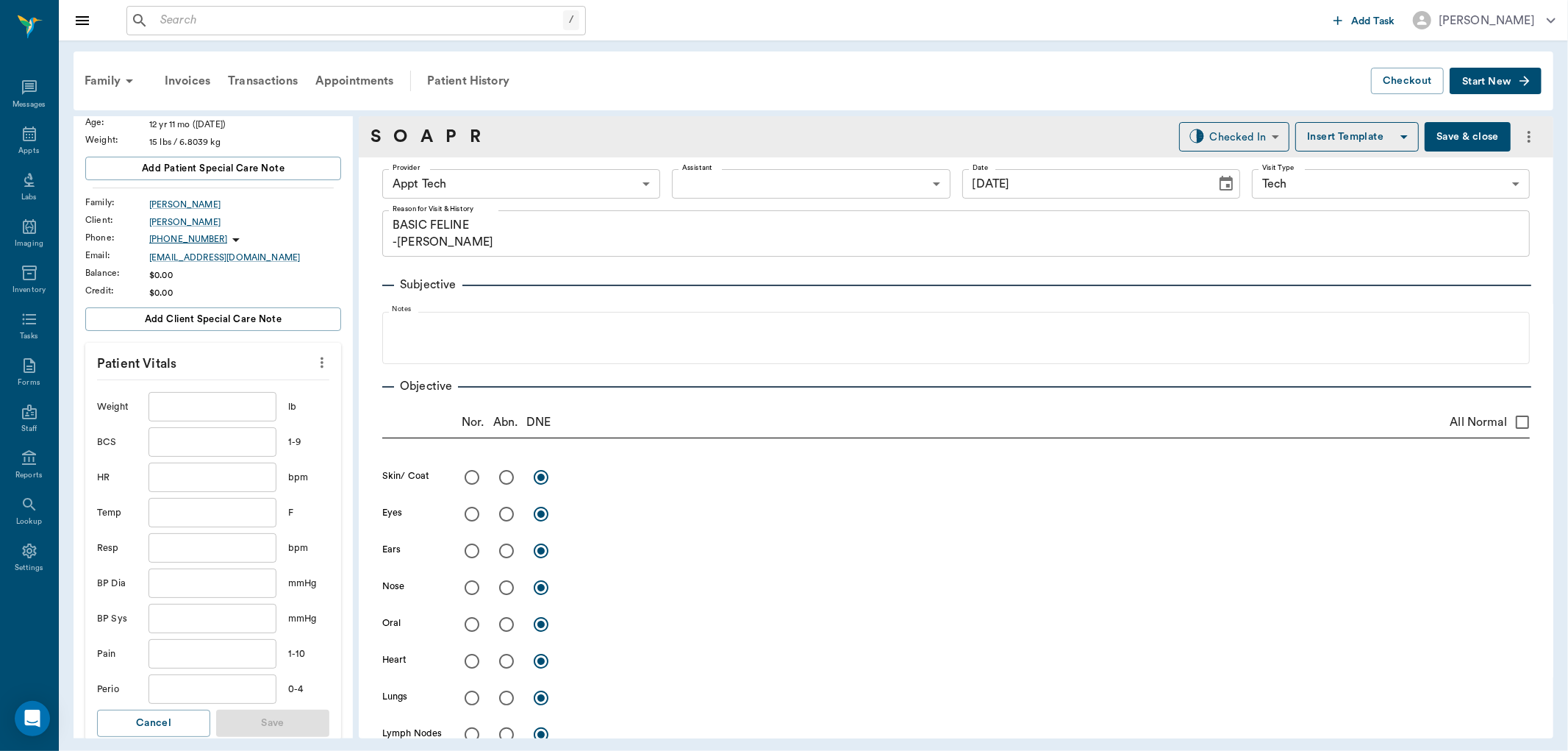
scroll to position [327, 0]
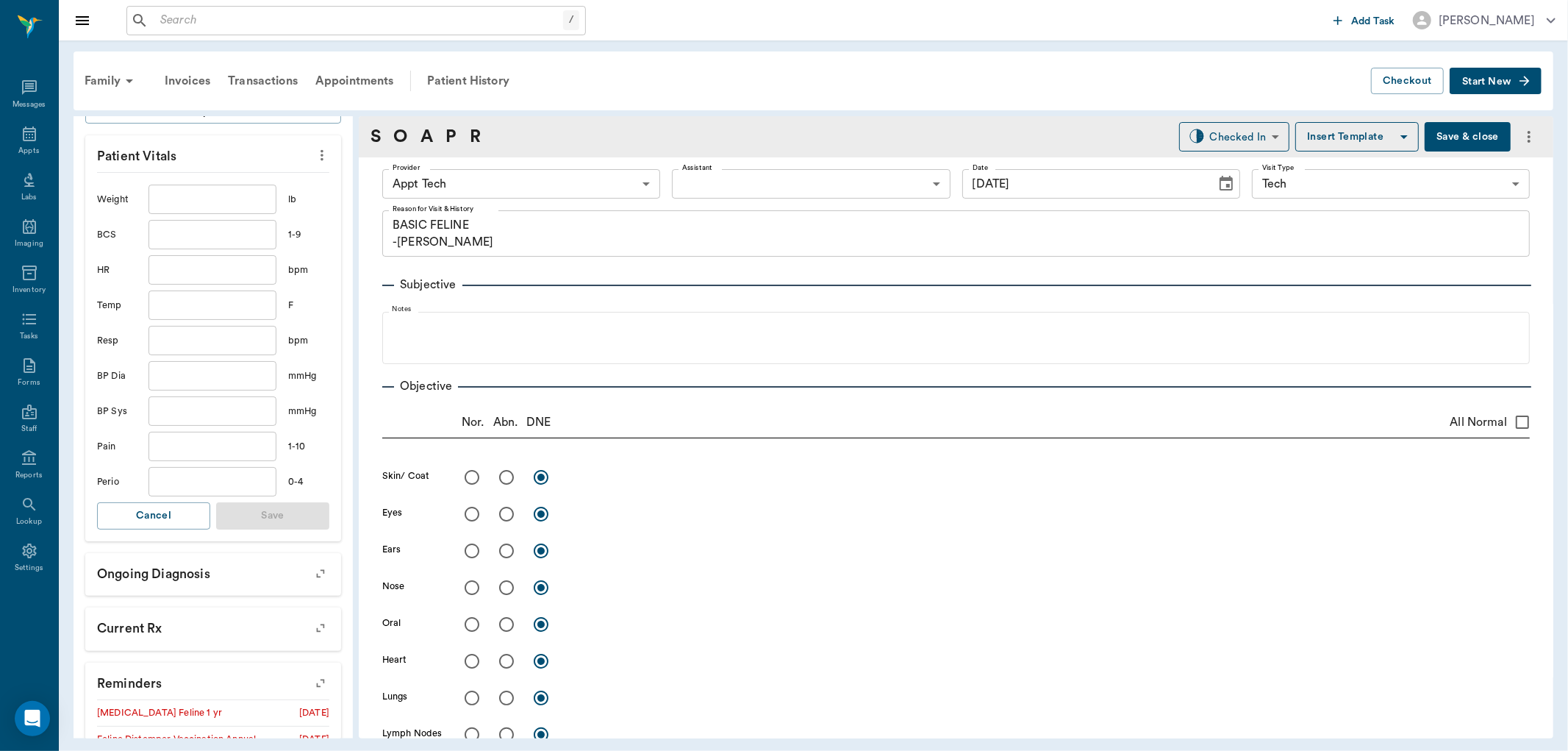
click at [516, 193] on body "/ ​ Add Task Dr. Bert Ellsworth Nectar Messages Appts Labs Imaging Inventory Ta…" at bounding box center [784, 376] width 1568 height 751
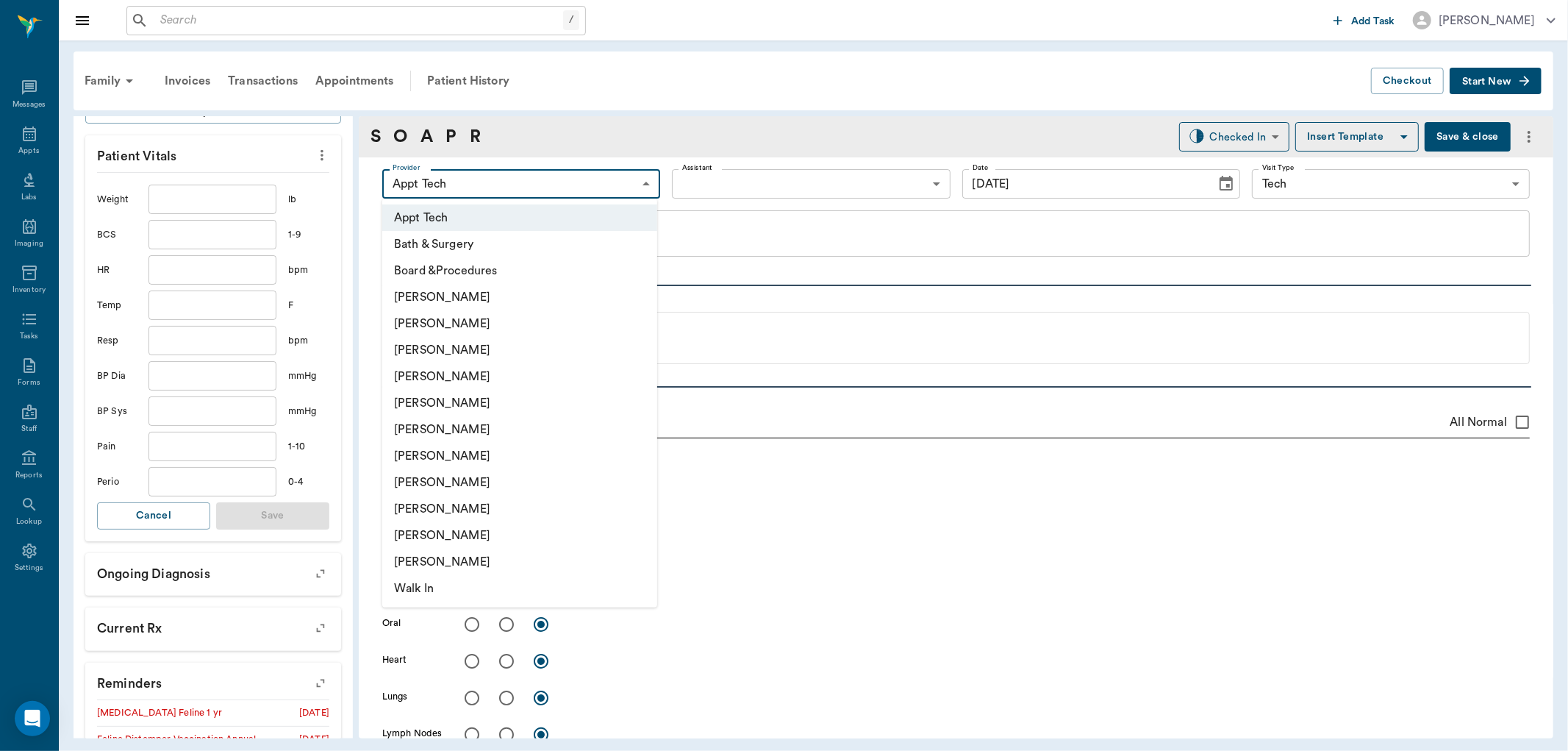
click at [493, 451] on li "Hunter Graves" at bounding box center [520, 456] width 275 height 26
type input "682b670d8bdc6f7f8feef3db"
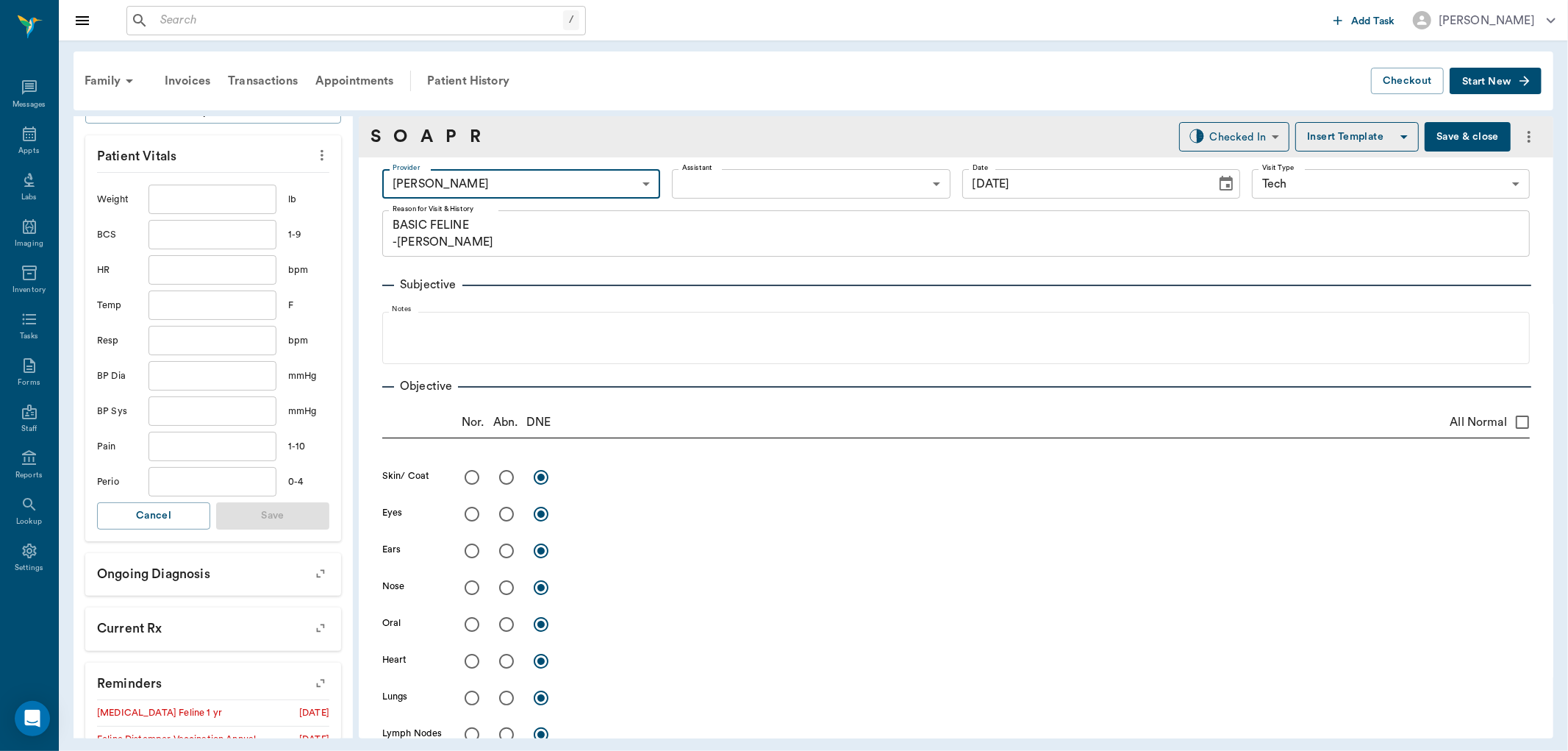
click at [752, 185] on body "/ ​ Add Task Dr. Bert Ellsworth Nectar Messages Appts Labs Imaging Inventory Ta…" at bounding box center [784, 376] width 1568 height 751
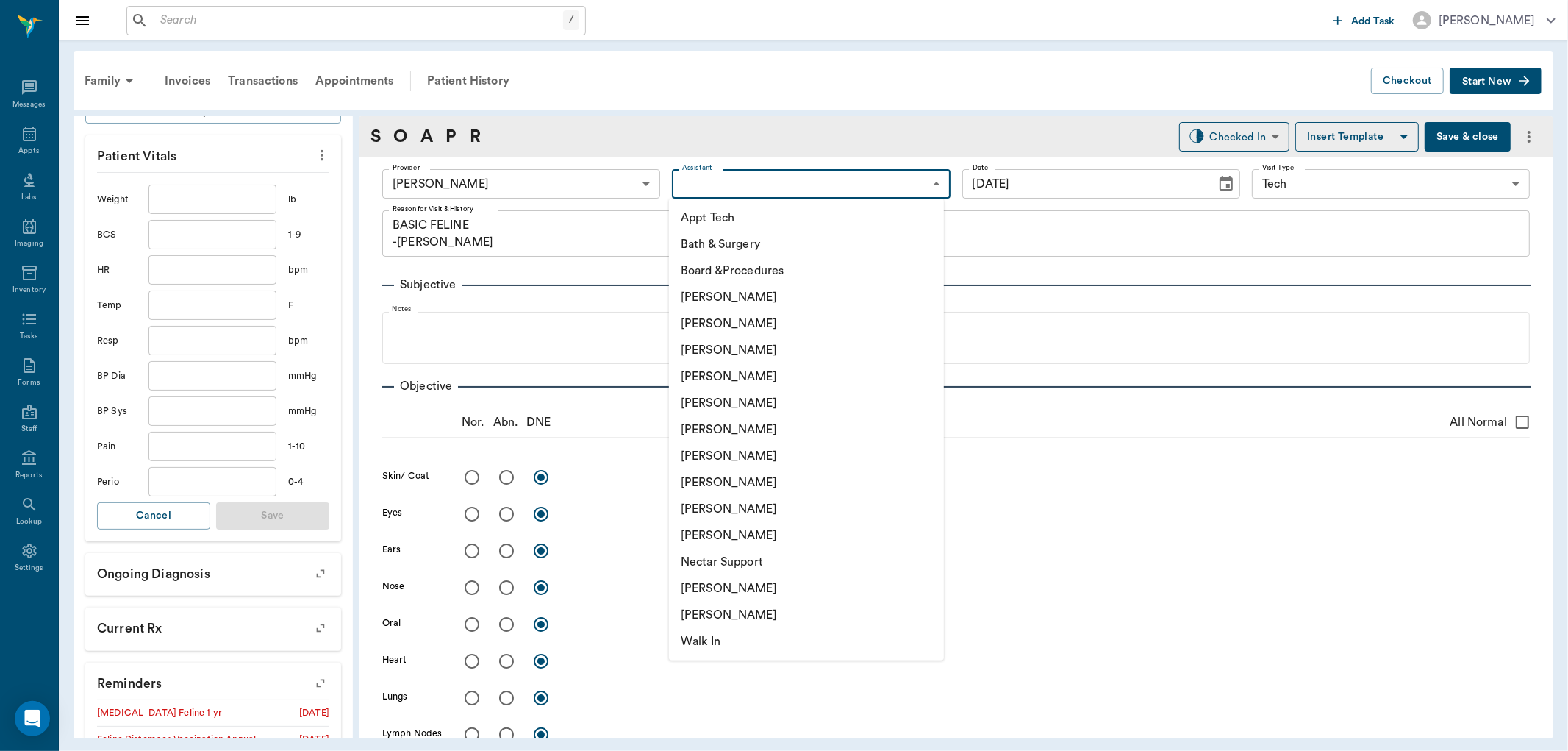
click at [724, 225] on li "Appt Tech" at bounding box center [807, 217] width 275 height 26
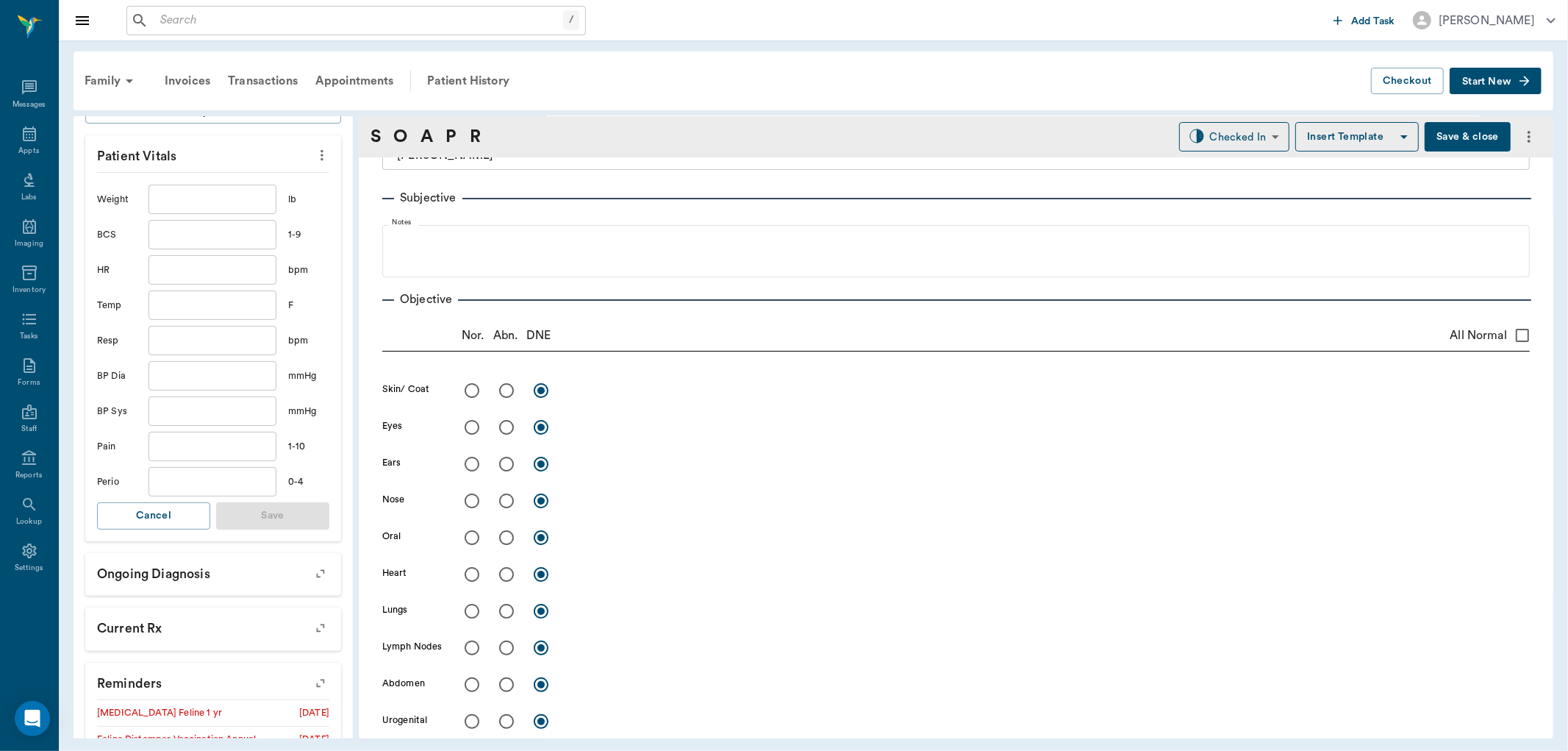
scroll to position [0, 0]
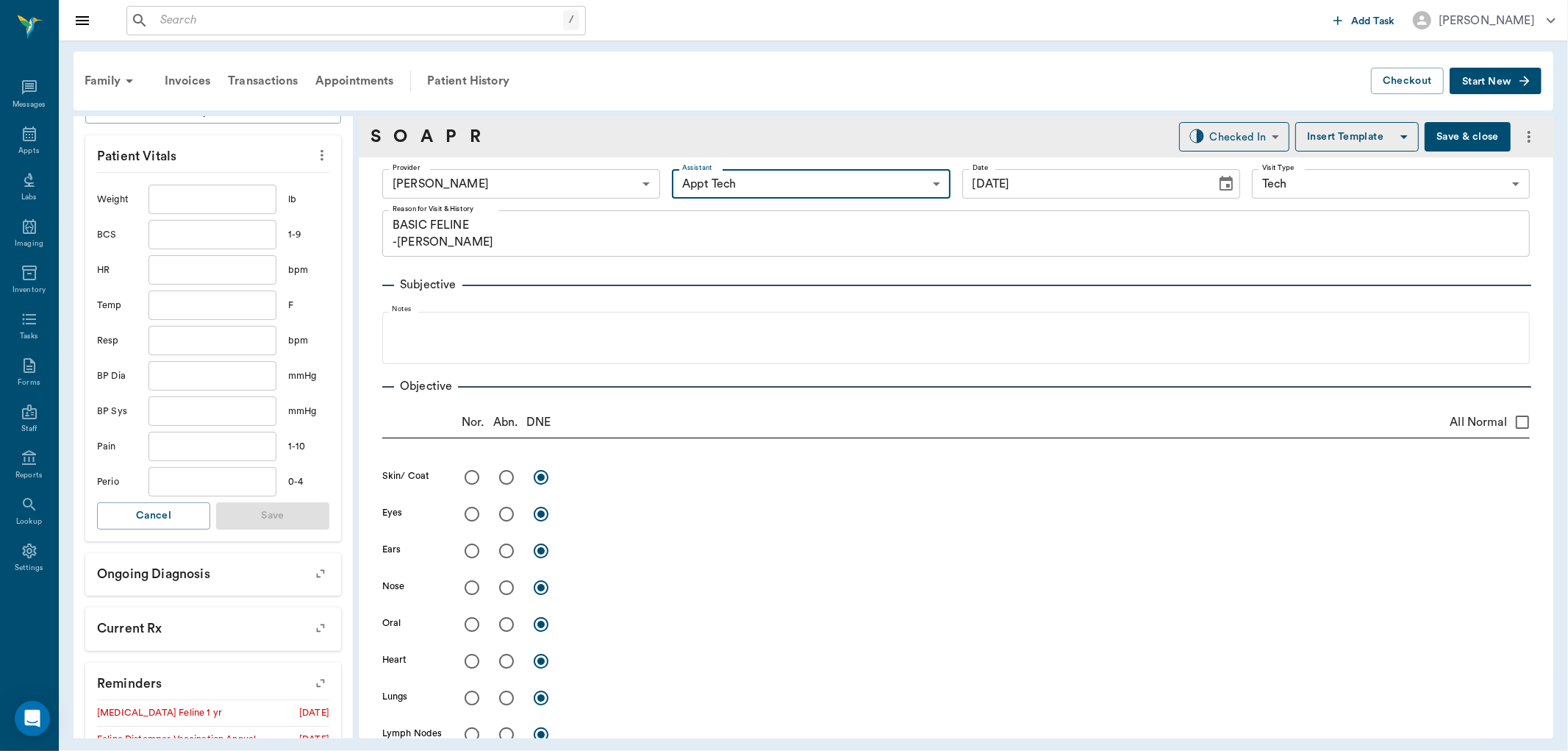
click at [754, 184] on body "/ ​ Add Task Dr. Bert Ellsworth Nectar Messages Appts Labs Imaging Inventory Ta…" at bounding box center [784, 376] width 1568 height 751
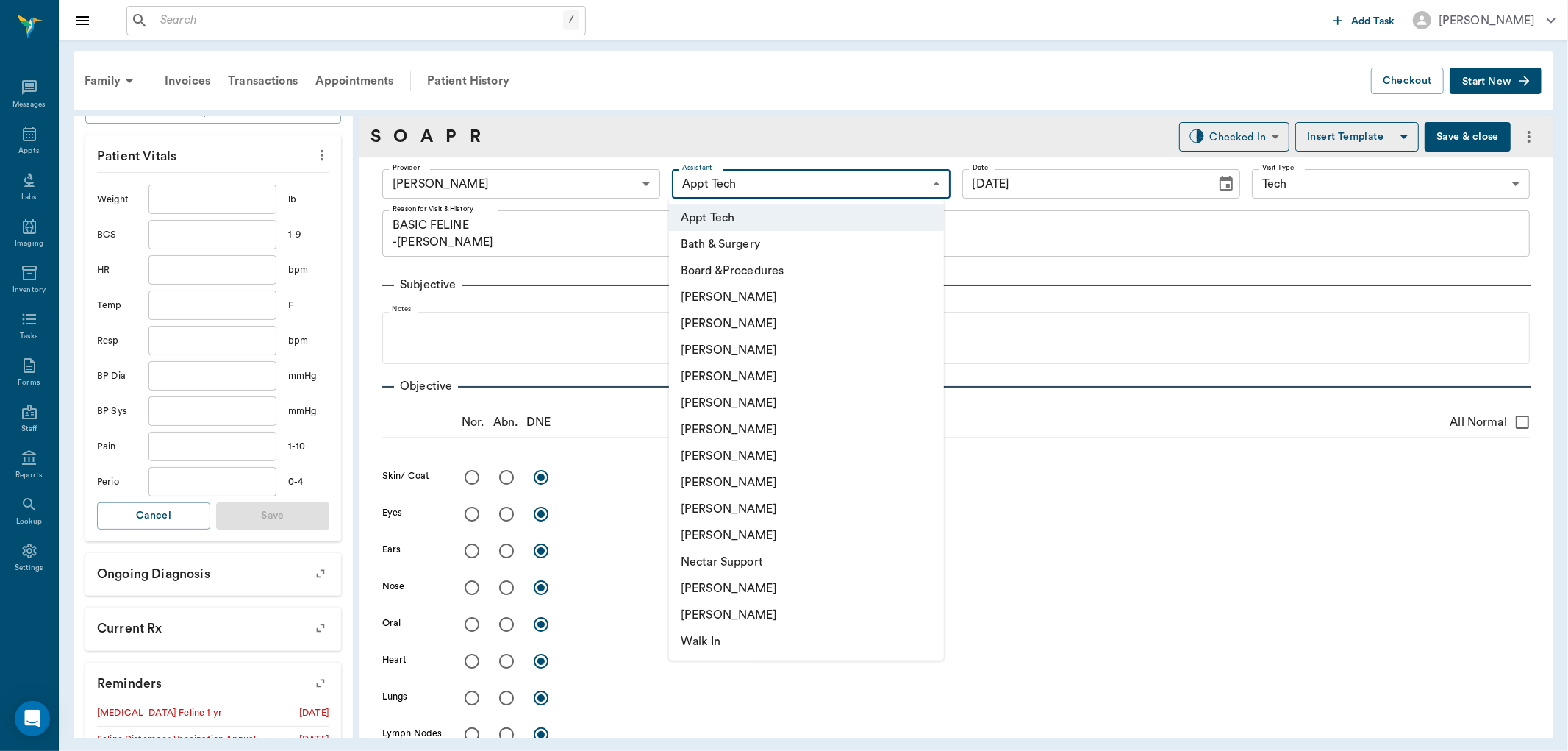
click at [757, 339] on li "Daniel Virnala" at bounding box center [807, 350] width 275 height 26
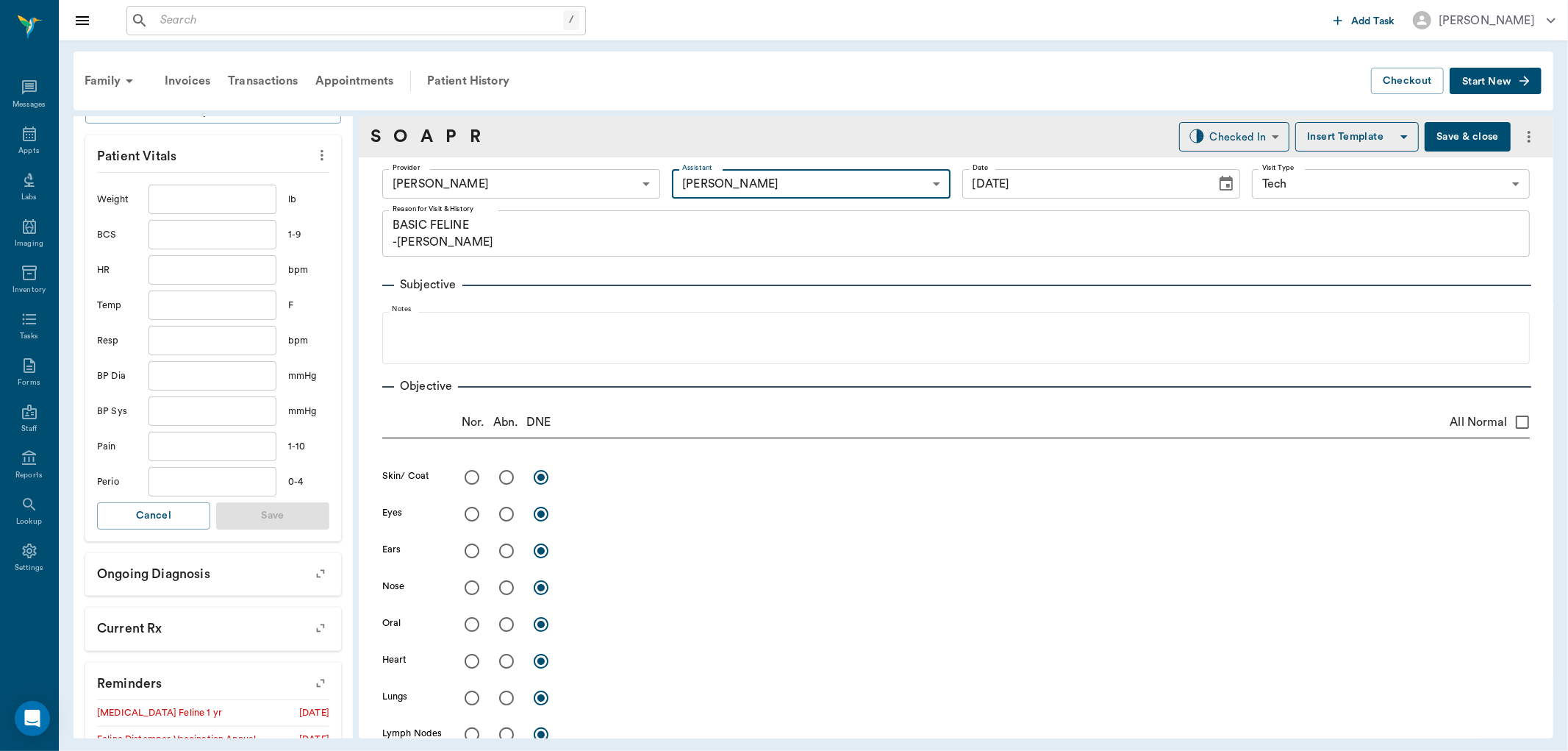
type input "642ef10e332a41444de2bad1"
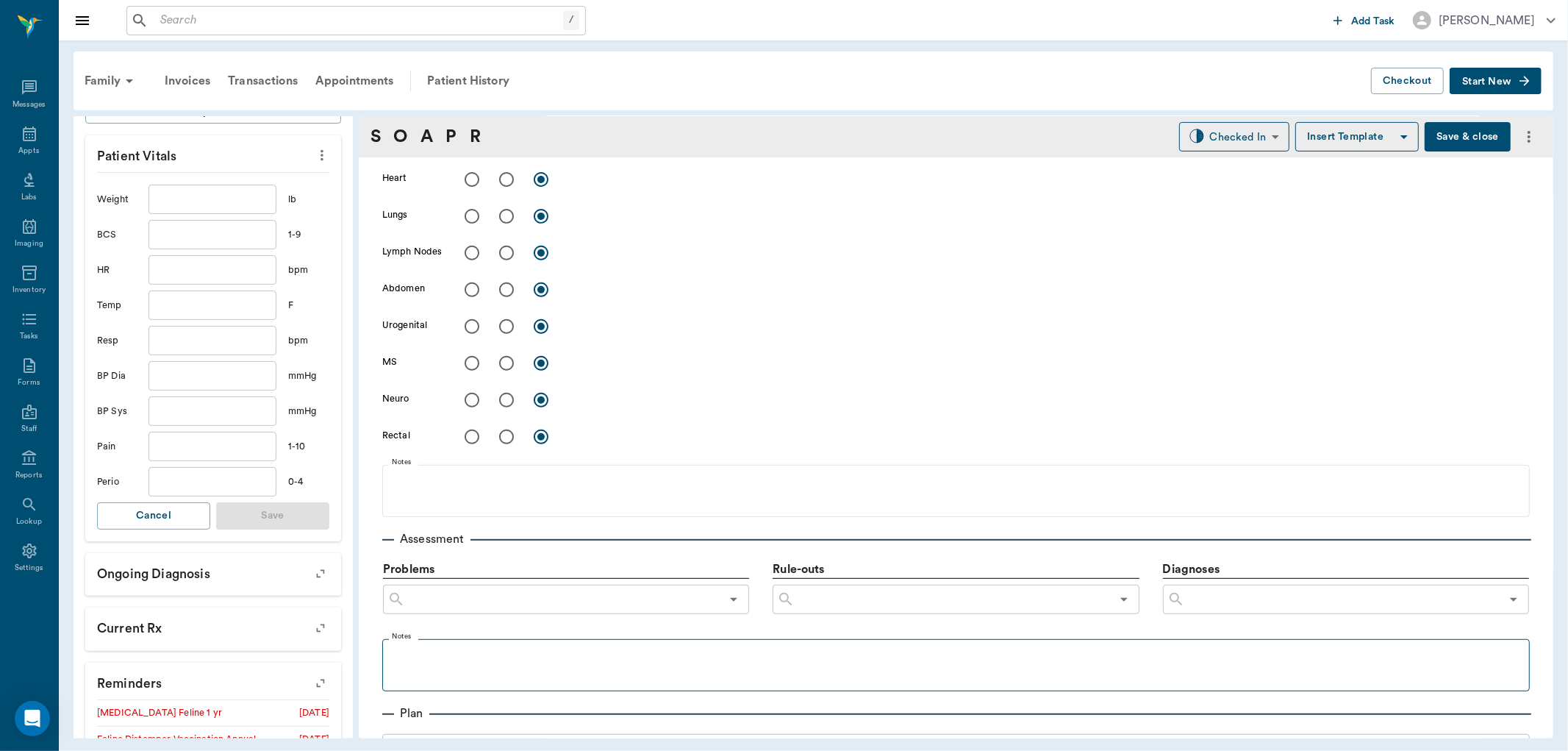
scroll to position [653, 0]
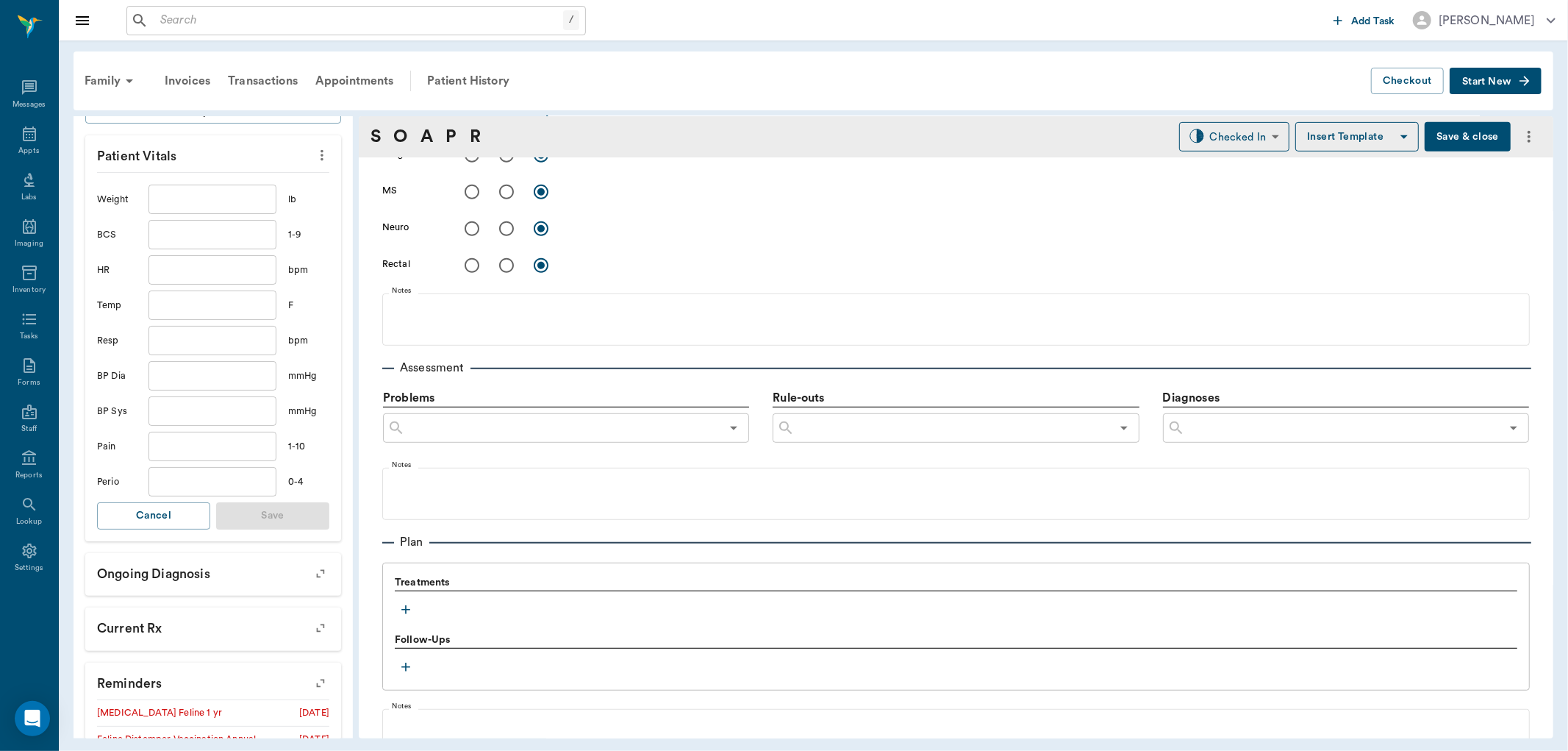
click at [399, 612] on icon "button" at bounding box center [406, 609] width 14 height 14
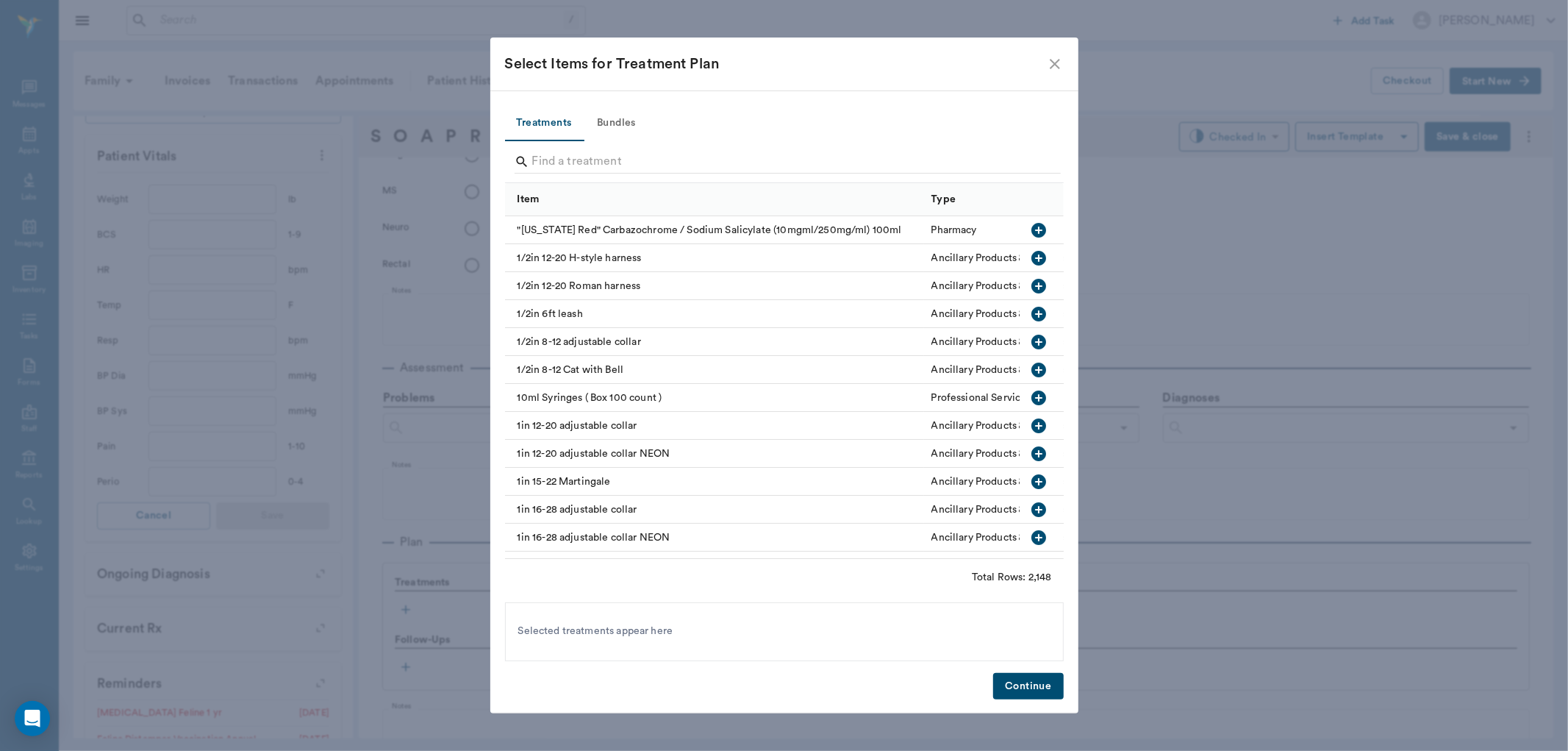
click at [606, 114] on button "Bundles" at bounding box center [616, 123] width 66 height 35
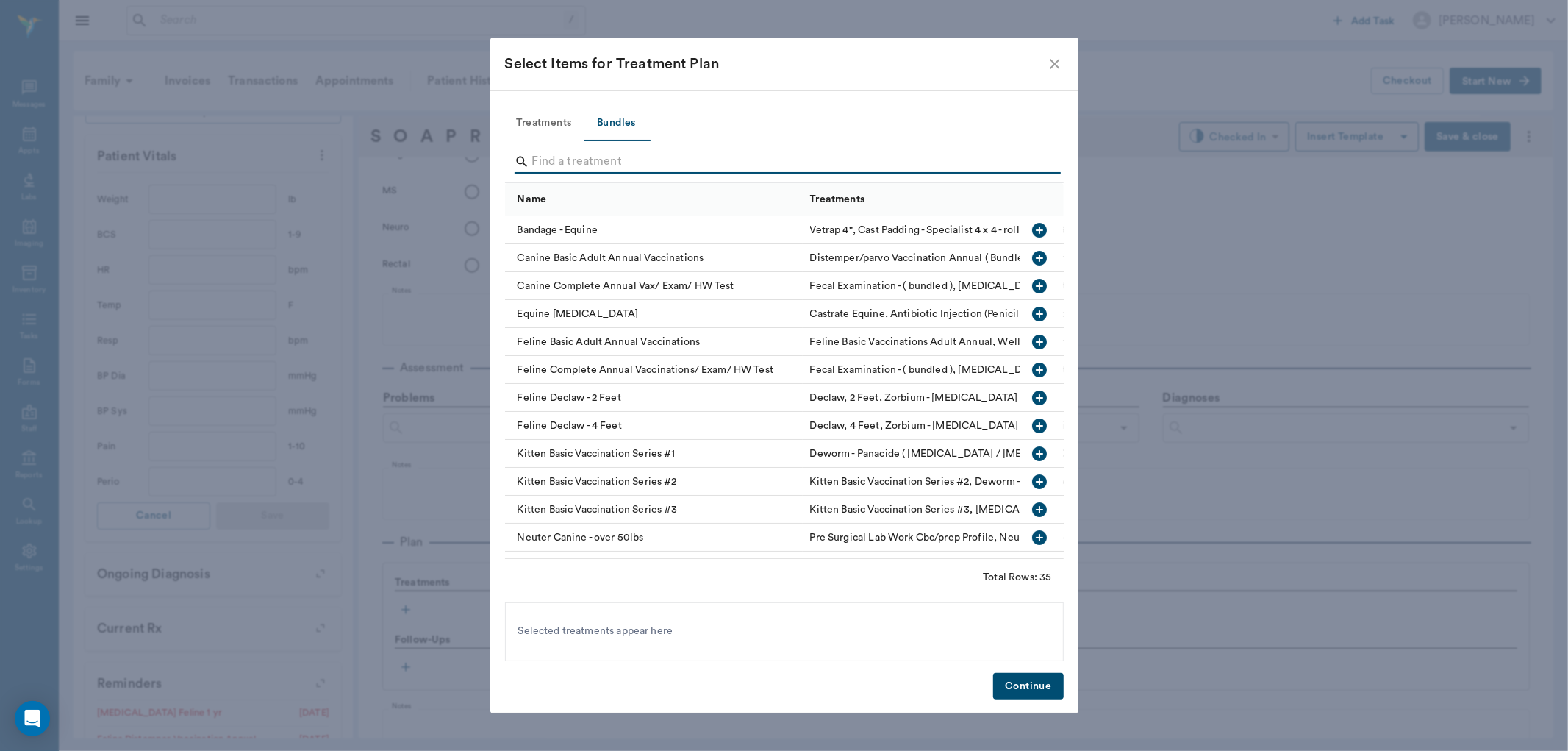
click at [625, 160] on input "Search" at bounding box center [785, 161] width 507 height 23
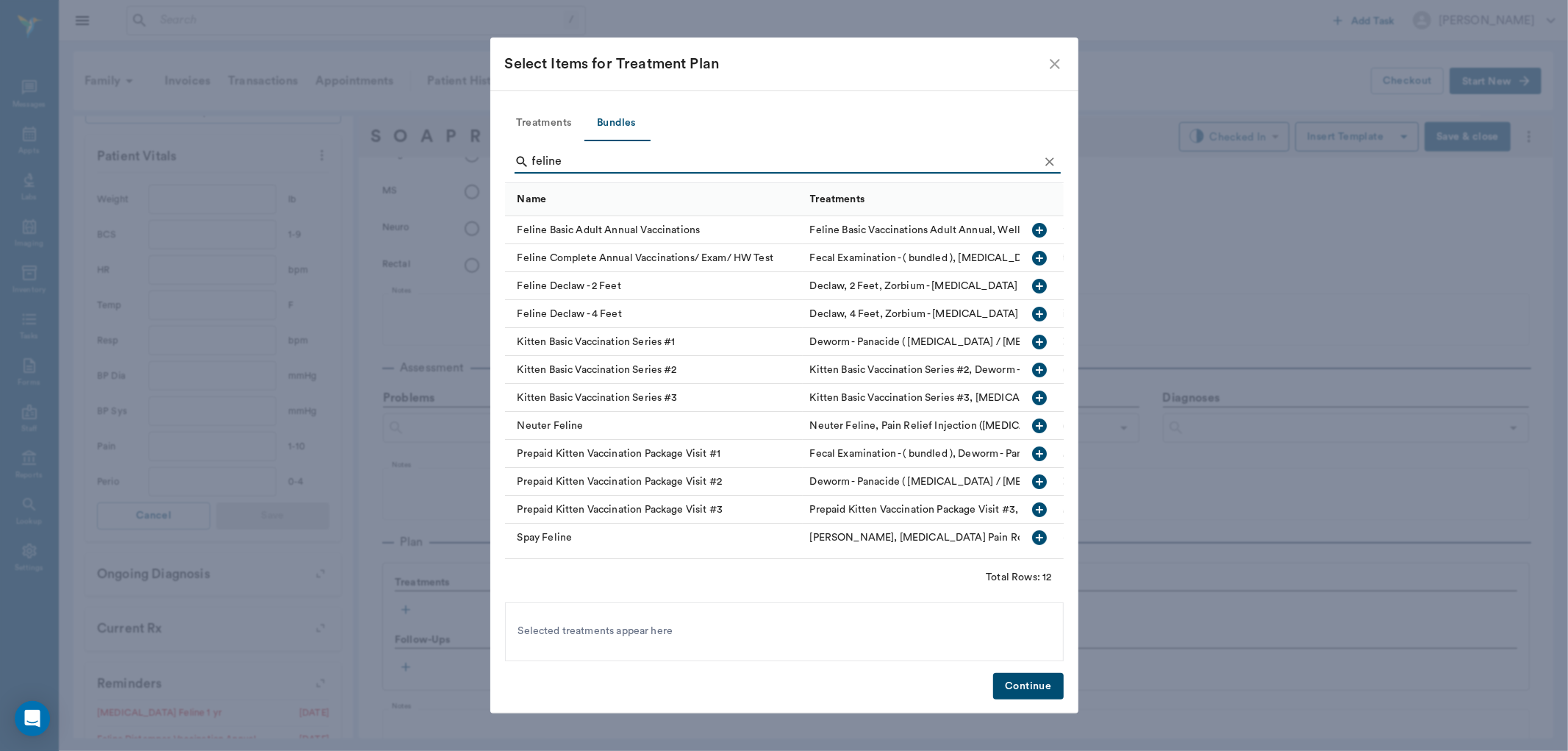
type input "feline"
click at [1033, 228] on icon "button" at bounding box center [1040, 230] width 14 height 14
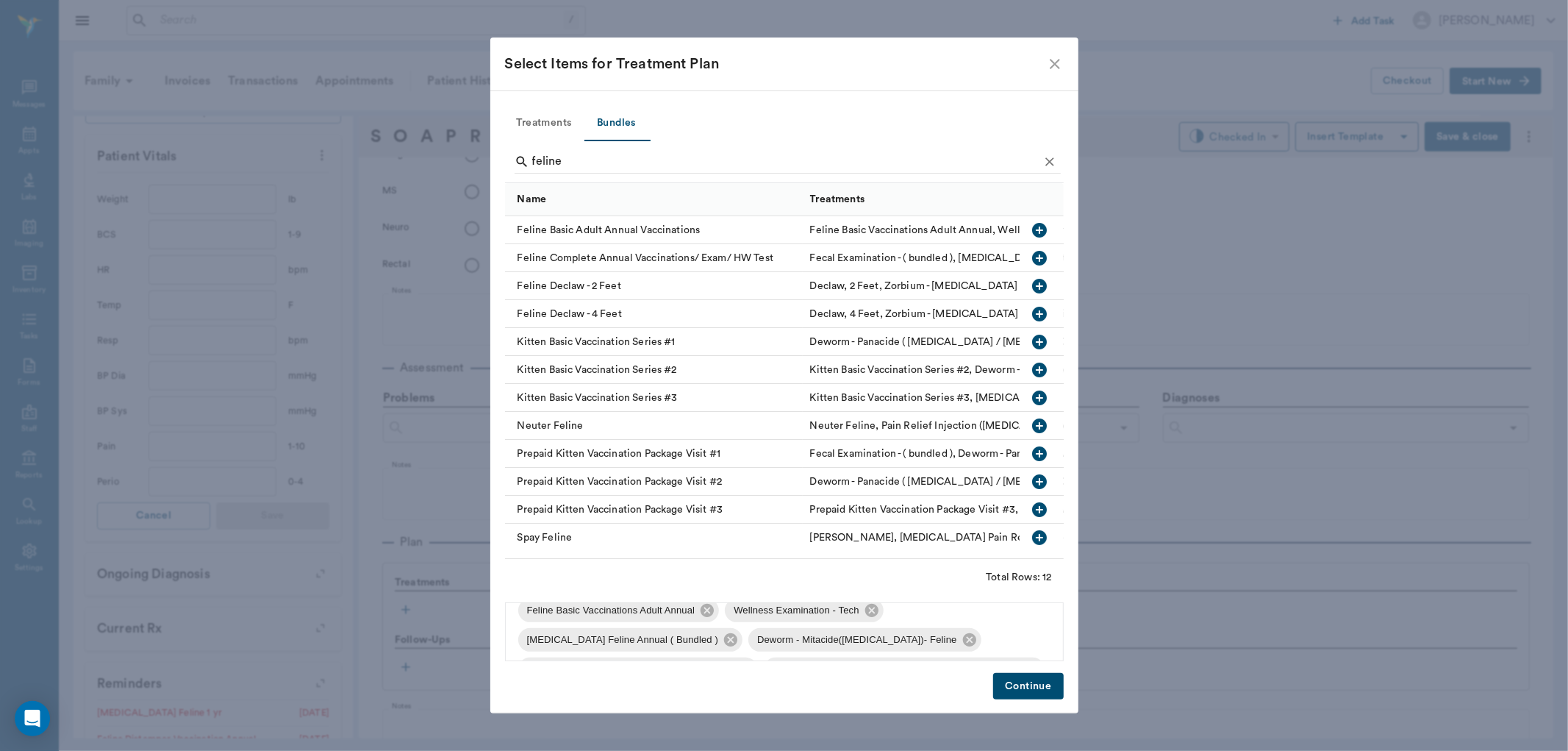
scroll to position [0, 0]
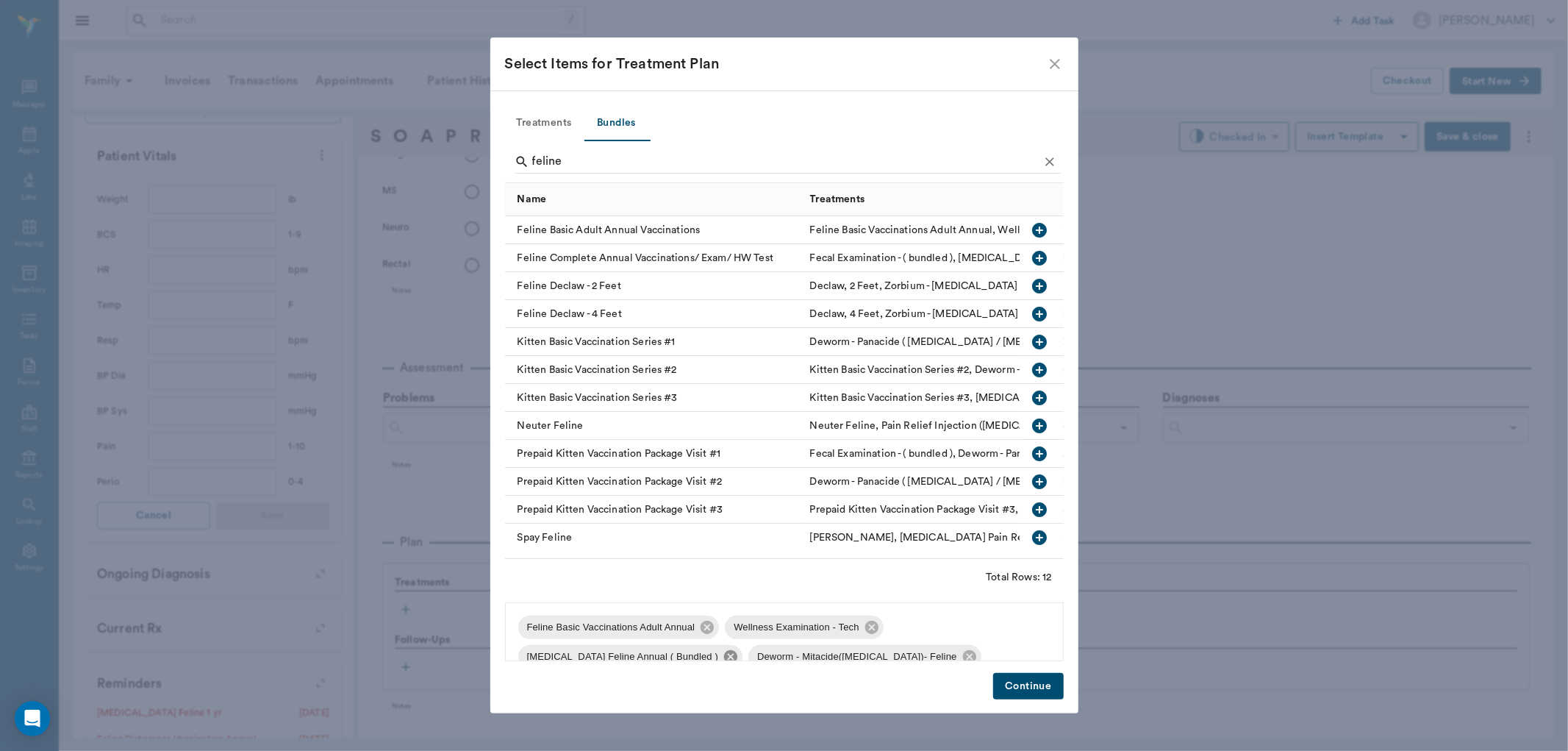
click at [724, 651] on icon at bounding box center [731, 657] width 16 height 16
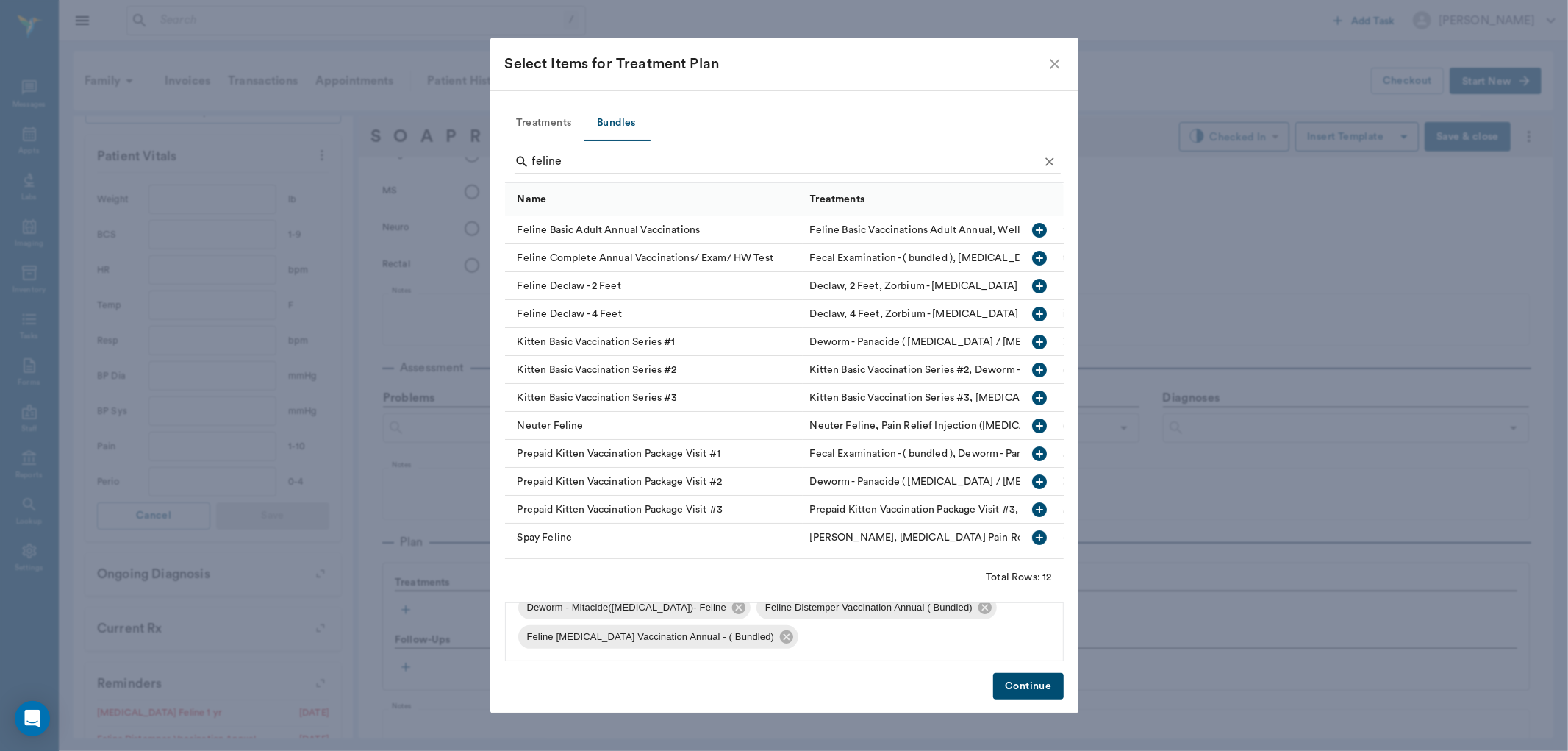
click at [1016, 692] on button "Continue" at bounding box center [1028, 686] width 70 height 27
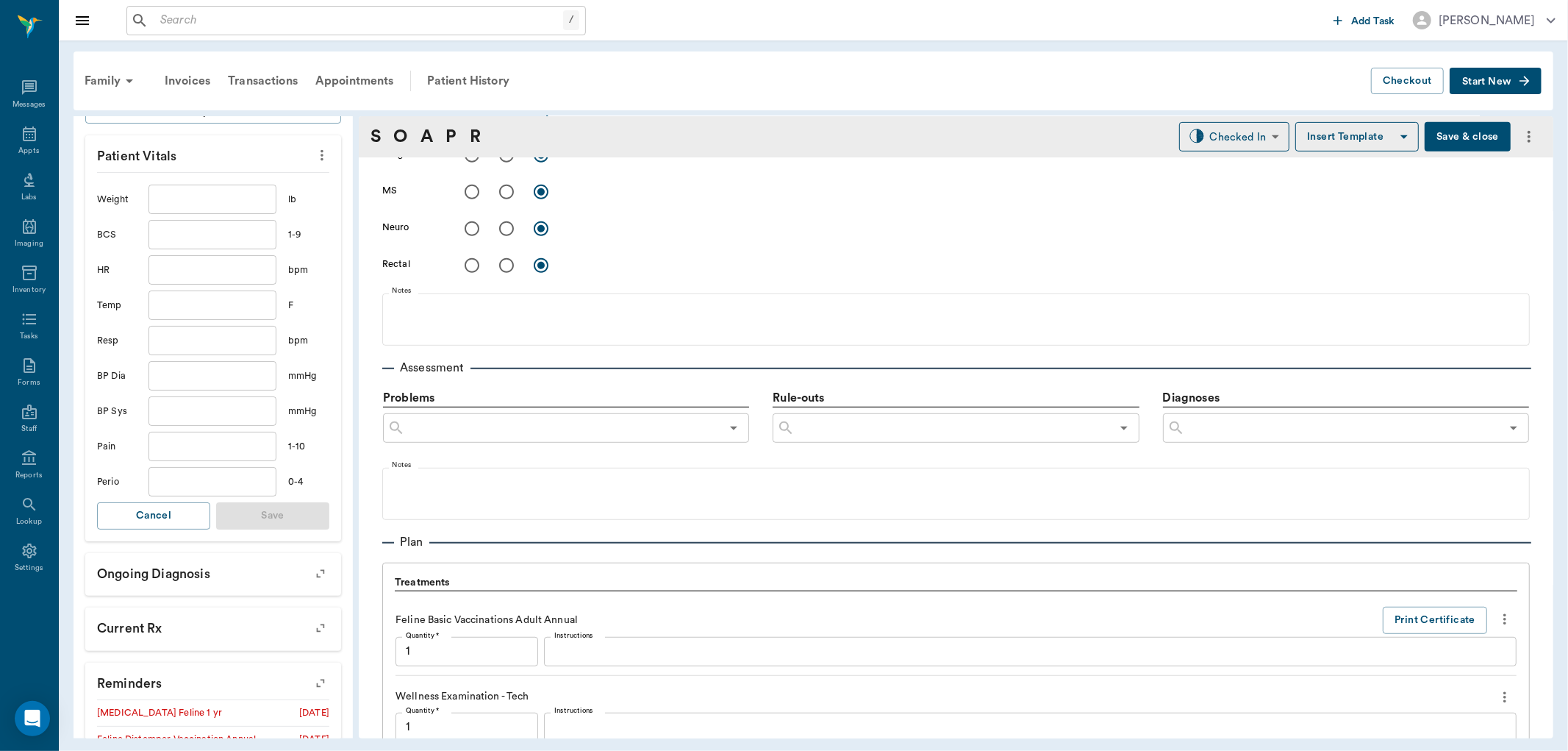
scroll to position [1203, 0]
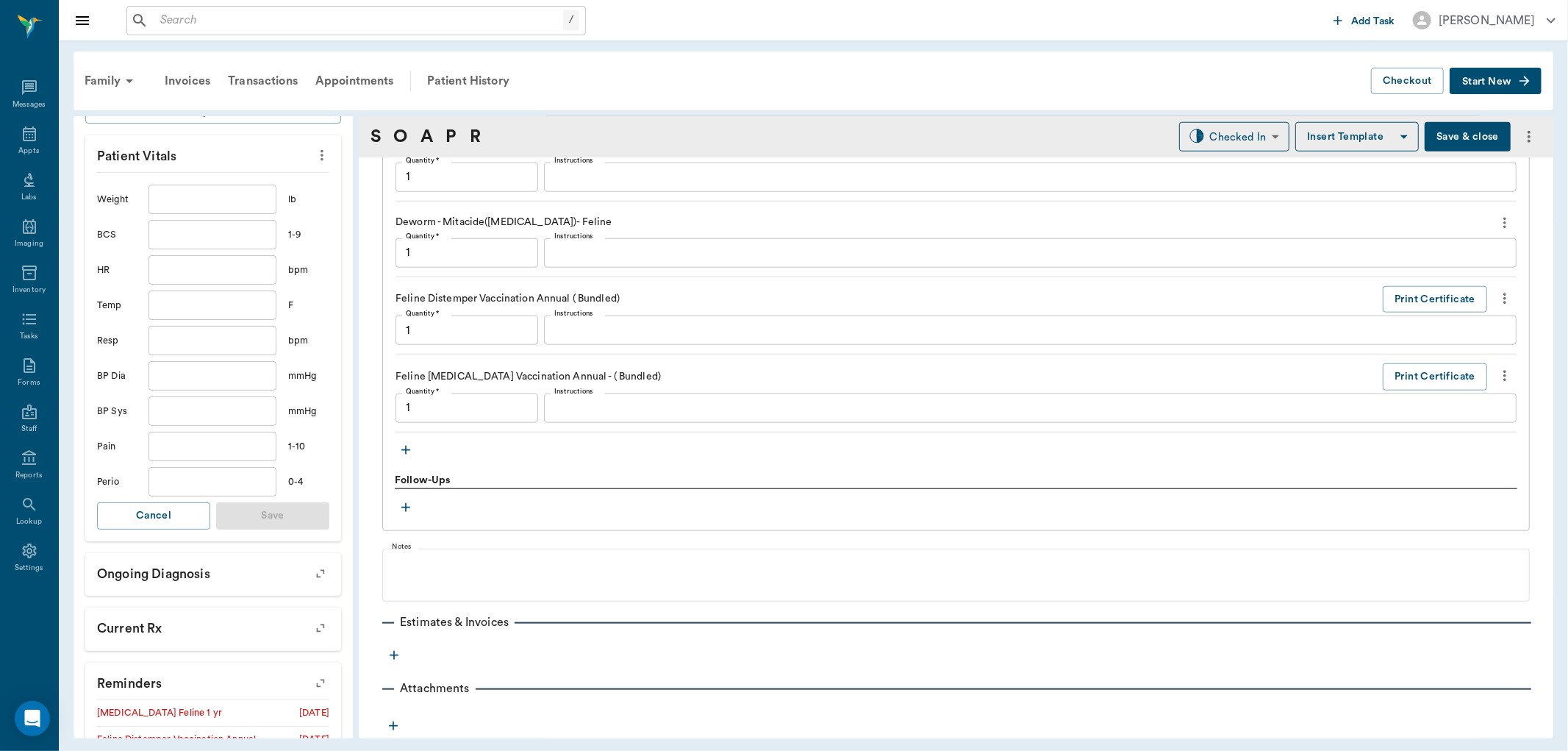
type input "1.00"
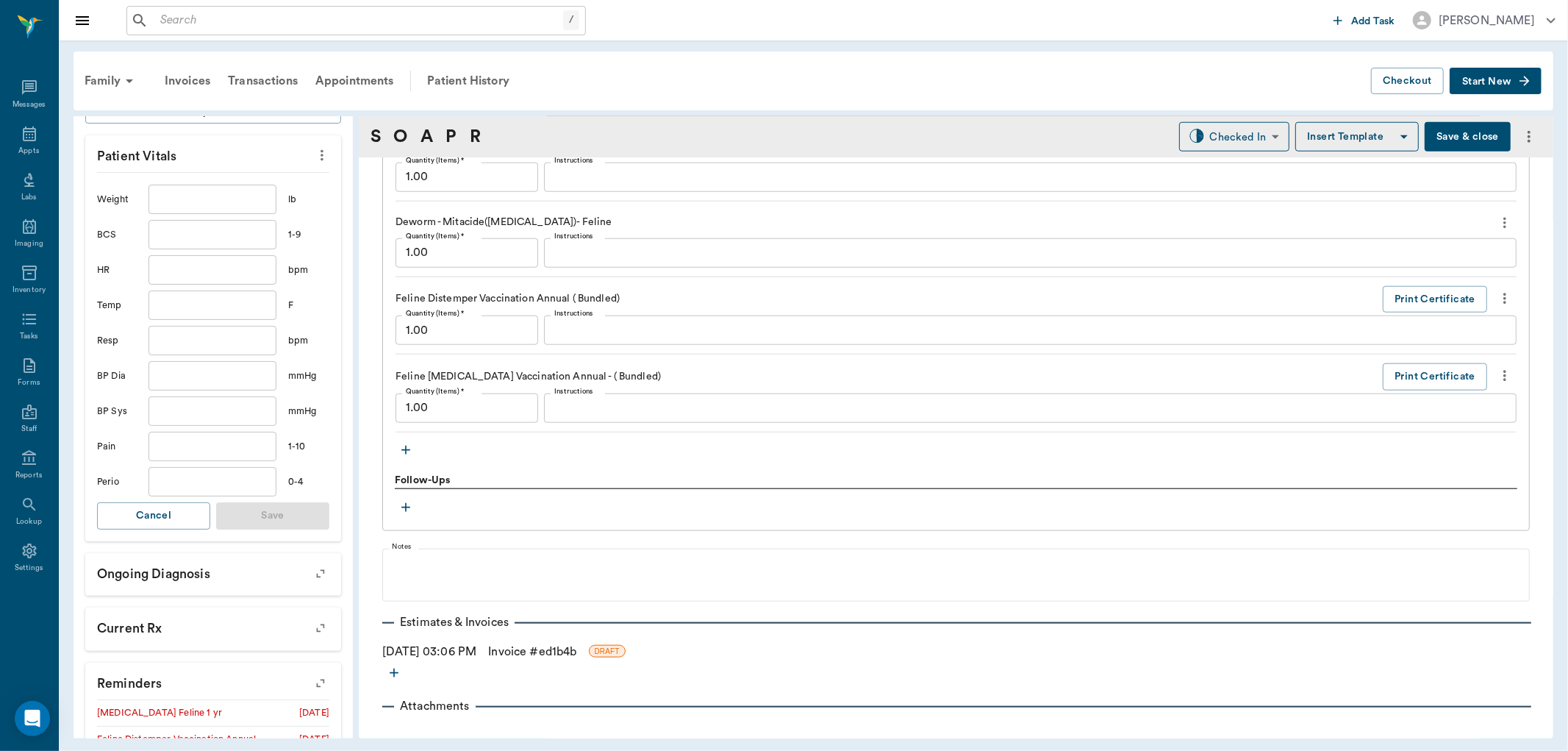
click at [411, 452] on icon "button" at bounding box center [406, 450] width 14 height 14
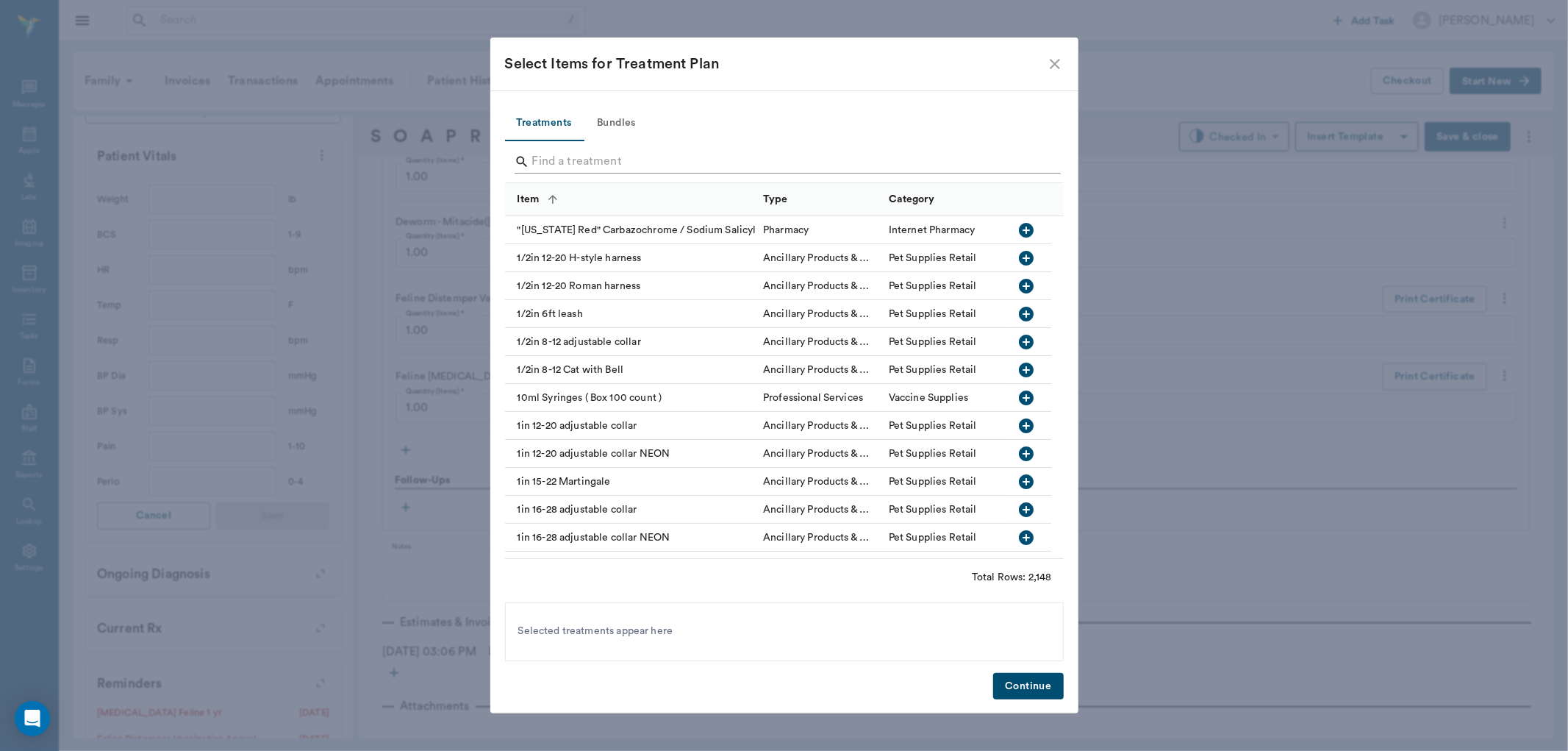
click at [583, 163] on input "Search" at bounding box center [785, 161] width 507 height 23
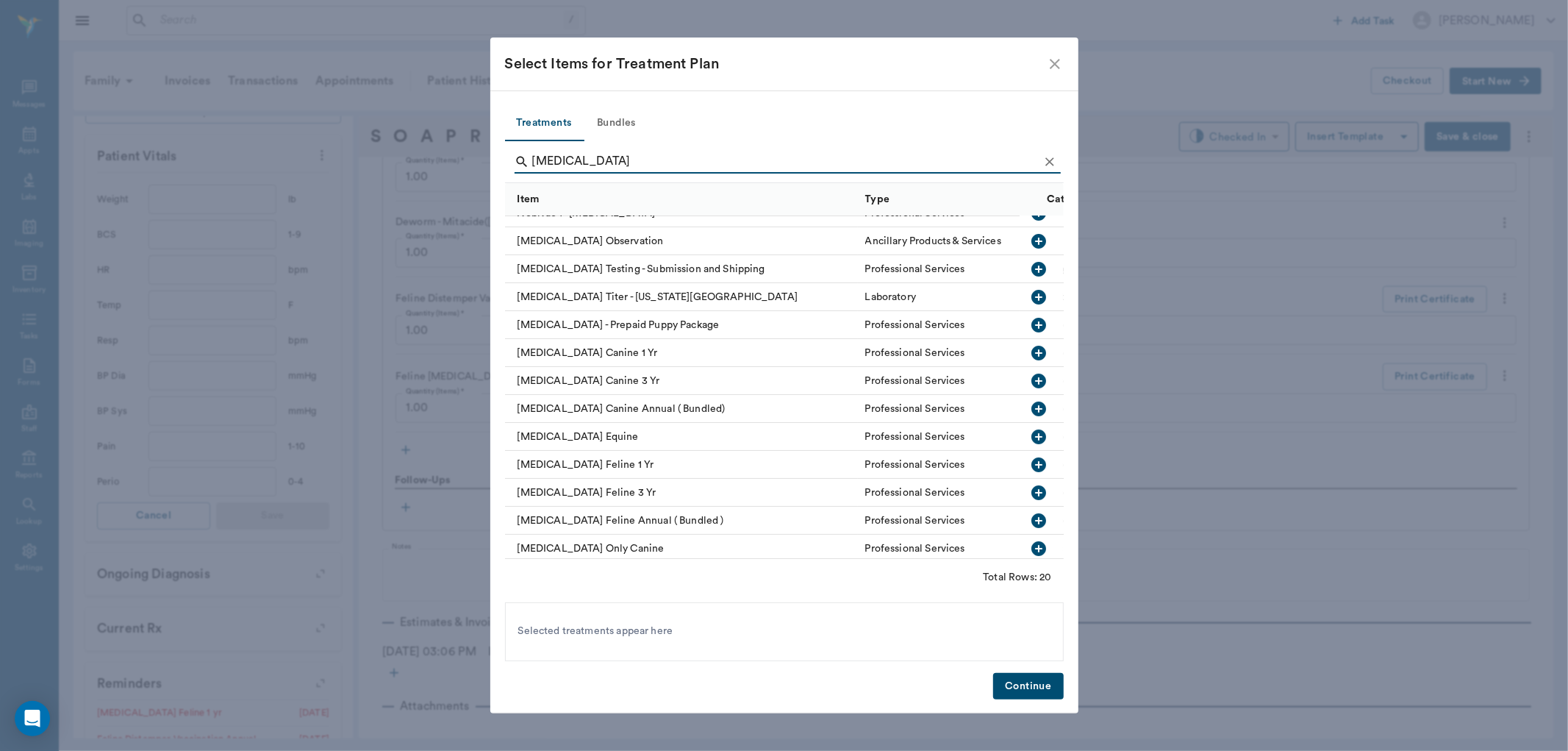
scroll to position [163, 0]
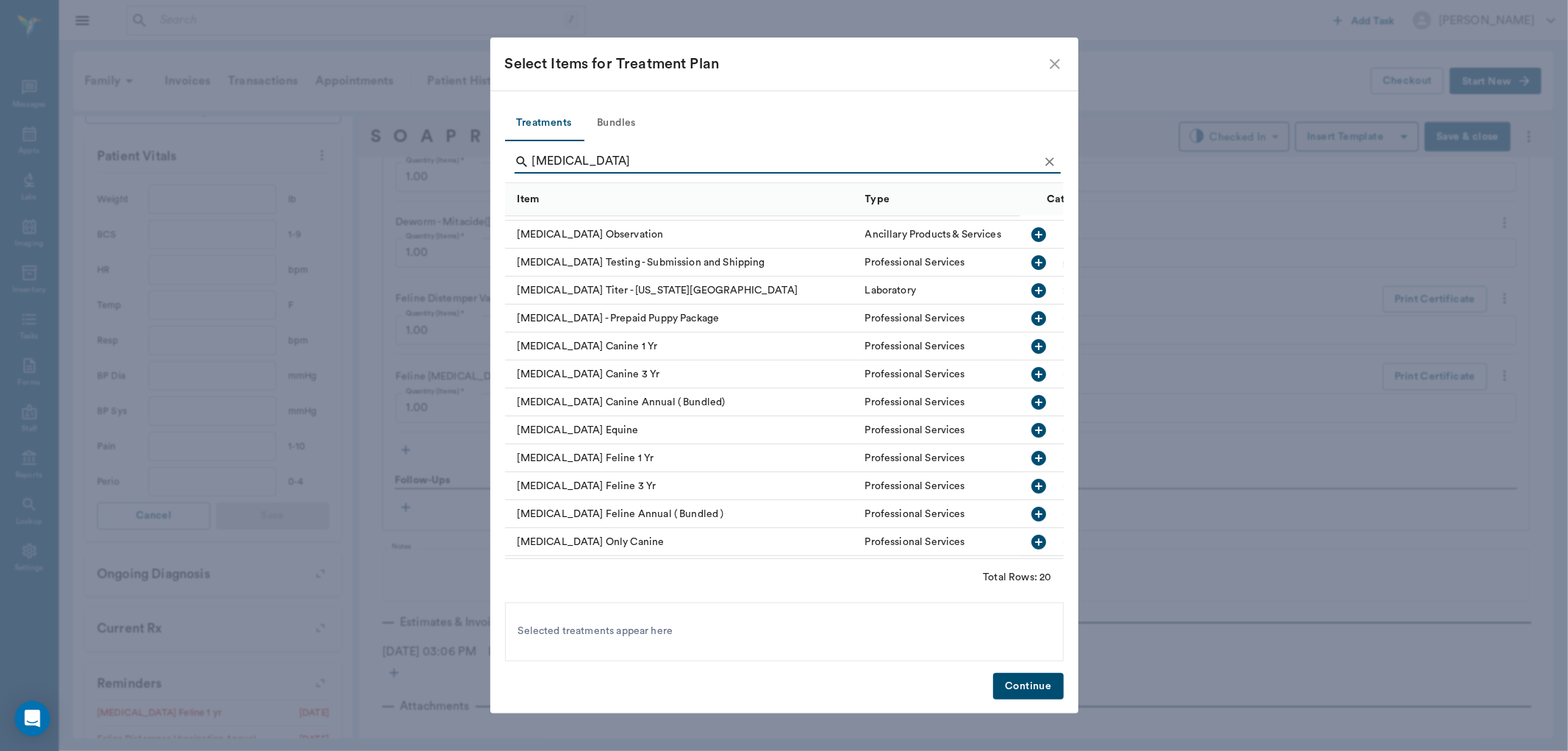
type input "rabies"
click at [1033, 489] on icon "button" at bounding box center [1039, 486] width 18 height 18
click at [1027, 681] on button "Continue" at bounding box center [1028, 686] width 70 height 27
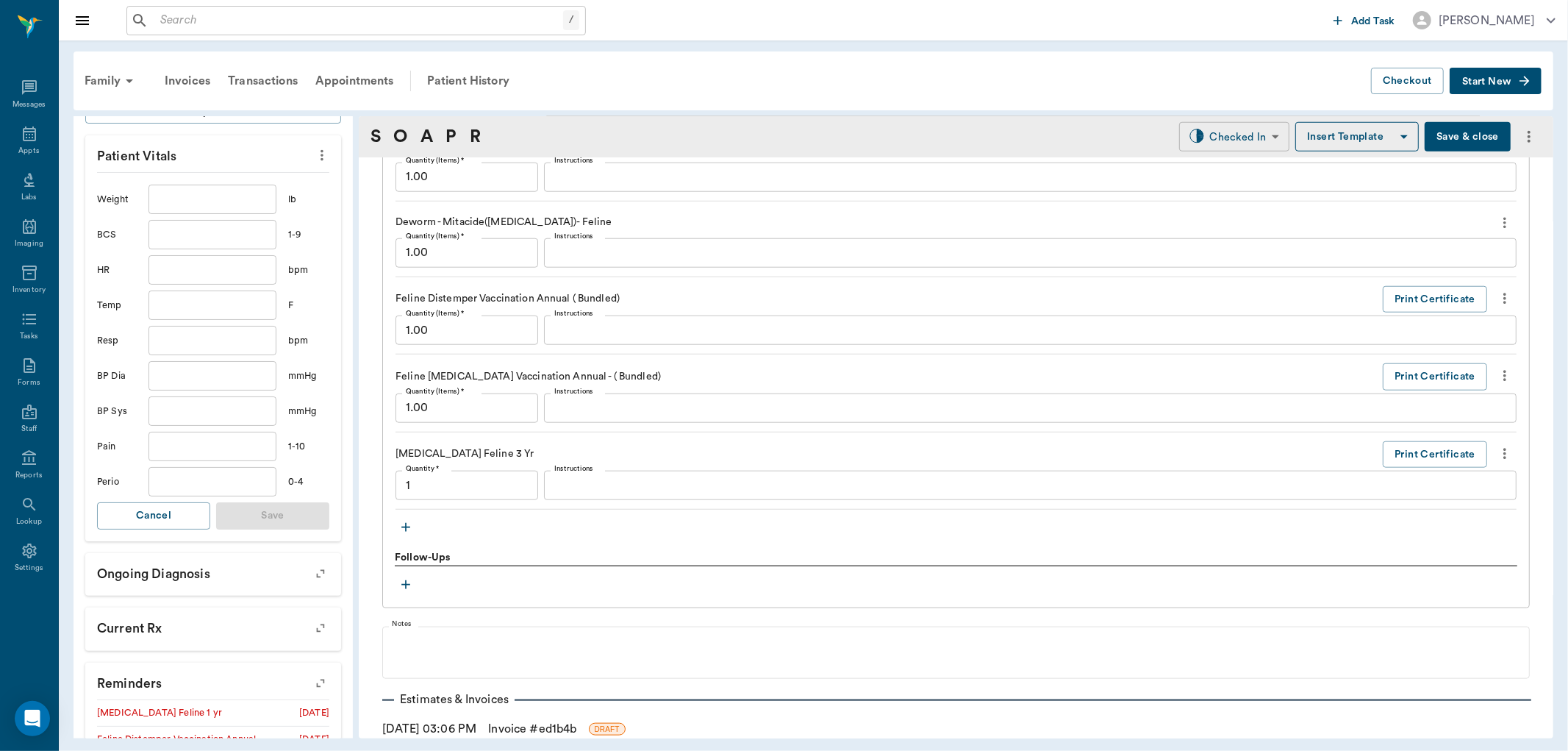
click at [1209, 139] on body "/ ​ Add Task Dr. Bert Ellsworth Nectar Messages Appts Labs Imaging Inventory Ta…" at bounding box center [784, 376] width 1568 height 751
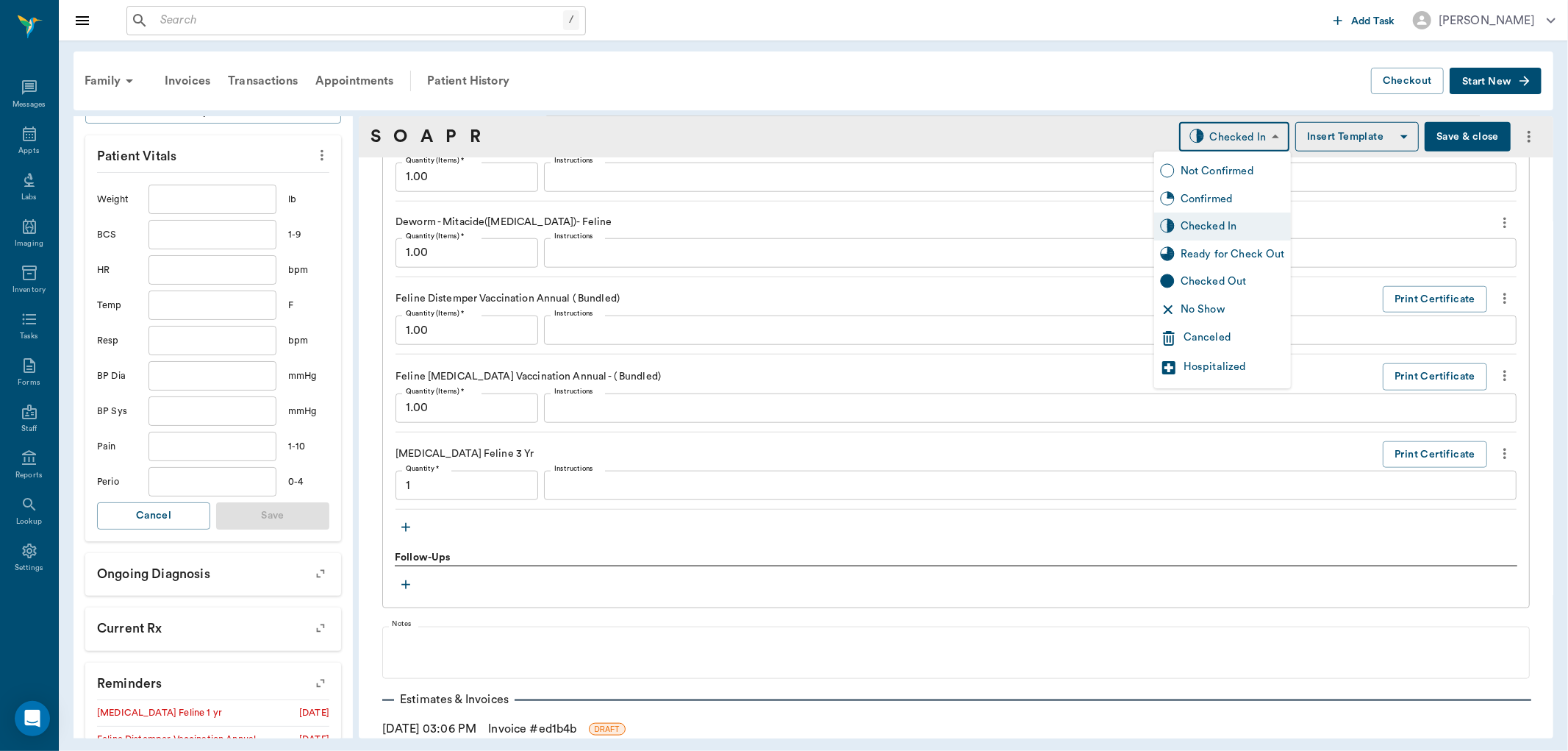
click at [1200, 255] on div "Ready for Check Out" at bounding box center [1233, 255] width 104 height 16
type input "READY_TO_CHECKOUT"
type input "1.00"
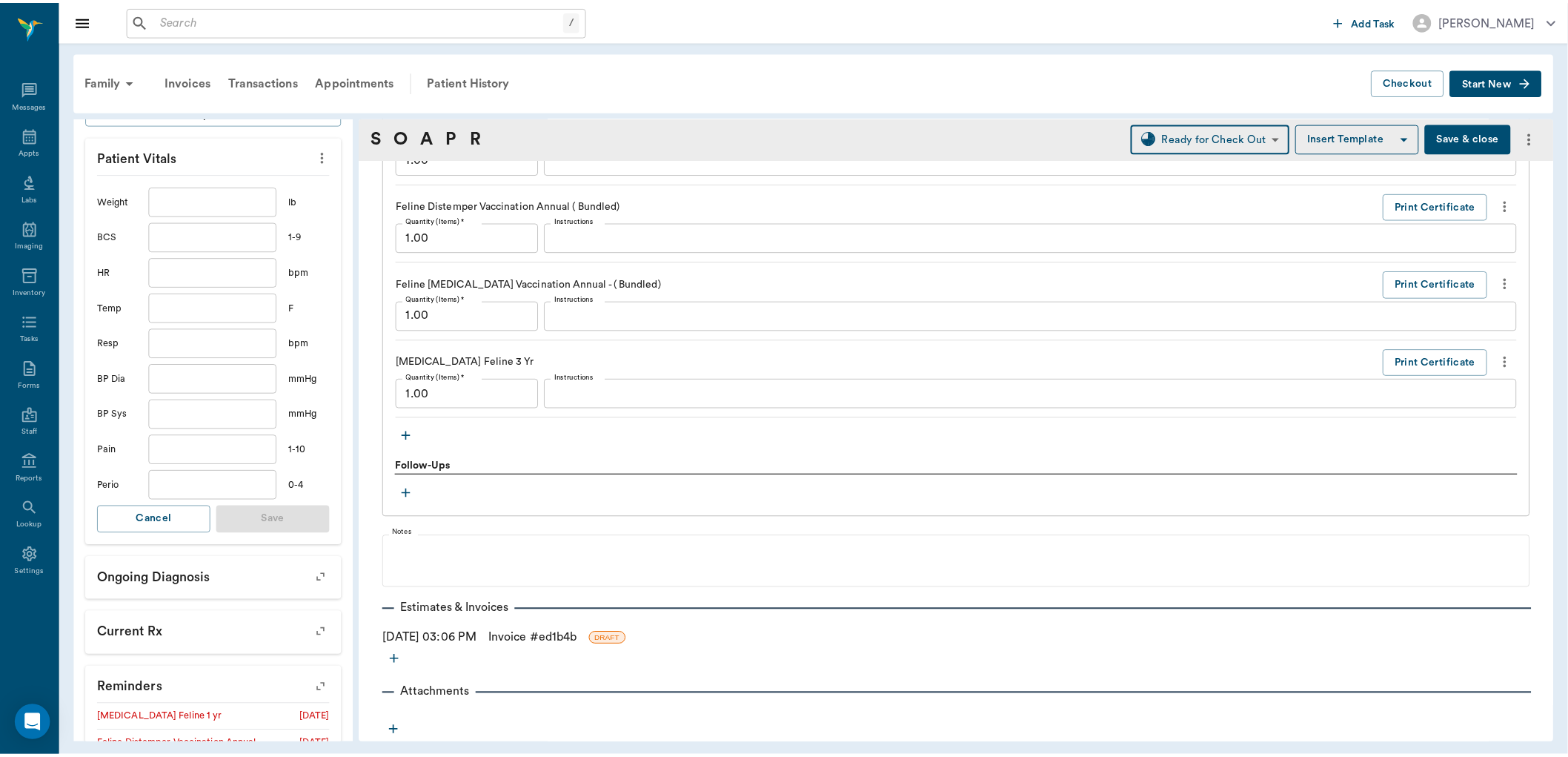
scroll to position [1309, 0]
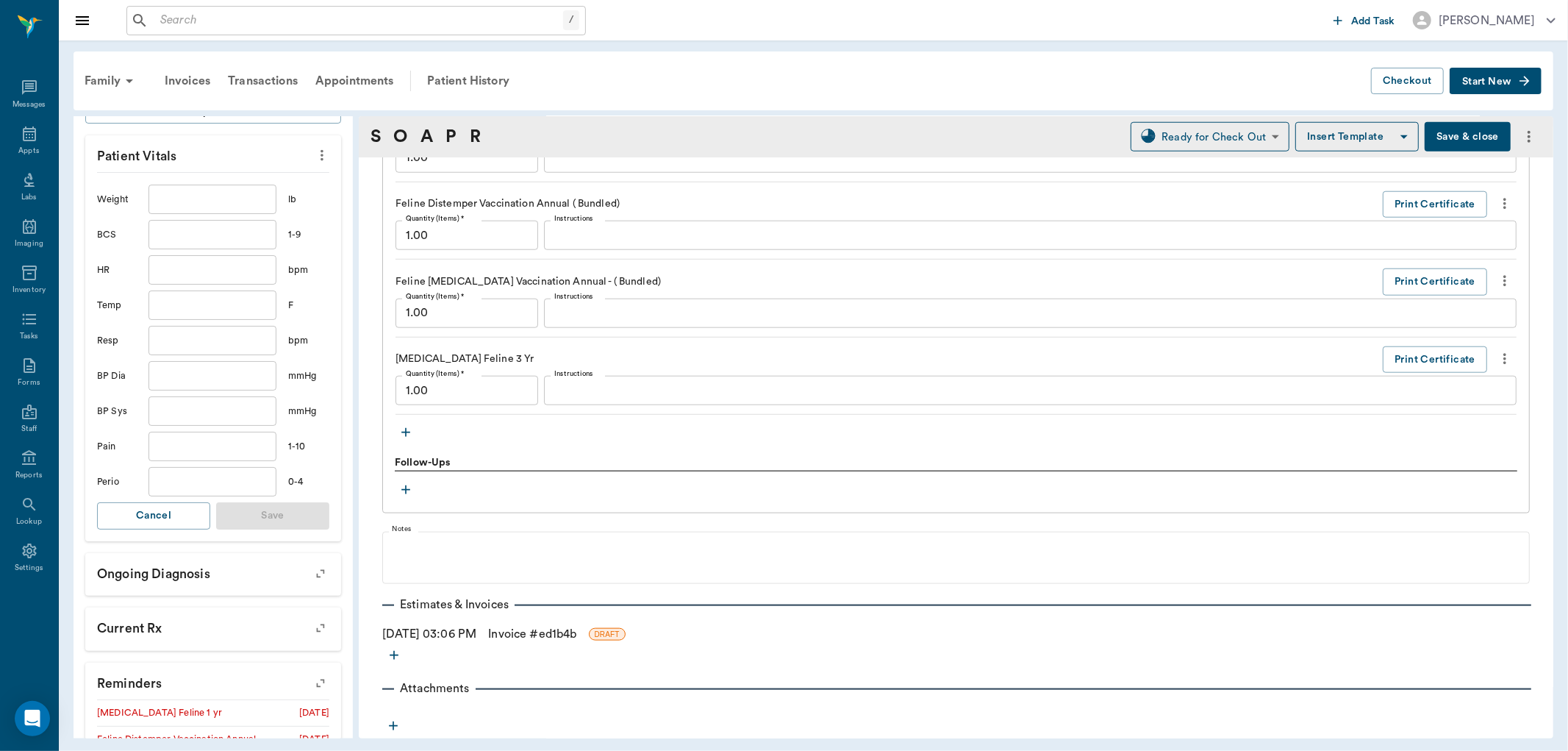
click at [532, 629] on link "Invoice # ed1b4b" at bounding box center [532, 634] width 88 height 18
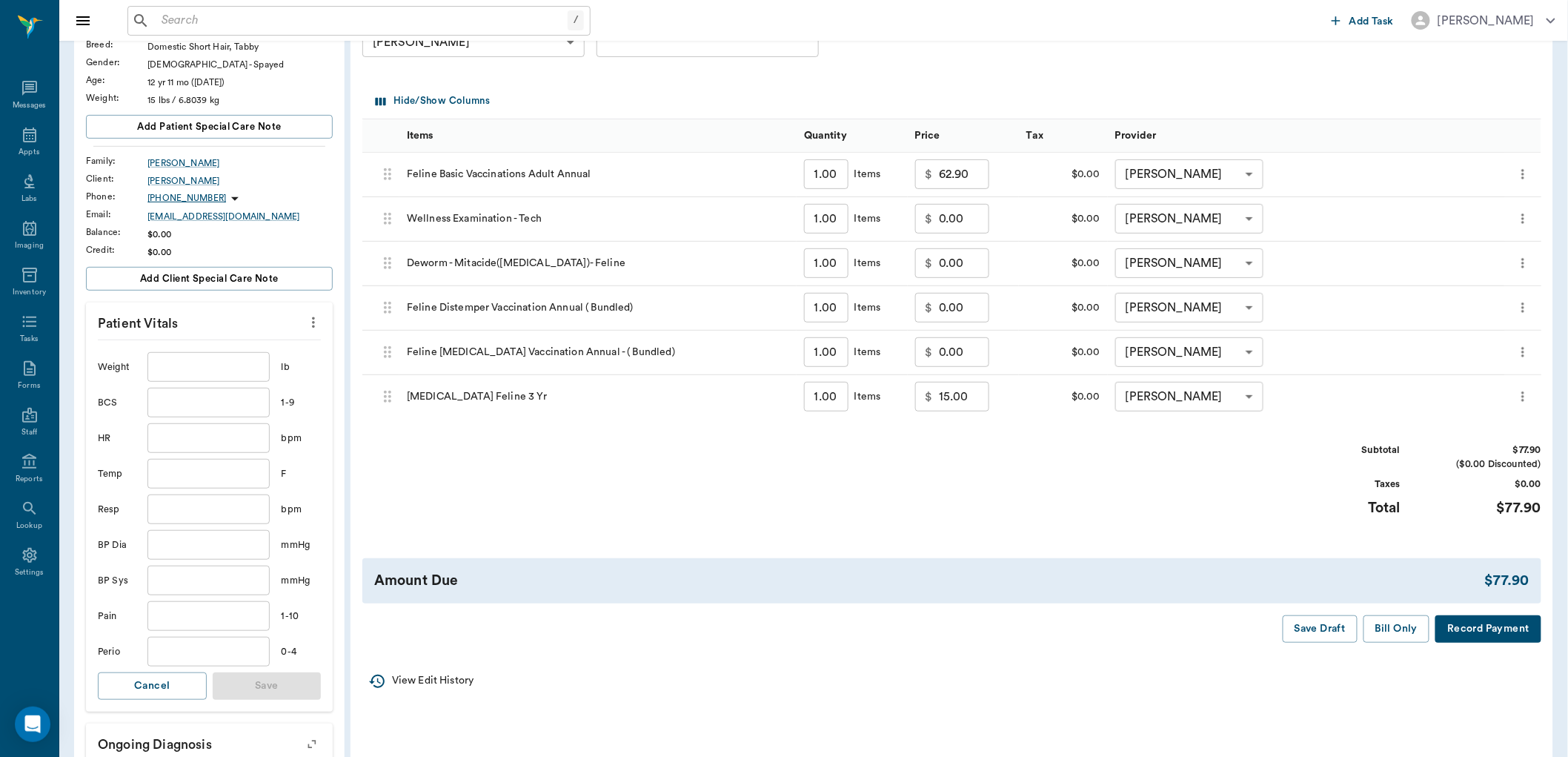
scroll to position [165, 0]
click at [1395, 632] on button "Bill Only" at bounding box center [1396, 628] width 67 height 27
